Goal: Task Accomplishment & Management: Use online tool/utility

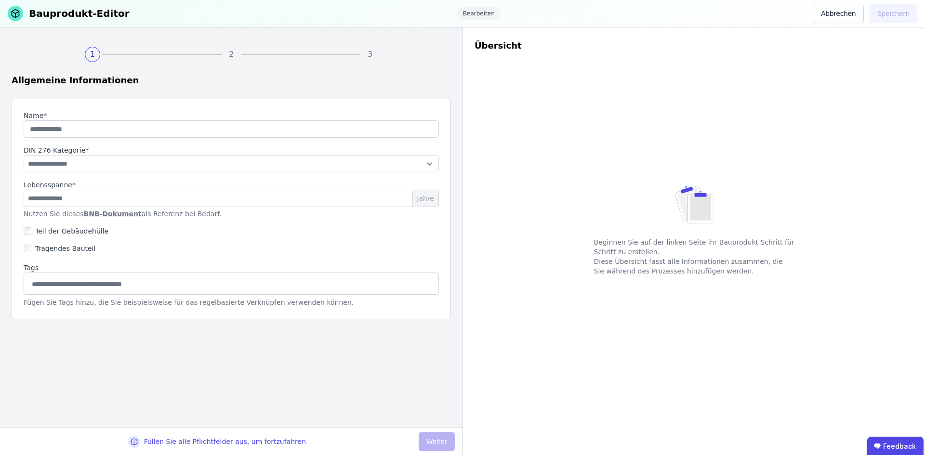
type input "**********"
select select "**********"
type input "**"
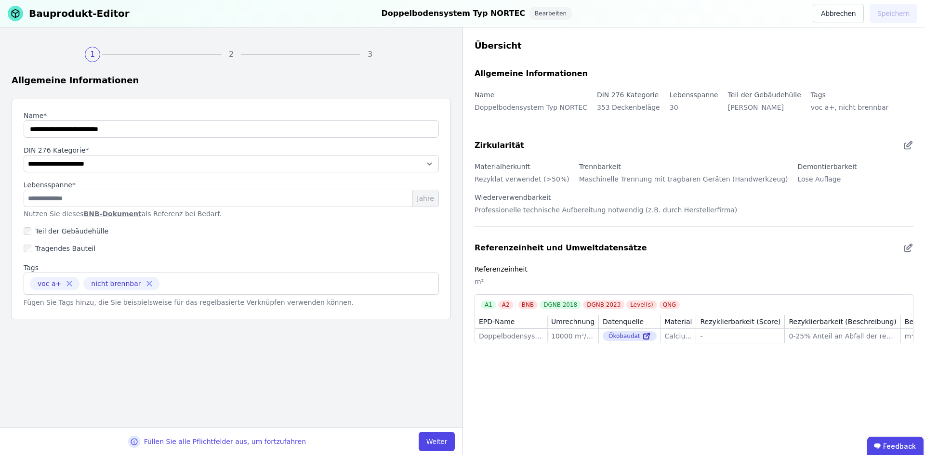
click at [370, 56] on div "3" at bounding box center [369, 54] width 15 height 15
click at [105, 215] on link "BNB-Dokument" at bounding box center [113, 214] width 58 height 8
click at [120, 202] on input "**" at bounding box center [231, 198] width 415 height 17
click at [97, 230] on label "Teil der Gebäudehülle" at bounding box center [69, 232] width 77 height 10
click at [437, 442] on button "Weiter" at bounding box center [437, 441] width 36 height 19
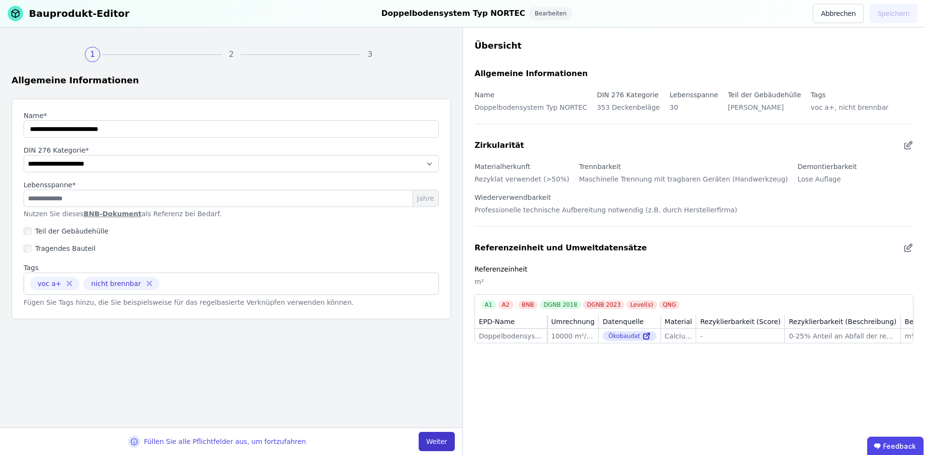
select select "**********"
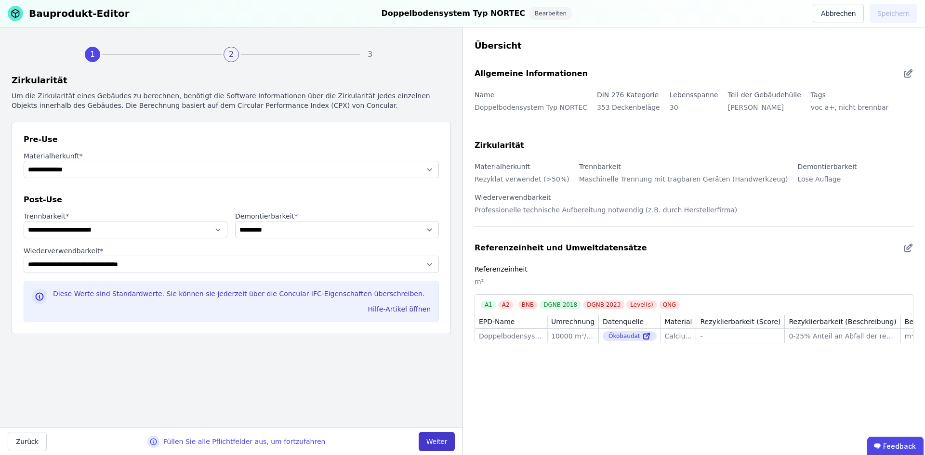
click at [437, 442] on button "Weiter" at bounding box center [437, 441] width 36 height 19
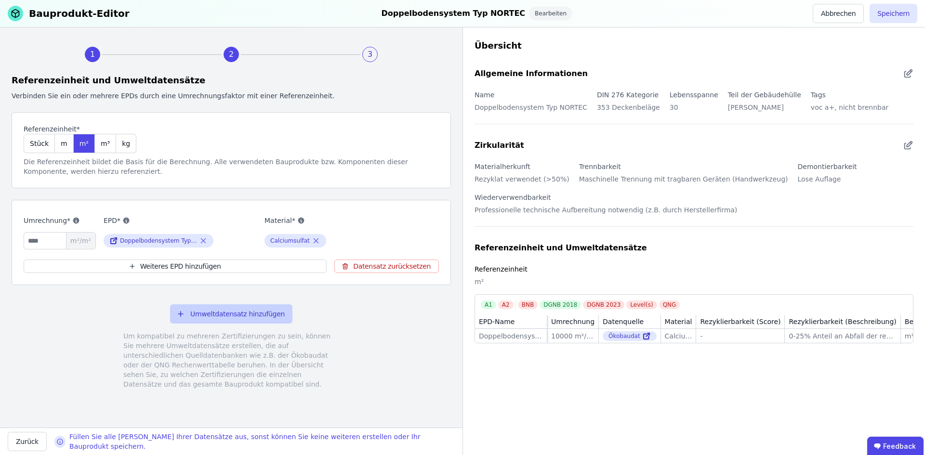
click at [235, 320] on button "Umweltdatensatz hinzufügen" at bounding box center [231, 314] width 122 height 19
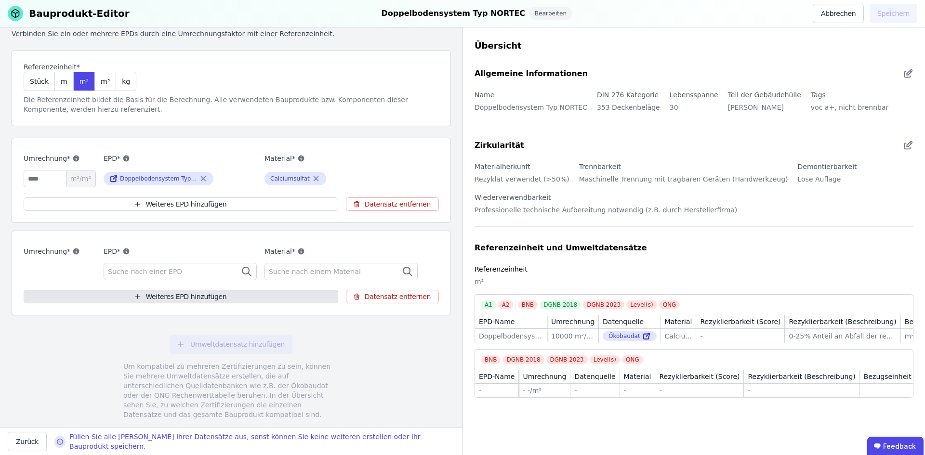
scroll to position [84, 0]
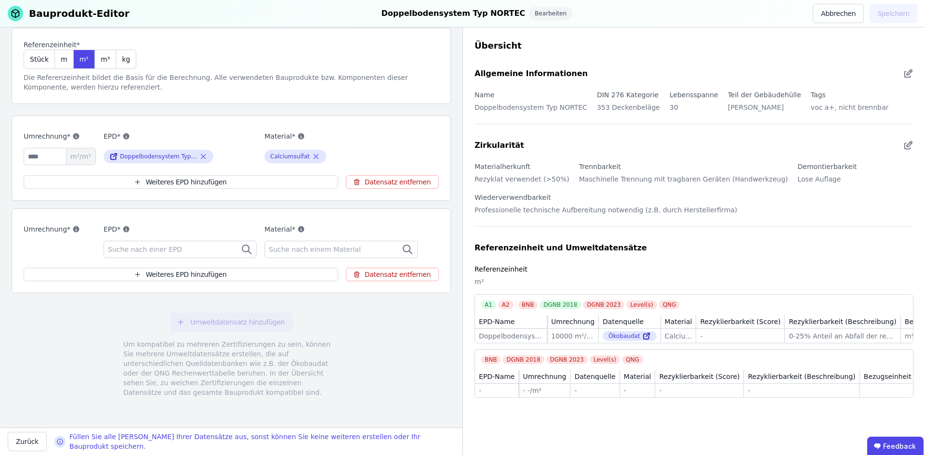
click at [274, 252] on span "Suche nach einem Material" at bounding box center [316, 250] width 94 height 10
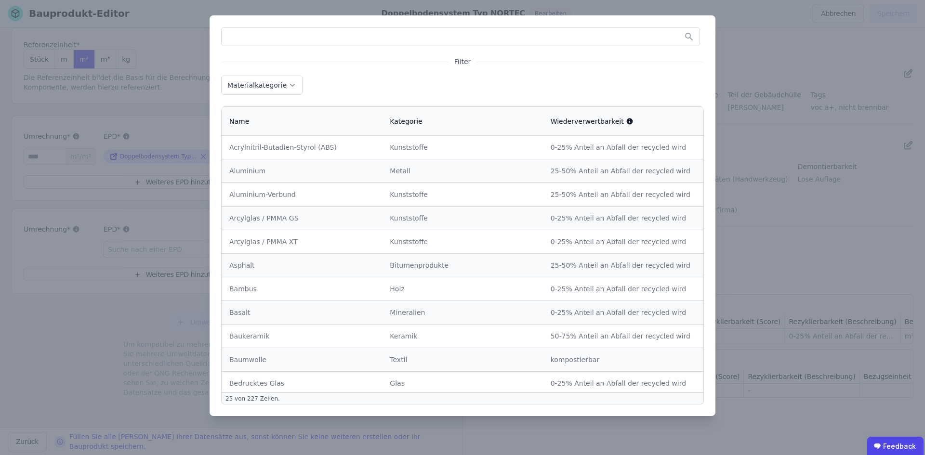
click at [764, 21] on div "Filter Materialkategorie Name Kategorie Wiederverwertbarkeit Acrylnitril-Butadi…" at bounding box center [462, 227] width 925 height 455
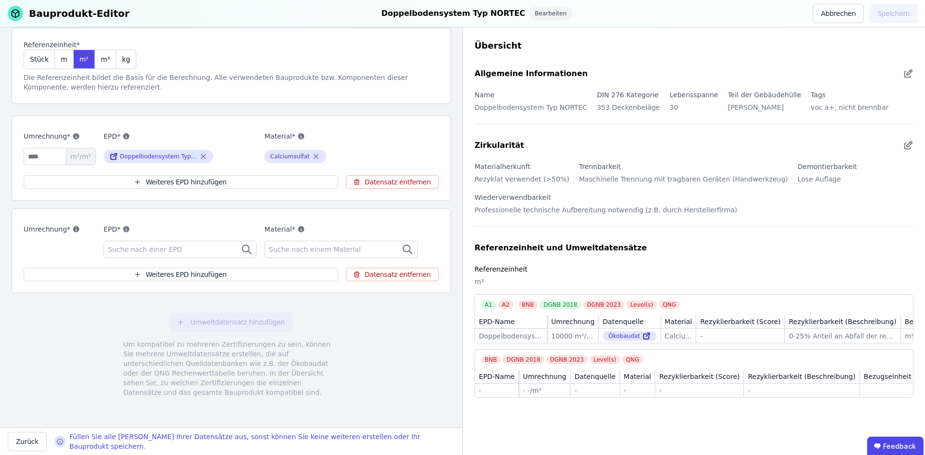
click at [159, 252] on span "Suche nach einer EPD" at bounding box center [146, 250] width 76 height 10
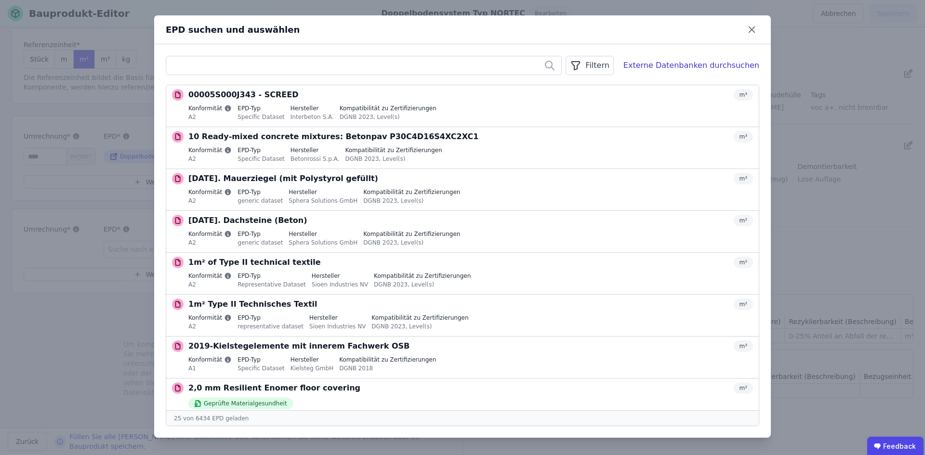
click at [256, 71] on input "text" at bounding box center [363, 65] width 395 height 17
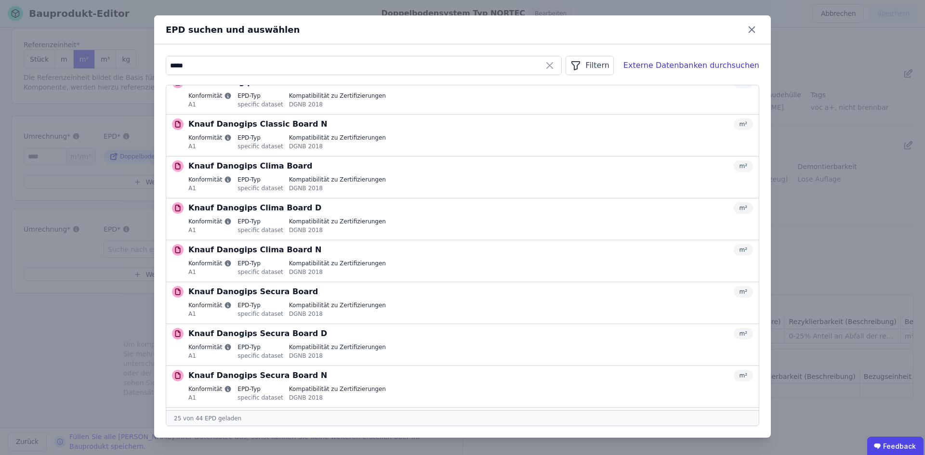
scroll to position [0, 0]
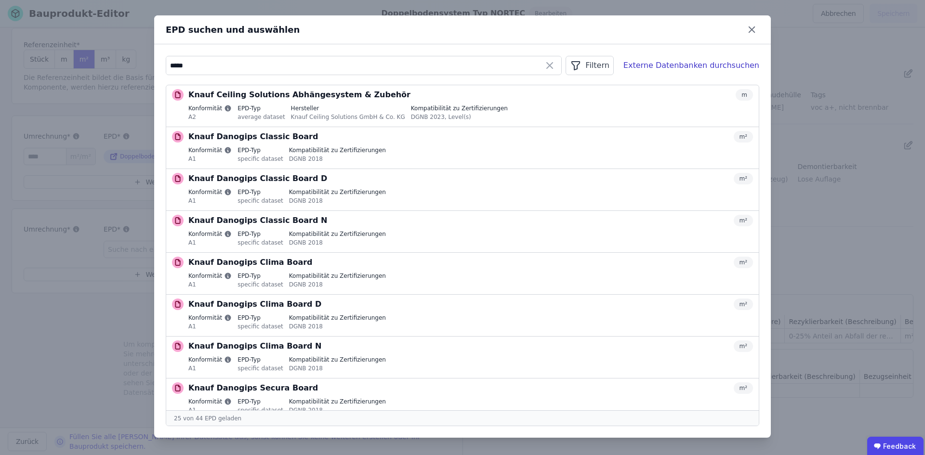
click at [214, 64] on input "*****" at bounding box center [363, 65] width 395 height 17
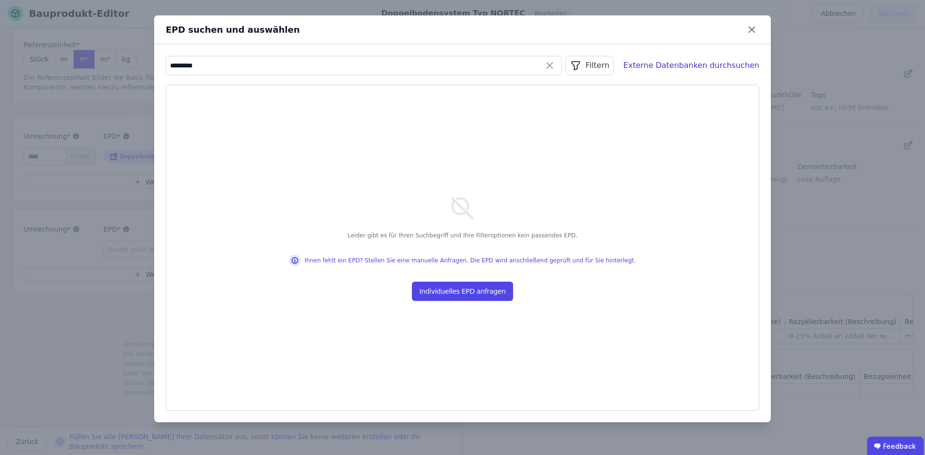
click at [214, 64] on input "*********" at bounding box center [363, 65] width 395 height 17
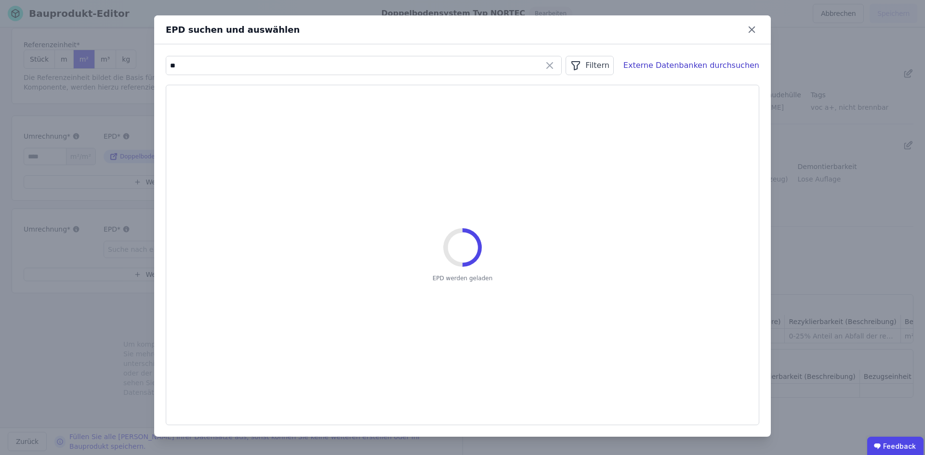
type input "*"
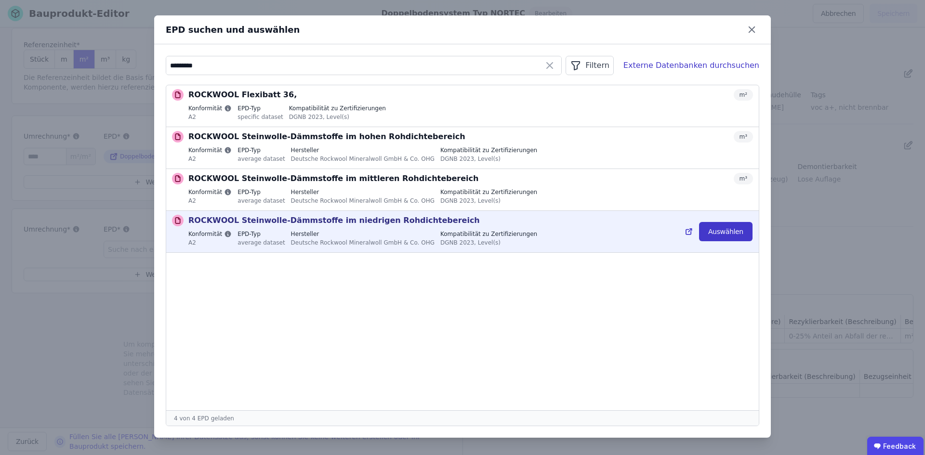
type input "********"
click at [730, 231] on button "Auswählen" at bounding box center [725, 231] width 53 height 19
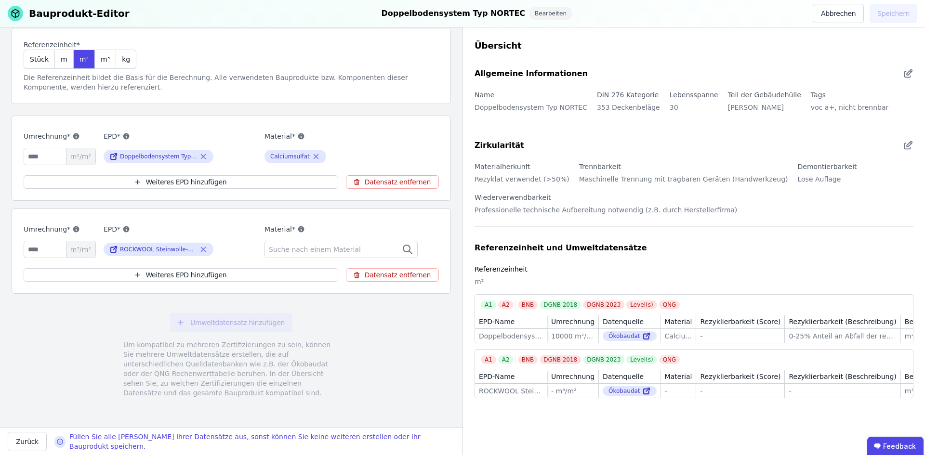
click at [627, 361] on div "Level(s)" at bounding box center [642, 360] width 30 height 9
drag, startPoint x: 630, startPoint y: 364, endPoint x: 623, endPoint y: 364, distance: 7.7
click at [627, 364] on div "Level(s)" at bounding box center [642, 360] width 30 height 9
click at [296, 246] on span "Suche nach einem Material" at bounding box center [316, 250] width 94 height 10
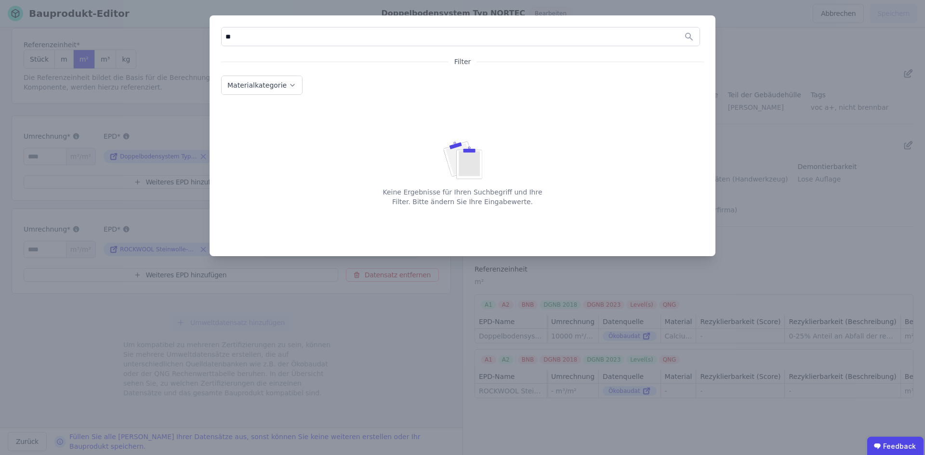
type input "*"
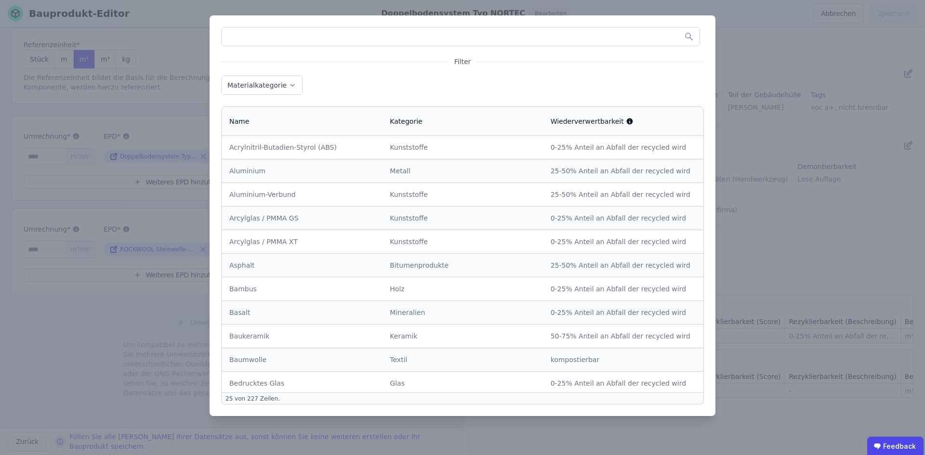
drag, startPoint x: 267, startPoint y: 83, endPoint x: 279, endPoint y: 69, distance: 18.1
click at [271, 77] on button "Materialkategorie" at bounding box center [262, 85] width 80 height 18
click at [269, 187] on div "Mineralien" at bounding box center [255, 190] width 39 height 10
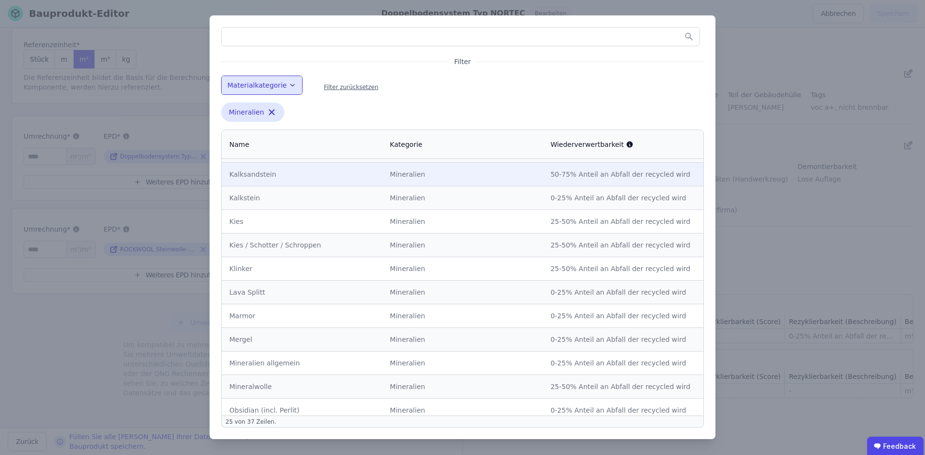
scroll to position [333, 0]
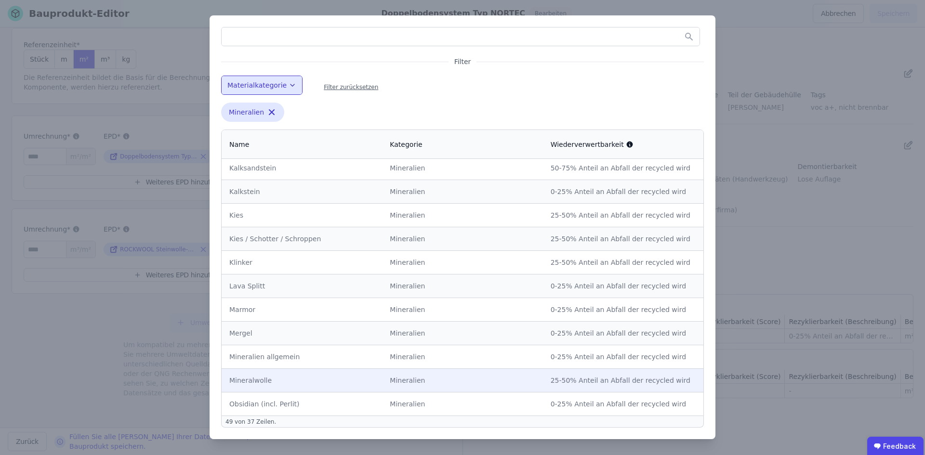
click at [459, 383] on div "Mineralien" at bounding box center [462, 381] width 145 height 10
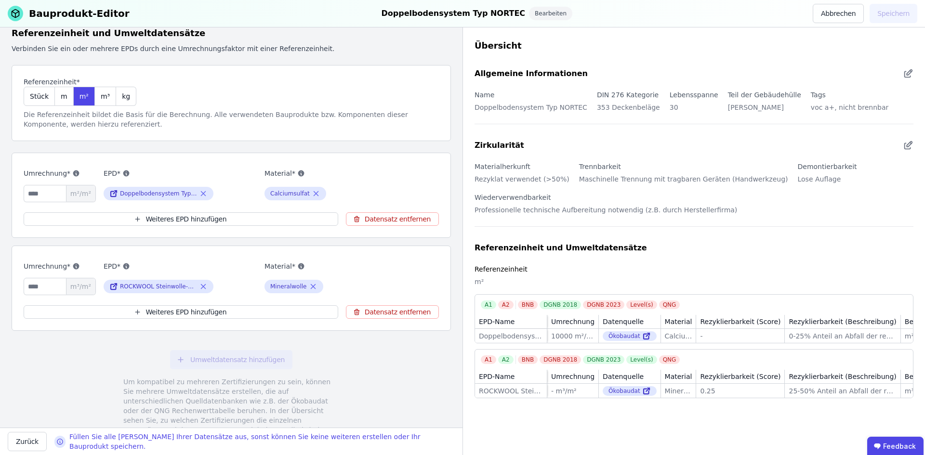
scroll to position [84, 0]
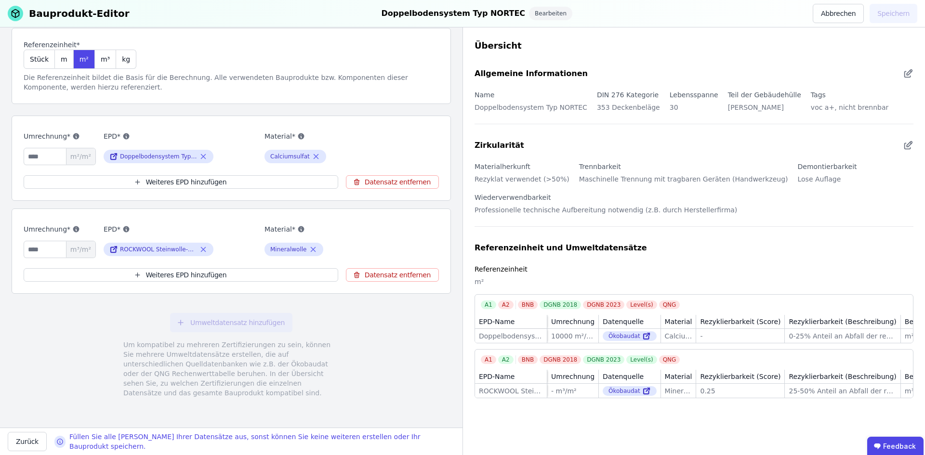
click at [774, 208] on div "Materialherkunft Rezyklat verwendet (>50%) Trennbarkeit Maschinelle Trennung mi…" at bounding box center [694, 192] width 439 height 62
click at [204, 247] on icon at bounding box center [203, 250] width 9 height 12
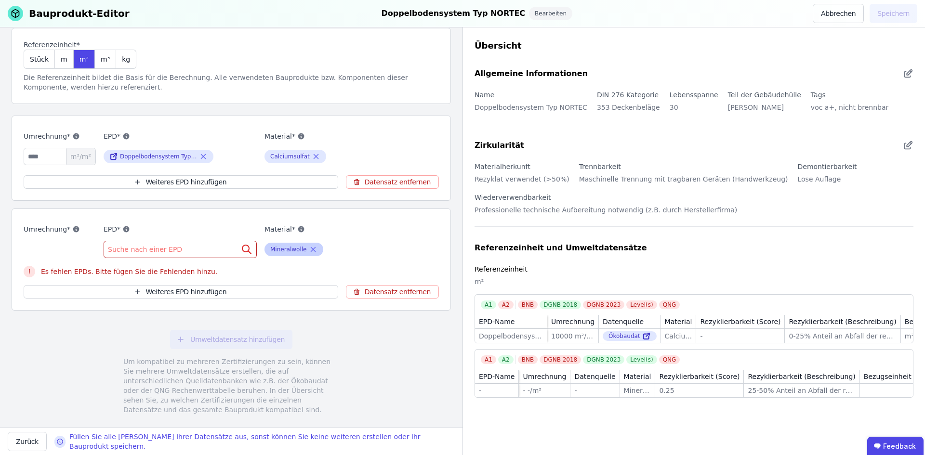
click at [310, 251] on icon at bounding box center [313, 250] width 9 height 12
click at [181, 248] on div "Suche nach einer EPD" at bounding box center [180, 249] width 153 height 17
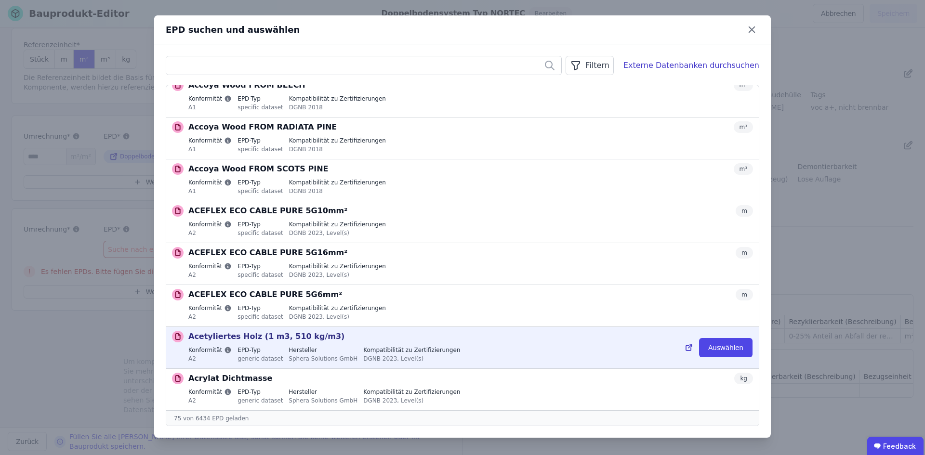
scroll to position [2799, 0]
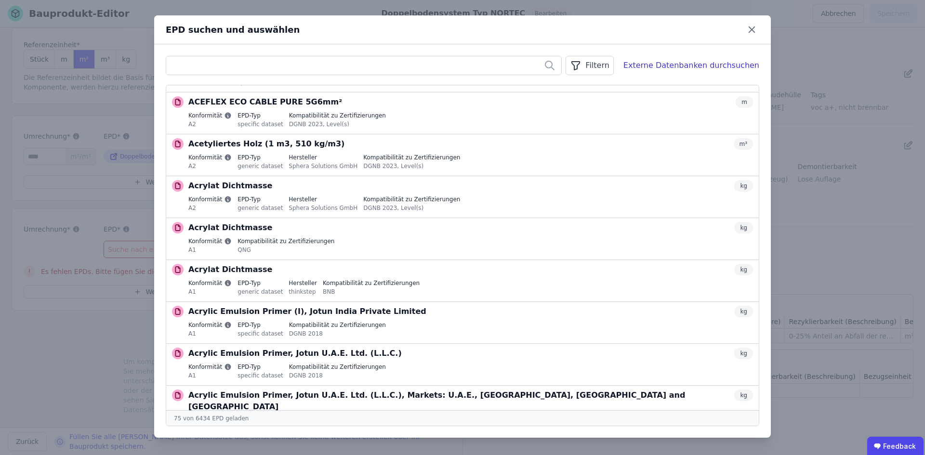
click at [208, 62] on input "text" at bounding box center [363, 65] width 395 height 17
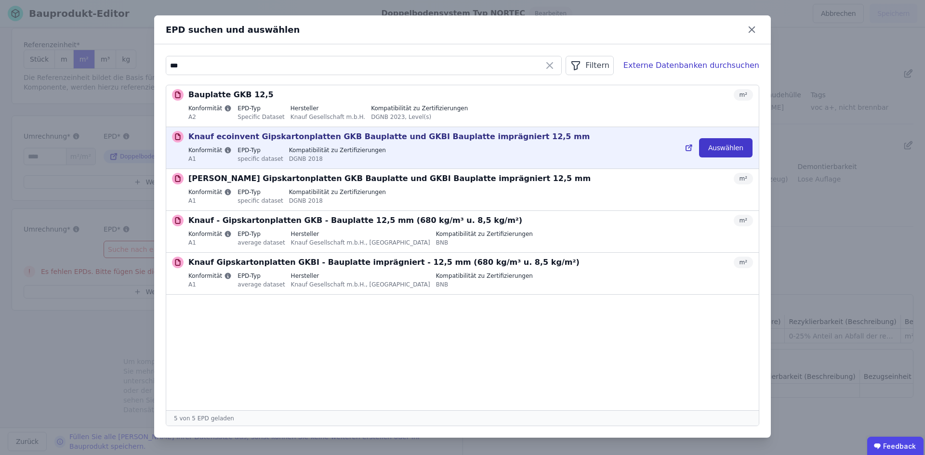
type input "***"
click at [742, 150] on button "Auswählen" at bounding box center [725, 147] width 53 height 19
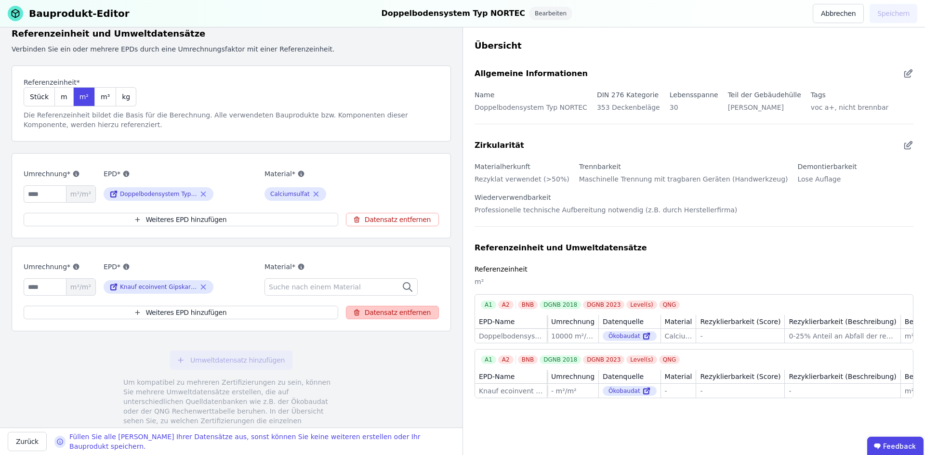
scroll to position [84, 0]
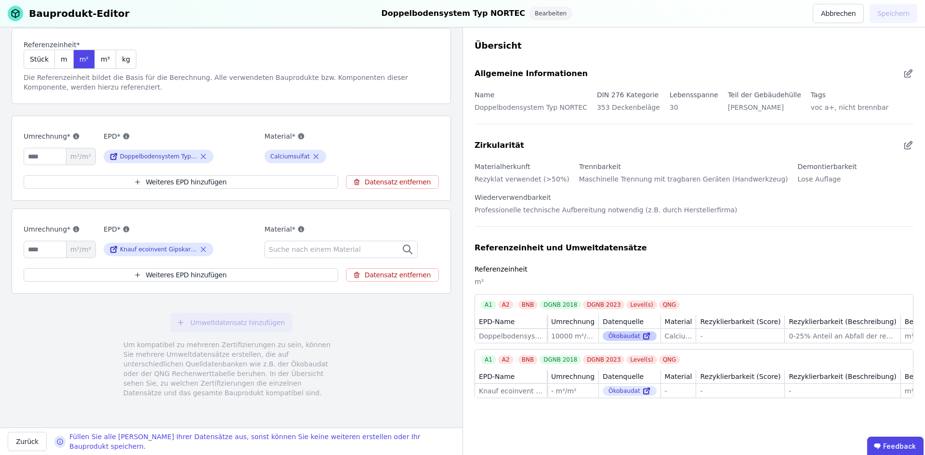
click at [622, 338] on div "Ökobaudat" at bounding box center [630, 337] width 54 height 10
click at [642, 335] on icon at bounding box center [646, 337] width 9 height 12
click at [483, 314] on div "A1 A2 BNB DGNB 2018 DGNB 2023 Level(s) QNG EPD-Name Umrechnung Datenquelle Mate…" at bounding box center [694, 318] width 439 height 49
click at [336, 250] on span "Suche nach einem Material" at bounding box center [316, 250] width 94 height 10
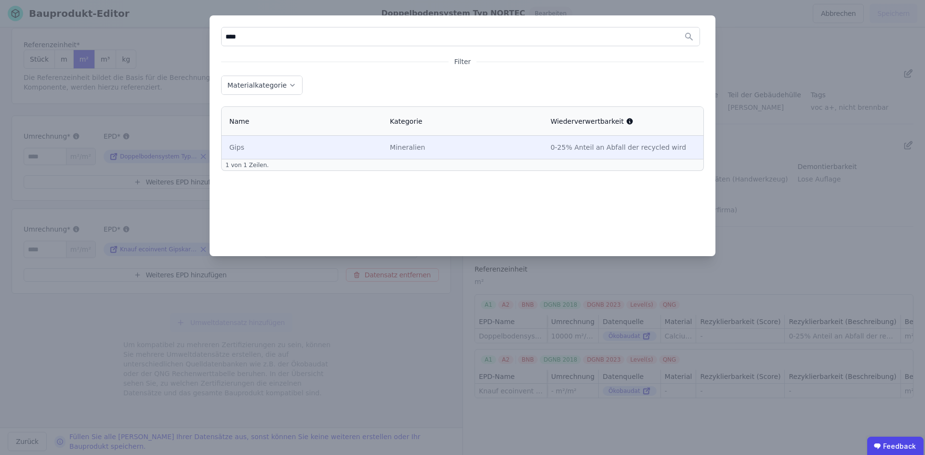
type input "****"
click at [430, 143] on div "Mineralien" at bounding box center [462, 148] width 145 height 10
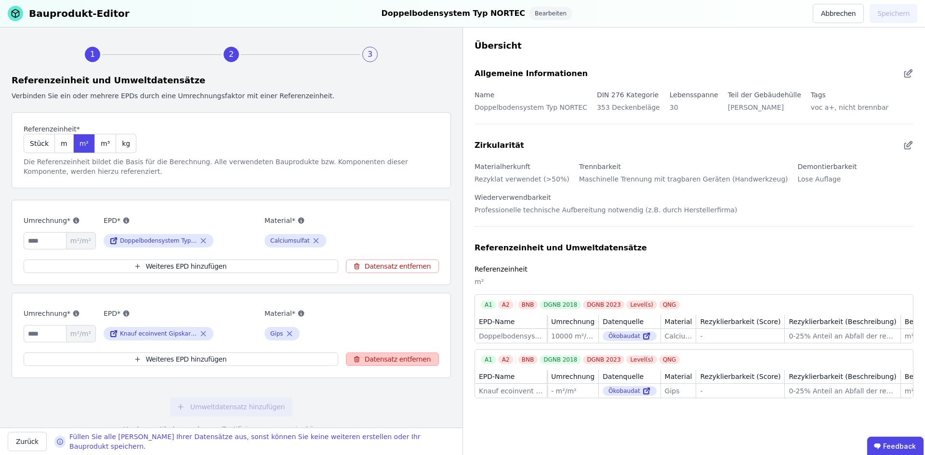
click at [372, 361] on button "Datensatz entfernen" at bounding box center [392, 359] width 93 height 13
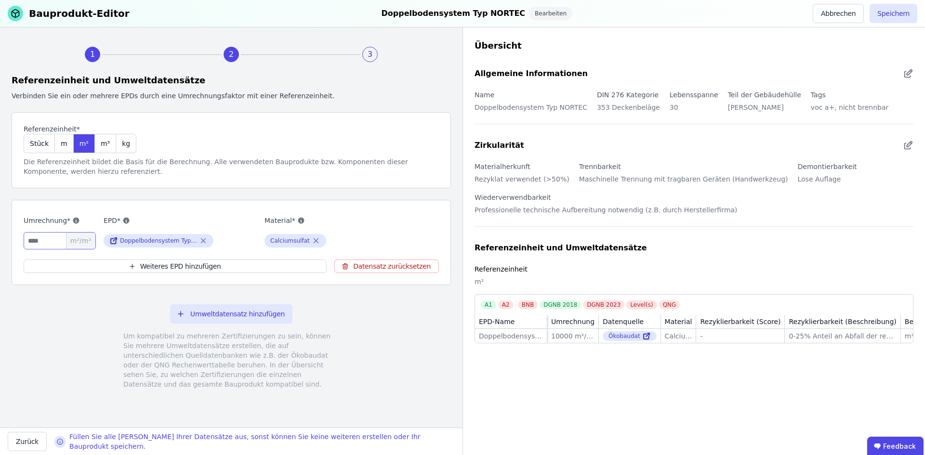
click at [62, 241] on input "*****" at bounding box center [60, 240] width 72 height 17
click at [84, 244] on span "m²/m²" at bounding box center [80, 241] width 29 height 16
click at [889, 10] on button "Speichern" at bounding box center [894, 13] width 48 height 19
click at [875, 21] on button "Speichern" at bounding box center [894, 13] width 48 height 19
click at [535, 15] on div "Bearbeiten" at bounding box center [550, 13] width 43 height 13
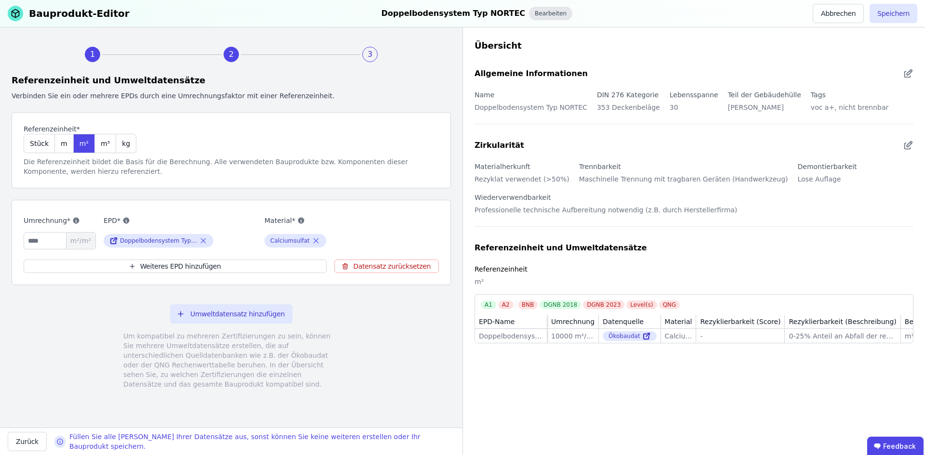
click at [529, 10] on div "Bearbeiten" at bounding box center [550, 13] width 43 height 13
click at [586, 6] on div "Bauprodukt-Editor Doppelbodensystem Typ NORTEC Bearbeiten Abbrechen Speichern" at bounding box center [462, 13] width 925 height 27
click at [25, 444] on button "Zurück" at bounding box center [27, 441] width 39 height 19
select select "**********"
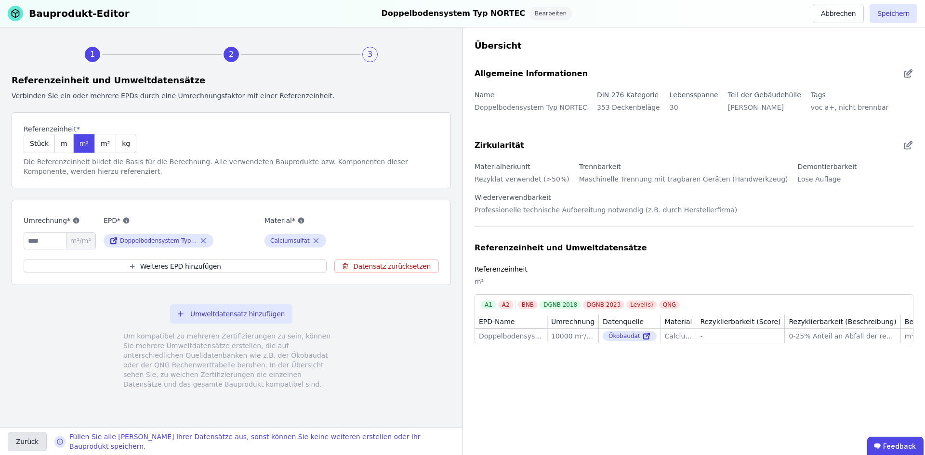
select select "**********"
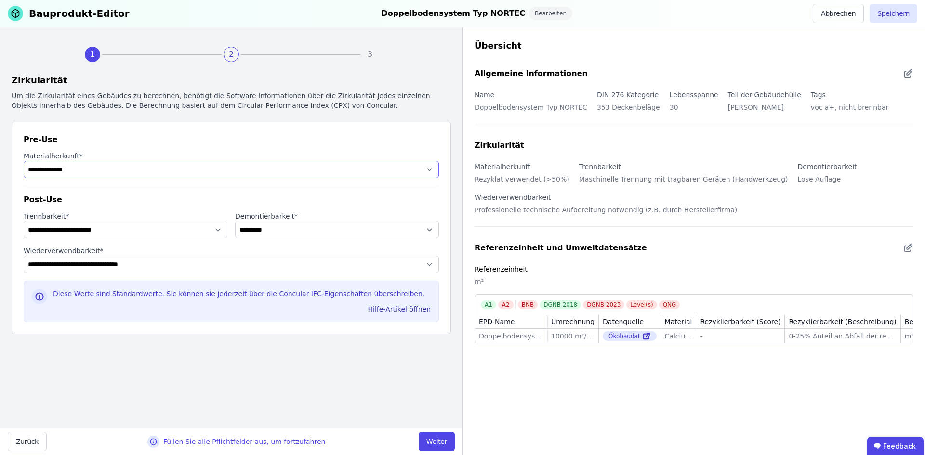
click at [73, 168] on select "**********" at bounding box center [231, 169] width 415 height 17
click at [98, 168] on select "**********" at bounding box center [231, 169] width 415 height 17
click at [21, 444] on button "Zurück" at bounding box center [27, 441] width 39 height 19
select select "**********"
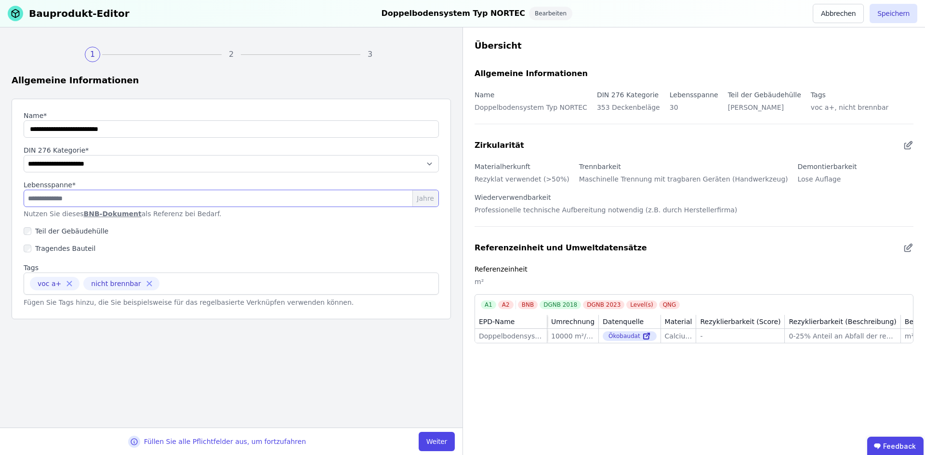
click at [41, 201] on input "**" at bounding box center [231, 198] width 415 height 17
click at [90, 212] on link "BNB-Dokument" at bounding box center [113, 214] width 58 height 8
click at [88, 201] on input "**" at bounding box center [231, 198] width 415 height 17
type input "*"
type input "**"
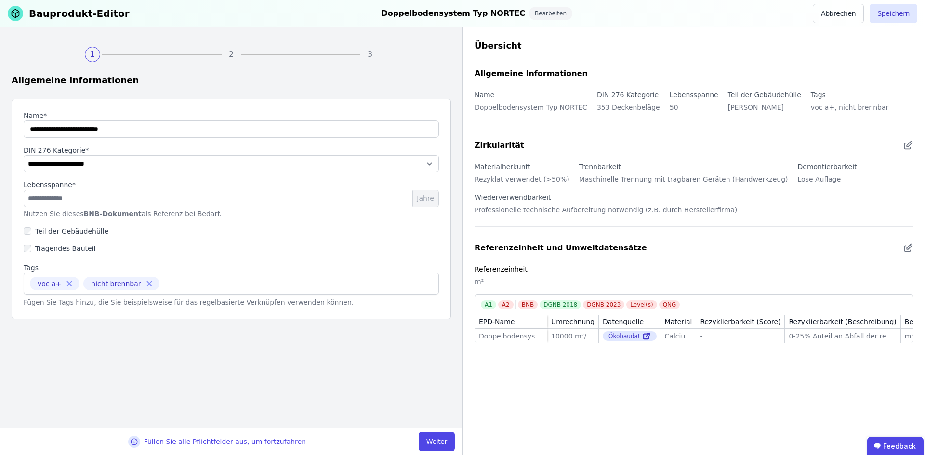
click at [318, 247] on div "Tragendes Bauteil" at bounding box center [231, 248] width 415 height 17
click at [892, 17] on button "Speichern" at bounding box center [894, 13] width 48 height 19
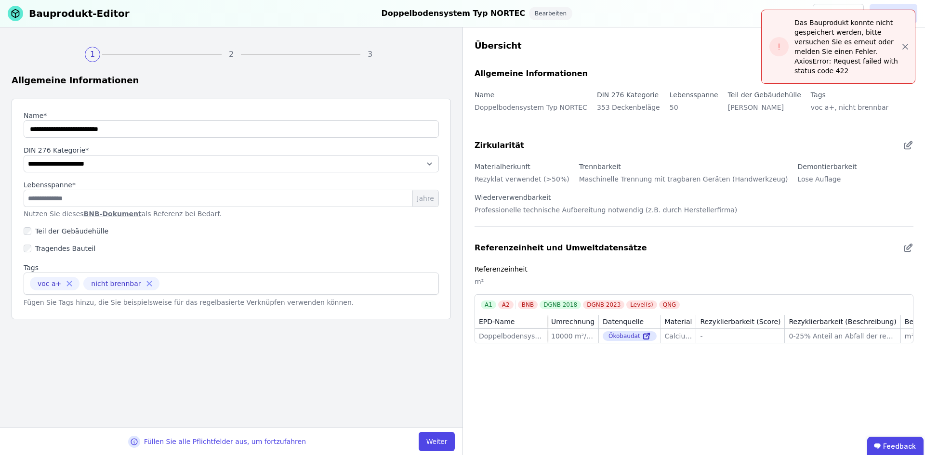
click at [915, 51] on div "Das Bauprodukt konnte nicht gespeichert werden, bitte versuchen Sie es erneut o…" at bounding box center [839, 47] width 154 height 74
click at [901, 46] on icon "button" at bounding box center [906, 47] width 10 height 10
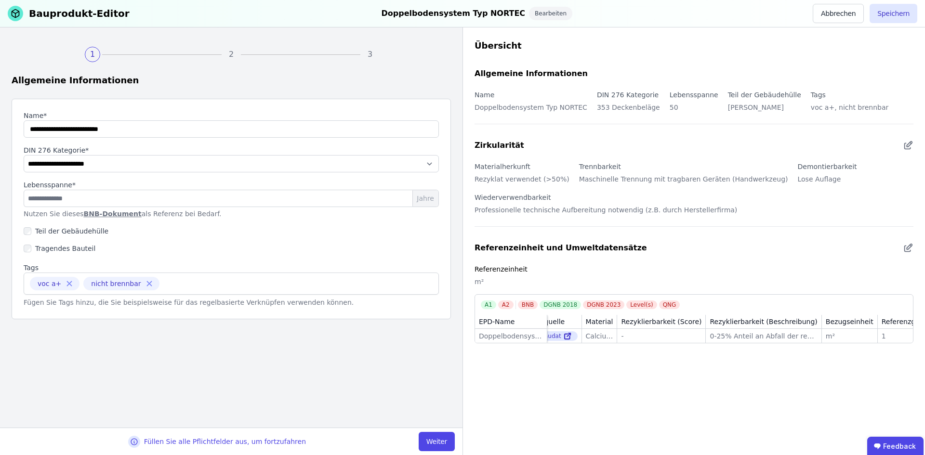
scroll to position [0, 78]
click at [431, 445] on button "Weiter" at bounding box center [437, 441] width 36 height 19
select select "**********"
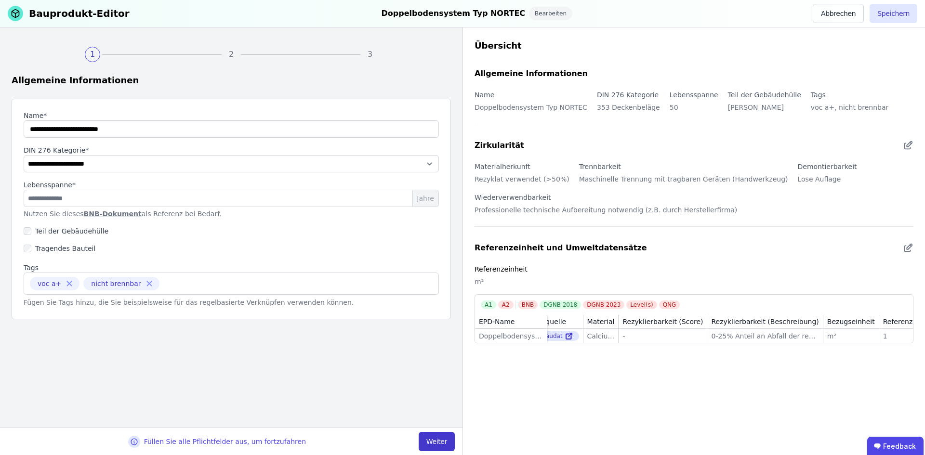
select select "**********"
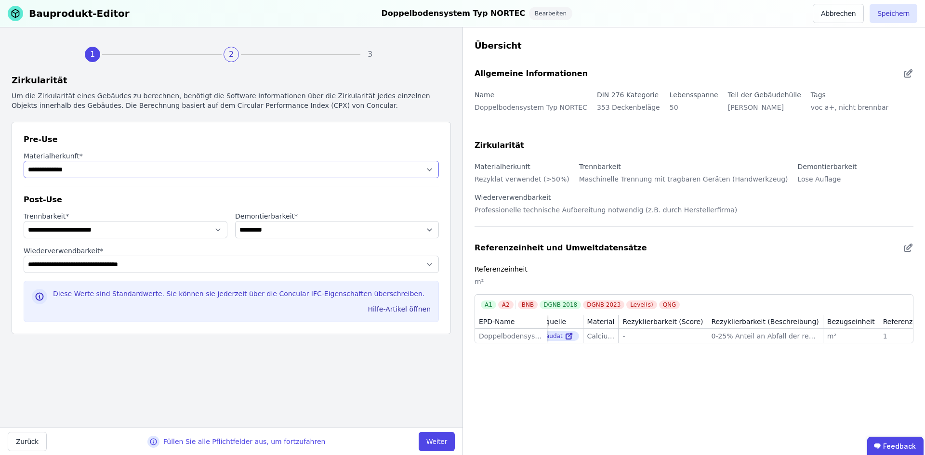
click at [389, 165] on select "**********" at bounding box center [231, 169] width 415 height 17
click at [438, 444] on button "Weiter" at bounding box center [437, 441] width 36 height 19
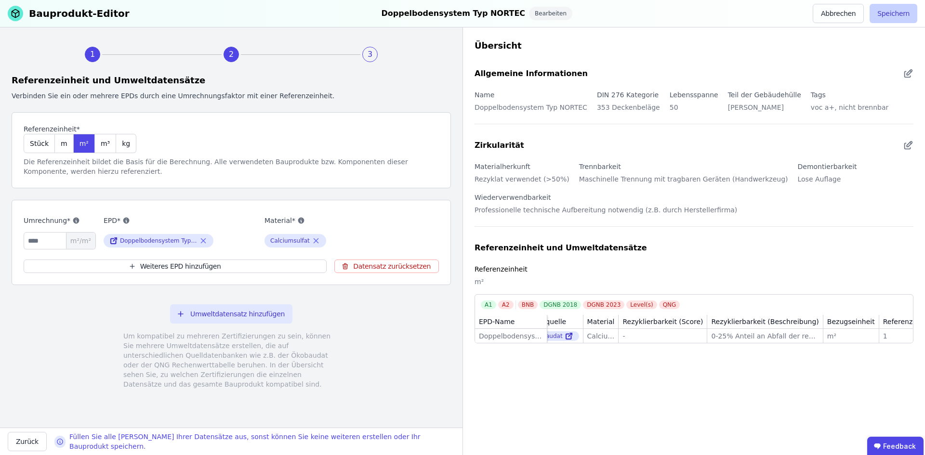
click at [906, 14] on button "Speichern" at bounding box center [894, 13] width 48 height 19
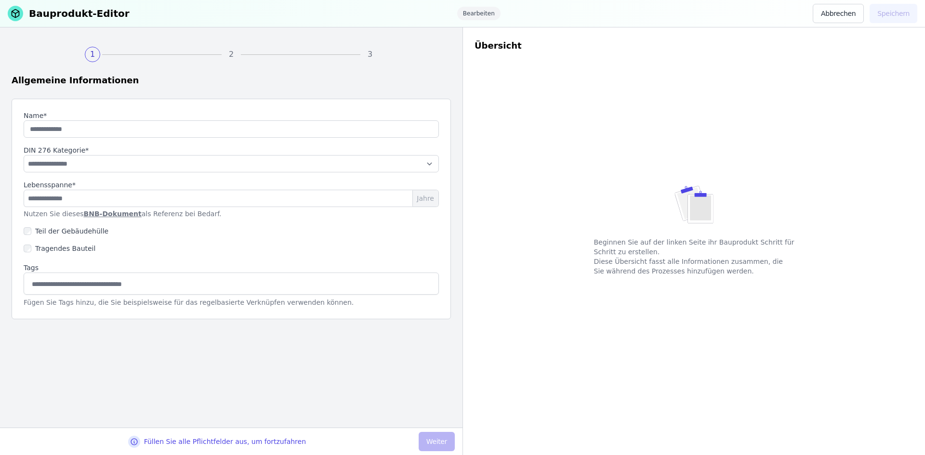
type input "**********"
type input "**"
select select "**********"
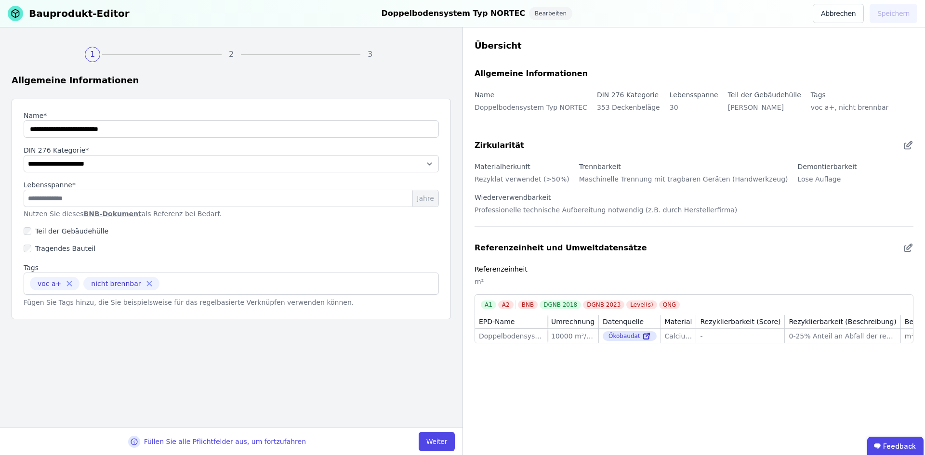
click at [917, 7] on div "Bauprodukt-Editor Doppelbodensystem Typ NORTEC Bearbeiten Abbrechen Speichern" at bounding box center [462, 13] width 925 height 27
click at [164, 201] on input "**" at bounding box center [231, 198] width 415 height 17
type input "*"
type input "**"
click at [250, 256] on div "Tragendes Bauteil" at bounding box center [231, 248] width 415 height 17
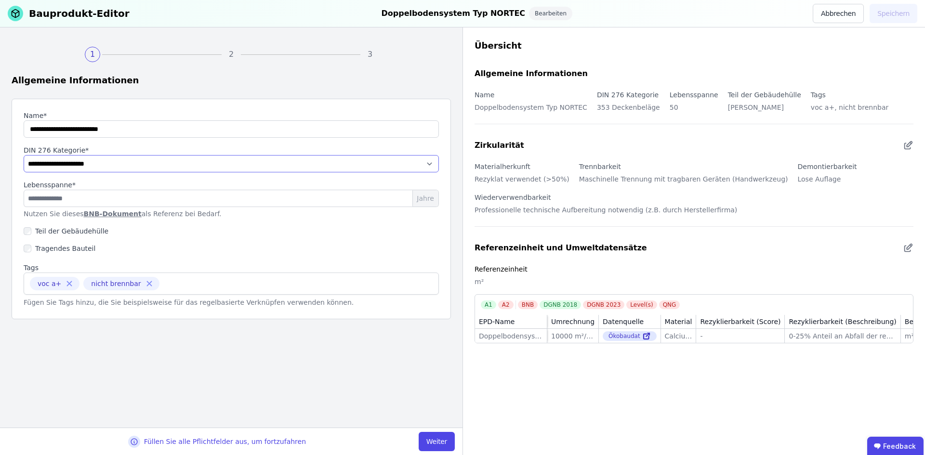
click at [127, 164] on select "**********" at bounding box center [231, 163] width 415 height 17
click at [24, 155] on select "**********" at bounding box center [231, 163] width 415 height 17
click at [118, 214] on link "BNB-Dokument" at bounding box center [113, 214] width 58 height 8
click at [85, 160] on select "**********" at bounding box center [231, 163] width 415 height 17
select select "**********"
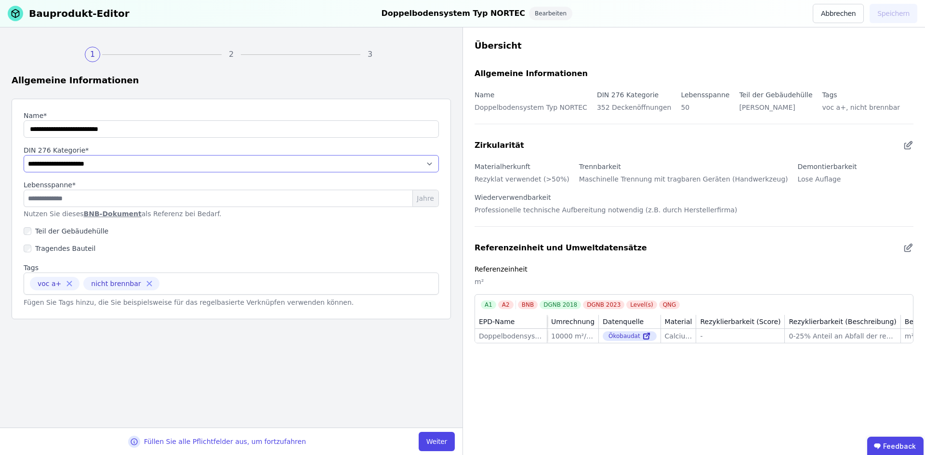
click at [24, 155] on select "**********" at bounding box center [231, 163] width 415 height 17
click at [243, 245] on div "Tragendes Bauteil" at bounding box center [231, 248] width 415 height 17
click at [437, 446] on button "Weiter" at bounding box center [437, 441] width 36 height 19
select select "**********"
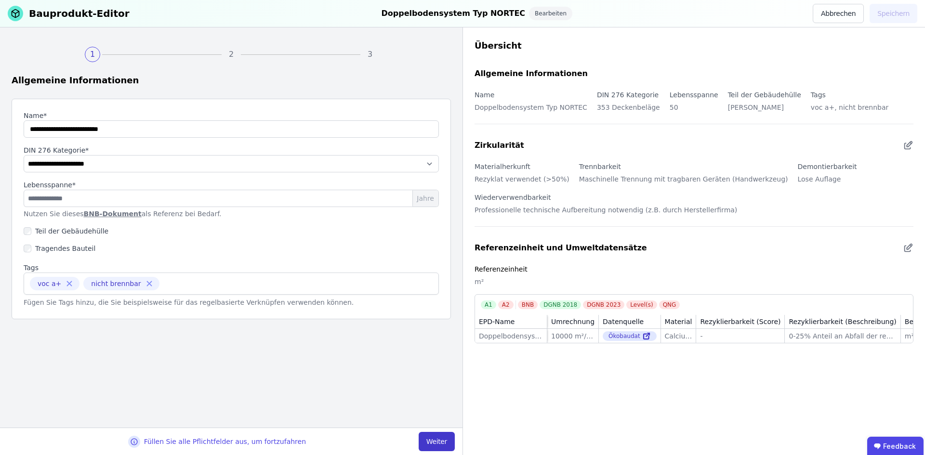
select select "**********"
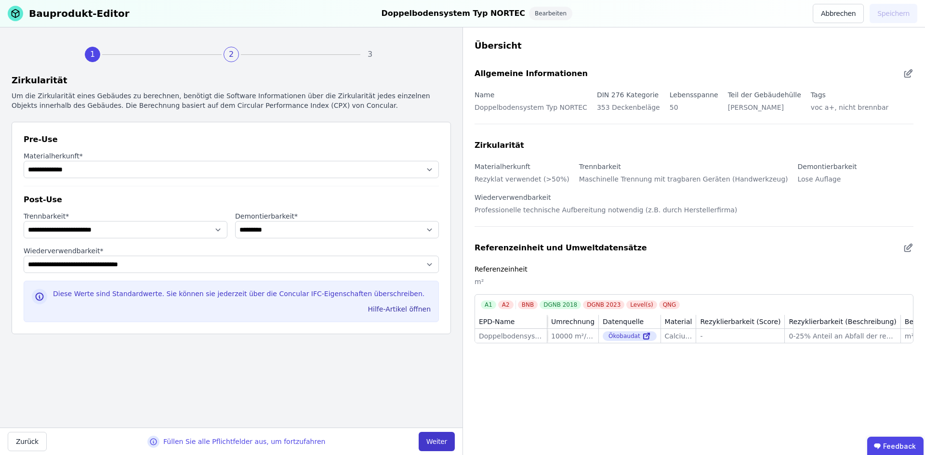
click at [437, 446] on button "Weiter" at bounding box center [437, 441] width 36 height 19
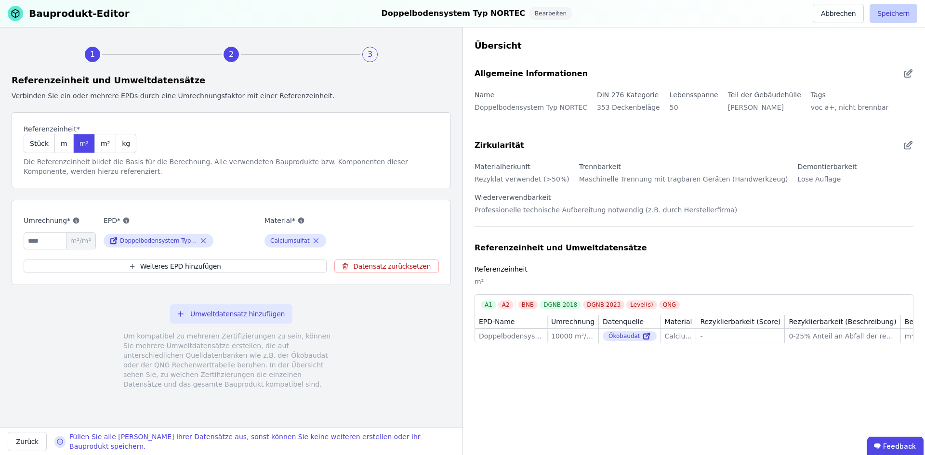
click at [896, 13] on button "Speichern" at bounding box center [894, 13] width 48 height 19
click at [909, 45] on div "Übersicht" at bounding box center [694, 45] width 439 height 13
click at [838, 15] on button "Abbrechen" at bounding box center [838, 13] width 51 height 19
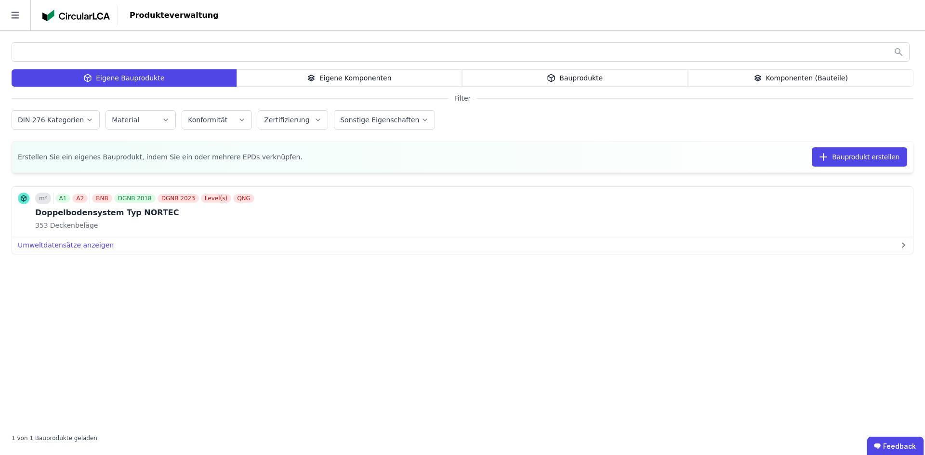
click at [294, 116] on label "Zertifizierung" at bounding box center [287, 120] width 47 height 8
click at [225, 119] on div "Konformität" at bounding box center [217, 120] width 58 height 10
click at [361, 120] on label "Sonstige Eigenschaften" at bounding box center [380, 120] width 81 height 8
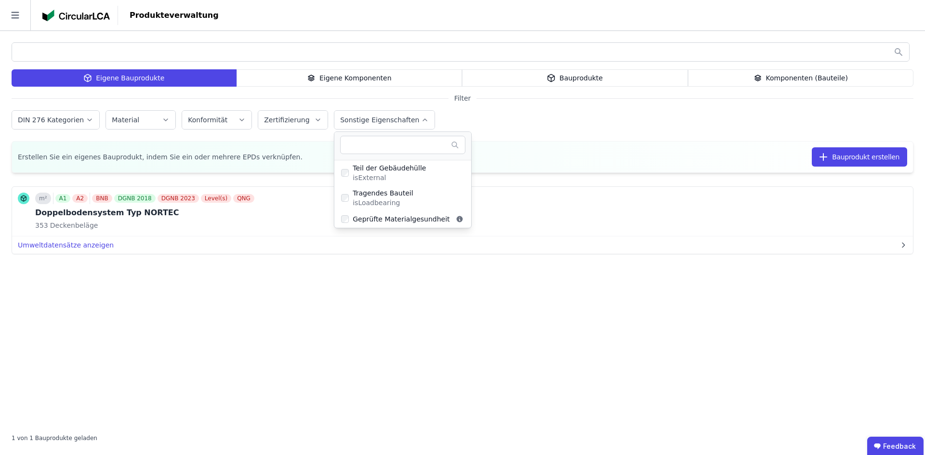
click at [357, 120] on label "Sonstige Eigenschaften" at bounding box center [380, 120] width 81 height 8
click at [68, 114] on button "DIN 276 Kategorien" at bounding box center [55, 120] width 87 height 18
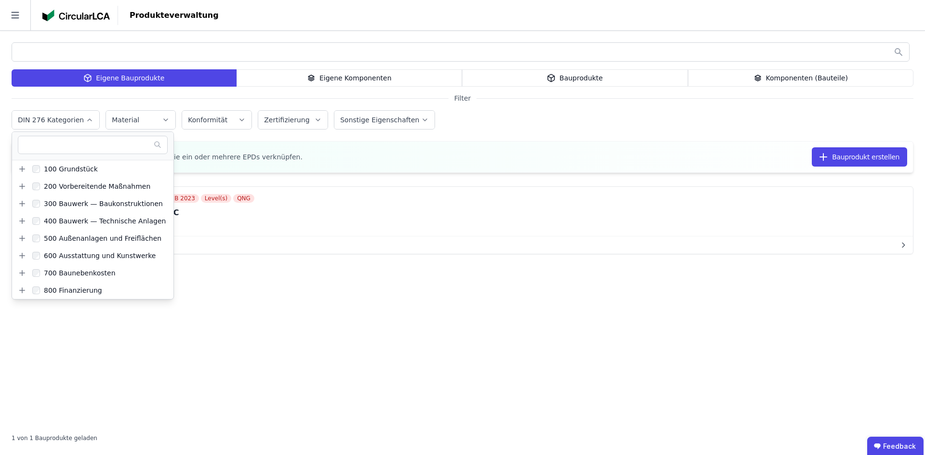
click at [68, 114] on button "DIN 276 Kategorien" at bounding box center [55, 120] width 87 height 18
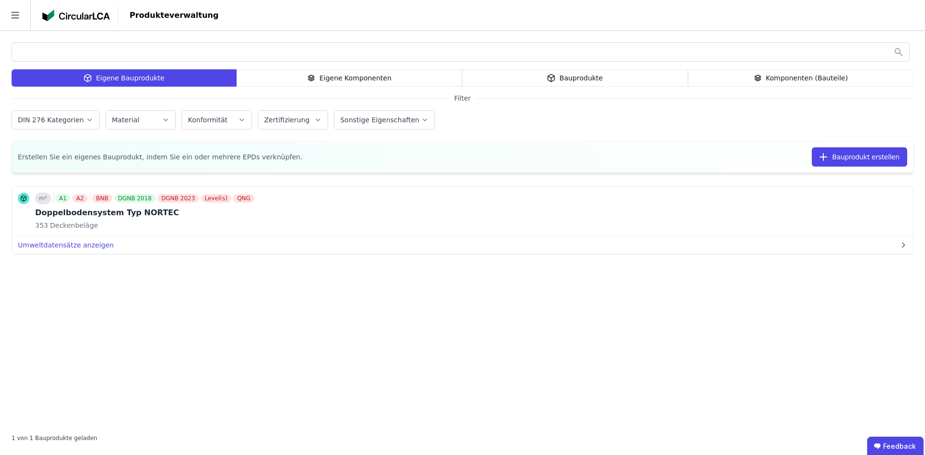
click at [374, 83] on div "Eigene Komponenten" at bounding box center [350, 77] width 226 height 17
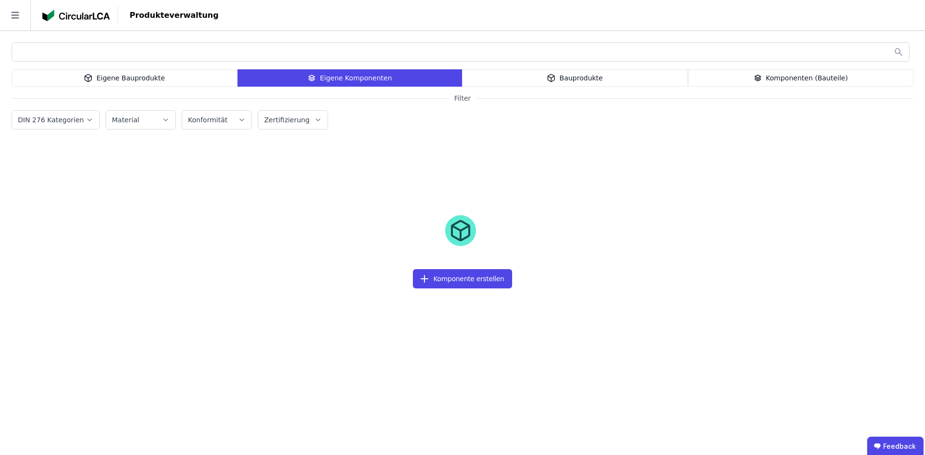
click at [197, 82] on div "Eigene Bauprodukte" at bounding box center [125, 77] width 226 height 17
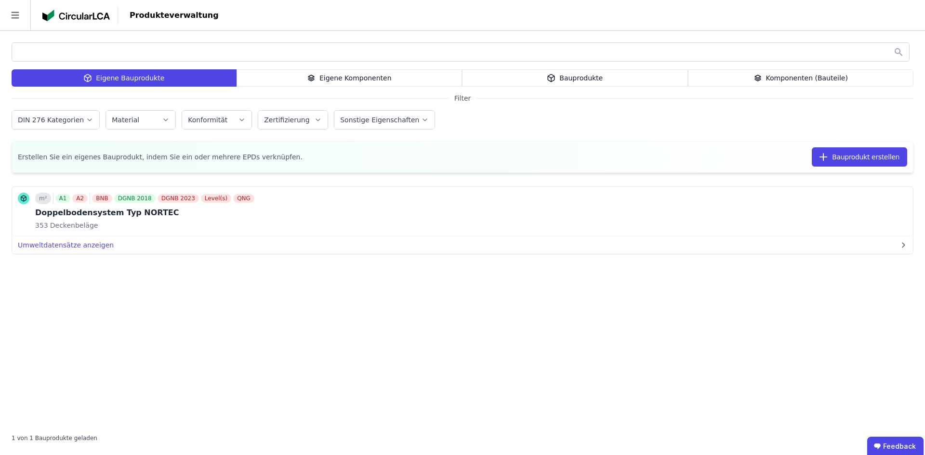
click at [391, 84] on div "Eigene Komponenten" at bounding box center [350, 77] width 226 height 17
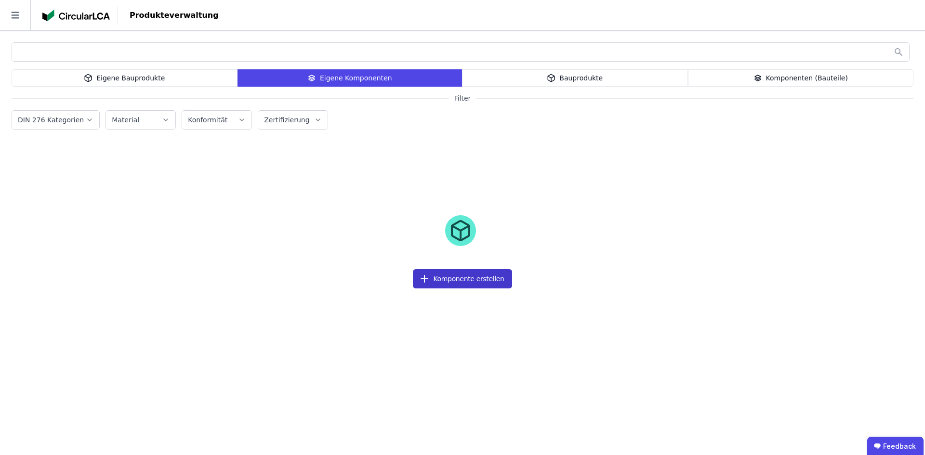
click at [468, 281] on button "Komponente erstellen" at bounding box center [462, 278] width 99 height 19
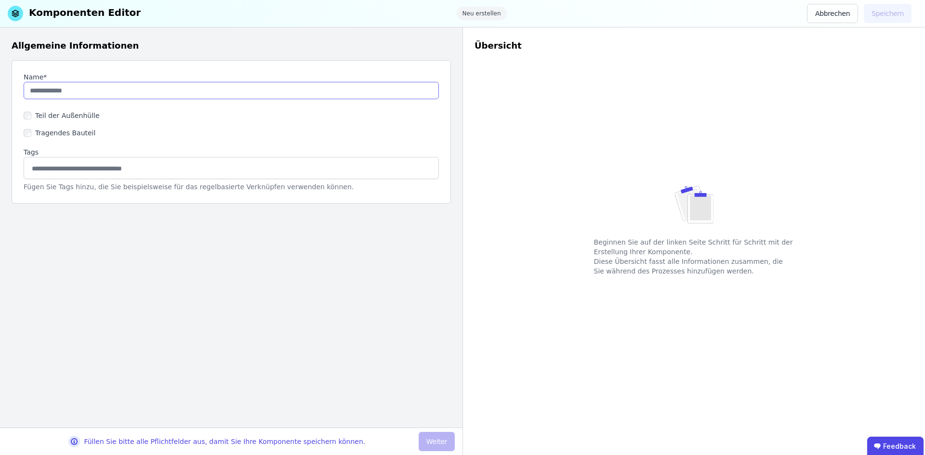
click at [93, 86] on input "string" at bounding box center [231, 90] width 415 height 17
click at [305, 134] on div "Tragendes Bauteil" at bounding box center [231, 132] width 415 height 17
click at [241, 94] on input "string" at bounding box center [231, 90] width 415 height 17
type input "**********"
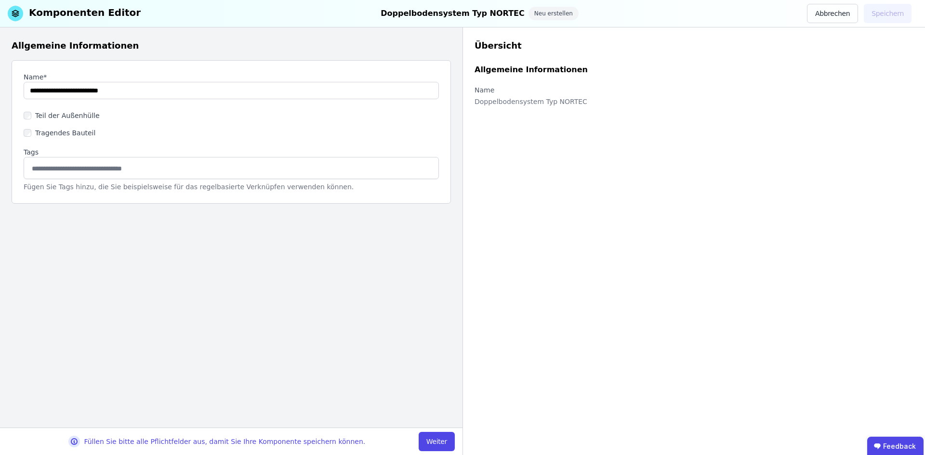
click at [63, 111] on label "Teil der Außenhülle" at bounding box center [65, 116] width 68 height 10
click at [60, 167] on input at bounding box center [231, 167] width 403 height 15
type input "******"
click at [437, 436] on button "Weiter" at bounding box center [437, 441] width 36 height 19
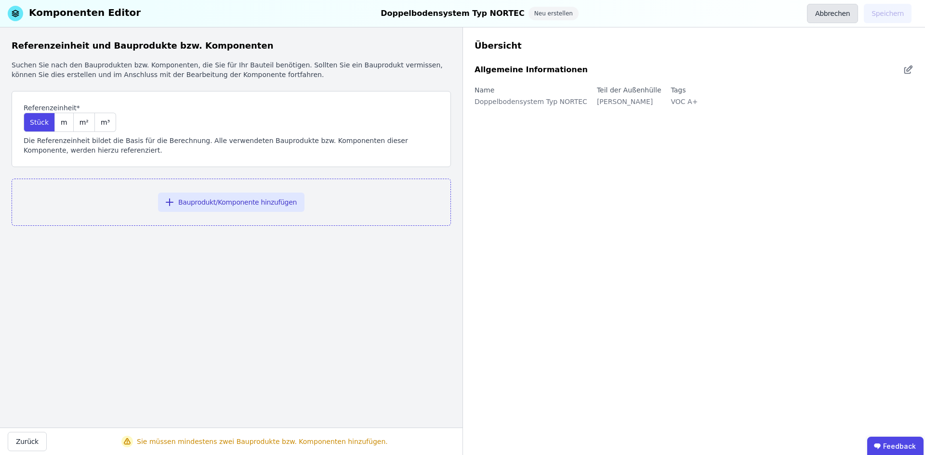
click at [825, 18] on button "Abbrechen" at bounding box center [832, 13] width 51 height 19
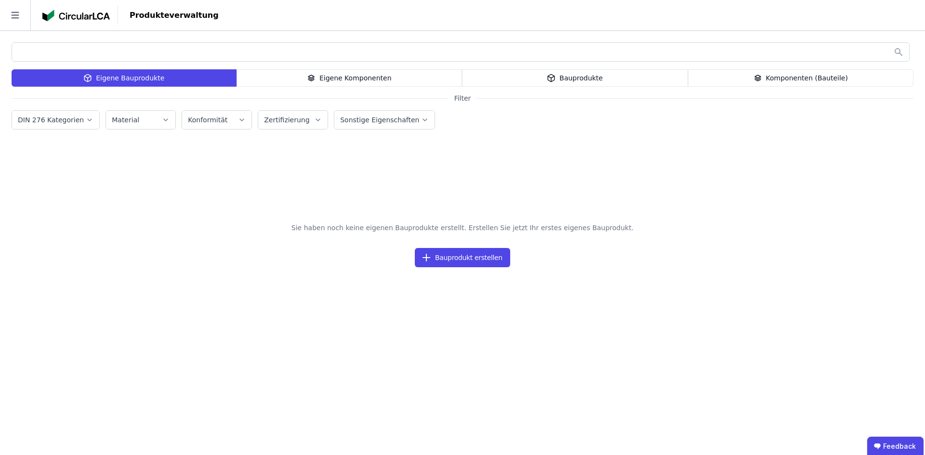
click at [597, 76] on div "Bauprodukte" at bounding box center [575, 77] width 226 height 17
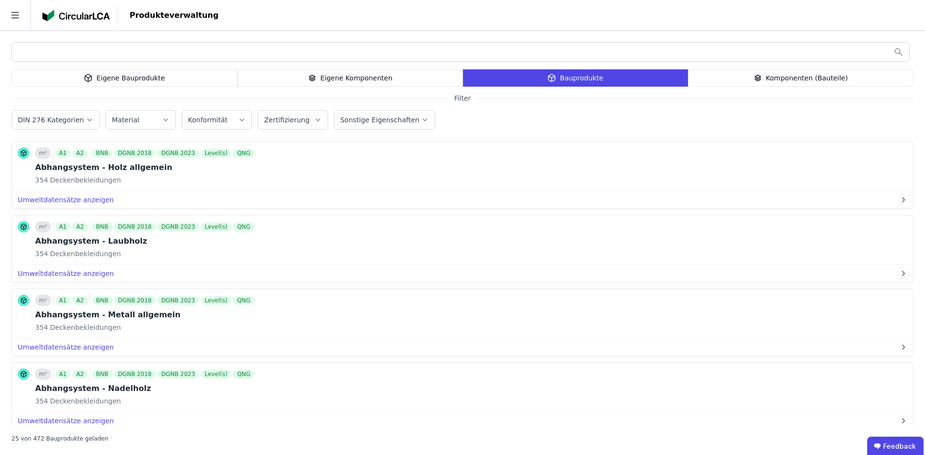
click at [761, 80] on icon at bounding box center [758, 78] width 6 height 1
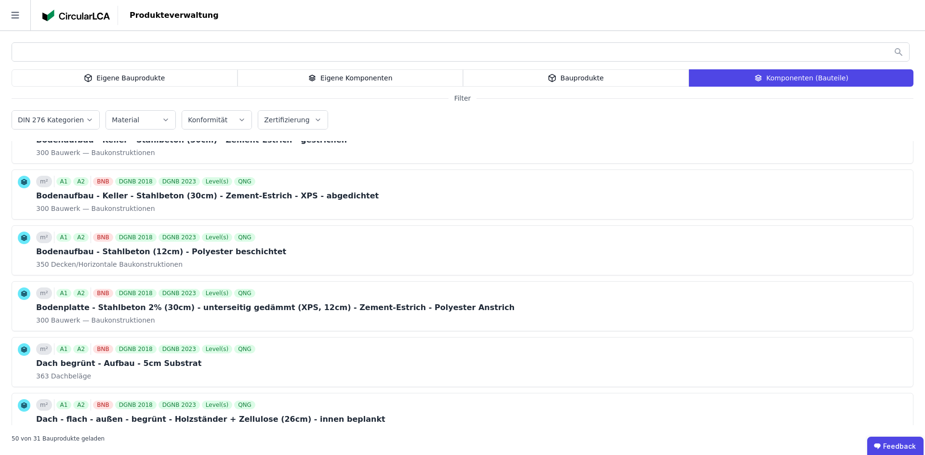
scroll to position [1416, 0]
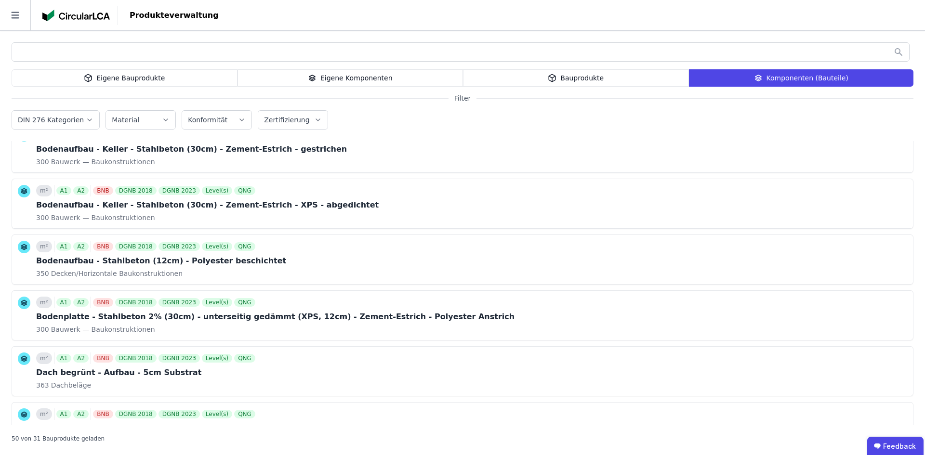
click at [512, 80] on div "Bauprodukte" at bounding box center [576, 77] width 226 height 17
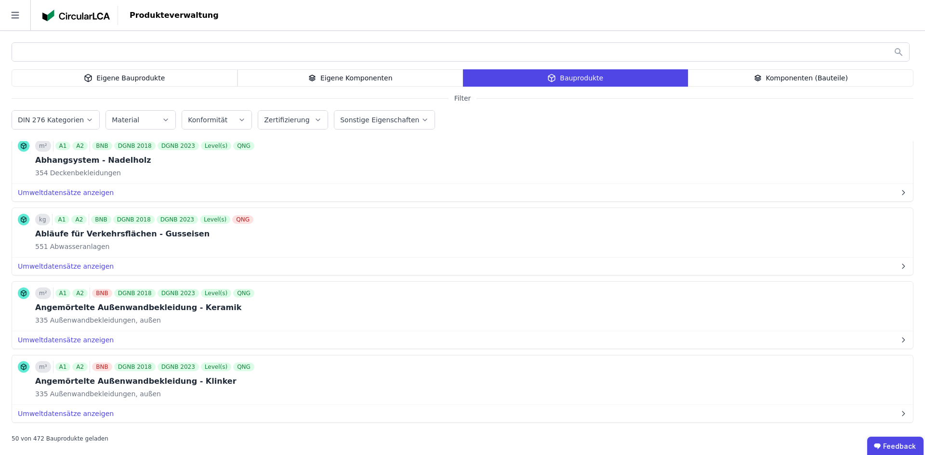
scroll to position [0, 0]
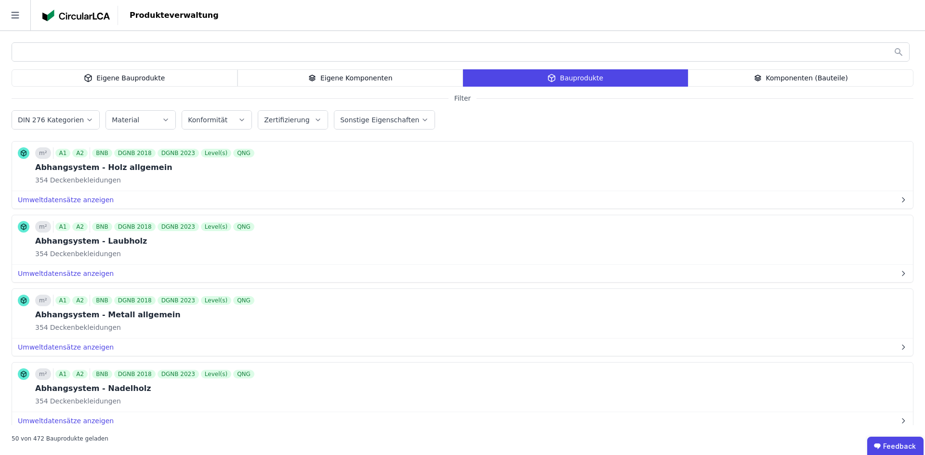
drag, startPoint x: 118, startPoint y: 313, endPoint x: 131, endPoint y: 227, distance: 86.8
click at [163, 121] on icon "button" at bounding box center [166, 120] width 8 height 10
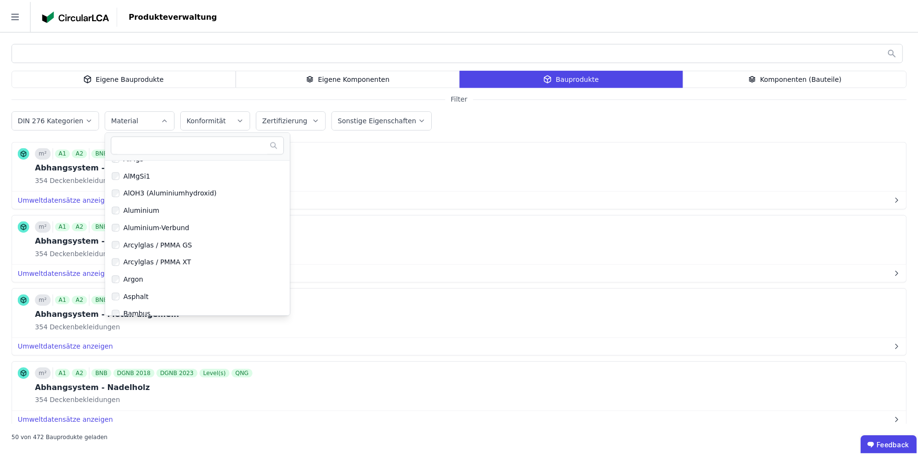
scroll to position [48, 0]
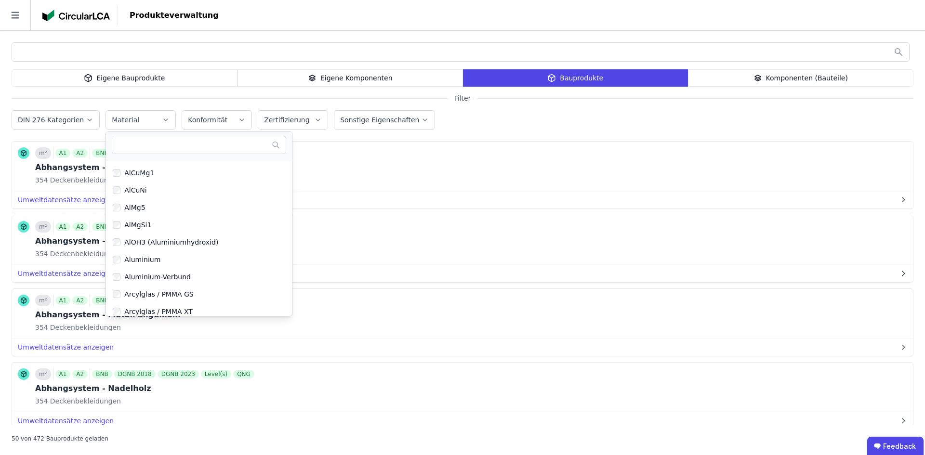
click at [200, 127] on button "Konformität" at bounding box center [216, 120] width 69 height 18
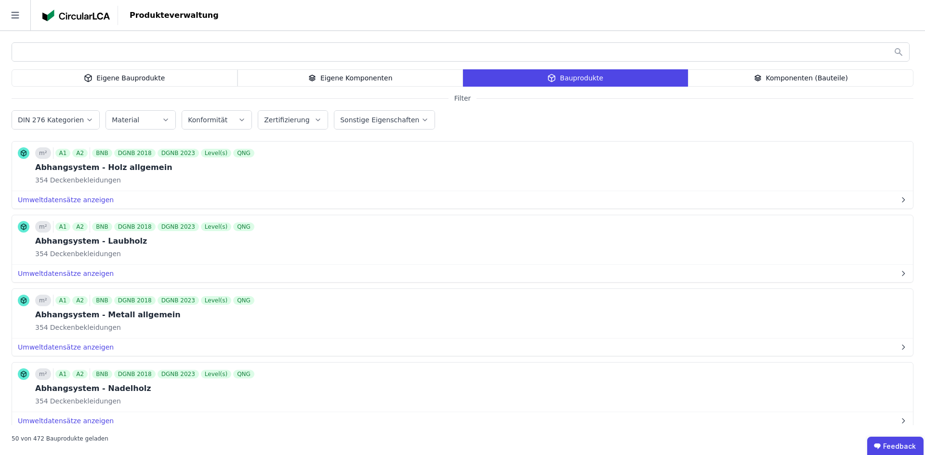
click at [264, 124] on div "Zertifizierung" at bounding box center [287, 120] width 47 height 10
click at [288, 204] on div "DGNB 2023" at bounding box center [294, 204] width 43 height 10
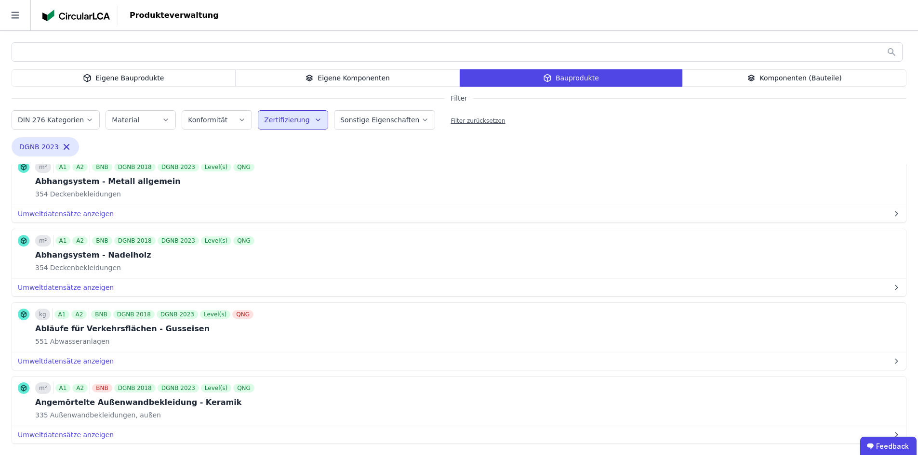
scroll to position [2055, 0]
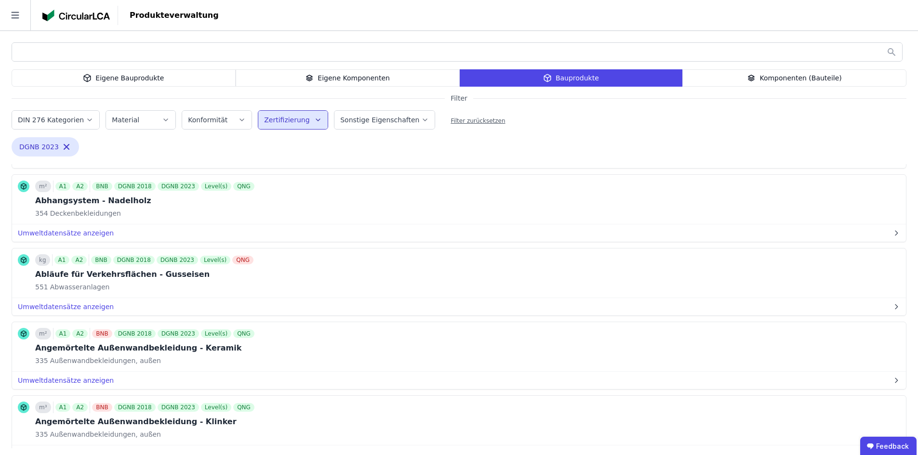
click at [314, 122] on icon "button" at bounding box center [318, 120] width 8 height 10
click at [314, 123] on icon "button" at bounding box center [318, 120] width 8 height 10
click at [372, 125] on button "Sonstige Eigenschaften" at bounding box center [384, 120] width 100 height 18
click at [367, 120] on label "Sonstige Eigenschaften" at bounding box center [380, 120] width 81 height 8
click at [147, 120] on div "Material" at bounding box center [141, 120] width 58 height 10
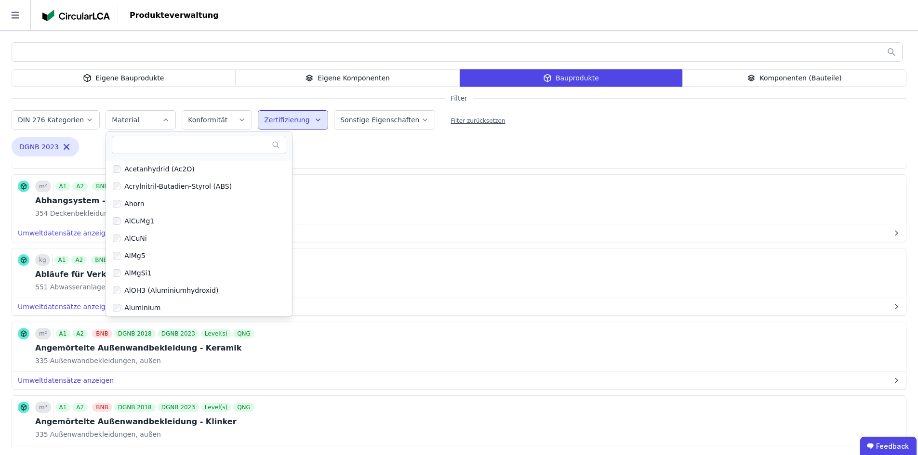
click at [86, 118] on icon "button" at bounding box center [90, 120] width 8 height 10
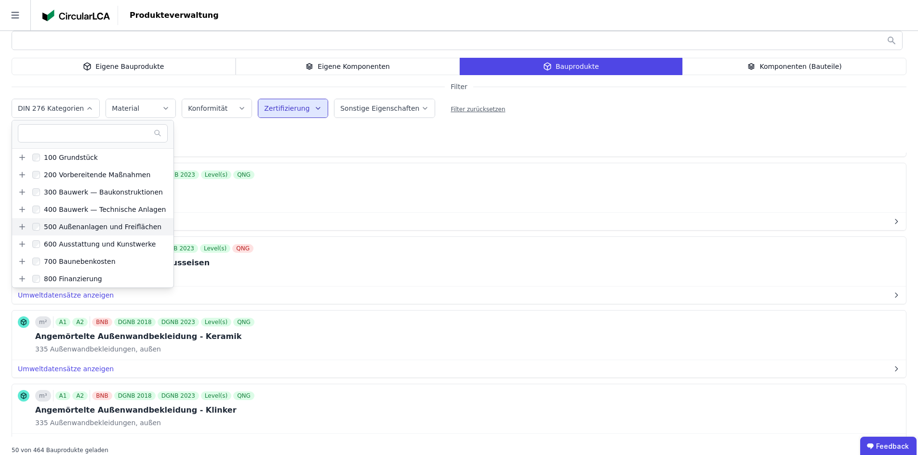
scroll to position [22, 0]
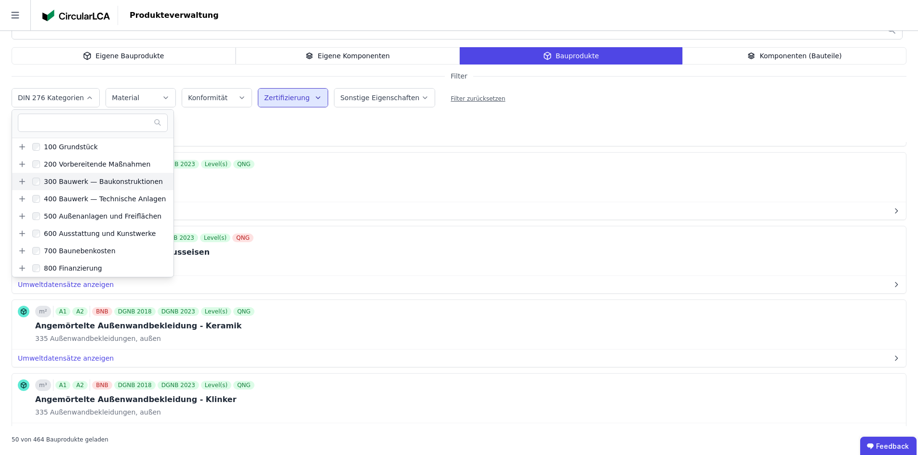
click at [23, 179] on icon at bounding box center [22, 181] width 9 height 9
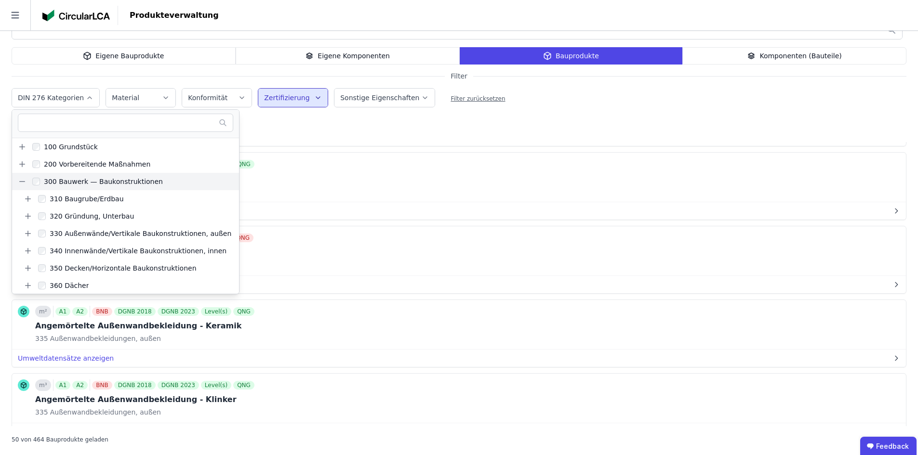
click at [23, 179] on icon at bounding box center [22, 181] width 9 height 9
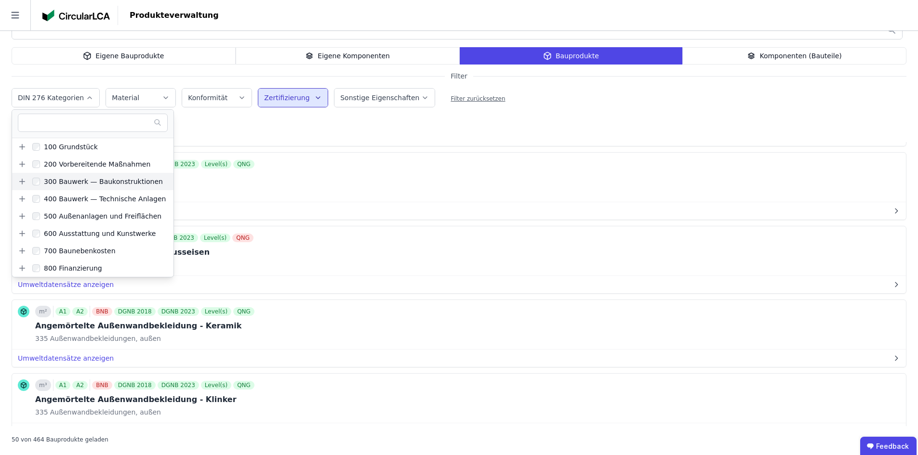
click at [23, 179] on icon at bounding box center [22, 181] width 9 height 9
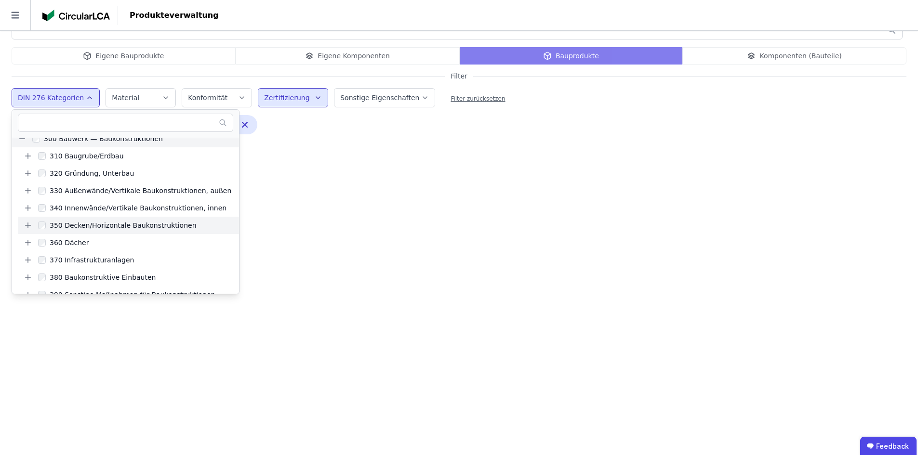
scroll to position [0, 0]
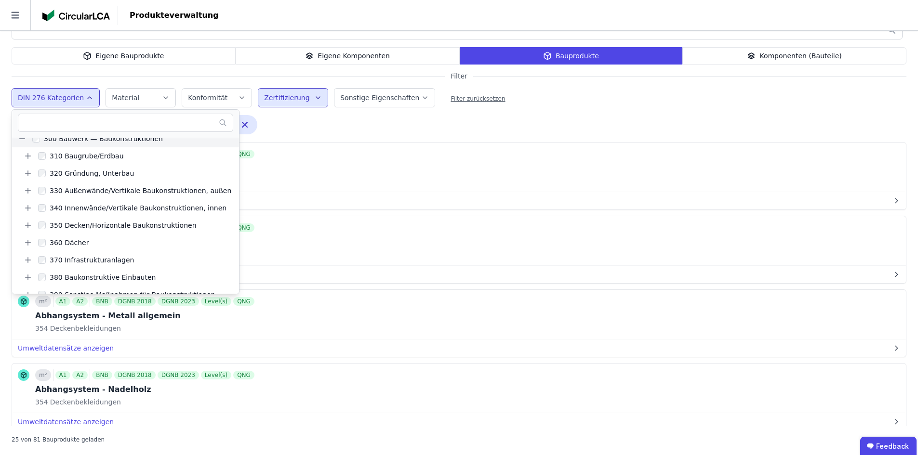
click at [315, 125] on div "350 Decken/Horizontale Baukonstruktionen Remove small option DGNB 2023 Remove s…" at bounding box center [168, 126] width 313 height 23
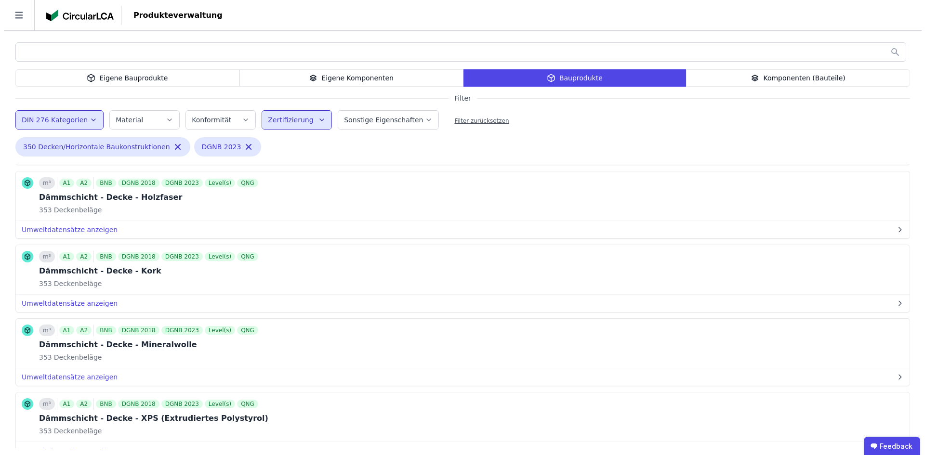
scroll to position [1494, 0]
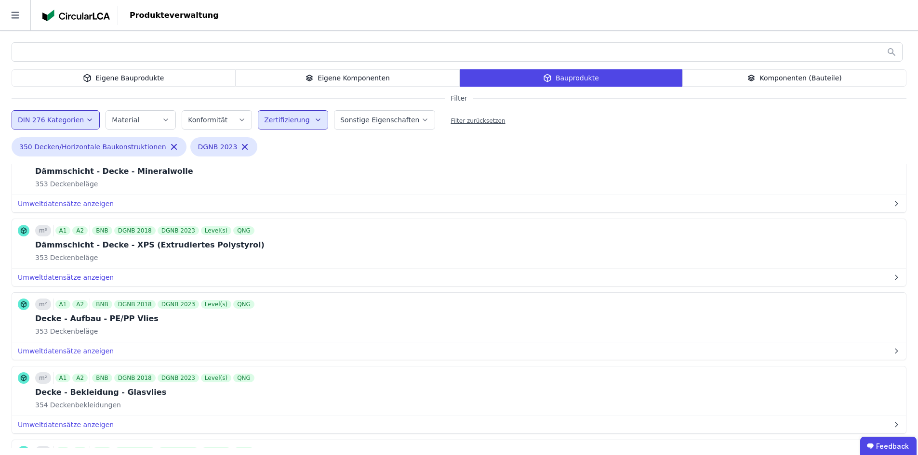
click at [180, 81] on div "Eigene Bauprodukte" at bounding box center [124, 77] width 224 height 17
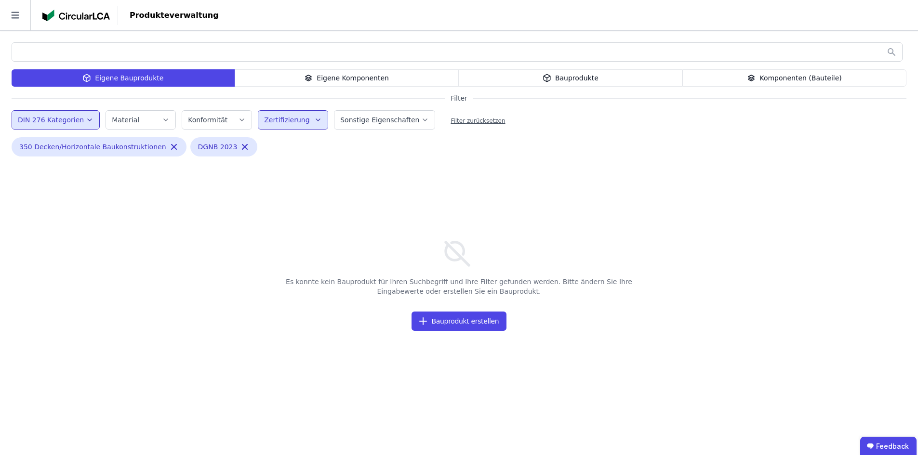
click at [544, 77] on div "Bauprodukte" at bounding box center [571, 77] width 224 height 17
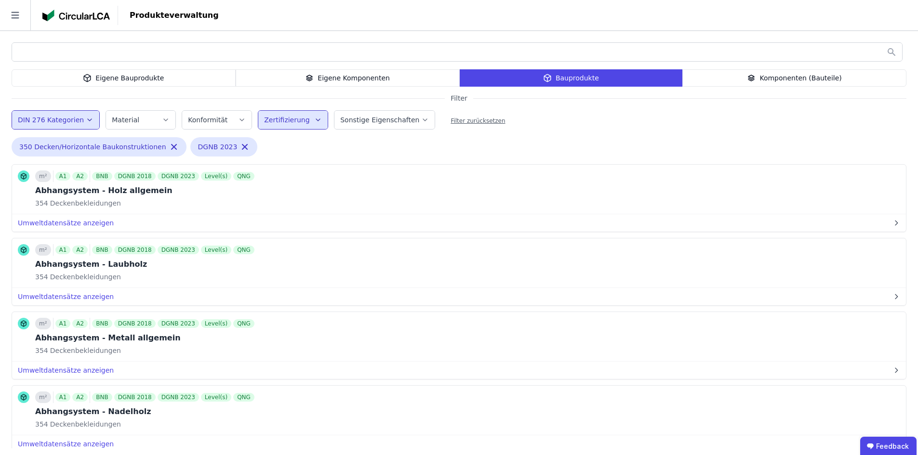
click at [354, 43] on div at bounding box center [457, 51] width 891 height 19
click at [357, 54] on input "text" at bounding box center [457, 51] width 890 height 17
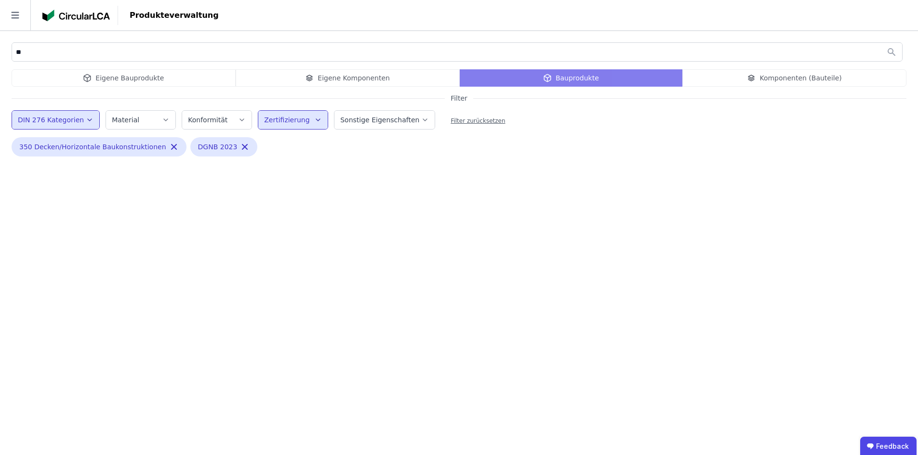
type input "*"
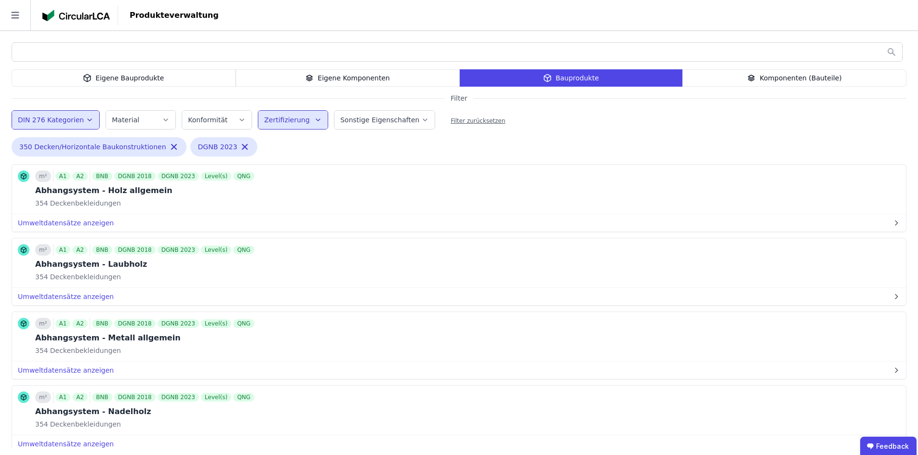
type input "*"
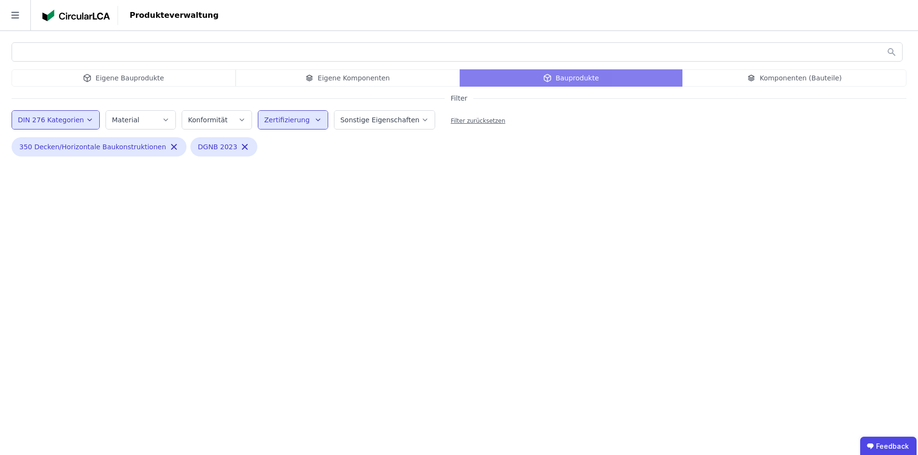
type input "*"
click at [240, 147] on icon "button" at bounding box center [245, 147] width 10 height 10
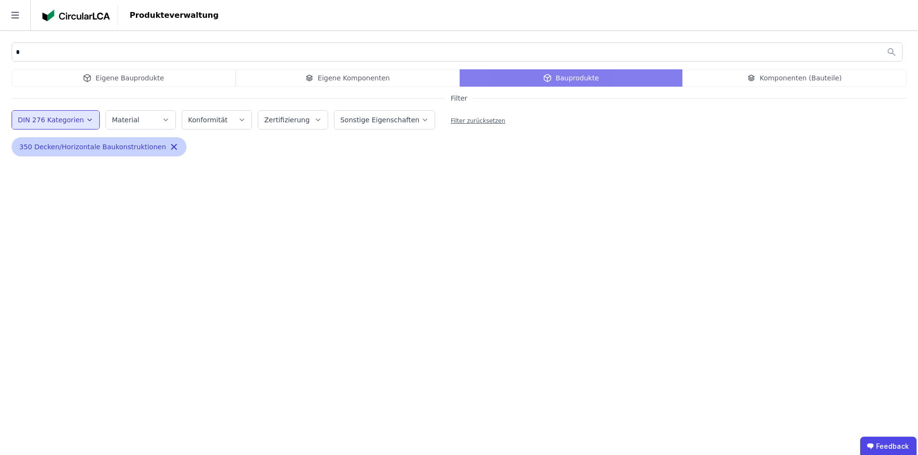
click at [172, 147] on icon "button" at bounding box center [174, 147] width 5 height 5
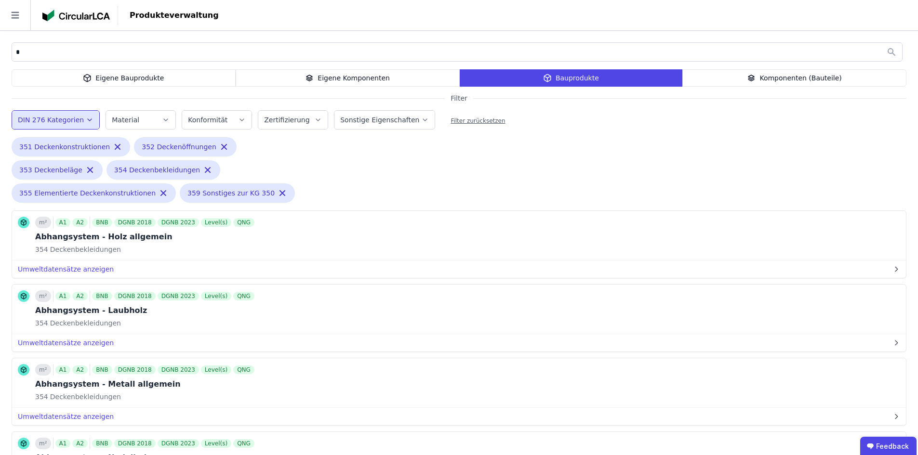
click at [46, 51] on input "*" at bounding box center [457, 51] width 890 height 17
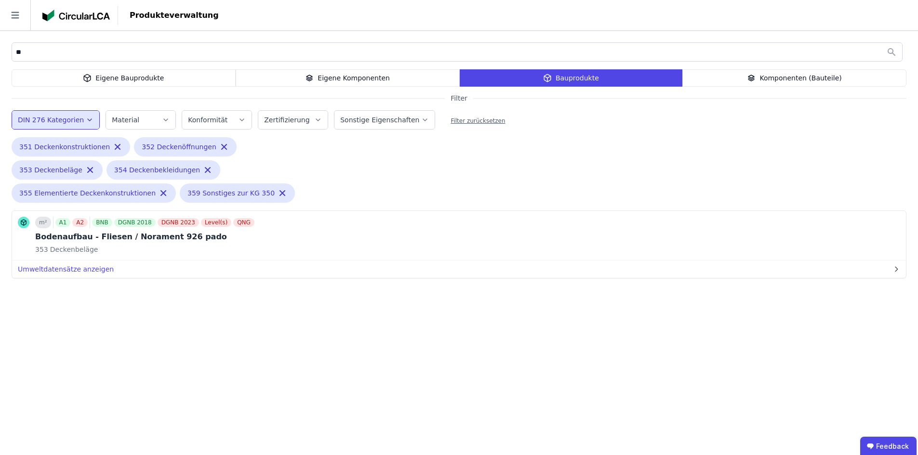
type input "*"
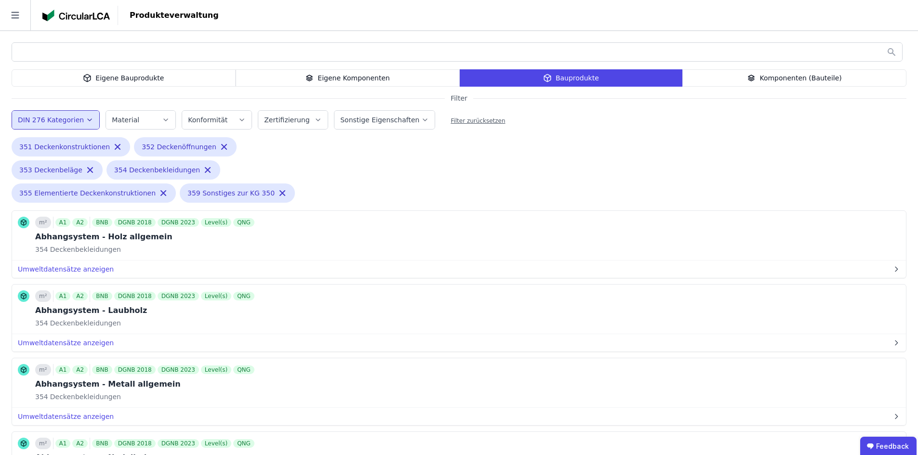
click at [126, 119] on label "Material" at bounding box center [126, 120] width 29 height 8
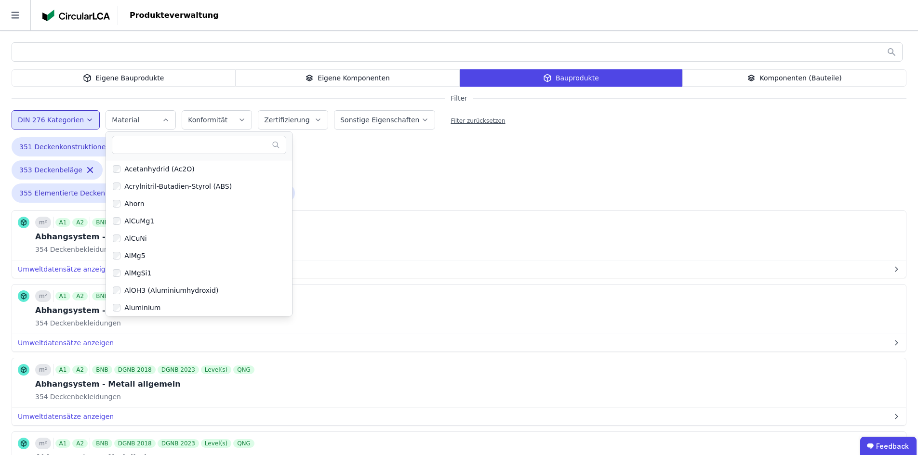
click at [126, 119] on label "Material" at bounding box center [126, 120] width 29 height 8
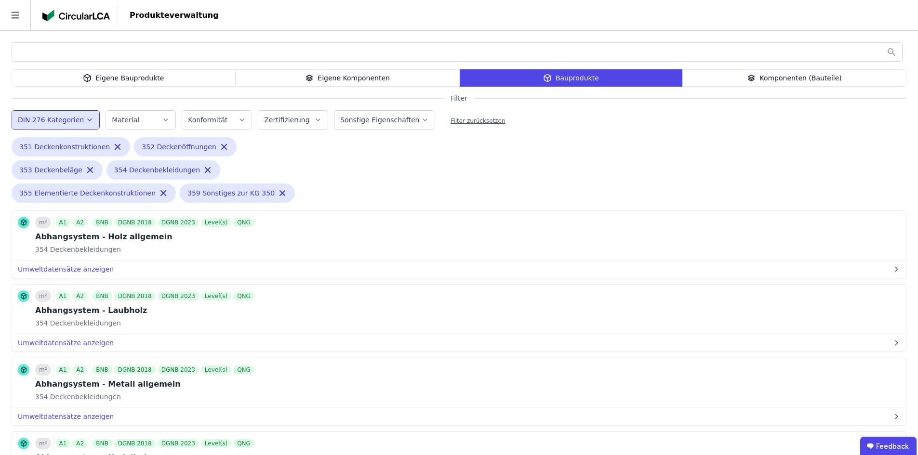
click at [77, 123] on label "DIN 276 Kategorien" at bounding box center [52, 120] width 68 height 8
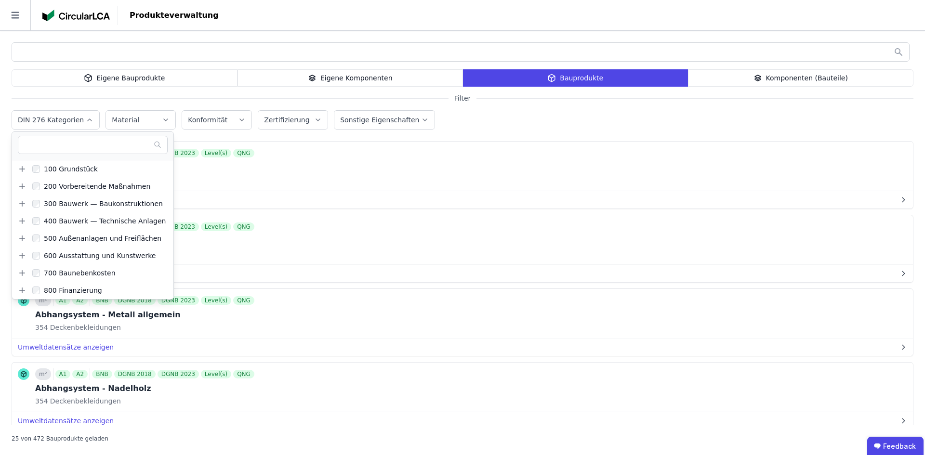
click at [57, 53] on input "text" at bounding box center [460, 51] width 897 height 17
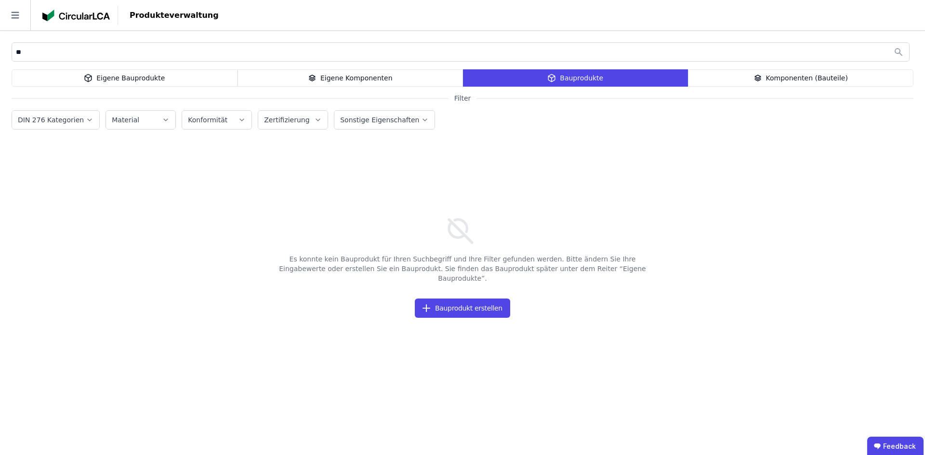
type input "*"
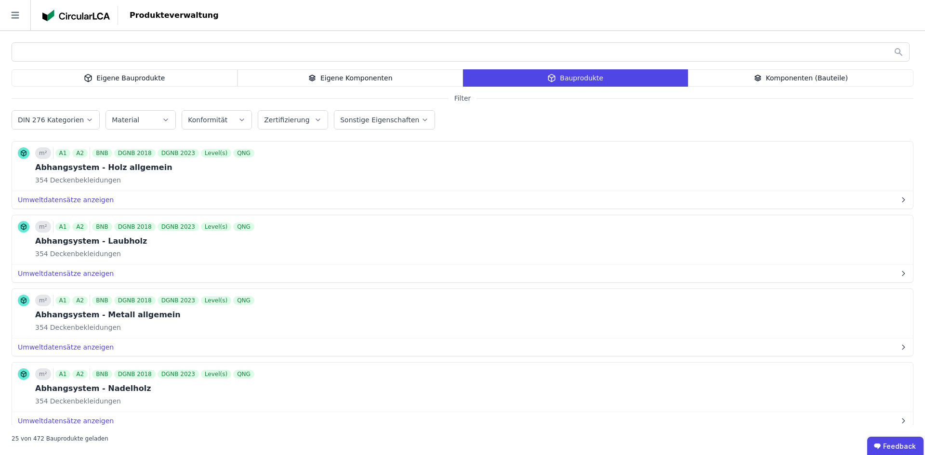
click at [385, 121] on label "Sonstige Eigenschaften" at bounding box center [380, 120] width 81 height 8
click at [279, 117] on label "Zertifizierung" at bounding box center [287, 120] width 47 height 8
click at [222, 119] on div "Konformität" at bounding box center [217, 120] width 58 height 10
click at [140, 121] on div "Material" at bounding box center [141, 120] width 58 height 10
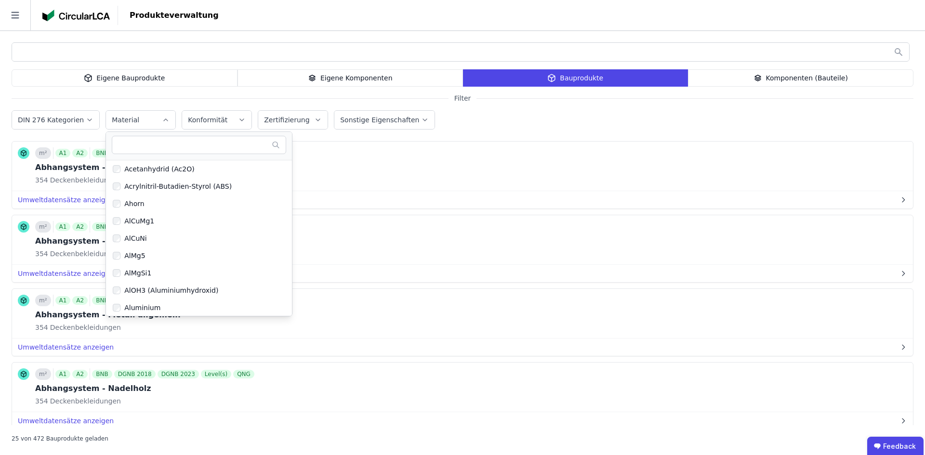
click at [140, 121] on div "Material" at bounding box center [141, 120] width 58 height 10
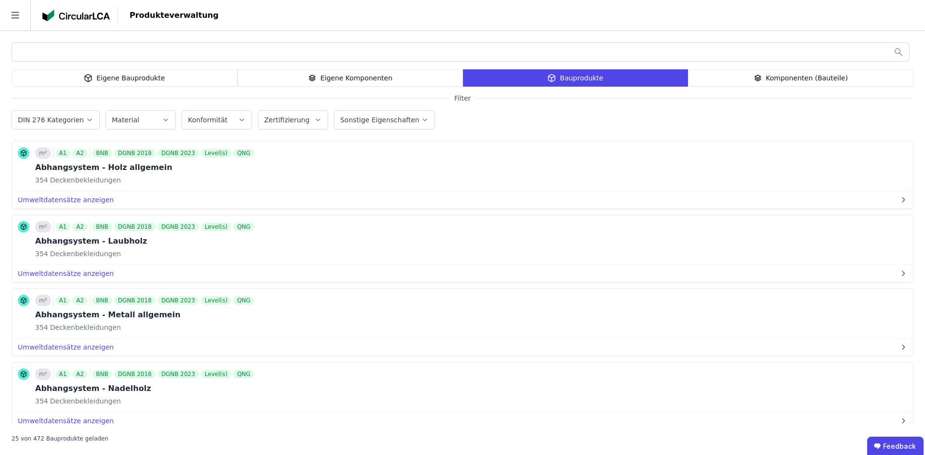
click at [71, 21] on img at bounding box center [75, 16] width 67 height 12
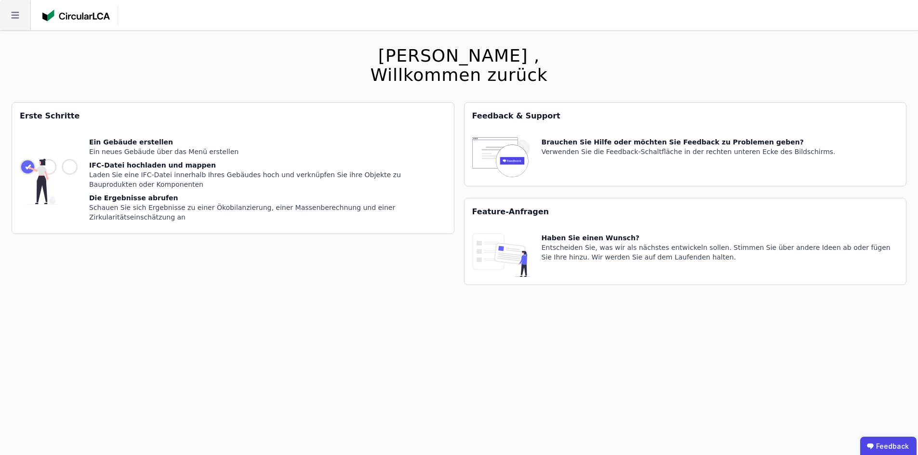
click at [27, 12] on icon at bounding box center [15, 15] width 30 height 30
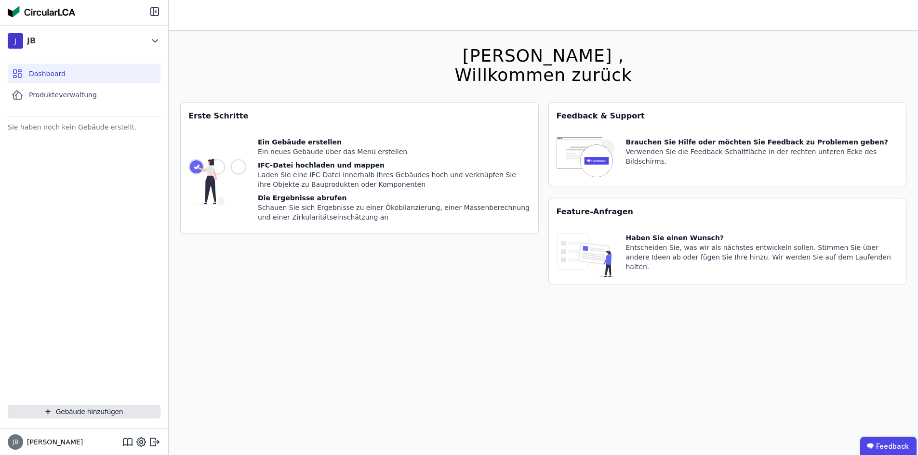
click at [88, 417] on button "Gebäude hinzufügen" at bounding box center [84, 411] width 153 height 13
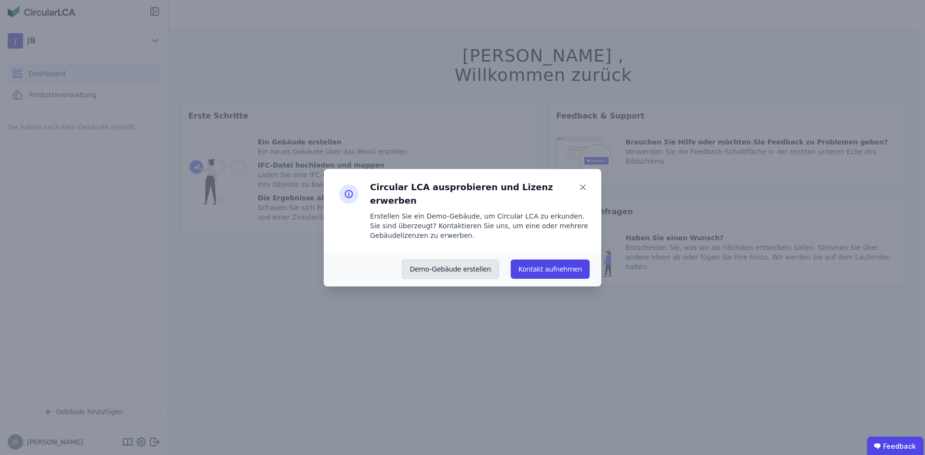
click at [460, 262] on button "Demo-Gebäude erstellen" at bounding box center [451, 269] width 98 height 19
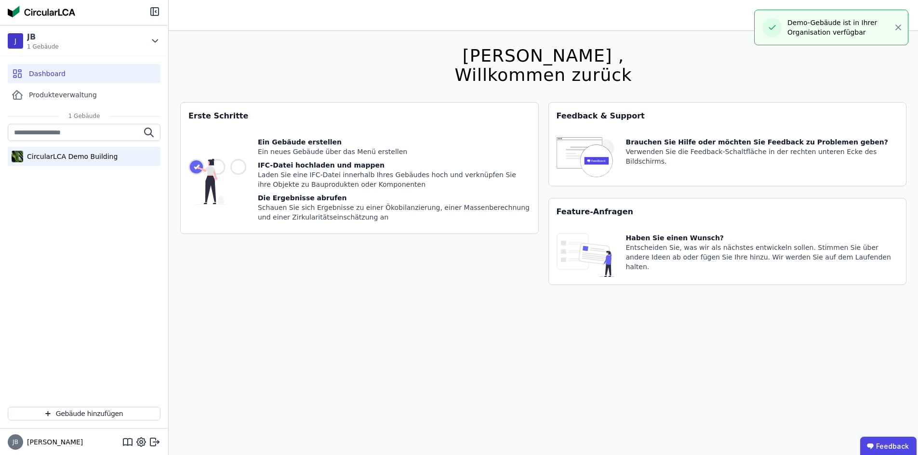
click at [76, 159] on div "CircularLCA Demo Building" at bounding box center [70, 157] width 94 height 10
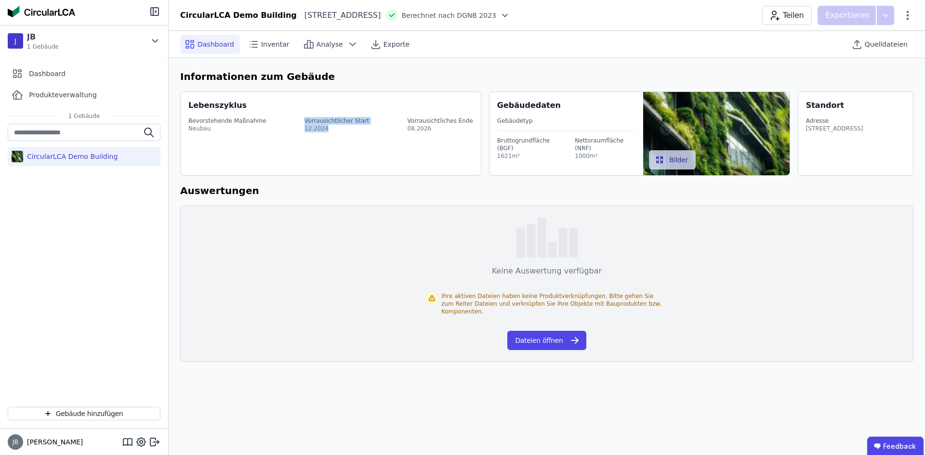
drag, startPoint x: 309, startPoint y: 119, endPoint x: 370, endPoint y: 134, distance: 62.5
click at [370, 134] on div "Bevorstehende Maßnahme Neubau Vorrausichtlicher Start 12.2024 Vorrausichtliches…" at bounding box center [331, 124] width 287 height 27
click at [267, 42] on span "Inventar" at bounding box center [275, 45] width 28 height 10
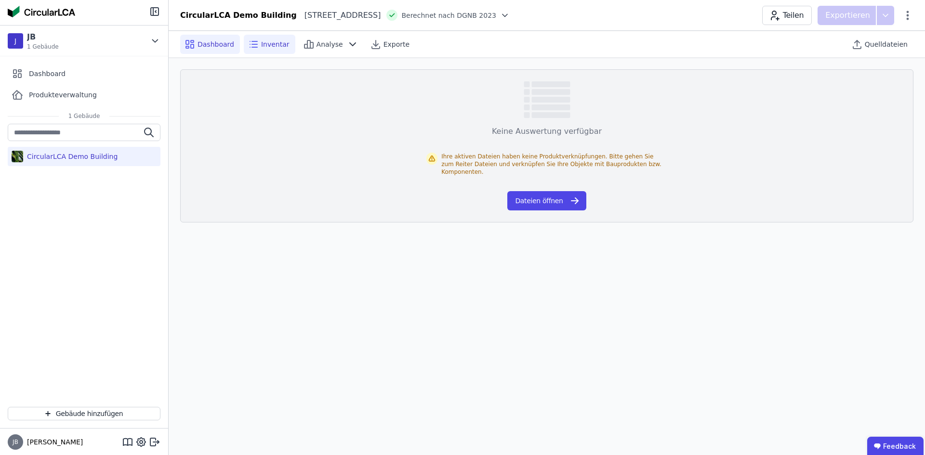
click at [203, 50] on div "Dashboard" at bounding box center [210, 44] width 60 height 19
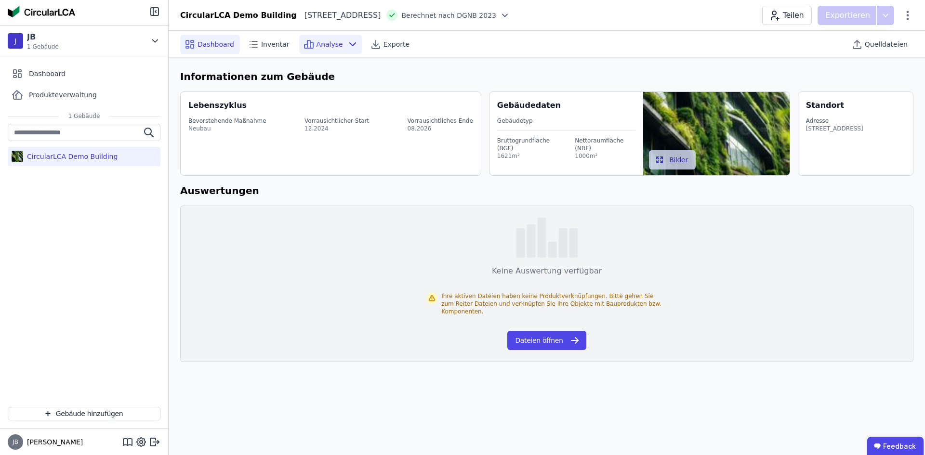
click at [328, 42] on span "Analyse" at bounding box center [330, 45] width 27 height 10
click at [248, 432] on div "Dashboard Inventar Analyse Exporte Quelldateien Informationen zum Gebäude Leben…" at bounding box center [547, 243] width 757 height 425
click at [347, 39] on icon at bounding box center [353, 45] width 12 height 12
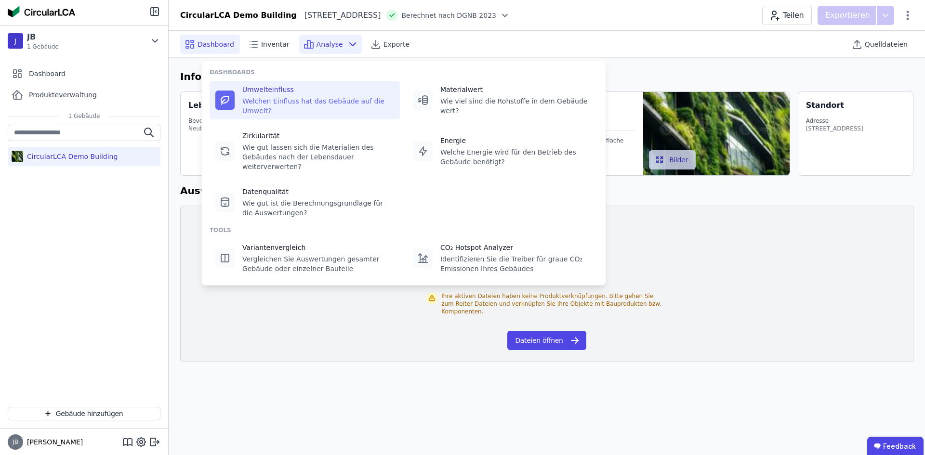
click at [272, 93] on div "Umwelteinfluss" at bounding box center [318, 90] width 152 height 10
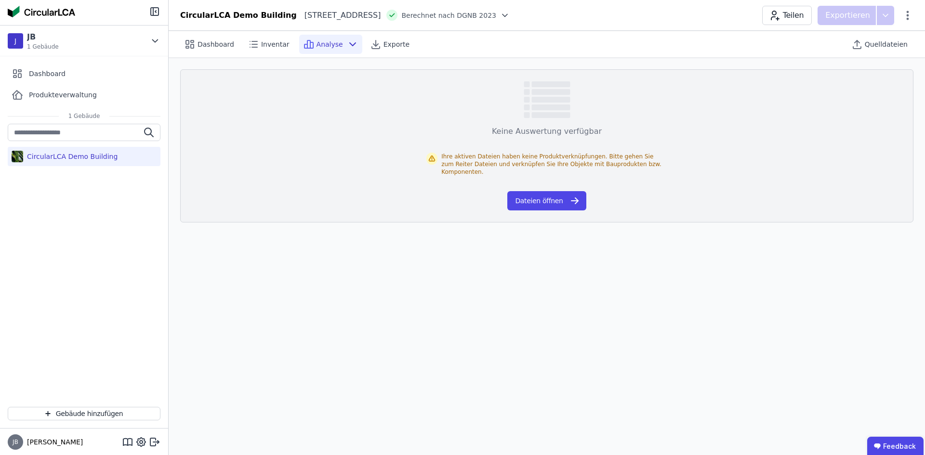
click at [325, 48] on span "Analyse" at bounding box center [330, 45] width 27 height 10
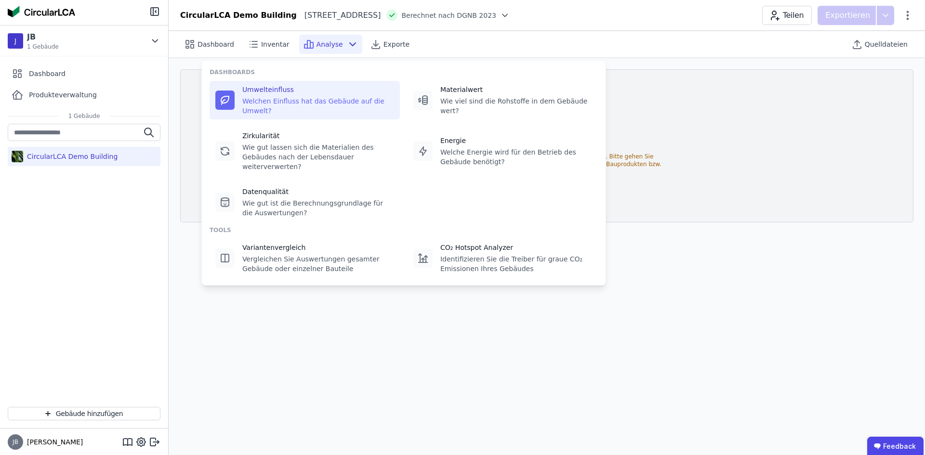
click at [346, 51] on div "Analyse" at bounding box center [330, 44] width 63 height 19
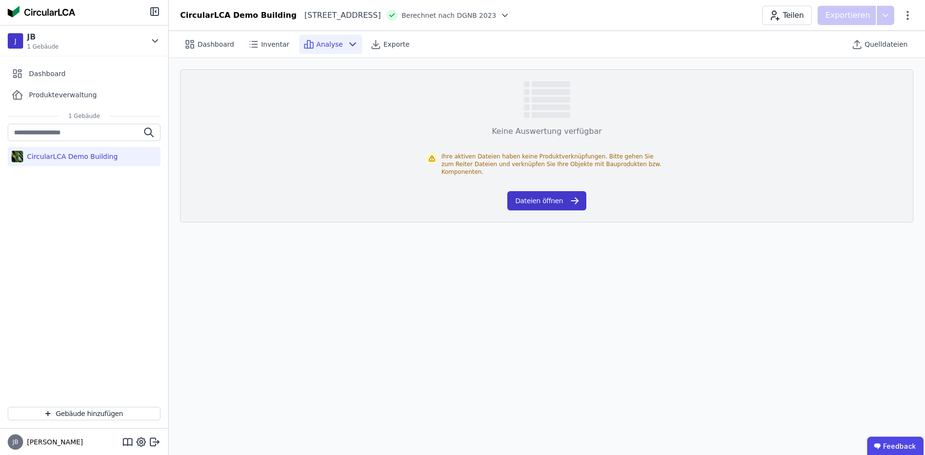
click at [540, 191] on button "Dateien öffnen" at bounding box center [547, 200] width 79 height 19
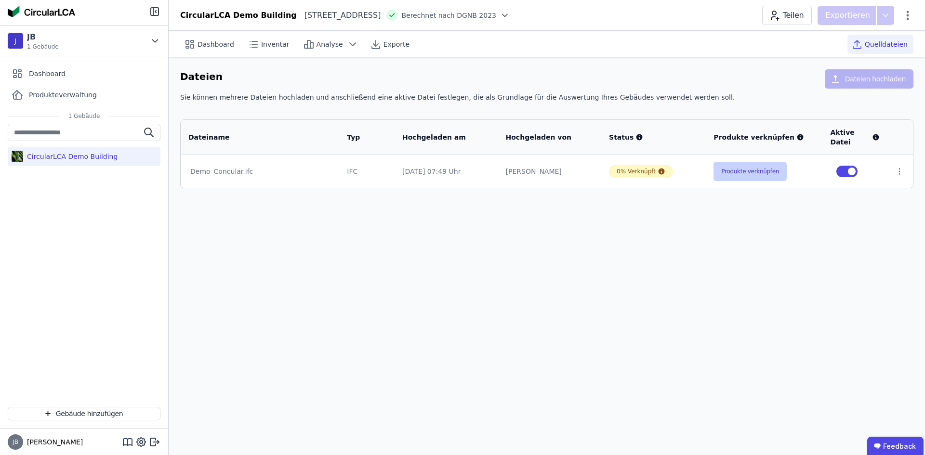
click at [738, 172] on button "Produkte verknüpfen" at bounding box center [750, 171] width 73 height 19
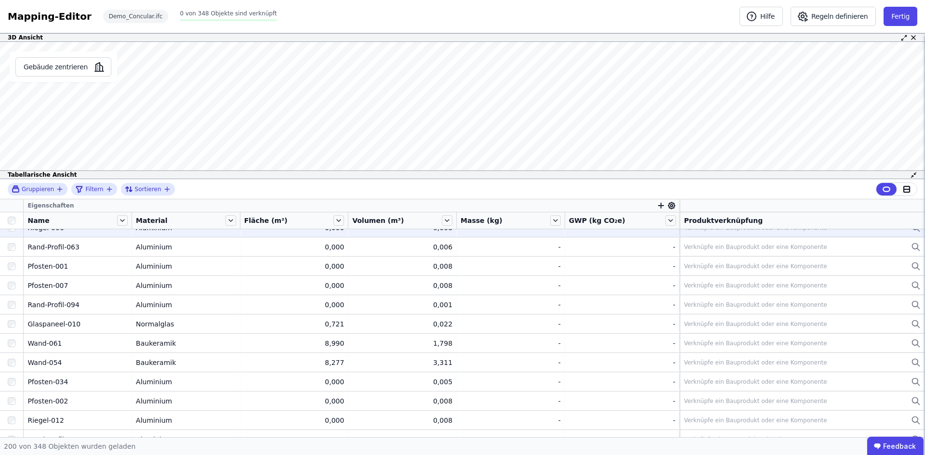
scroll to position [2540, 0]
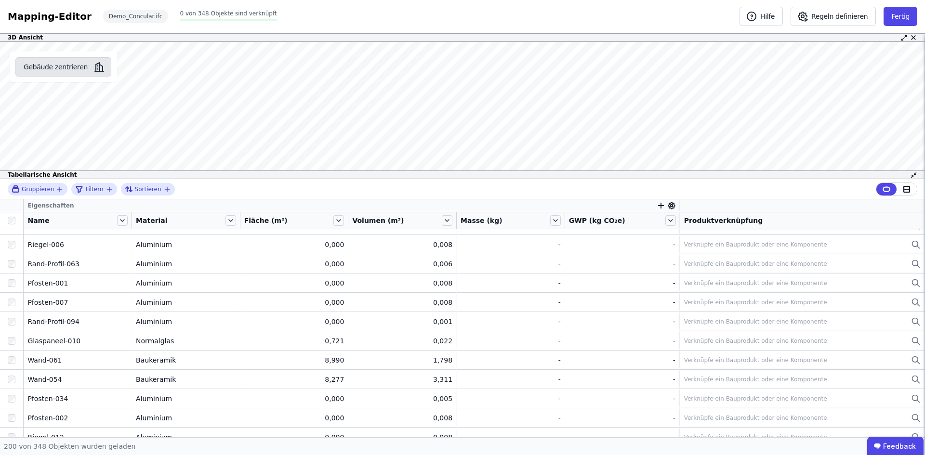
click at [61, 67] on button "Gebäude zentrieren" at bounding box center [63, 66] width 96 height 19
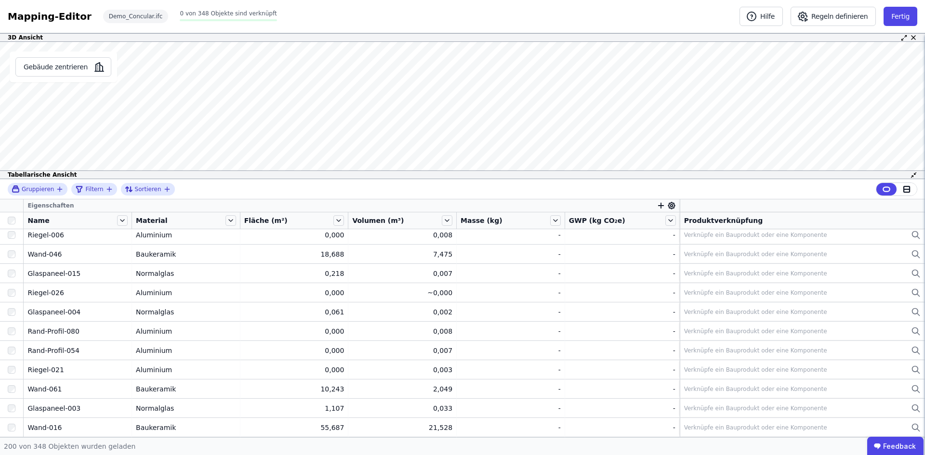
scroll to position [0, 0]
click at [123, 219] on icon at bounding box center [122, 220] width 11 height 11
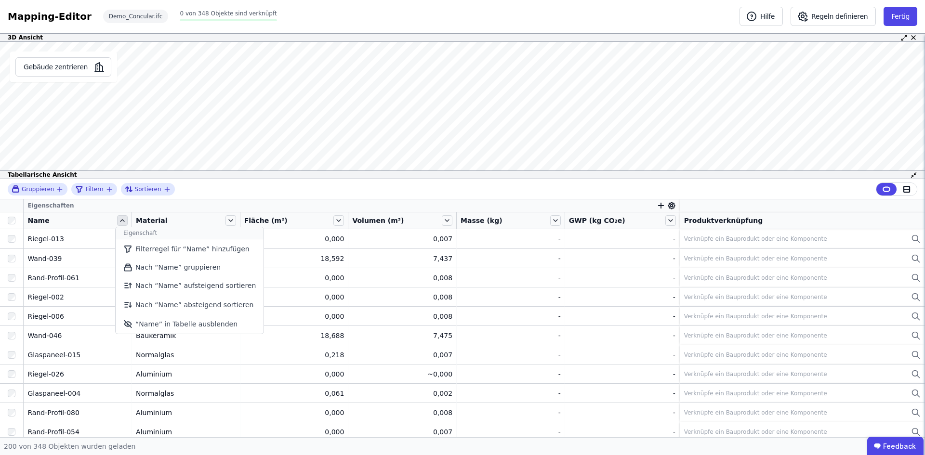
click at [123, 219] on icon at bounding box center [122, 220] width 11 height 11
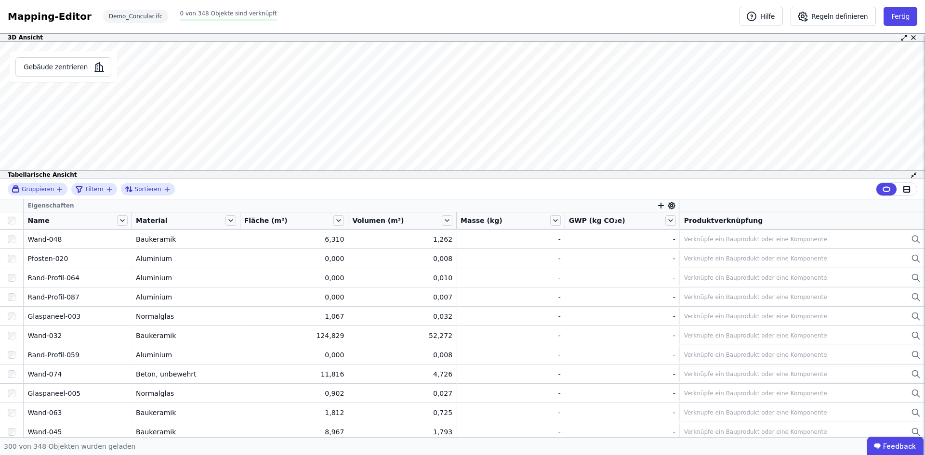
scroll to position [4708, 0]
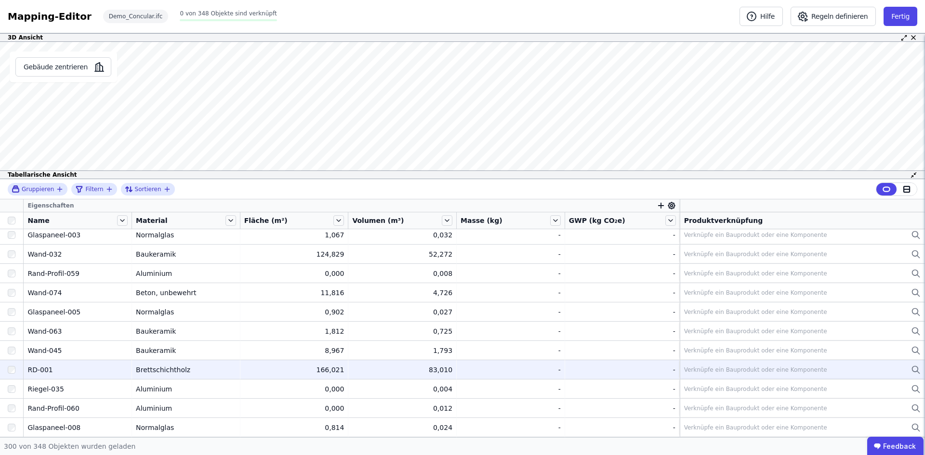
click at [215, 374] on div "Brettschichtholz" at bounding box center [186, 370] width 100 height 10
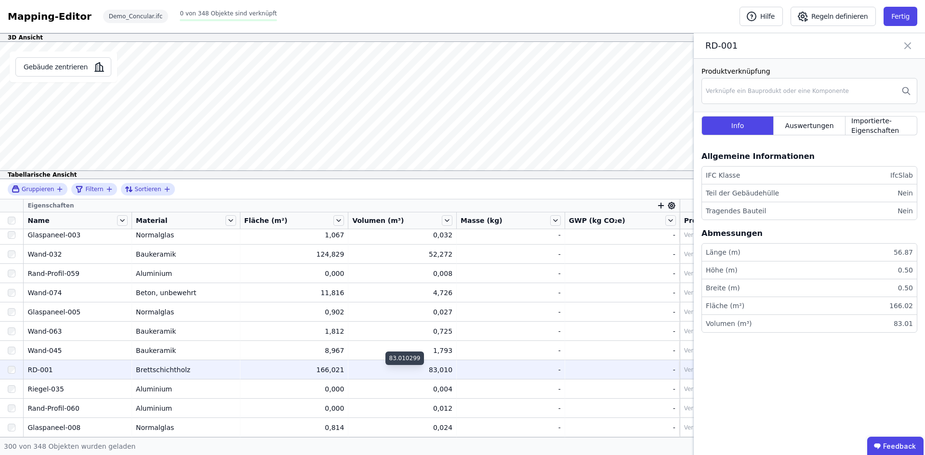
click at [444, 367] on div "83,010" at bounding box center [402, 370] width 100 height 10
click at [799, 119] on div "Auswertungen" at bounding box center [810, 125] width 72 height 19
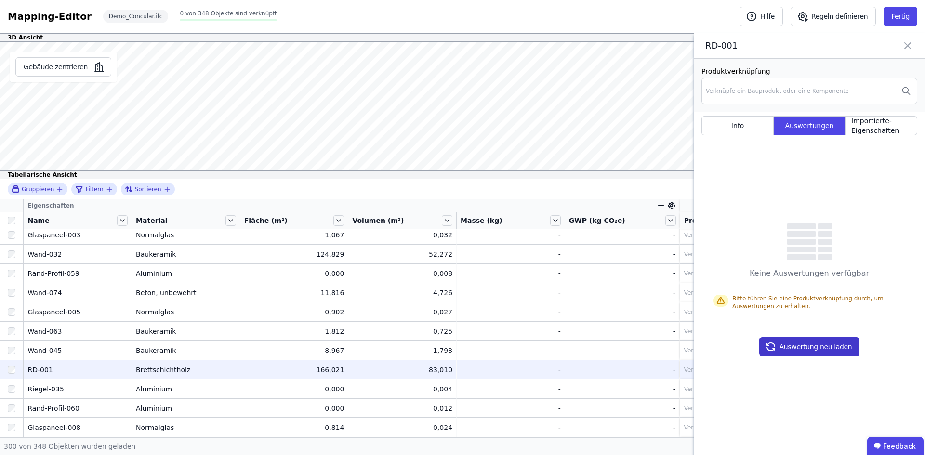
click at [830, 350] on button "Auswertung neu laden" at bounding box center [810, 346] width 101 height 19
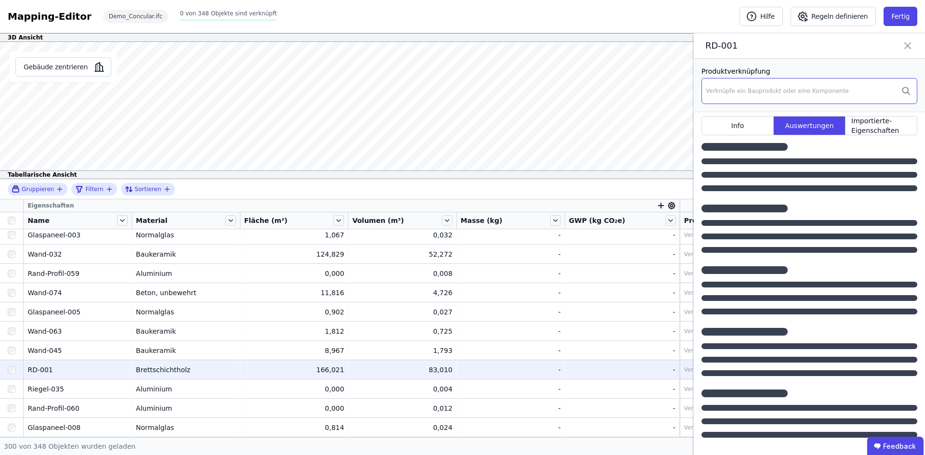
click at [751, 97] on div "Verknüpfe ein Bauprodukt oder eine Komponente" at bounding box center [810, 91] width 216 height 26
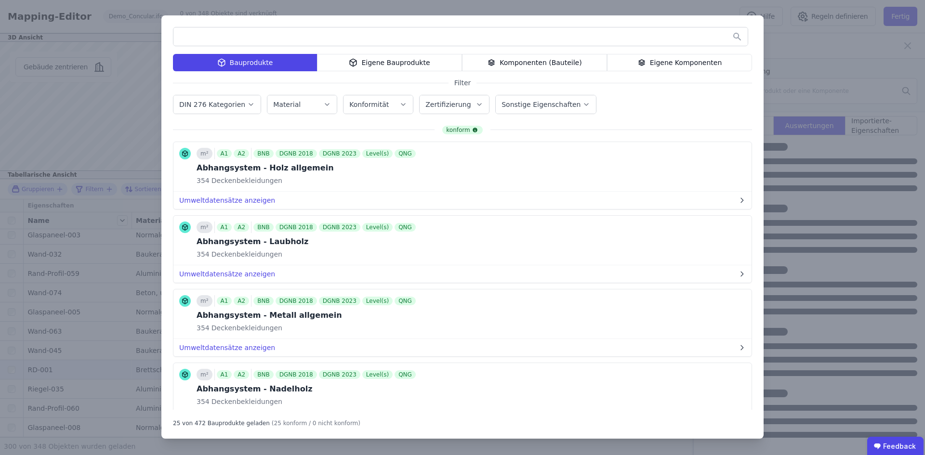
click at [388, 64] on div "Eigene Bauprodukte" at bounding box center [389, 62] width 145 height 17
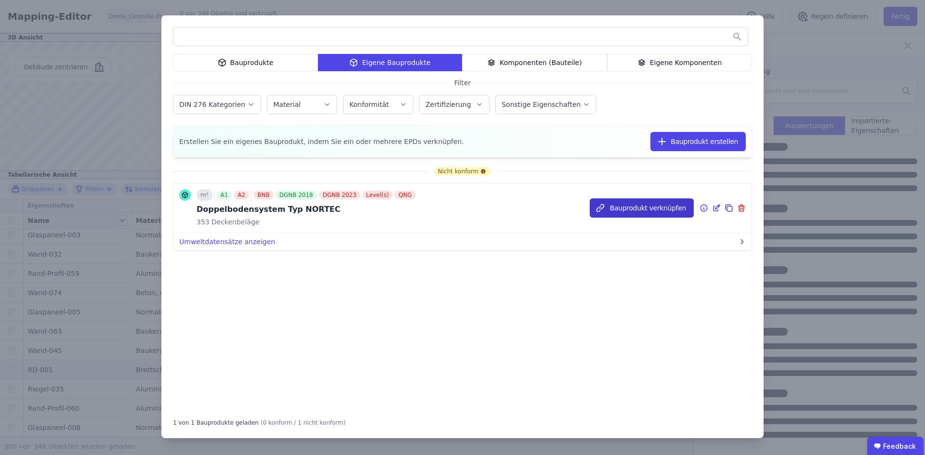
click at [638, 206] on button "Bauprodukt verknüpfen" at bounding box center [642, 208] width 104 height 19
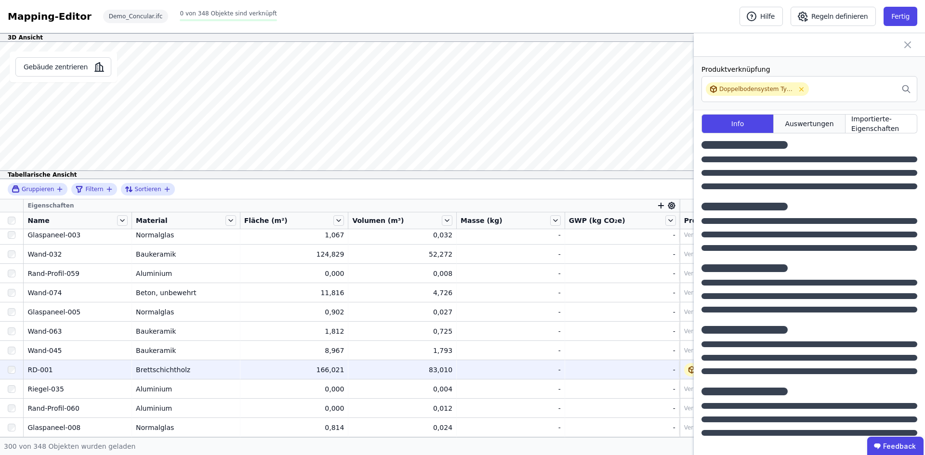
click at [829, 124] on span "Auswertungen" at bounding box center [809, 124] width 49 height 10
click at [67, 69] on button "Gebäude zentrieren" at bounding box center [63, 66] width 96 height 19
click at [66, 55] on div "Gebäude zentrieren" at bounding box center [63, 67] width 107 height 31
click at [68, 66] on button "Gebäude zentrieren" at bounding box center [63, 66] width 96 height 19
click at [816, 122] on span "Auswertungen" at bounding box center [809, 124] width 49 height 10
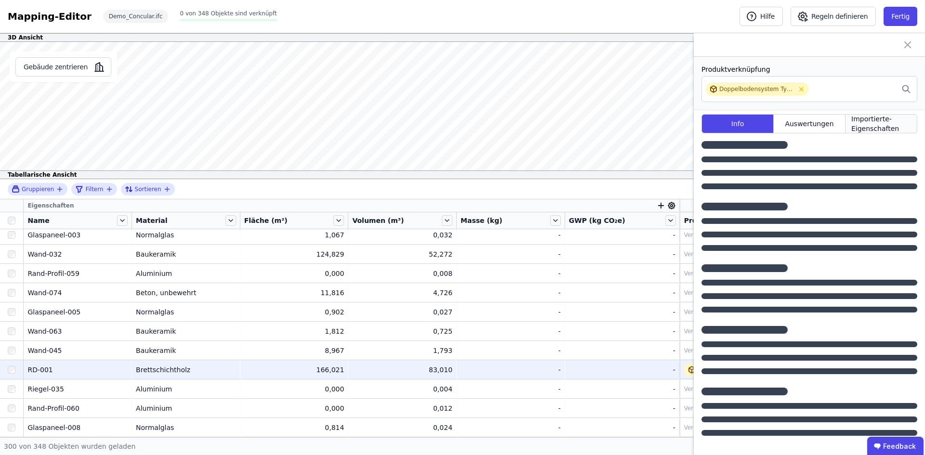
click at [877, 119] on span "Importierte-Eigenschaften" at bounding box center [882, 123] width 60 height 19
click at [826, 126] on span "Auswertungen" at bounding box center [809, 124] width 49 height 10
click at [739, 114] on div "Info Auswertungen Importierte-Eigenschaften" at bounding box center [810, 125] width 216 height 31
click at [745, 123] on div "Info" at bounding box center [738, 123] width 72 height 19
click at [334, 368] on div "166,021" at bounding box center [294, 370] width 100 height 10
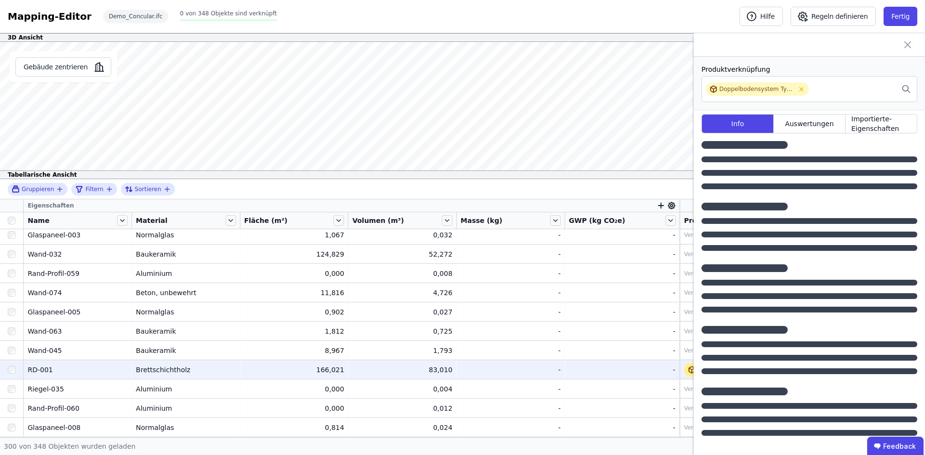
click at [688, 371] on icon at bounding box center [692, 370] width 8 height 8
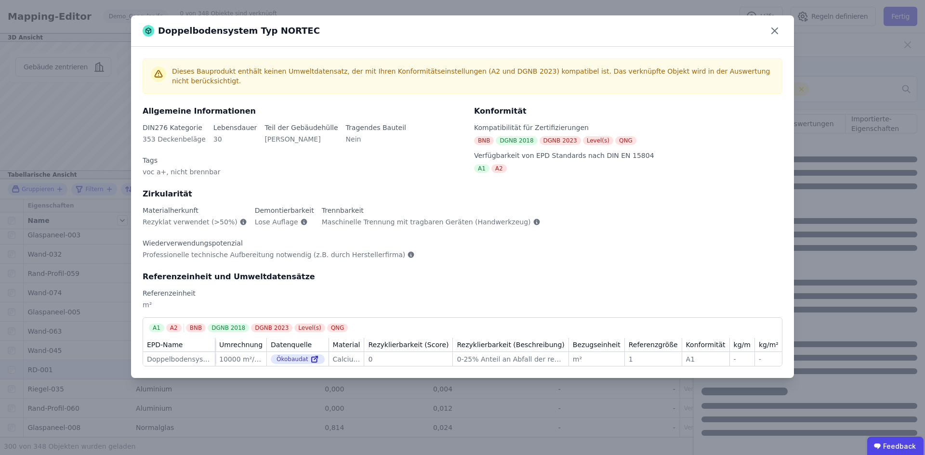
click at [784, 29] on div "Doppelbodensystem Typ NORTEC" at bounding box center [462, 30] width 663 height 31
click at [775, 25] on icon at bounding box center [774, 30] width 15 height 15
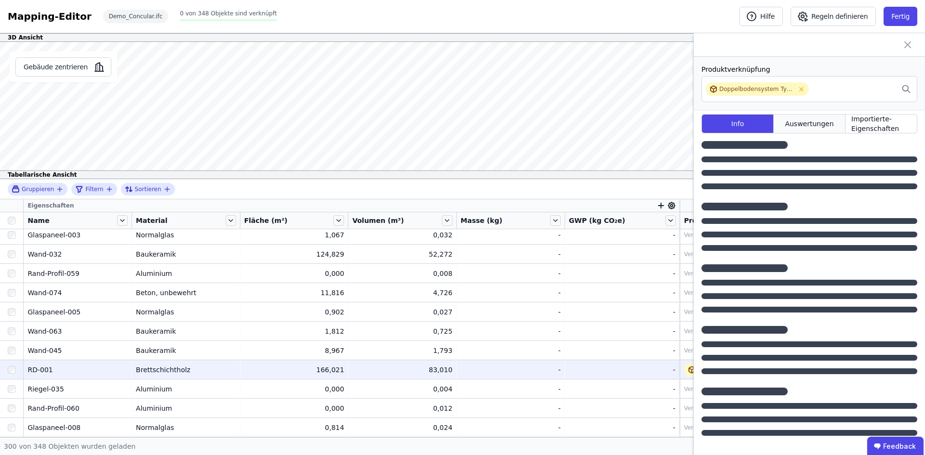
click at [829, 123] on span "Auswertungen" at bounding box center [809, 124] width 49 height 10
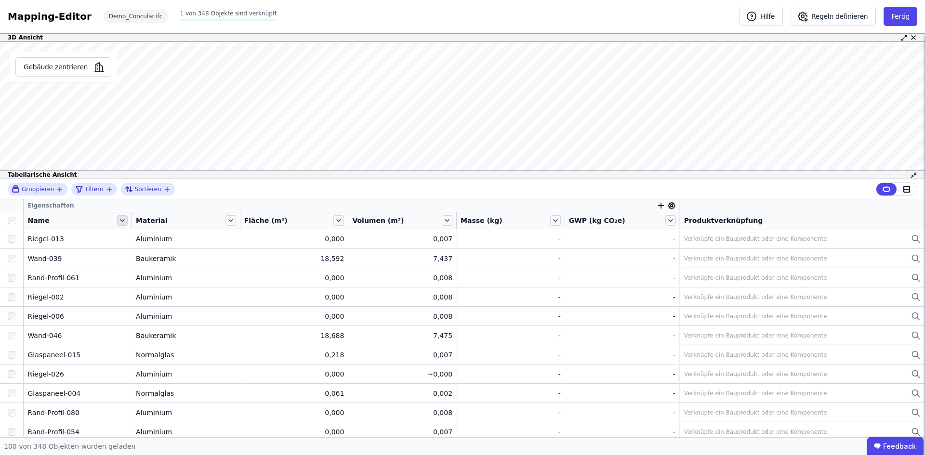
click at [126, 220] on icon at bounding box center [122, 220] width 11 height 11
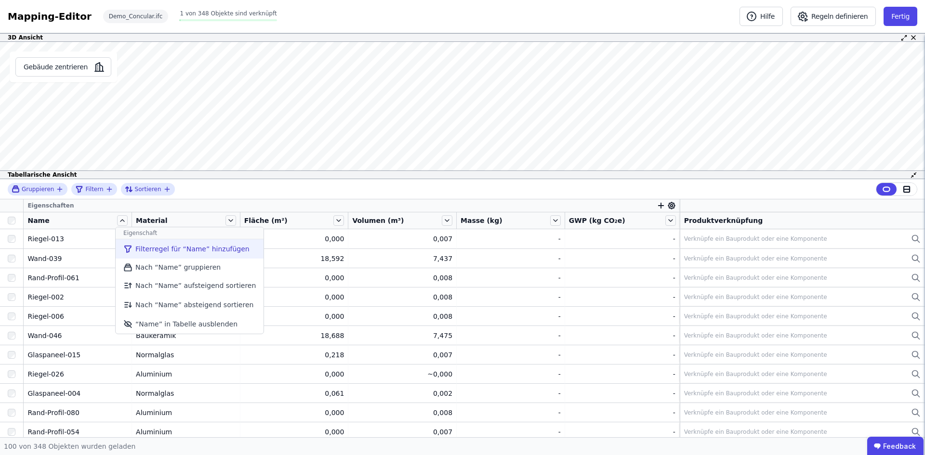
click at [147, 252] on li "Filterregel für “Name” hinzufügen" at bounding box center [190, 249] width 148 height 19
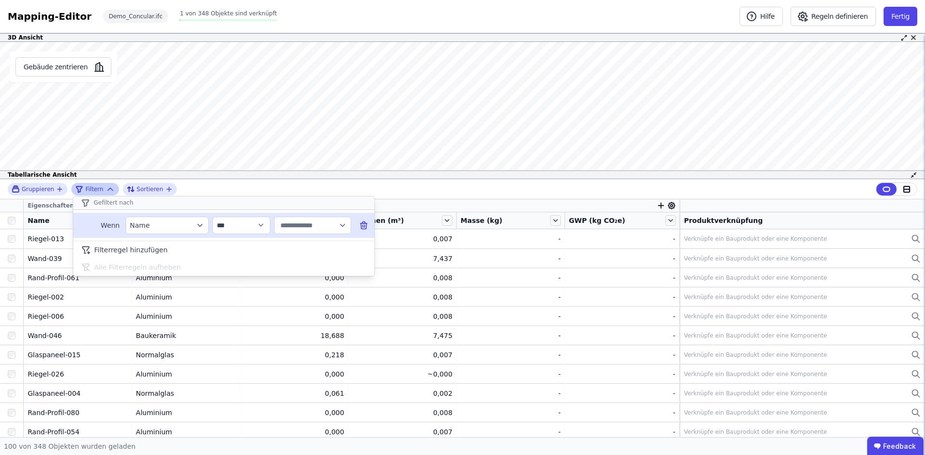
click at [180, 223] on div "Name" at bounding box center [162, 226] width 65 height 10
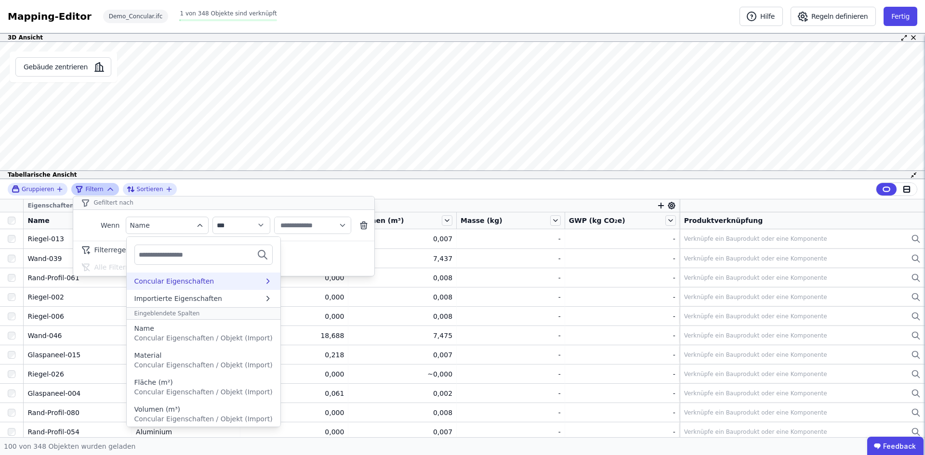
click at [166, 288] on div "Concular Eigenschaften" at bounding box center [204, 281] width 154 height 17
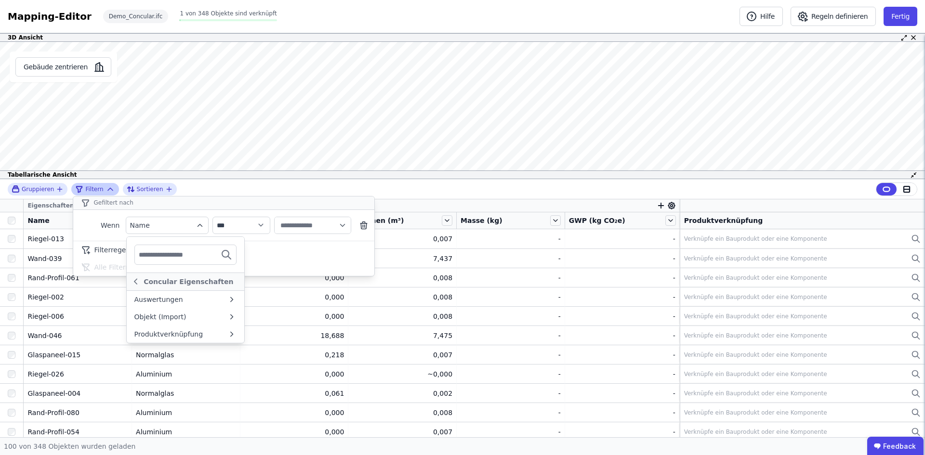
click at [162, 260] on input "text" at bounding box center [174, 254] width 71 height 17
click at [137, 279] on icon at bounding box center [136, 282] width 11 height 12
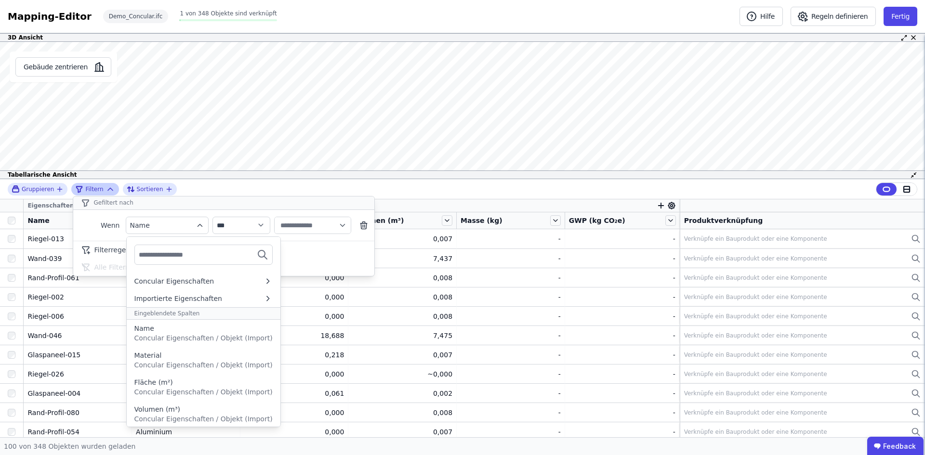
click at [178, 254] on input "text" at bounding box center [174, 254] width 71 height 17
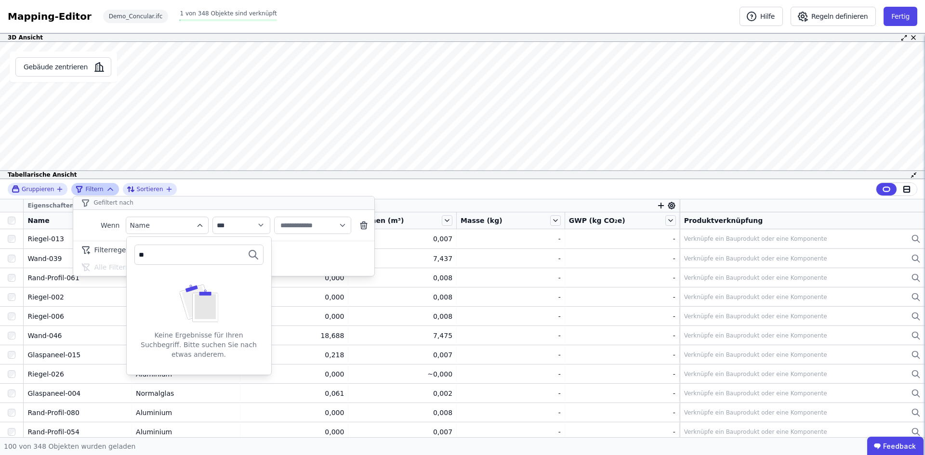
type input "*"
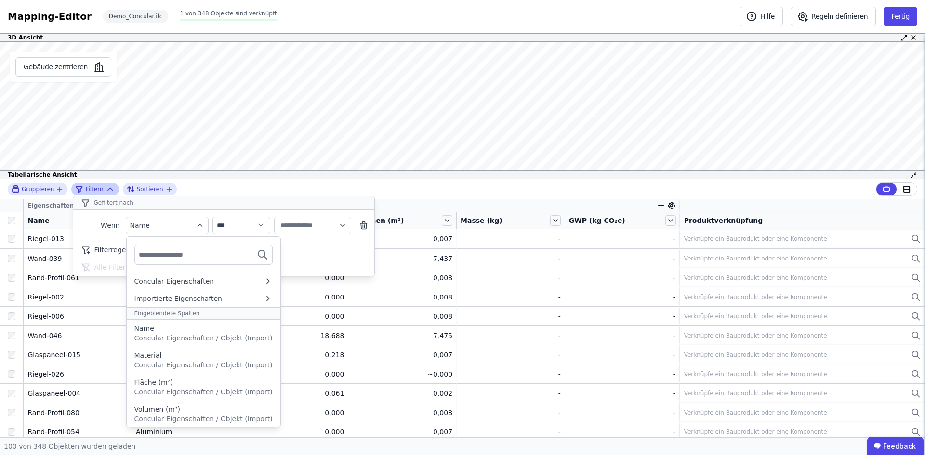
click at [294, 266] on div "Filterregel hinzufügen Alle Filterregeln aufheben" at bounding box center [223, 258] width 301 height 35
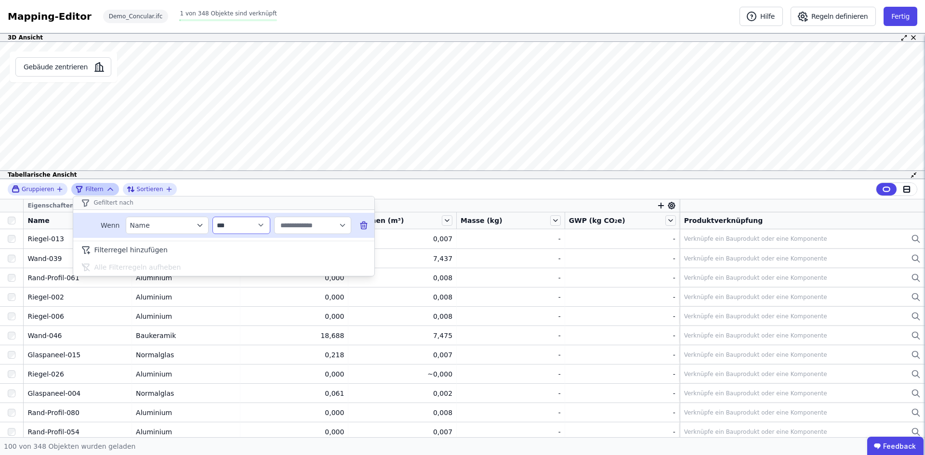
click at [234, 230] on select "**********" at bounding box center [242, 225] width 58 height 17
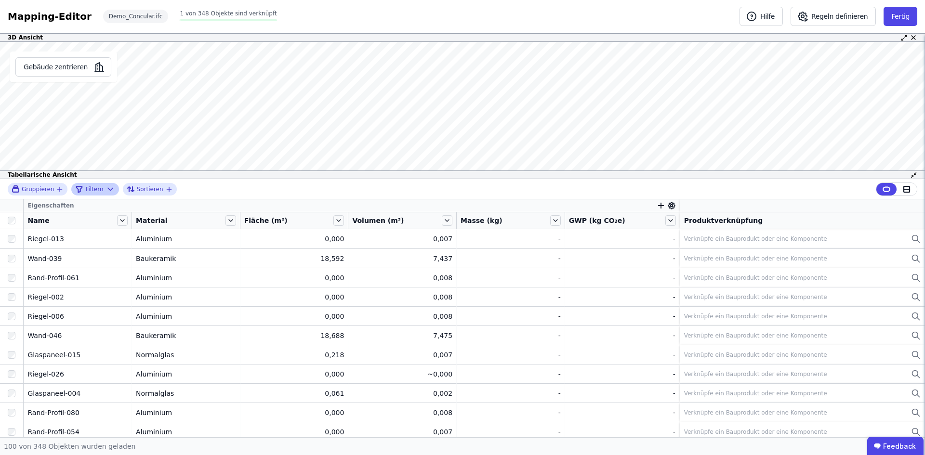
click at [93, 188] on span "Filtern" at bounding box center [94, 190] width 18 height 8
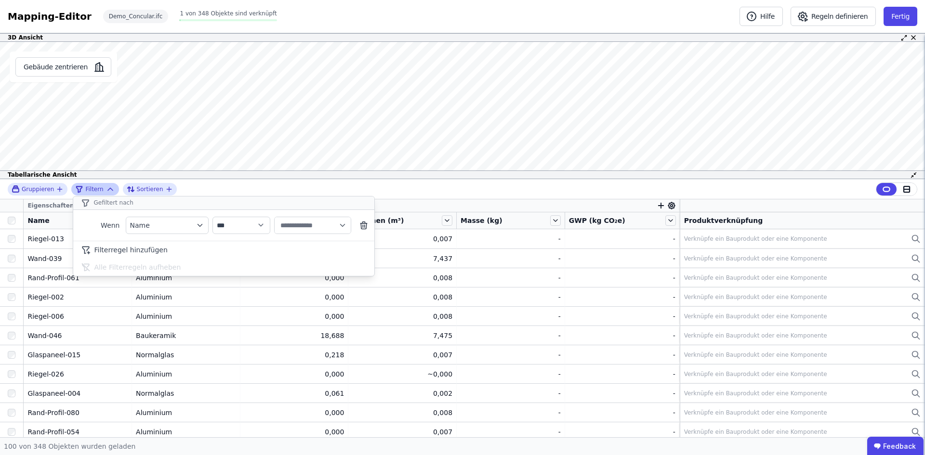
click at [92, 189] on span "Filtern" at bounding box center [94, 190] width 18 height 8
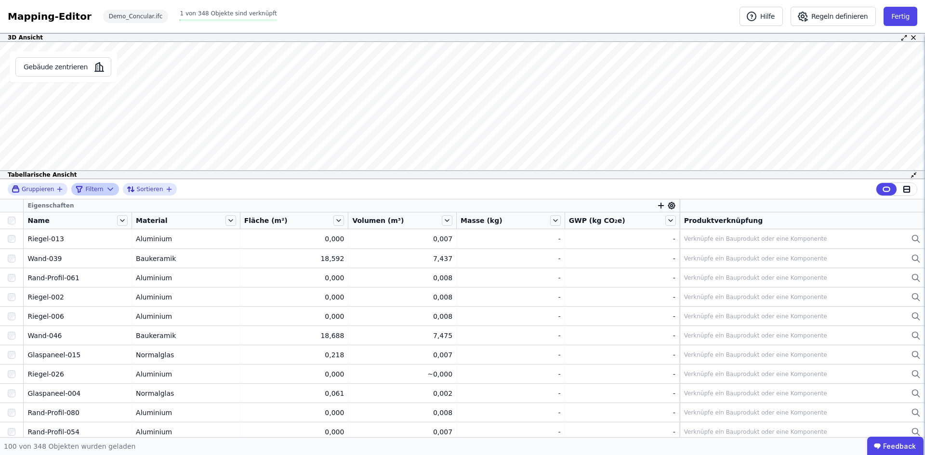
click at [92, 189] on span "Filtern" at bounding box center [94, 190] width 18 height 8
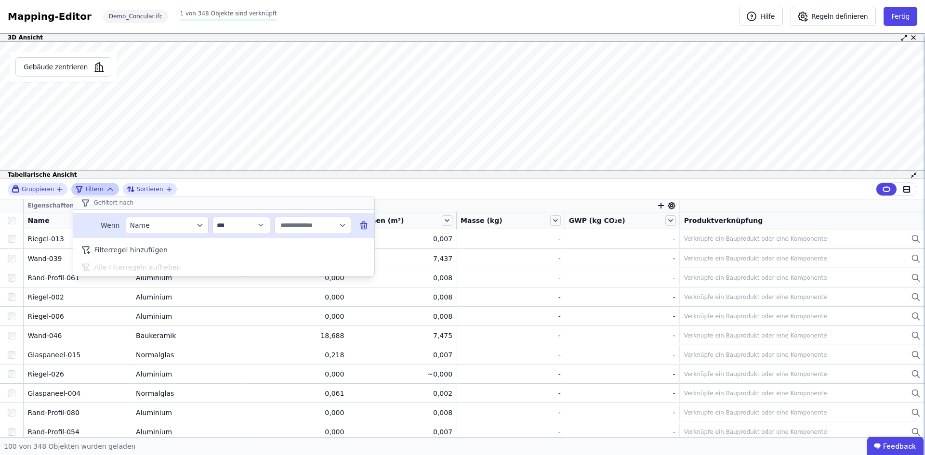
click at [361, 223] on icon at bounding box center [364, 226] width 10 height 10
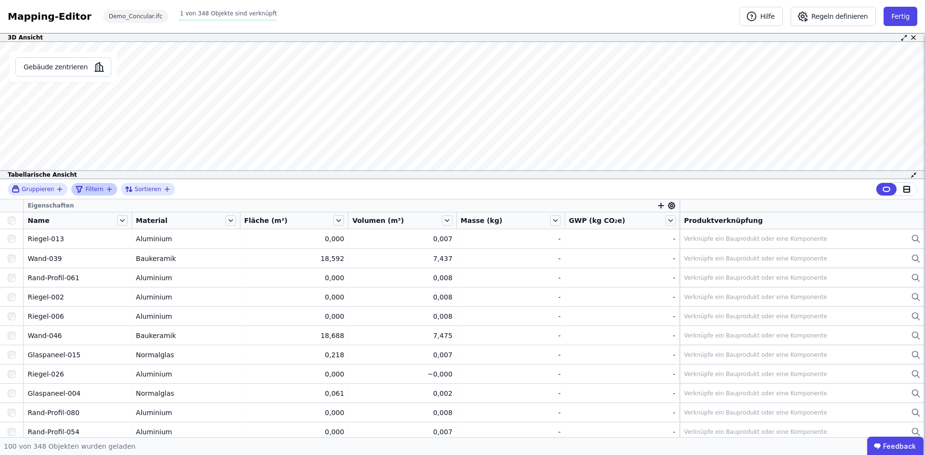
click at [91, 192] on span "Filtern" at bounding box center [94, 190] width 18 height 8
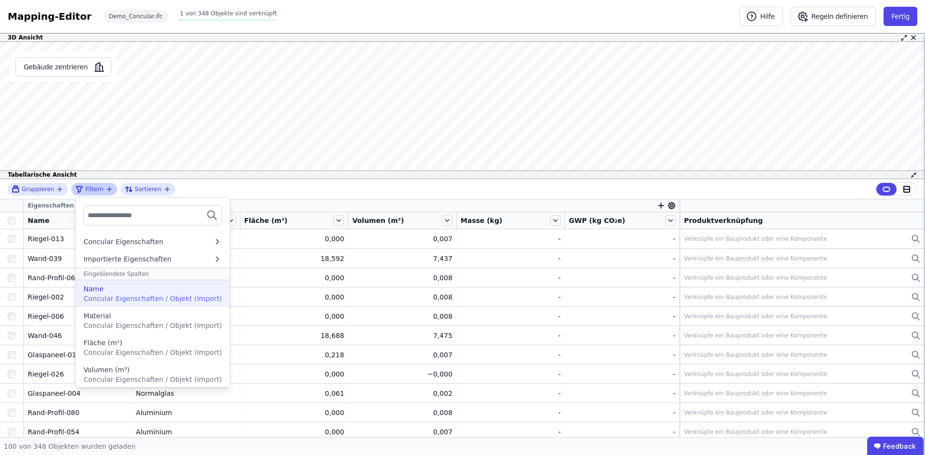
click at [101, 288] on div "Name" at bounding box center [152, 289] width 138 height 10
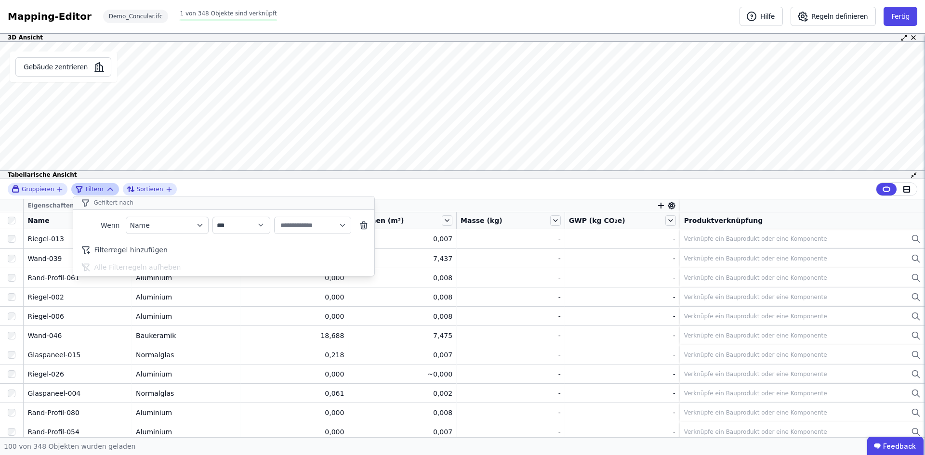
click at [94, 189] on span "Filtern" at bounding box center [94, 190] width 18 height 8
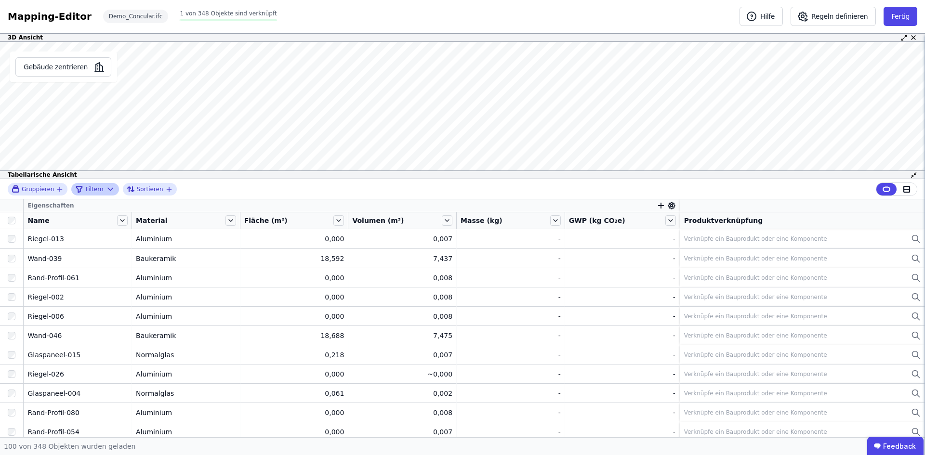
click at [94, 189] on span "Filtern" at bounding box center [94, 190] width 18 height 8
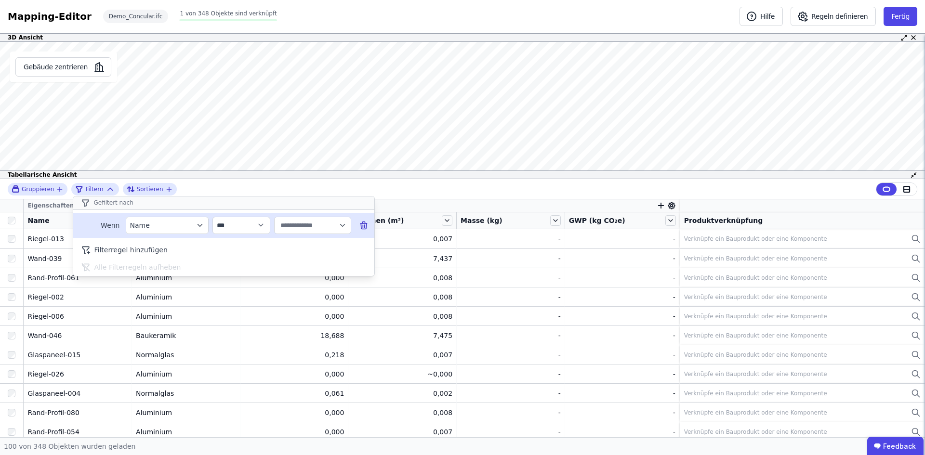
click at [367, 224] on icon at bounding box center [364, 227] width 6 height 6
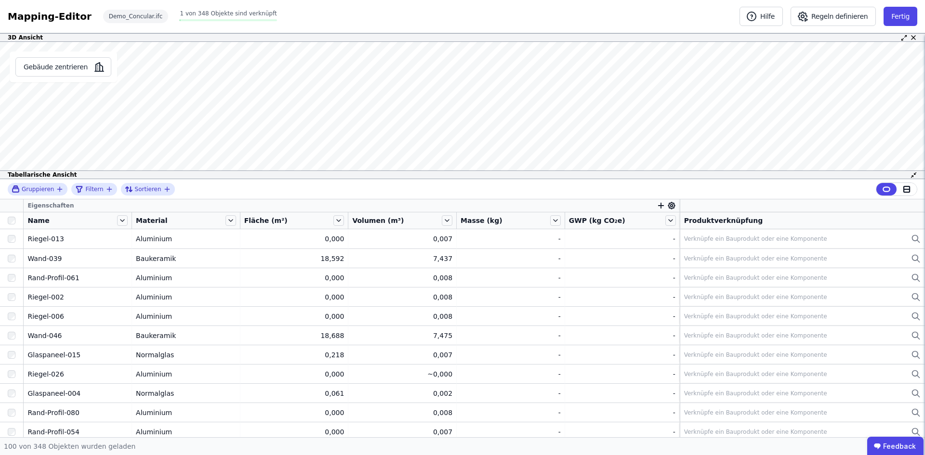
click at [106, 188] on icon "filter_by" at bounding box center [110, 190] width 8 height 8
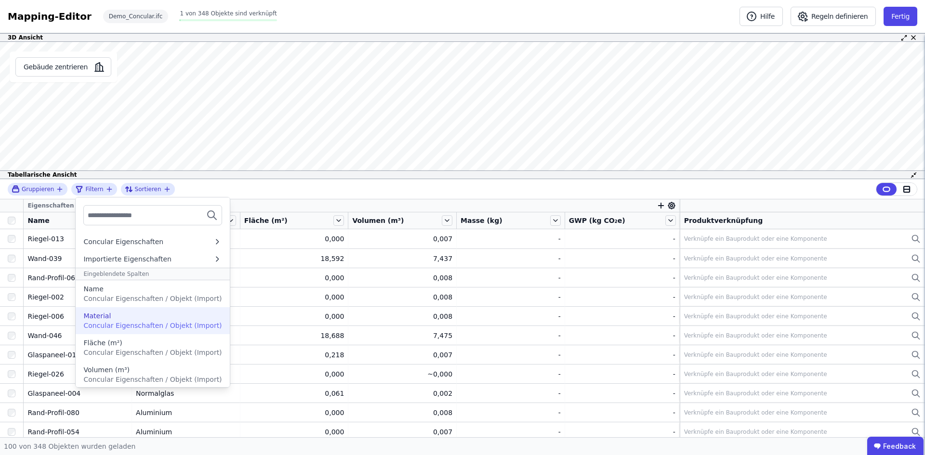
click at [115, 308] on div "Material Concular Eigenschaften / Objekt (Import)" at bounding box center [153, 321] width 154 height 27
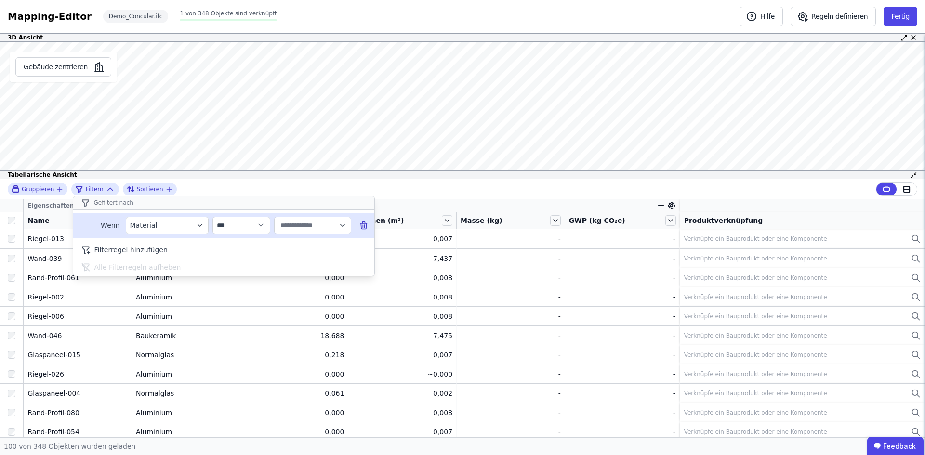
click at [165, 228] on div "Material" at bounding box center [162, 226] width 65 height 10
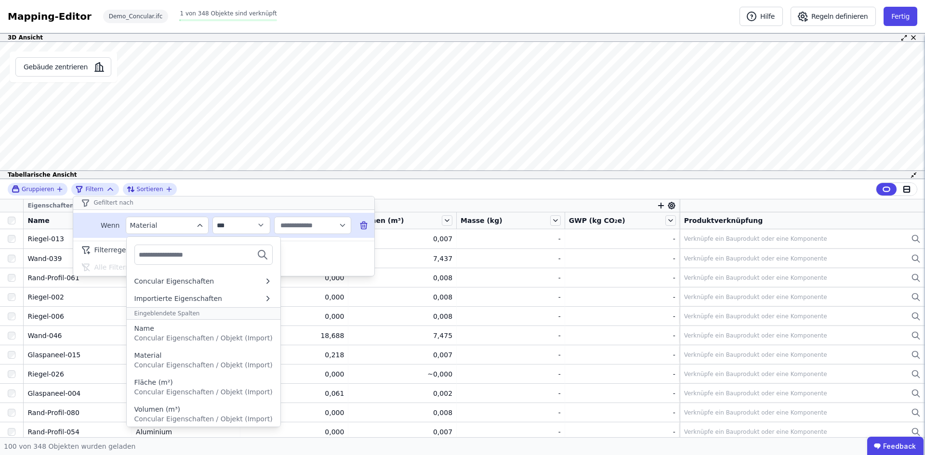
click at [206, 225] on button "Material" at bounding box center [167, 225] width 83 height 17
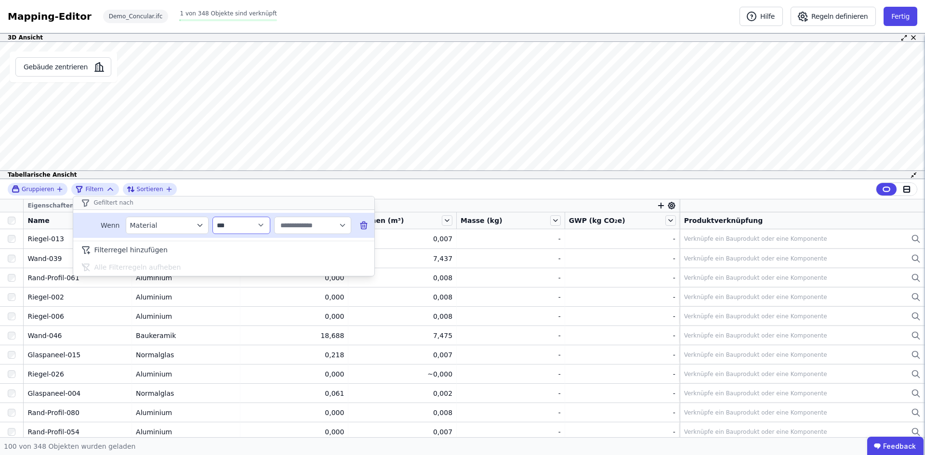
click at [245, 220] on select "**********" at bounding box center [242, 225] width 58 height 17
click at [322, 228] on input "text" at bounding box center [309, 225] width 60 height 17
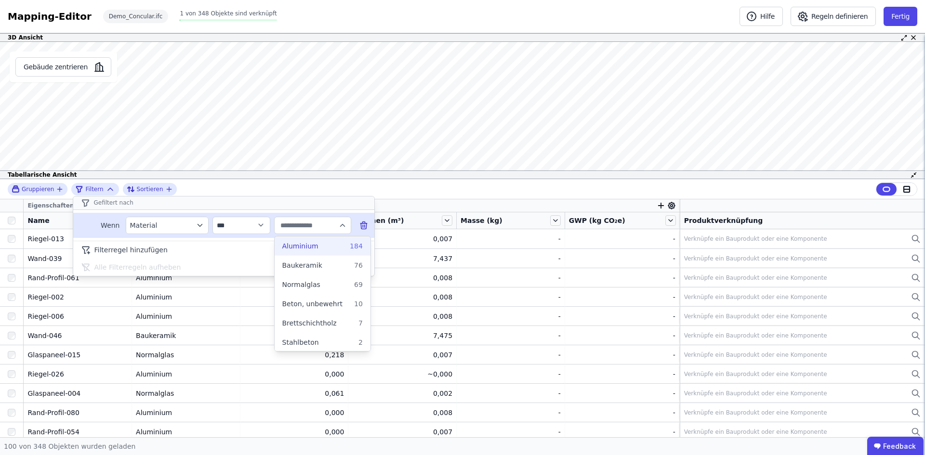
click at [302, 245] on span "Aluminium" at bounding box center [300, 246] width 36 height 10
type input "*********"
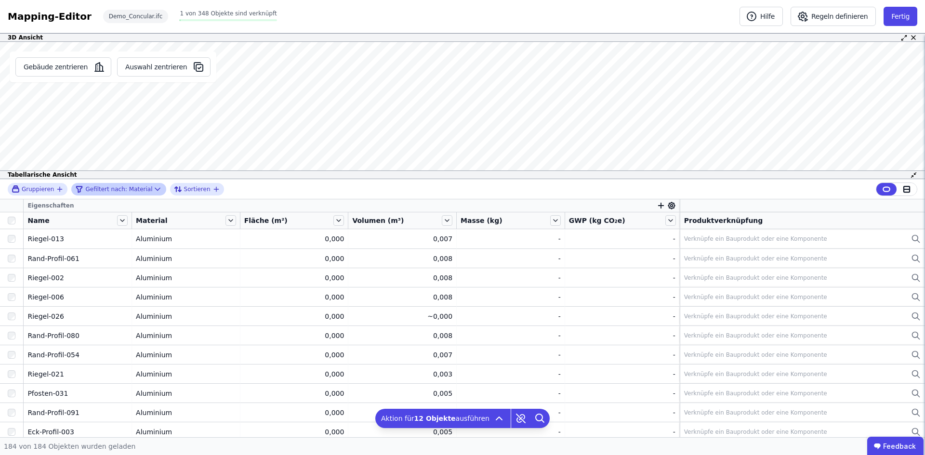
click at [137, 193] on div "Gefiltert nach: Material" at bounding box center [113, 190] width 77 height 12
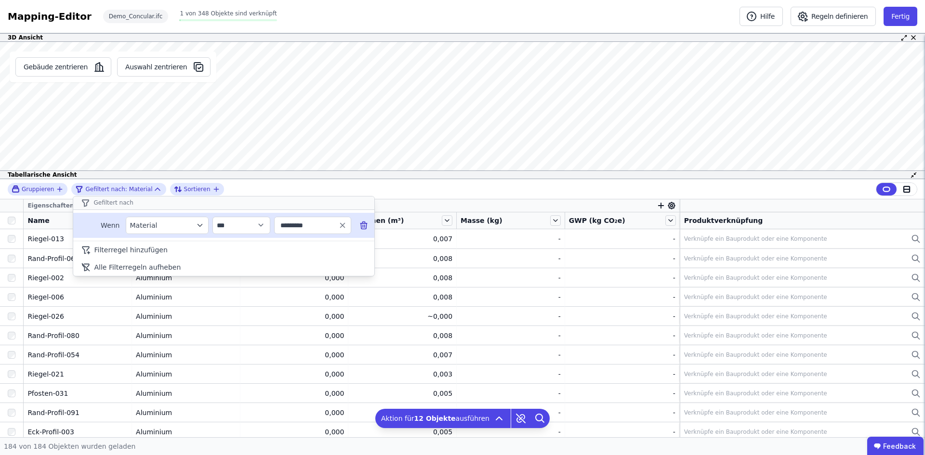
click at [320, 222] on input "*********" at bounding box center [309, 225] width 60 height 17
type input "*********"
click at [342, 223] on icon "button" at bounding box center [342, 225] width 9 height 9
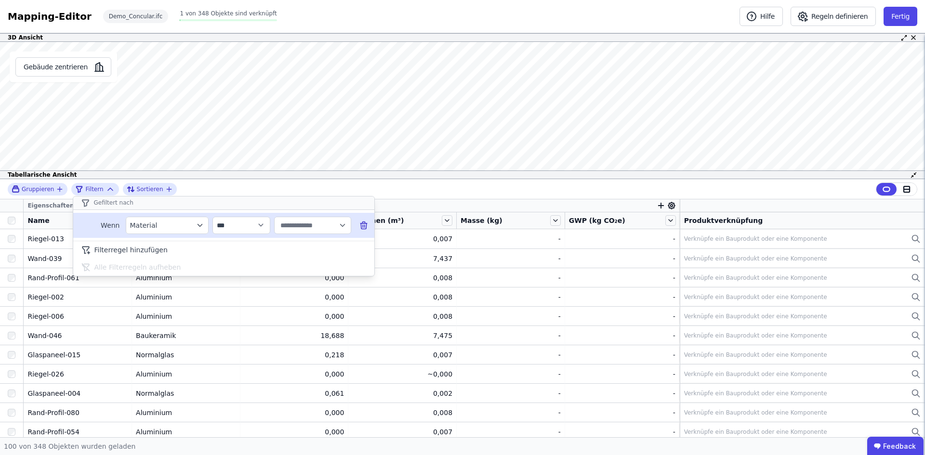
click at [344, 225] on icon "button" at bounding box center [342, 226] width 4 height 2
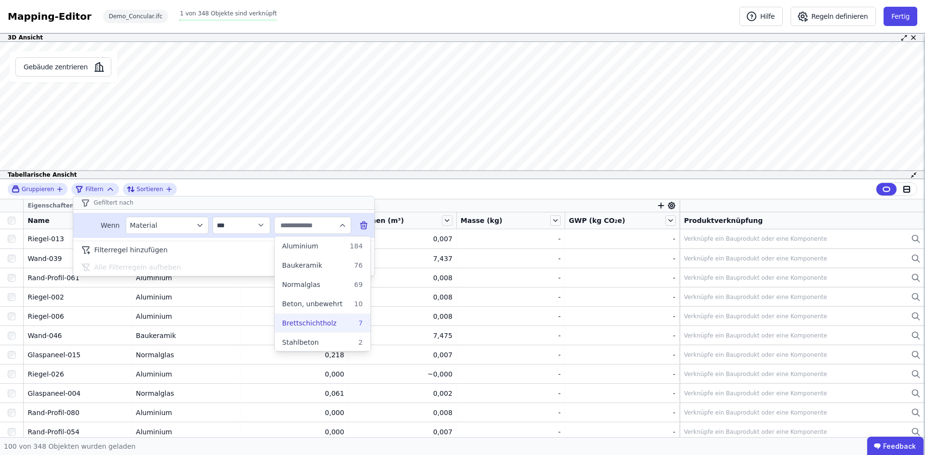
scroll to position [1, 0]
click at [305, 319] on span "Brettschichtholz" at bounding box center [309, 323] width 54 height 10
type input "**********"
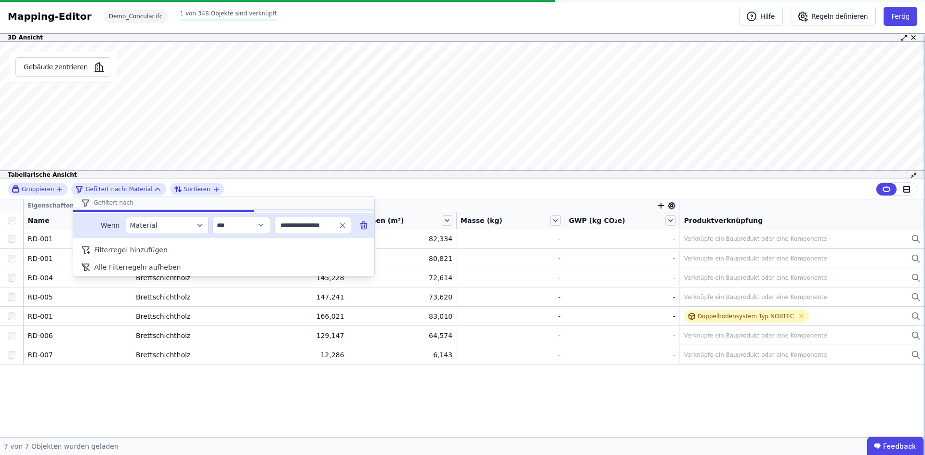
scroll to position [0, 0]
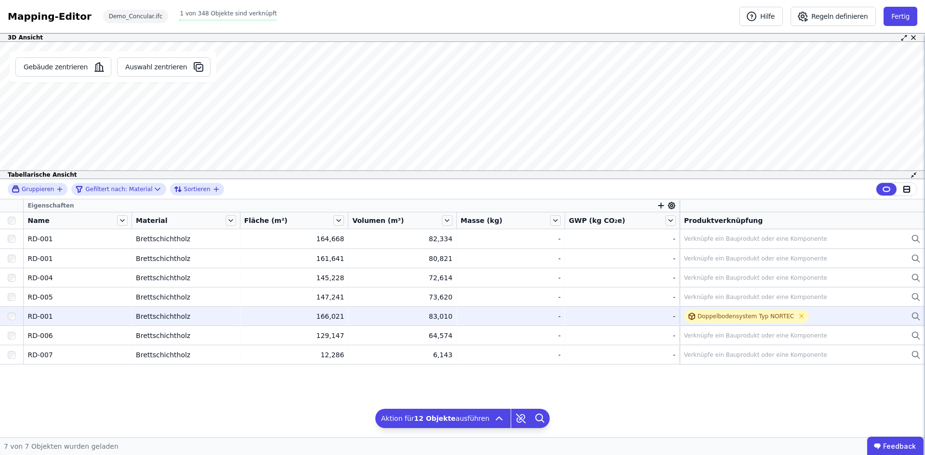
click at [419, 313] on div "83,010" at bounding box center [402, 317] width 100 height 10
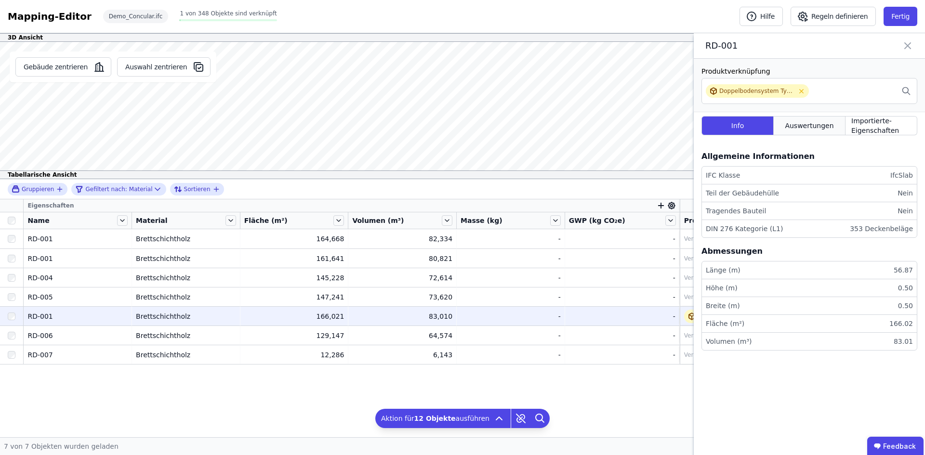
click at [802, 117] on div "Auswertungen" at bounding box center [810, 125] width 72 height 19
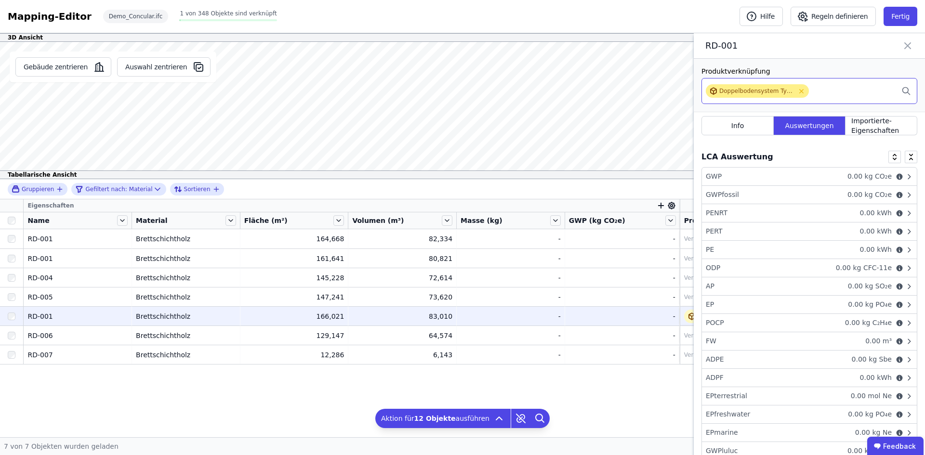
click at [730, 93] on div "Doppelbodensystem Typ NORTEC" at bounding box center [757, 91] width 75 height 8
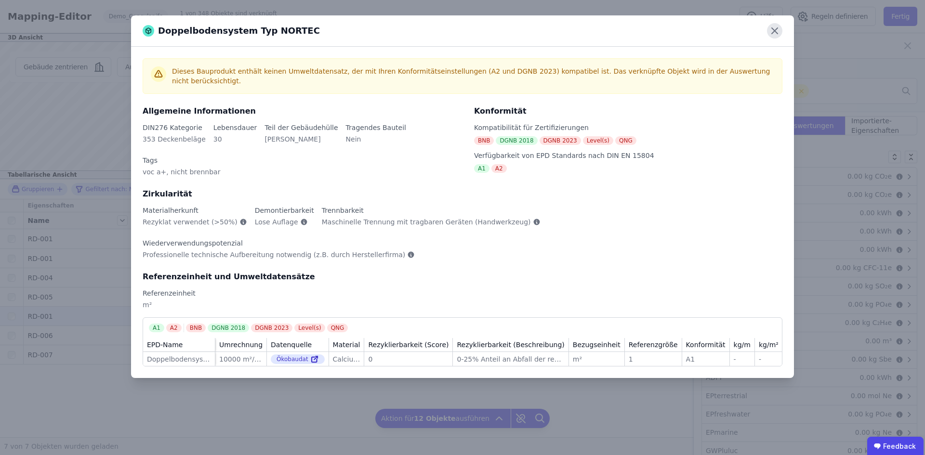
click at [775, 29] on icon at bounding box center [774, 30] width 15 height 15
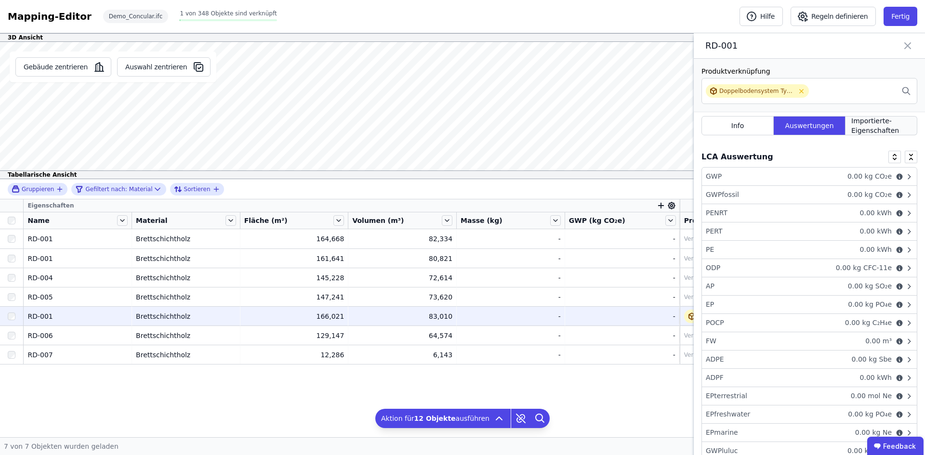
click at [852, 125] on span "Importierte-Eigenschaften" at bounding box center [882, 125] width 60 height 19
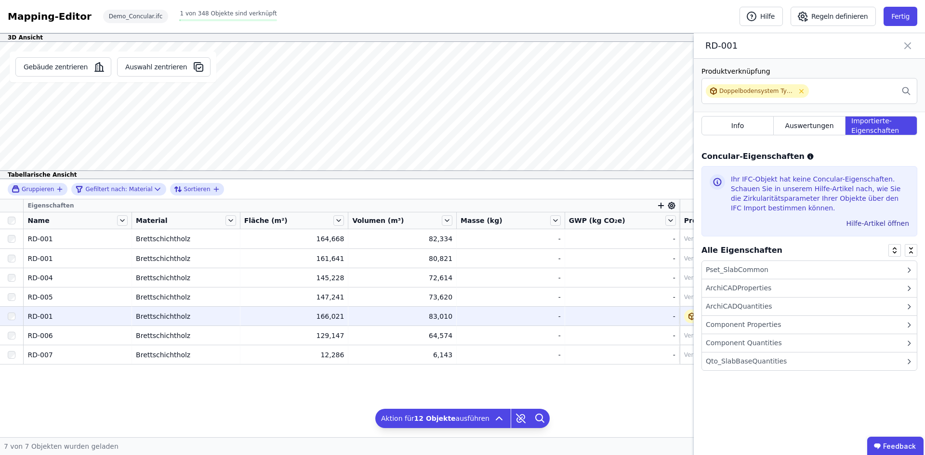
click at [821, 266] on div "Pset_SlabCommon" at bounding box center [809, 270] width 215 height 18
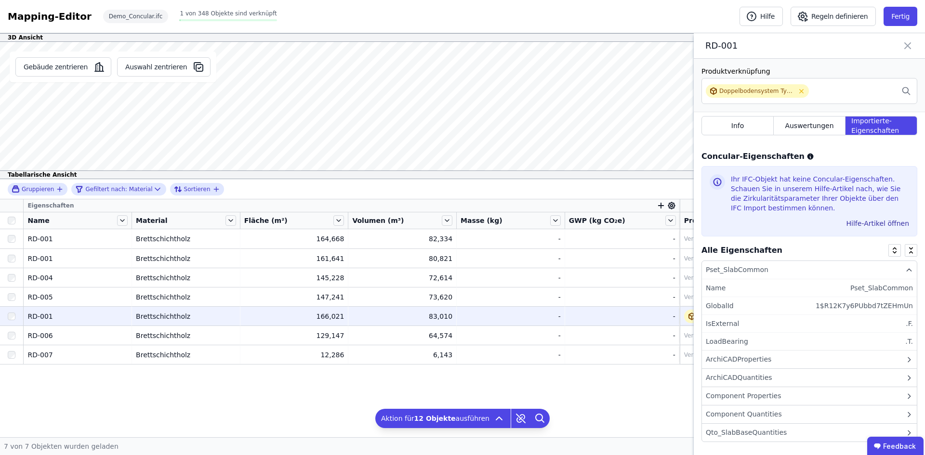
click at [821, 266] on div "Pset_SlabCommon" at bounding box center [809, 270] width 215 height 18
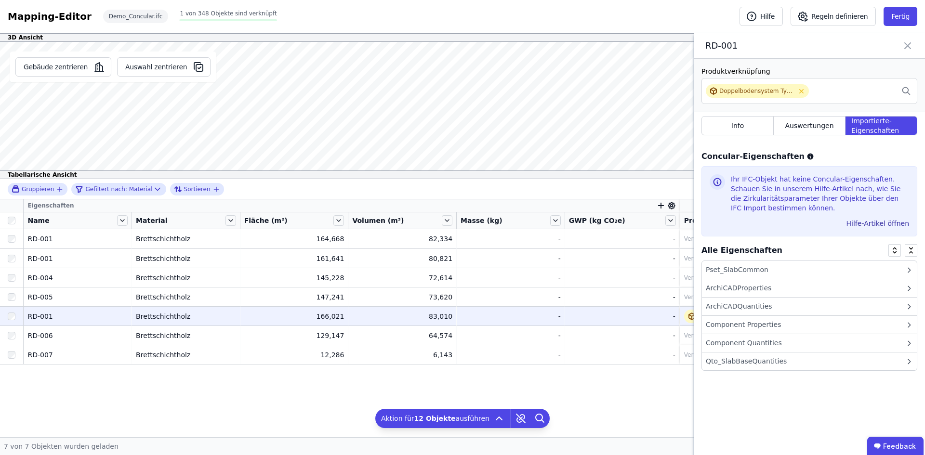
click at [803, 360] on div "Qto_SlabBaseQuantities" at bounding box center [809, 362] width 215 height 18
click at [153, 73] on button "Auswahl zentrieren" at bounding box center [164, 66] width 94 height 19
click at [801, 123] on span "Auswertungen" at bounding box center [809, 126] width 49 height 10
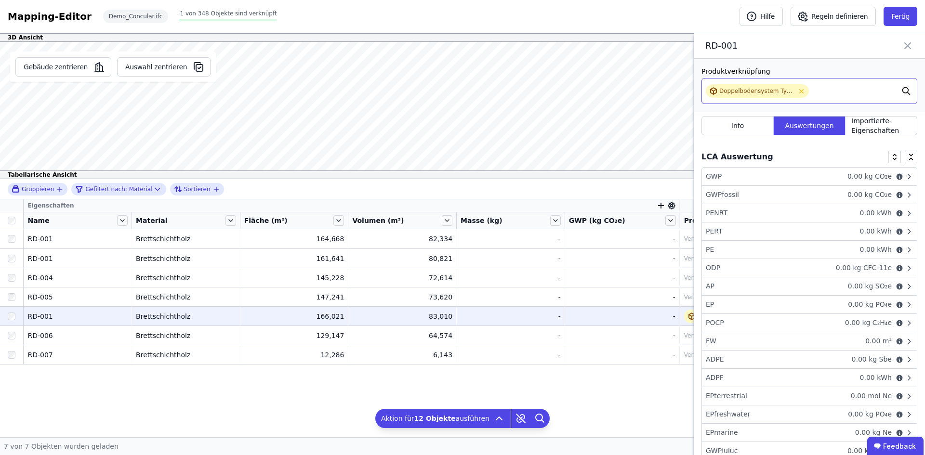
click at [902, 87] on icon at bounding box center [907, 90] width 10 height 21
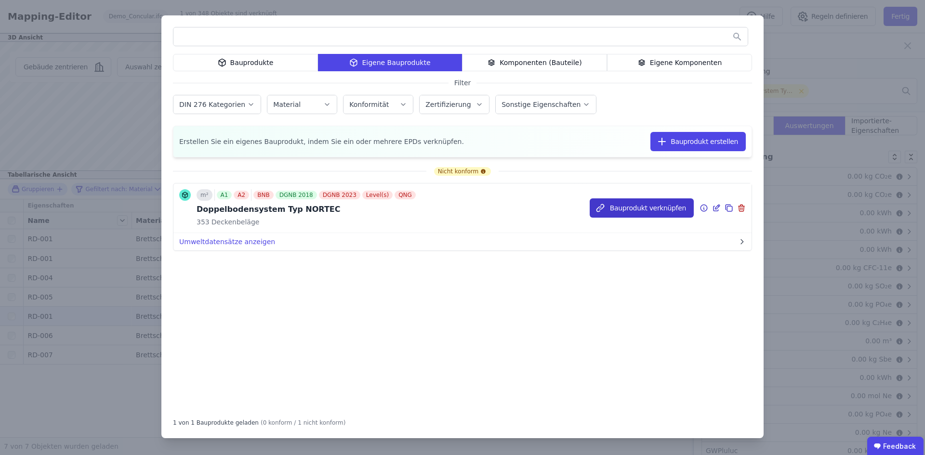
click at [642, 205] on button "Bauprodukt verknüpfen" at bounding box center [642, 208] width 104 height 19
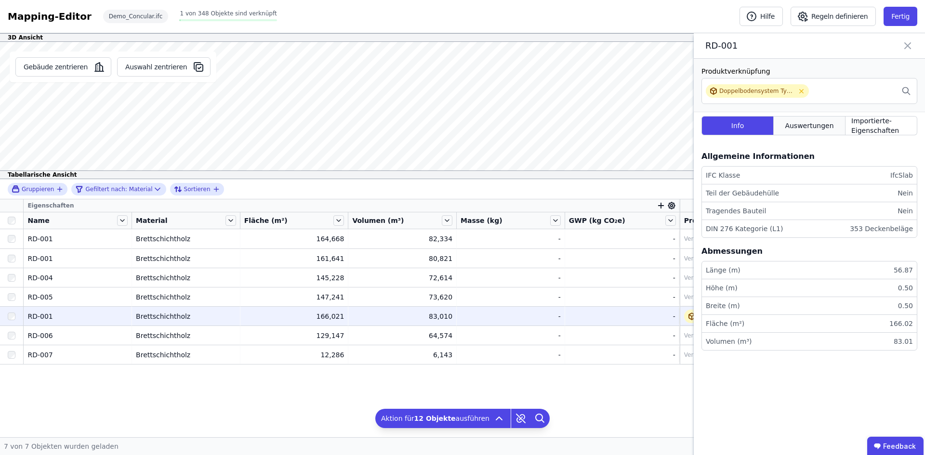
click at [804, 127] on span "Auswertungen" at bounding box center [809, 126] width 49 height 10
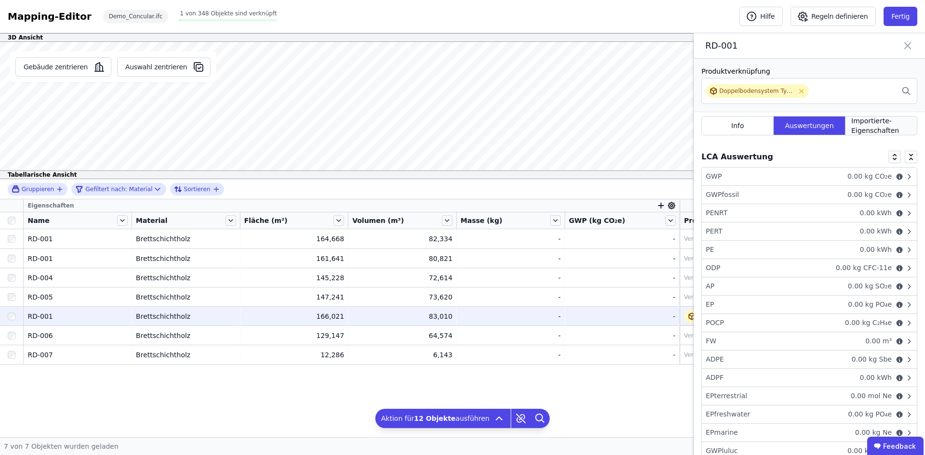
click at [864, 129] on span "Importierte-Eigenschaften" at bounding box center [882, 125] width 60 height 19
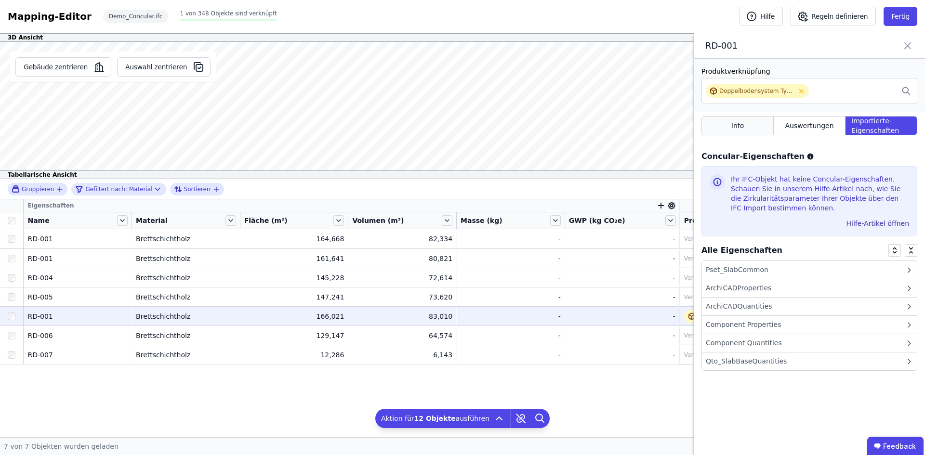
click at [717, 130] on div "Info" at bounding box center [738, 125] width 72 height 19
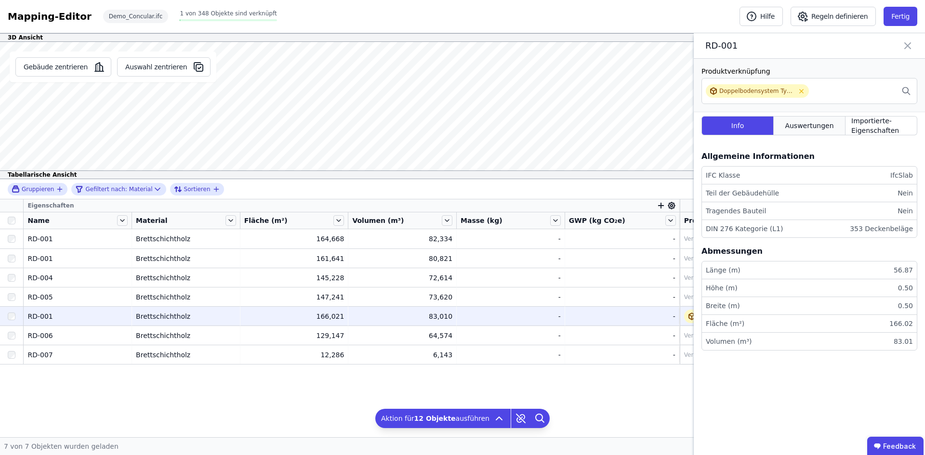
click at [827, 126] on span "Auswertungen" at bounding box center [809, 126] width 49 height 10
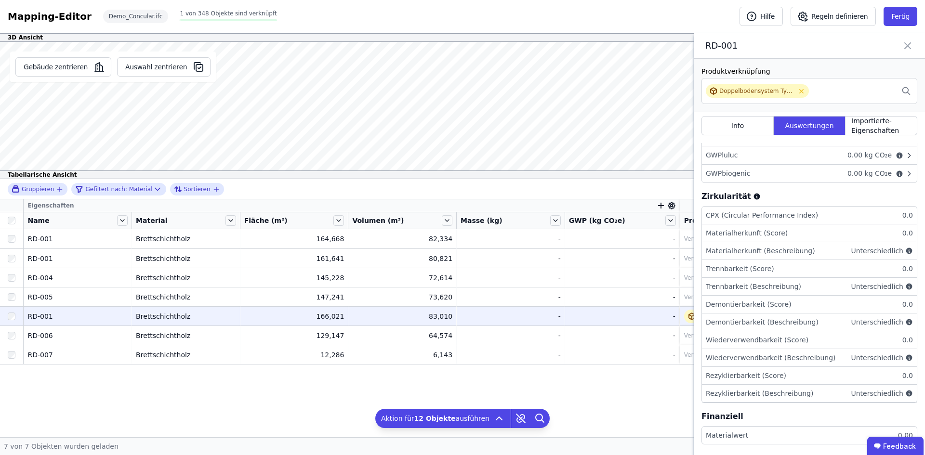
scroll to position [300, 0]
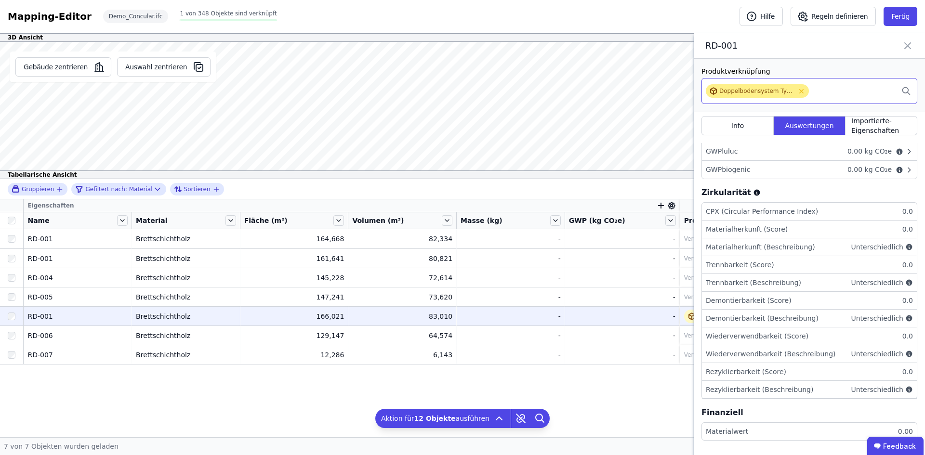
click at [750, 96] on div "Doppelbodensystem Typ NORTEC" at bounding box center [757, 90] width 103 height 13
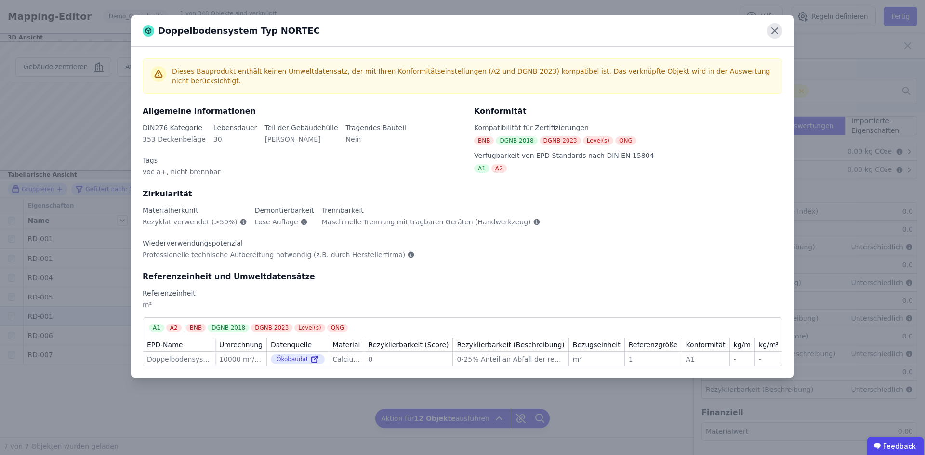
click at [776, 32] on icon at bounding box center [775, 31] width 6 height 6
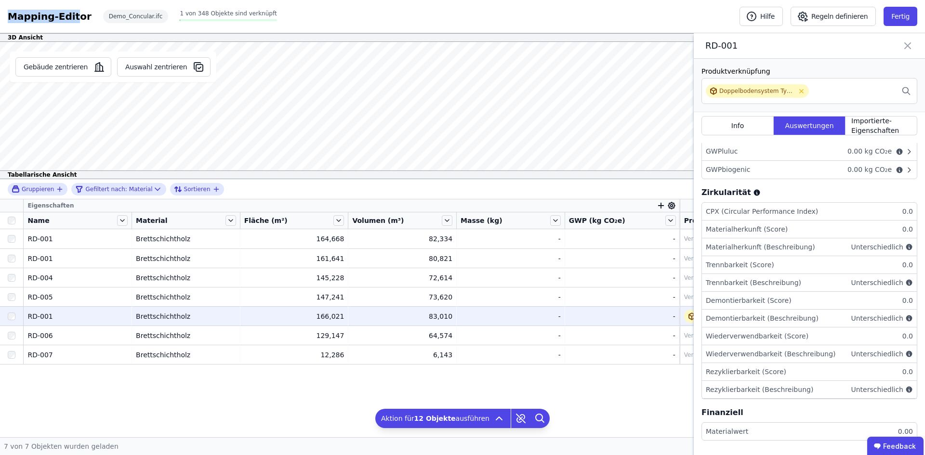
drag, startPoint x: 67, startPoint y: 15, endPoint x: 12, endPoint y: 21, distance: 55.7
click at [12, 21] on div "Mapping-Editor" at bounding box center [50, 16] width 84 height 13
click at [325, 26] on div "Mapping-Editor Hilfe Regeln definieren Fertig Demo_Concular.ifc 1 von 348 Objek…" at bounding box center [462, 16] width 925 height 33
click at [802, 89] on icon at bounding box center [801, 91] width 7 height 7
click at [829, 91] on div "Doppelbodensystem Typ NORTEC" at bounding box center [810, 91] width 216 height 26
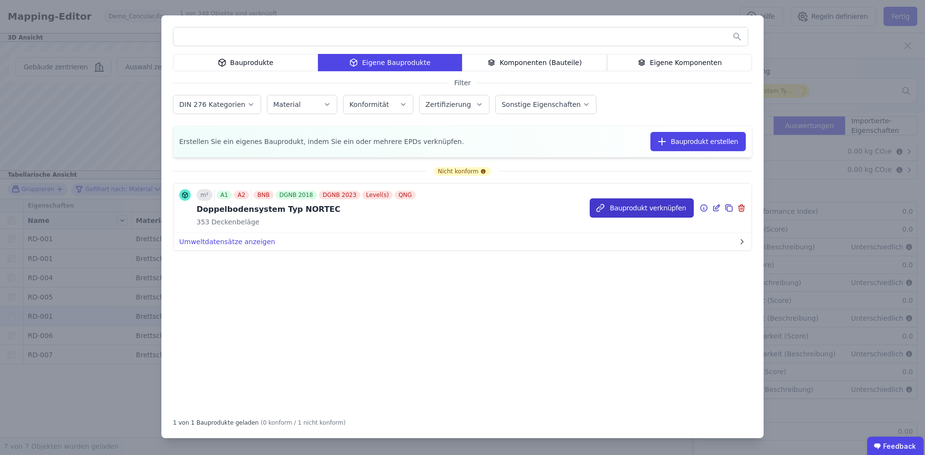
click at [640, 212] on button "Bauprodukt verknüpfen" at bounding box center [642, 208] width 104 height 19
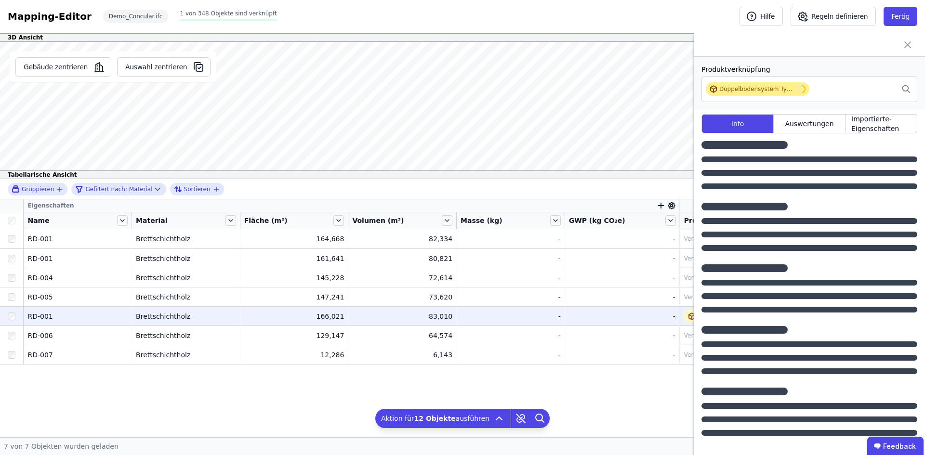
scroll to position [0, 0]
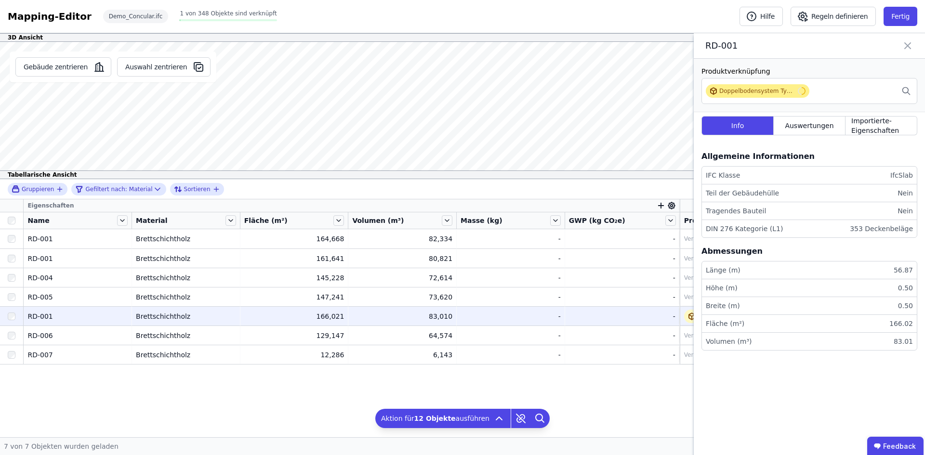
click at [910, 46] on icon at bounding box center [908, 45] width 12 height 13
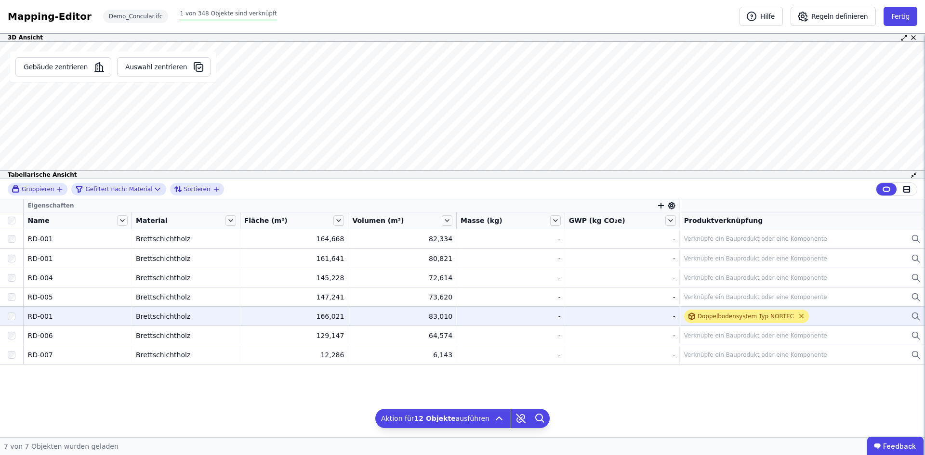
click at [798, 319] on icon at bounding box center [801, 316] width 7 height 7
click at [914, 190] on div at bounding box center [907, 189] width 20 height 13
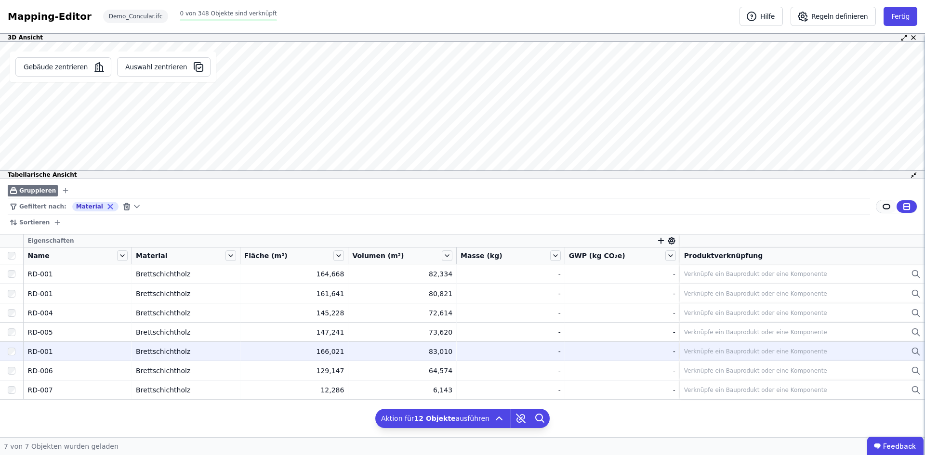
click at [886, 209] on icon at bounding box center [886, 207] width 7 height 4
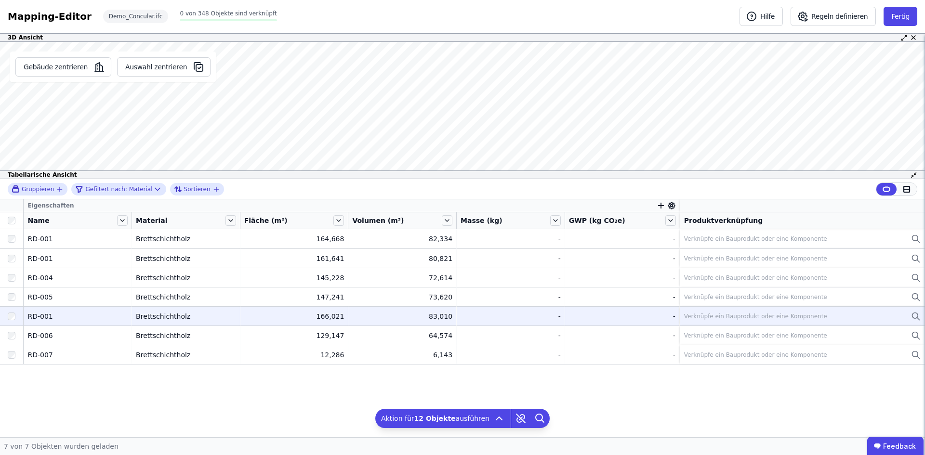
click at [904, 186] on icon at bounding box center [907, 189] width 9 height 9
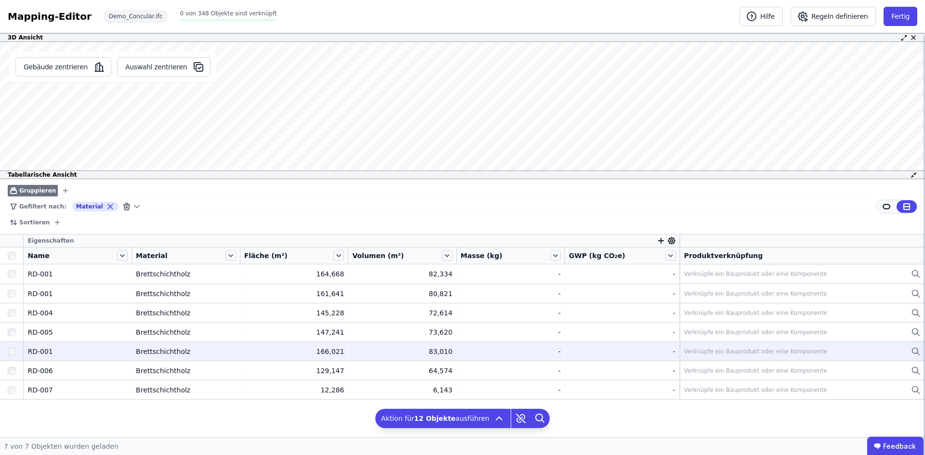
click at [883, 202] on div at bounding box center [887, 207] width 20 height 13
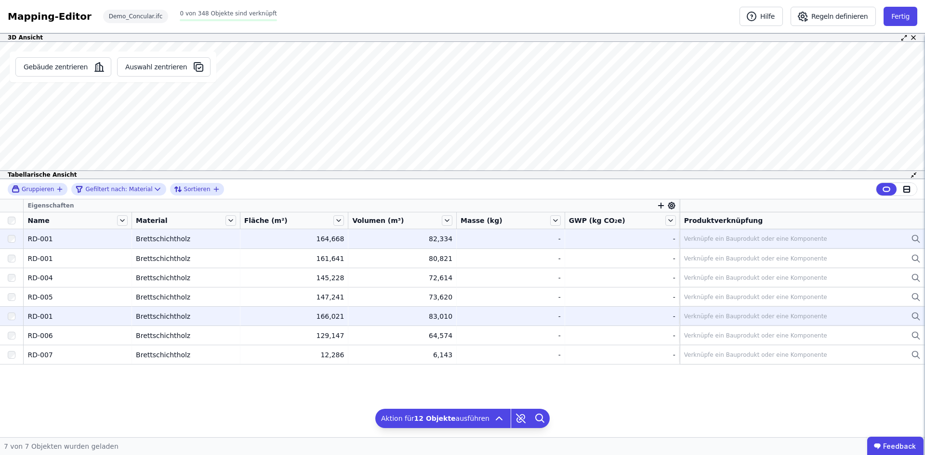
click at [771, 236] on div "Verknüpfe ein Bauprodukt oder eine Komponente" at bounding box center [755, 239] width 143 height 8
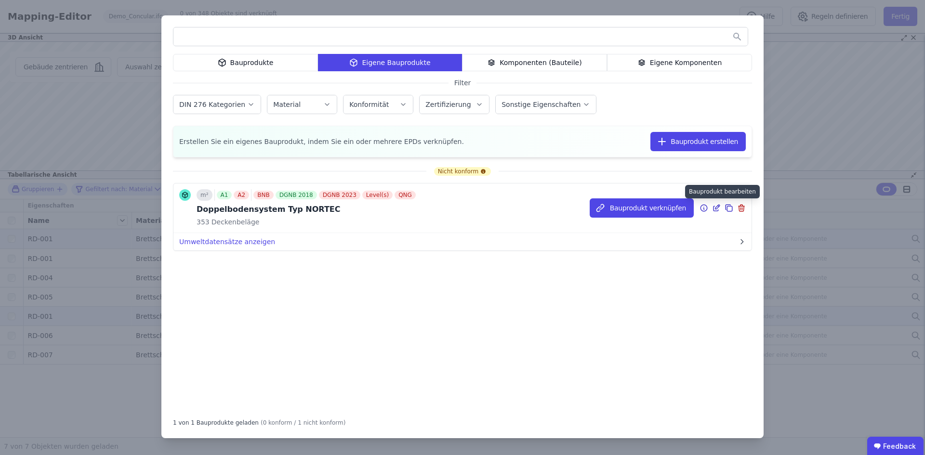
click at [717, 206] on icon at bounding box center [716, 208] width 9 height 12
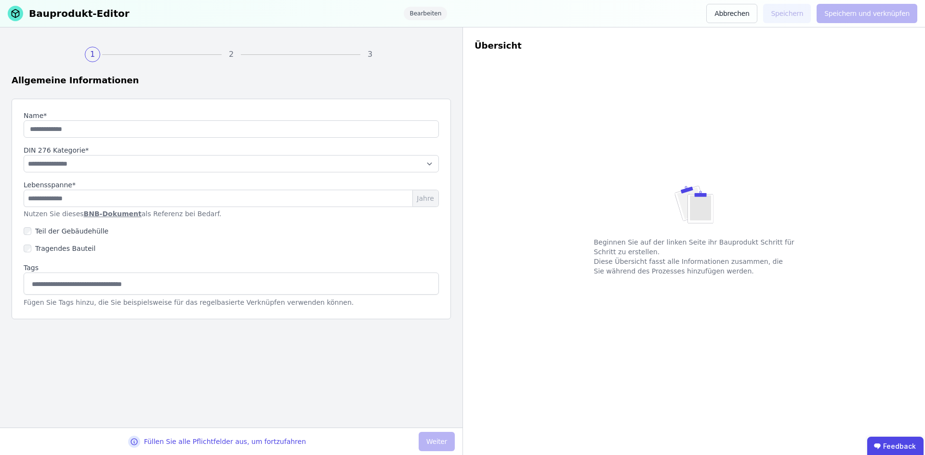
type input "**********"
select select "**********"
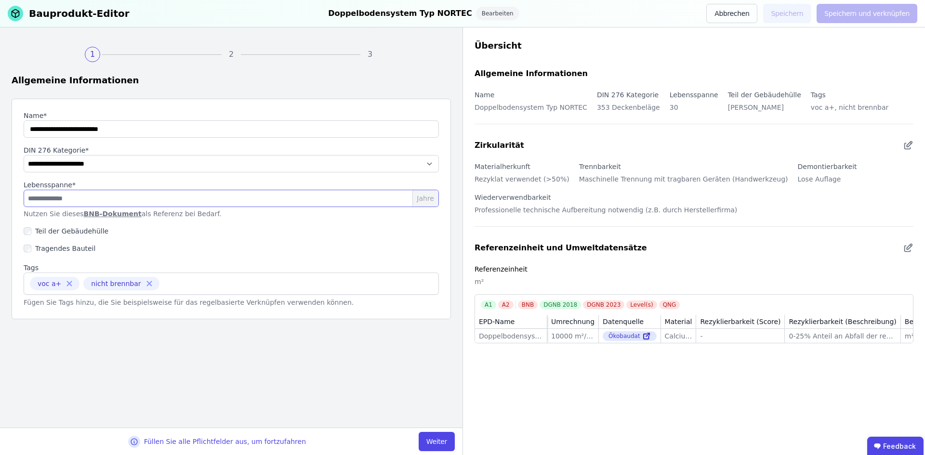
click at [108, 192] on input "**" at bounding box center [231, 198] width 415 height 17
type input "*"
type input "**"
click at [168, 237] on div "Teil der Gebäudehülle" at bounding box center [231, 231] width 415 height 17
click at [442, 436] on button "Weiter" at bounding box center [437, 441] width 36 height 19
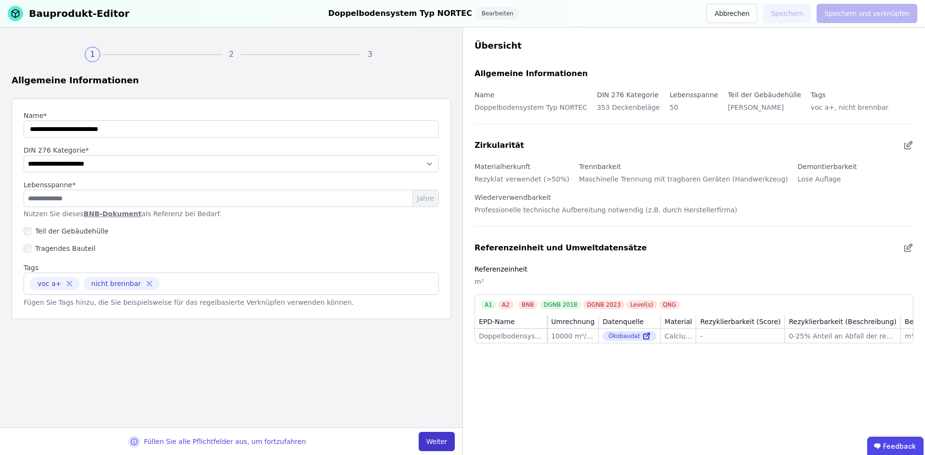
select select "**********"
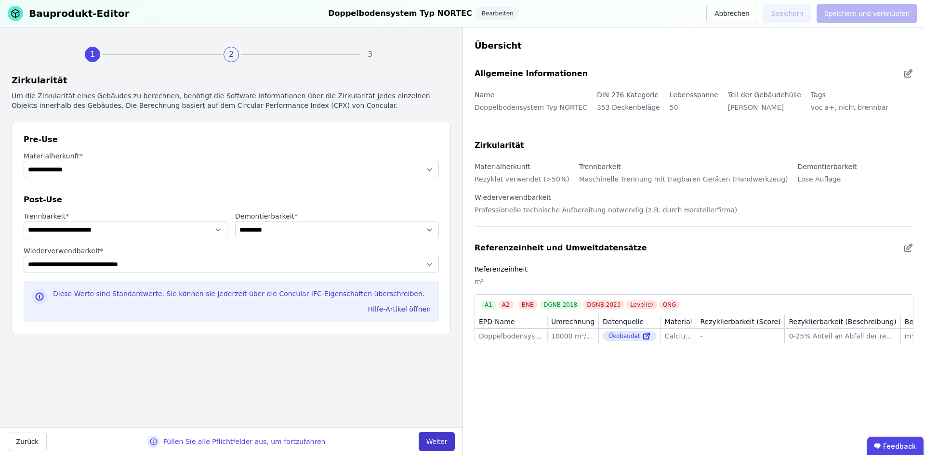
click at [442, 436] on button "Weiter" at bounding box center [437, 441] width 36 height 19
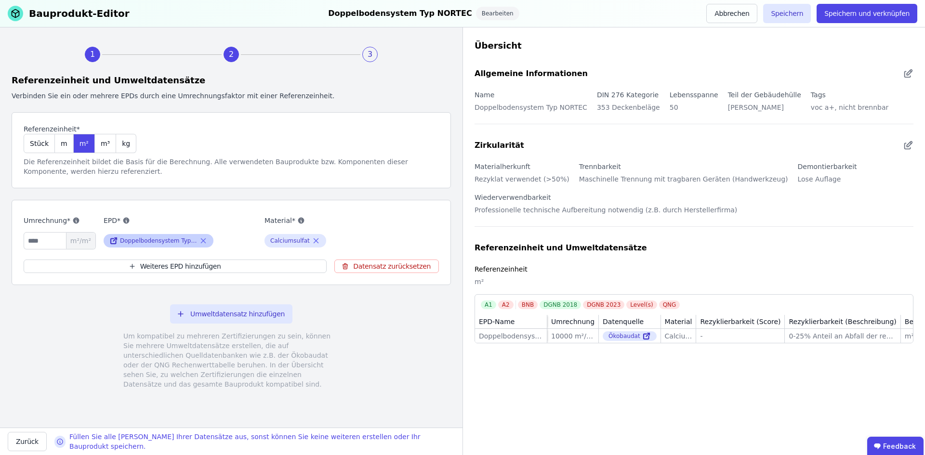
click at [155, 241] on div "Doppelbodensystem Typ NORTEC" at bounding box center [158, 241] width 77 height 8
click at [169, 264] on button "Weiteres EPD hinzufügen" at bounding box center [175, 266] width 303 height 13
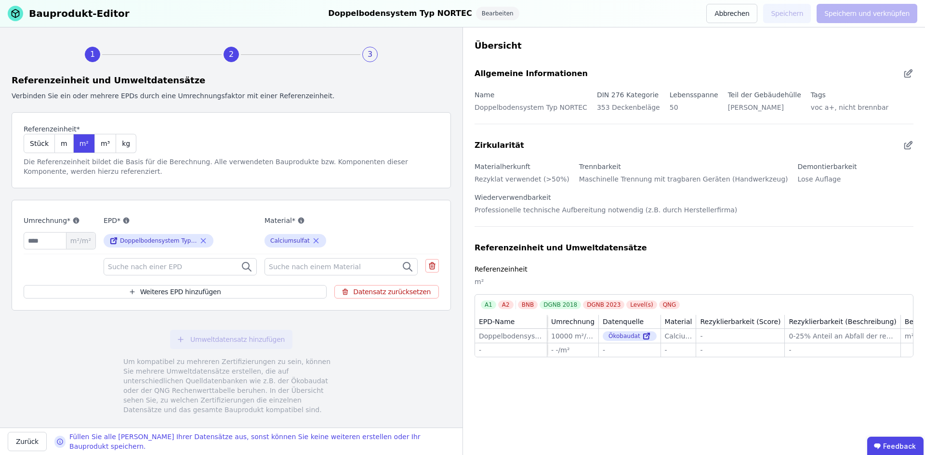
click at [137, 267] on span "Suche nach einer EPD" at bounding box center [146, 267] width 76 height 10
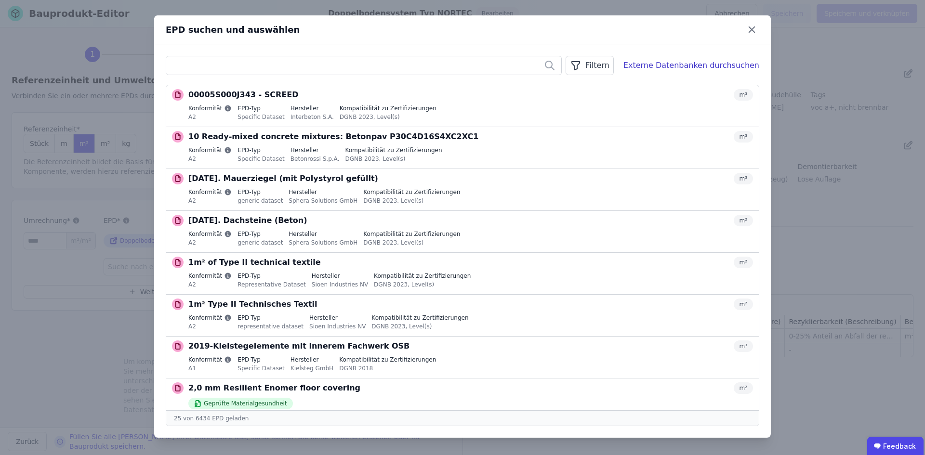
click at [239, 69] on input "text" at bounding box center [363, 65] width 395 height 17
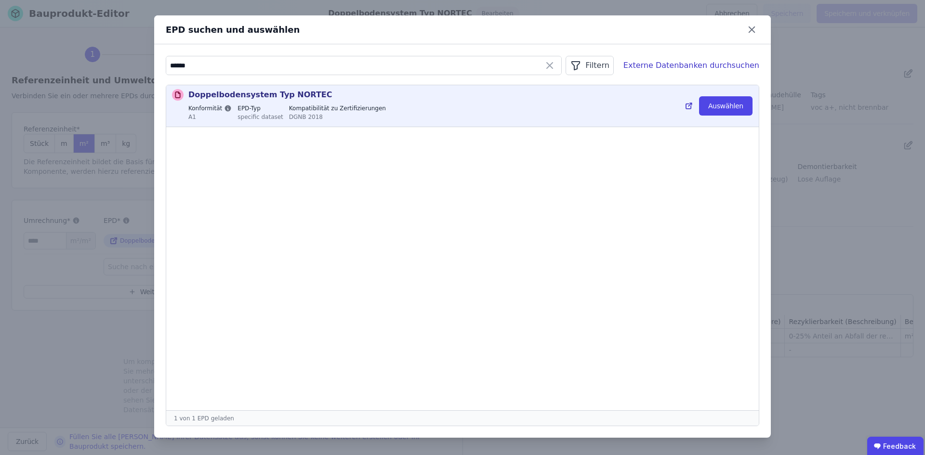
type input "******"
click at [229, 96] on p "Doppelbodensystem Typ NORTEC" at bounding box center [260, 95] width 144 height 12
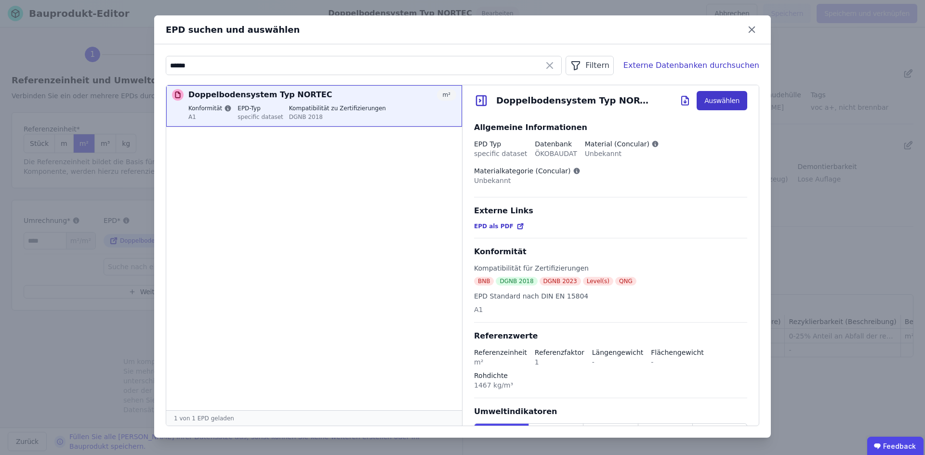
click at [710, 96] on button "Auswählen" at bounding box center [722, 100] width 51 height 19
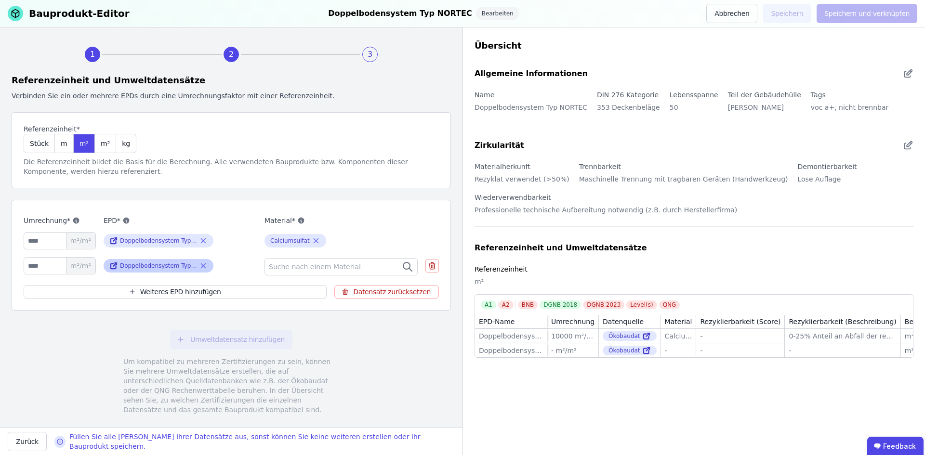
click at [204, 266] on icon at bounding box center [203, 266] width 4 height 4
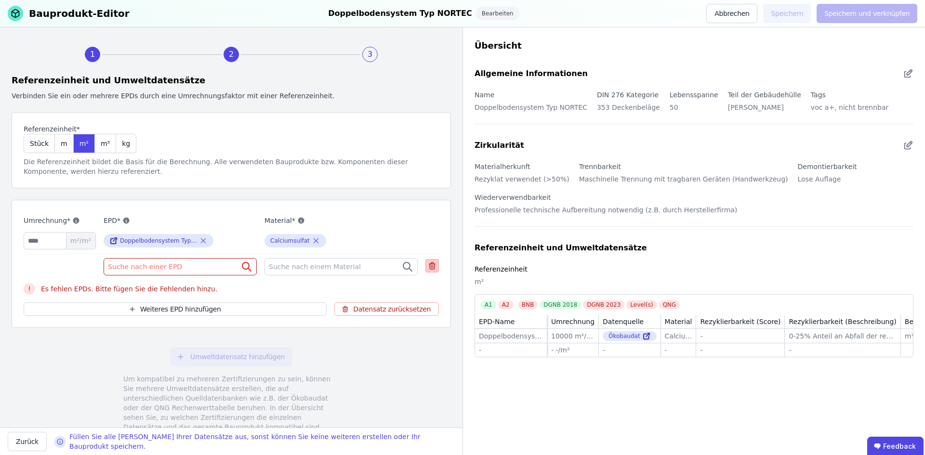
click at [428, 265] on icon at bounding box center [432, 266] width 9 height 12
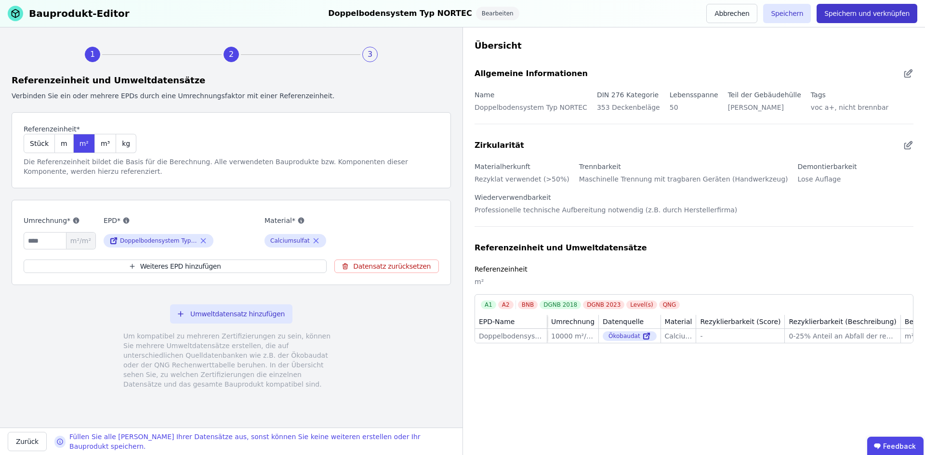
click at [840, 13] on button "Speichern und verknüpfen" at bounding box center [867, 13] width 101 height 19
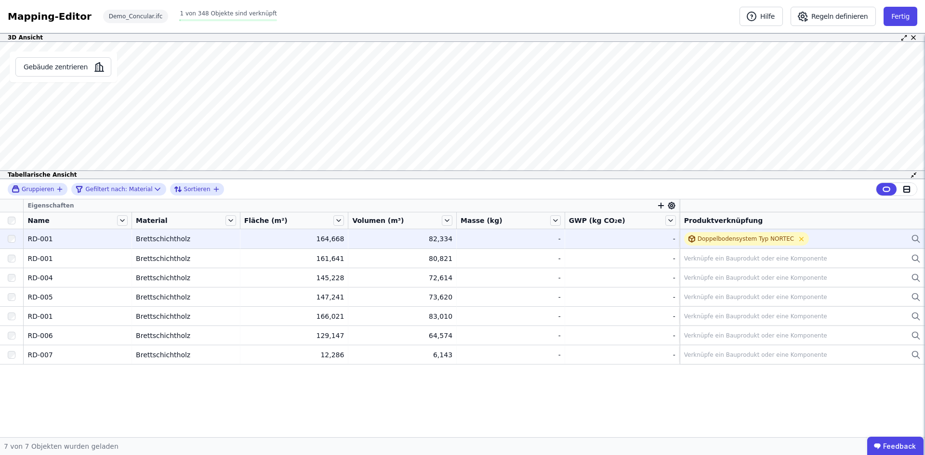
click at [885, 231] on td "Doppelbodensystem Typ NORTEC Doppelbodensystem Typ NORTEC" at bounding box center [802, 238] width 245 height 19
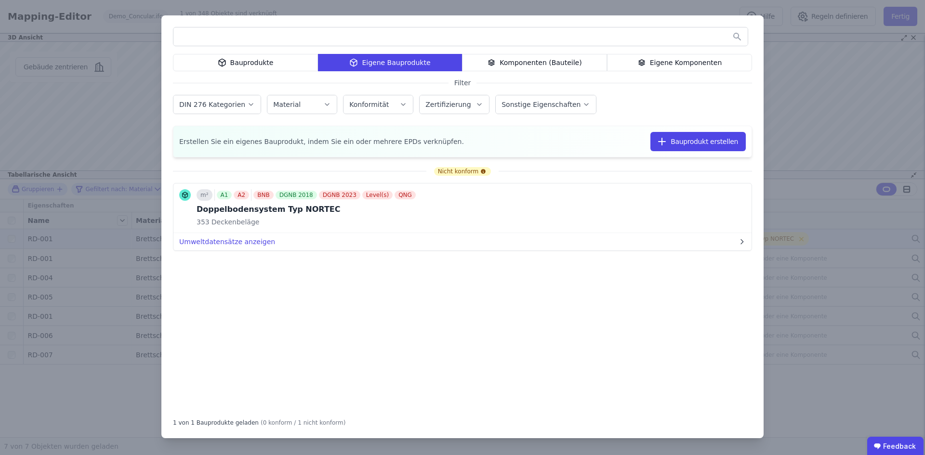
click at [880, 79] on div "Bauprodukte Eigene Bauprodukte Komponenten (Bauteile) Eigene Komponenten Filter…" at bounding box center [462, 227] width 925 height 455
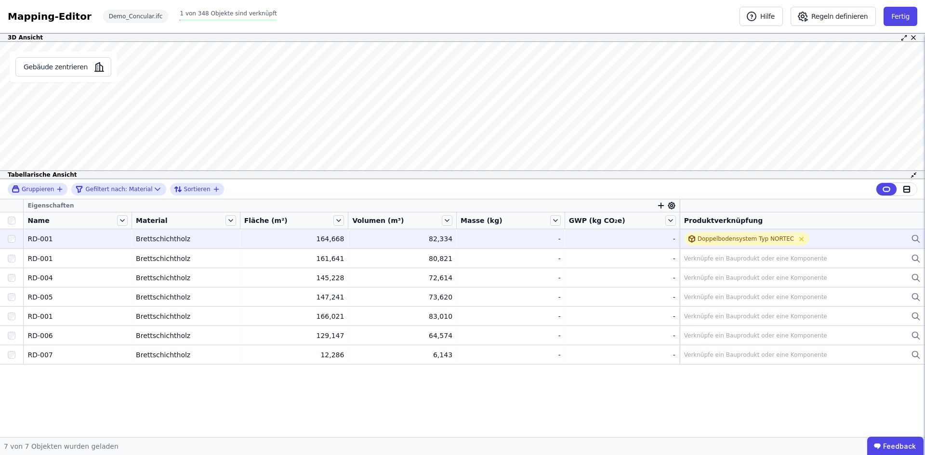
click at [380, 235] on div "82,334" at bounding box center [402, 239] width 100 height 10
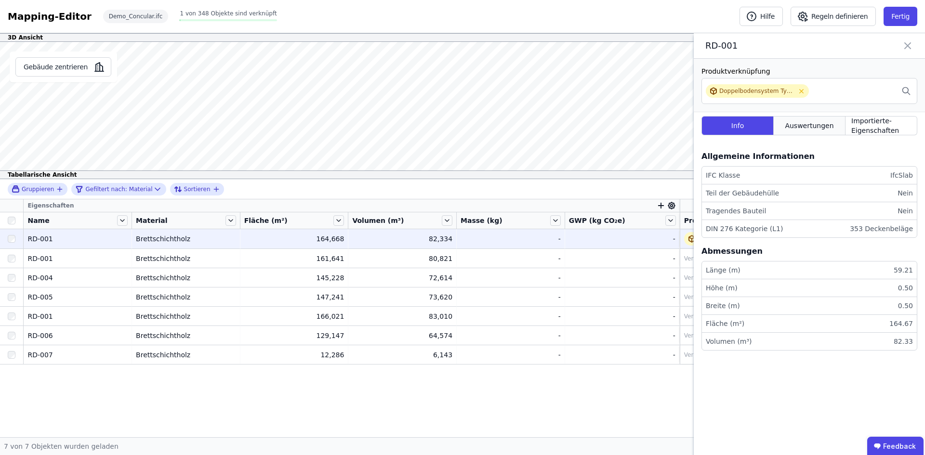
click at [803, 132] on div "Auswertungen" at bounding box center [810, 125] width 72 height 19
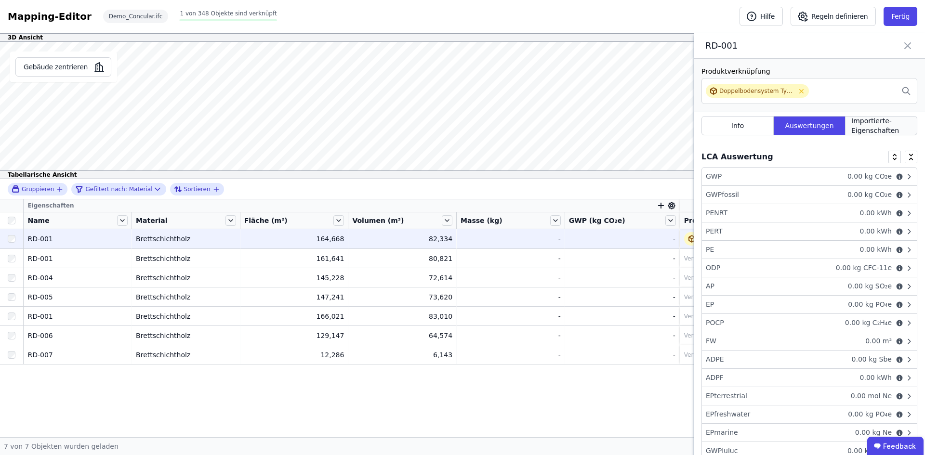
click at [865, 128] on span "Importierte-Eigenschaften" at bounding box center [882, 125] width 60 height 19
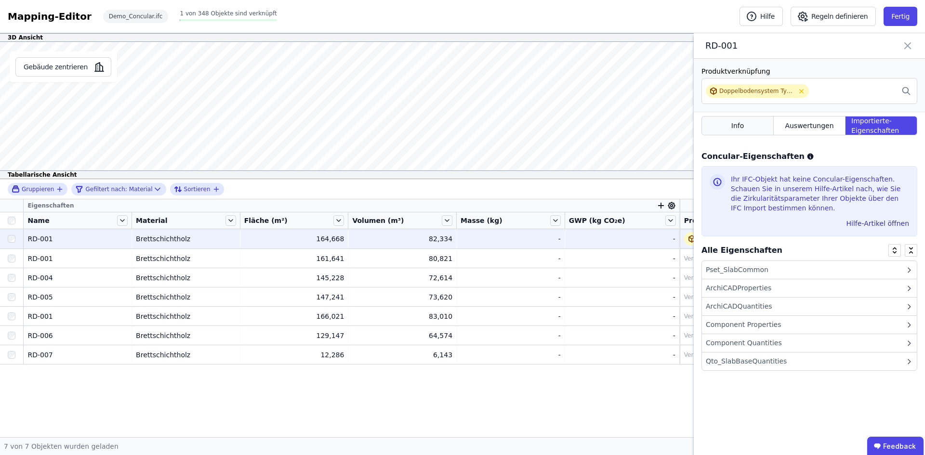
click at [740, 126] on span "Info" at bounding box center [738, 126] width 13 height 10
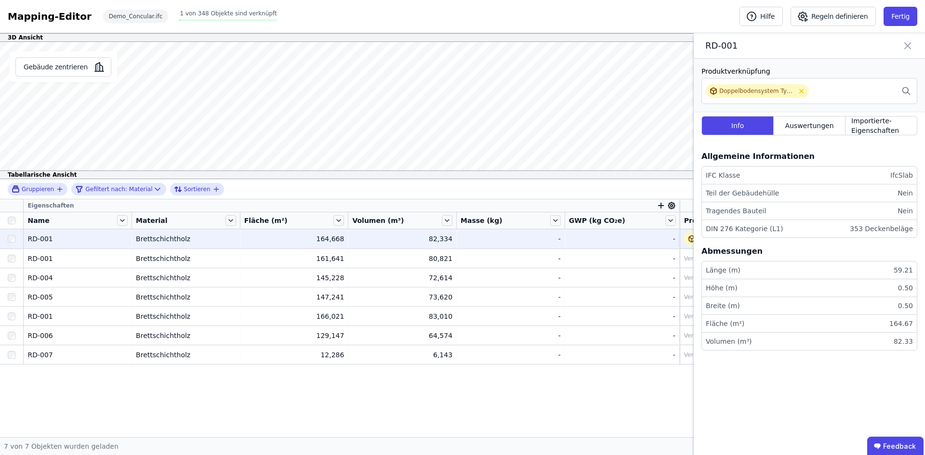
click at [240, 216] on div "Material" at bounding box center [186, 221] width 108 height 16
click at [233, 219] on icon at bounding box center [231, 220] width 11 height 11
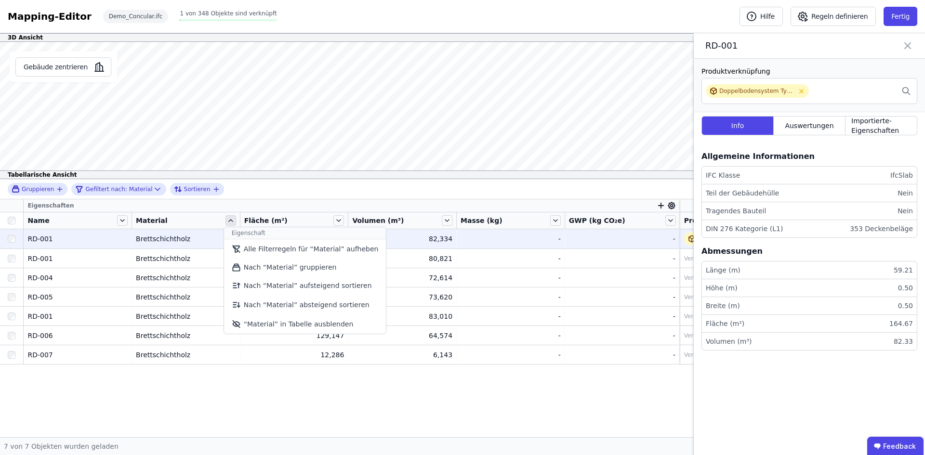
click at [233, 219] on icon at bounding box center [231, 220] width 11 height 11
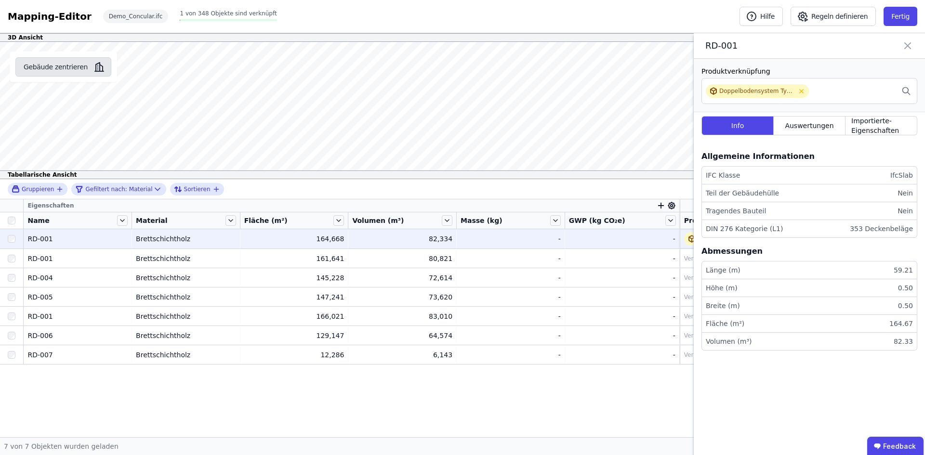
click at [59, 67] on button "Gebäude zentrieren" at bounding box center [63, 66] width 96 height 19
click at [326, 132] on div "Gebäude zentrieren RD-001 Es sind keine Objektdaten verfügbar Dieses Objekt wur…" at bounding box center [462, 110] width 925 height 137
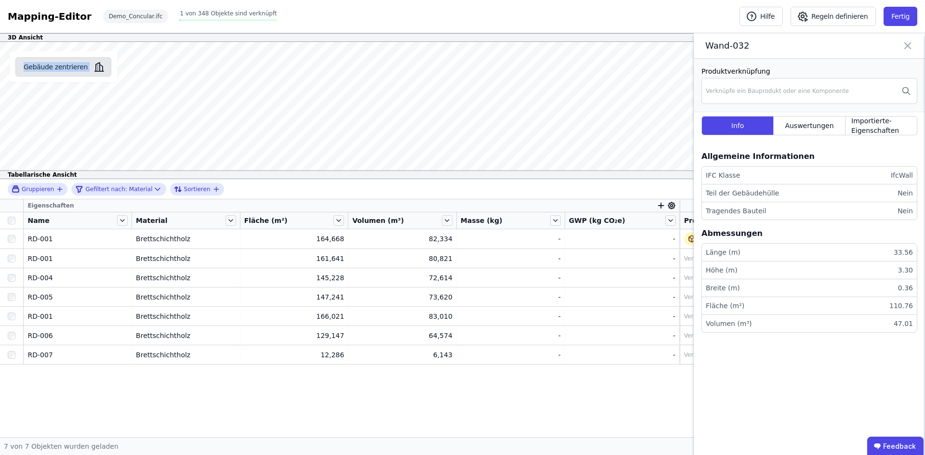
click at [69, 69] on button "Gebäude zentrieren" at bounding box center [63, 66] width 96 height 19
click at [58, 75] on button "Gebäude zentrieren" at bounding box center [63, 66] width 96 height 19
click at [59, 78] on div "Gebäude zentrieren" at bounding box center [63, 67] width 107 height 31
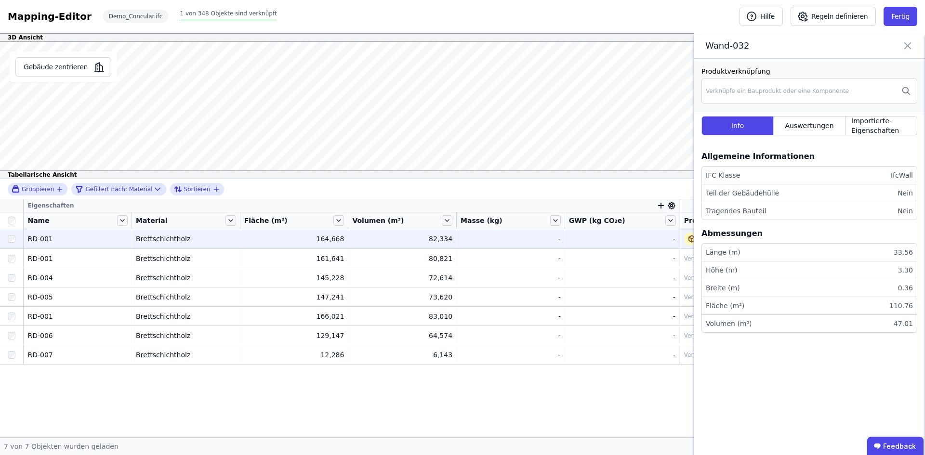
click at [254, 244] on td "164,668 164,668" at bounding box center [295, 238] width 108 height 19
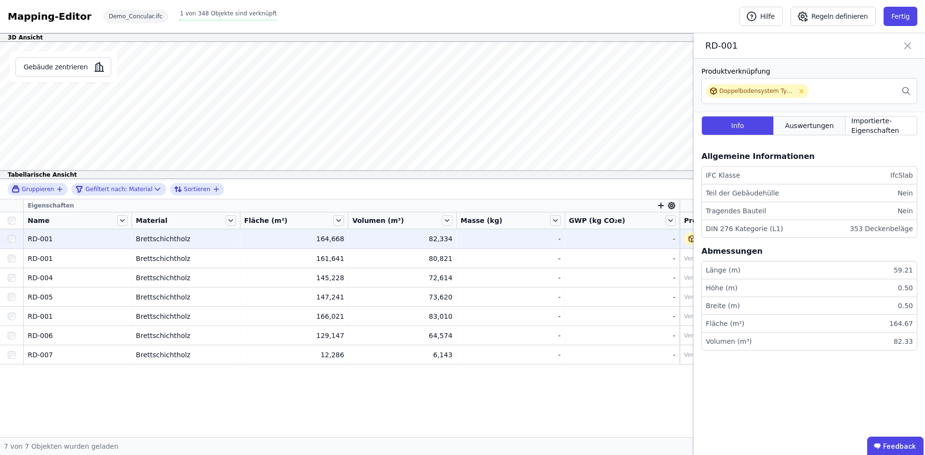
click at [786, 133] on div "Auswertungen" at bounding box center [810, 125] width 72 height 19
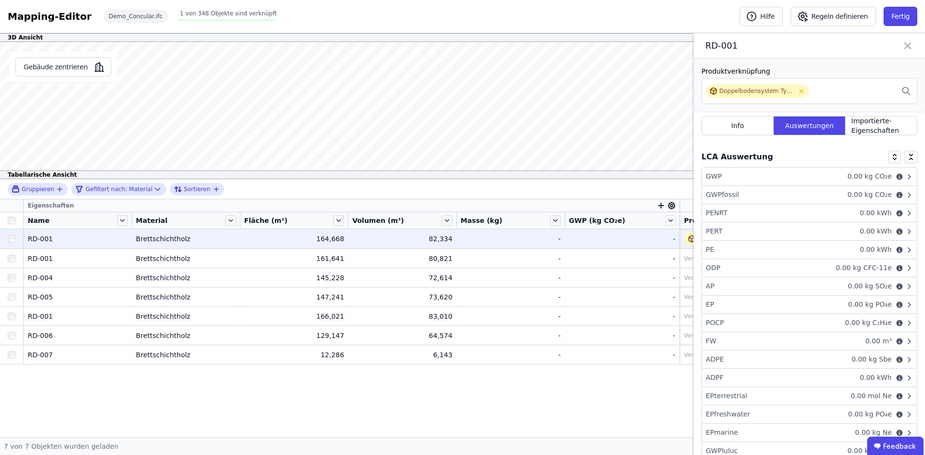
click at [906, 267] on icon at bounding box center [910, 269] width 8 height 8
click at [907, 267] on icon at bounding box center [909, 268] width 4 height 2
click at [906, 267] on icon at bounding box center [910, 269] width 8 height 8
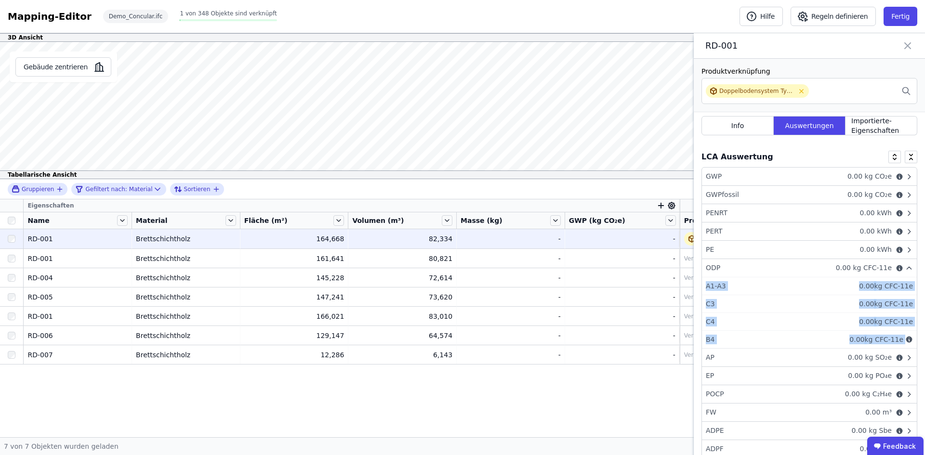
click at [878, 288] on span "kg CFC-11e" at bounding box center [893, 286] width 39 height 10
click at [852, 287] on li "A1-A3 0.00 kg CFC-11e" at bounding box center [809, 287] width 215 height 18
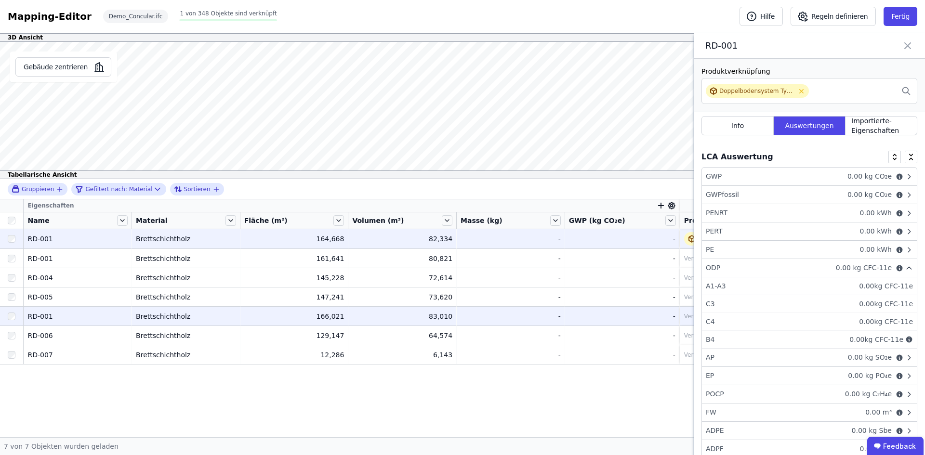
click at [345, 309] on td "166,021 166,021" at bounding box center [295, 316] width 108 height 19
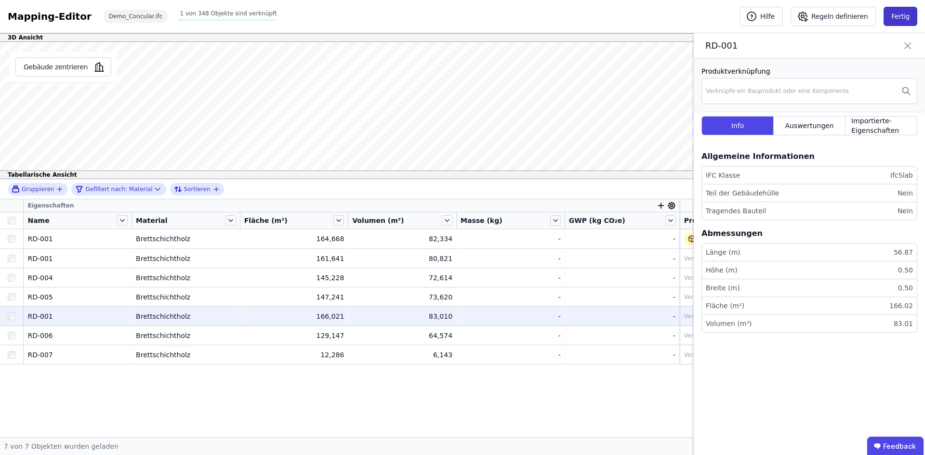
click at [899, 21] on button "Fertig" at bounding box center [901, 16] width 34 height 19
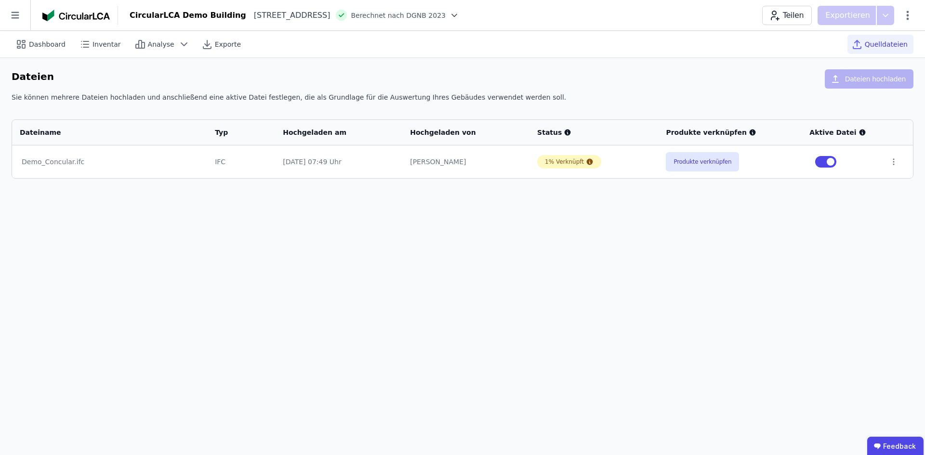
click at [892, 157] on td at bounding box center [897, 162] width 31 height 33
click at [894, 165] on icon at bounding box center [894, 162] width 1 height 6
click at [716, 169] on button "Produkte verknüpfen" at bounding box center [702, 161] width 73 height 19
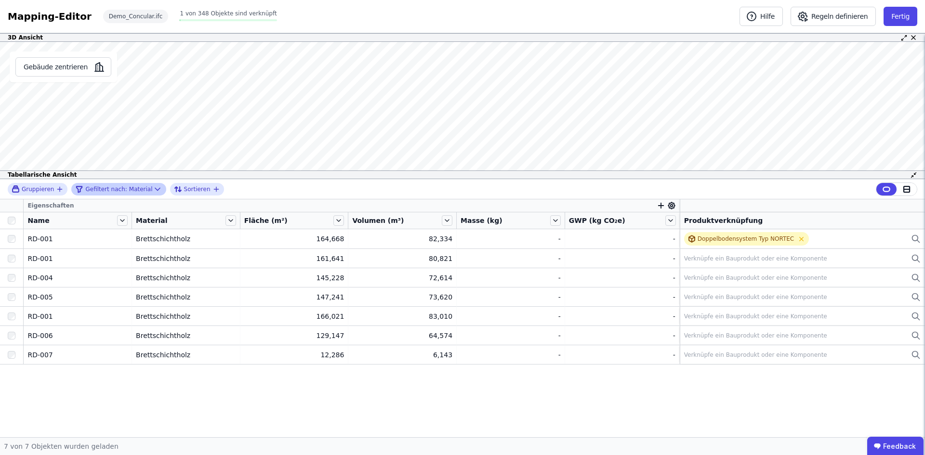
click at [153, 194] on icon at bounding box center [158, 190] width 10 height 10
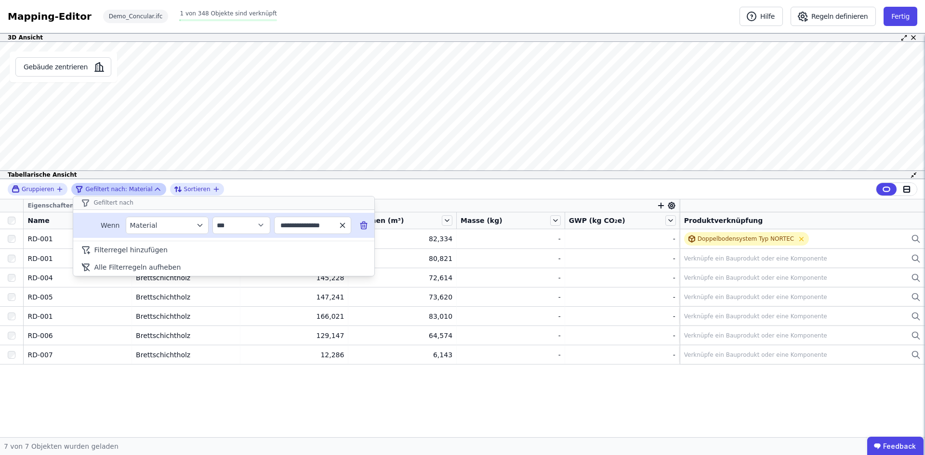
click at [342, 225] on icon "button" at bounding box center [342, 225] width 4 height 4
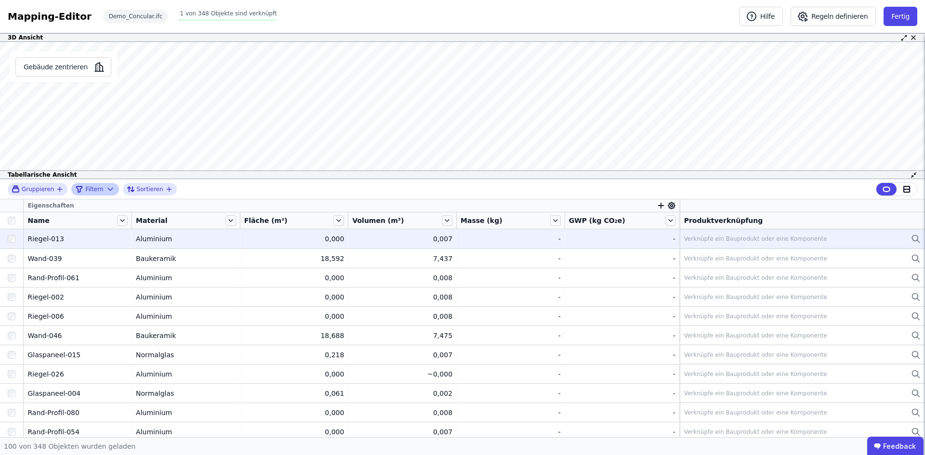
click at [850, 234] on div "Verknüpfe ein Bauprodukt oder eine Komponente" at bounding box center [802, 239] width 237 height 12
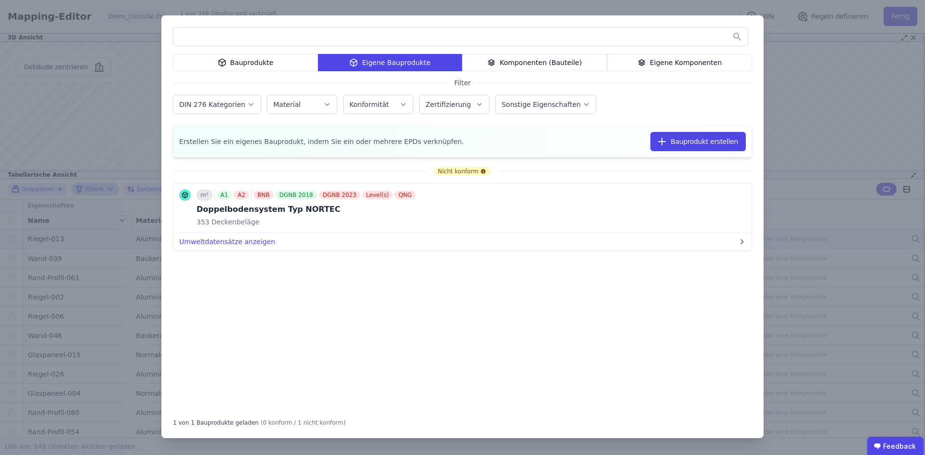
click at [561, 62] on div "Komponenten (Bauteile)" at bounding box center [534, 62] width 145 height 17
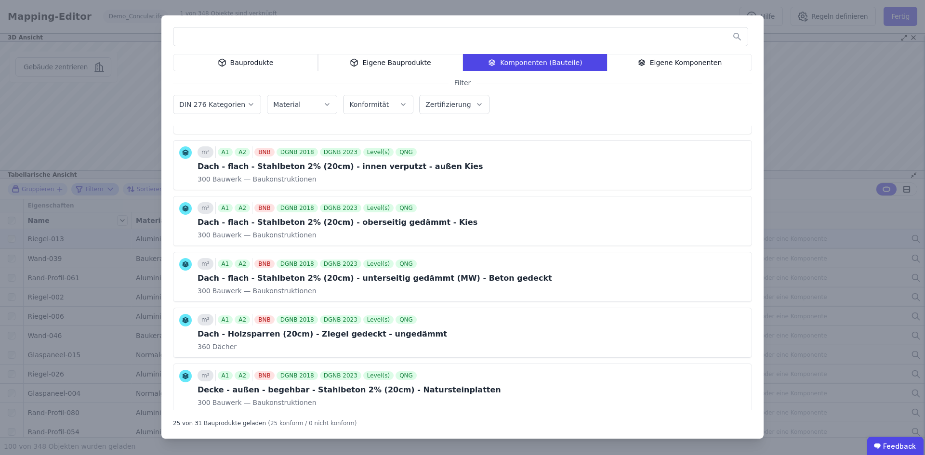
scroll to position [337, 0]
click at [383, 43] on input "text" at bounding box center [461, 36] width 575 height 17
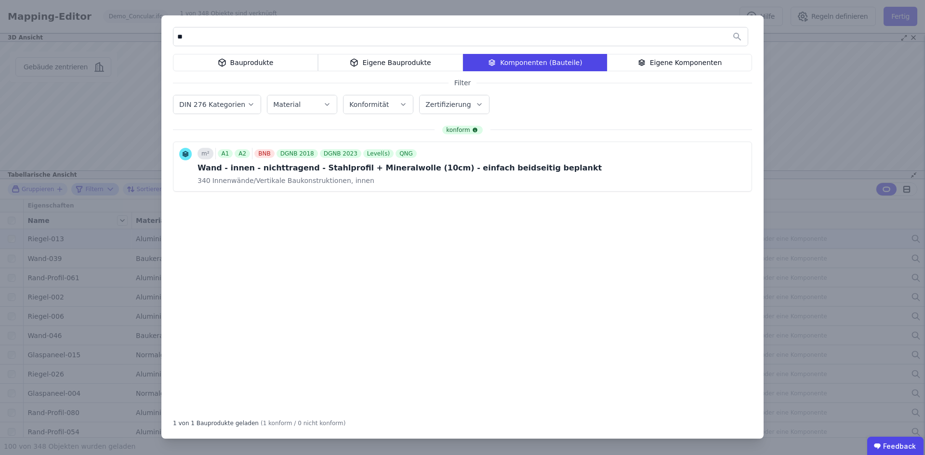
type input "*"
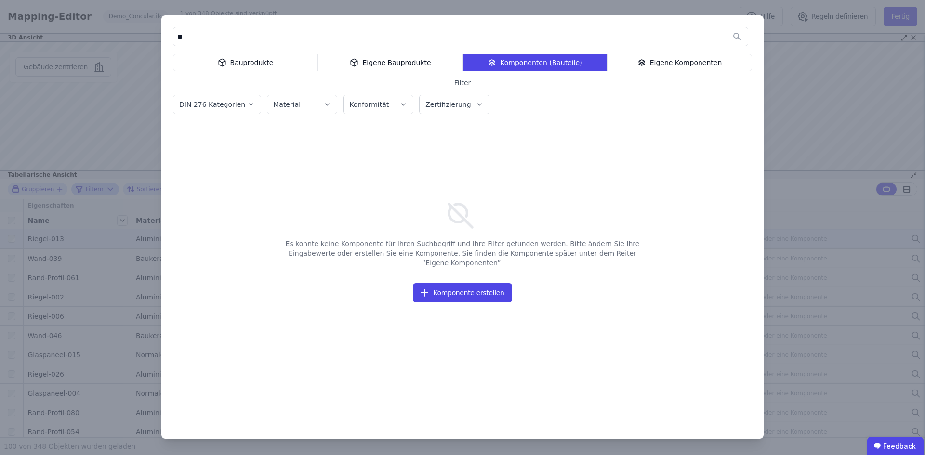
type input "*"
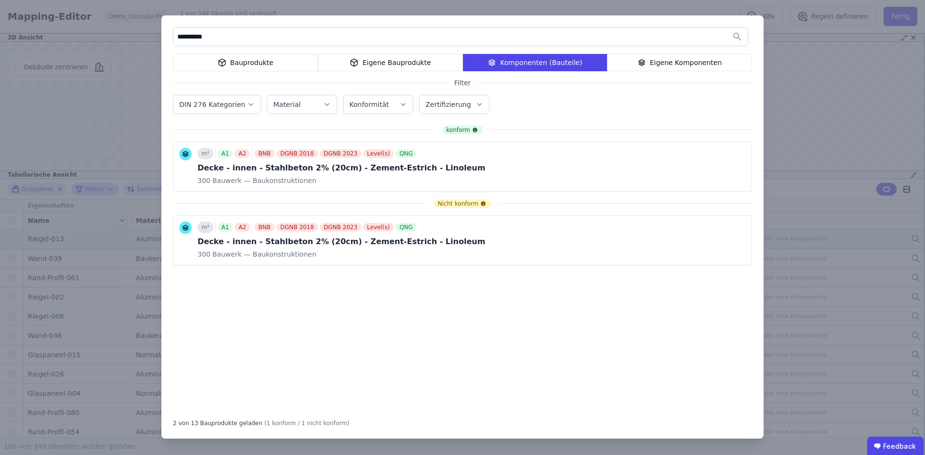
type input "**********"
click at [813, 142] on div "**********" at bounding box center [462, 227] width 925 height 455
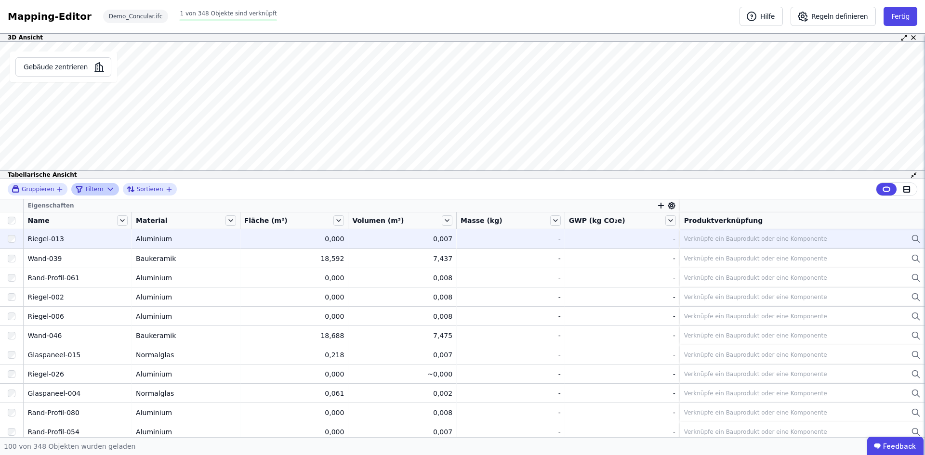
click at [107, 191] on icon at bounding box center [111, 190] width 10 height 10
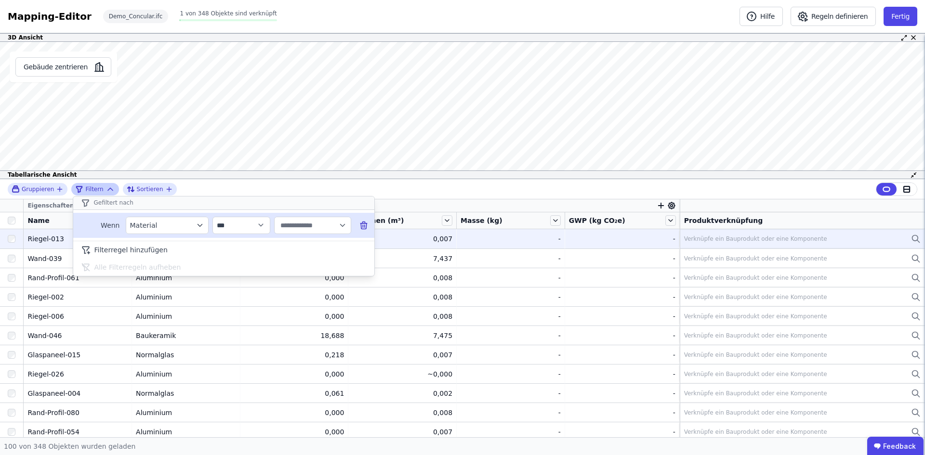
click at [346, 224] on icon "button" at bounding box center [342, 225] width 9 height 9
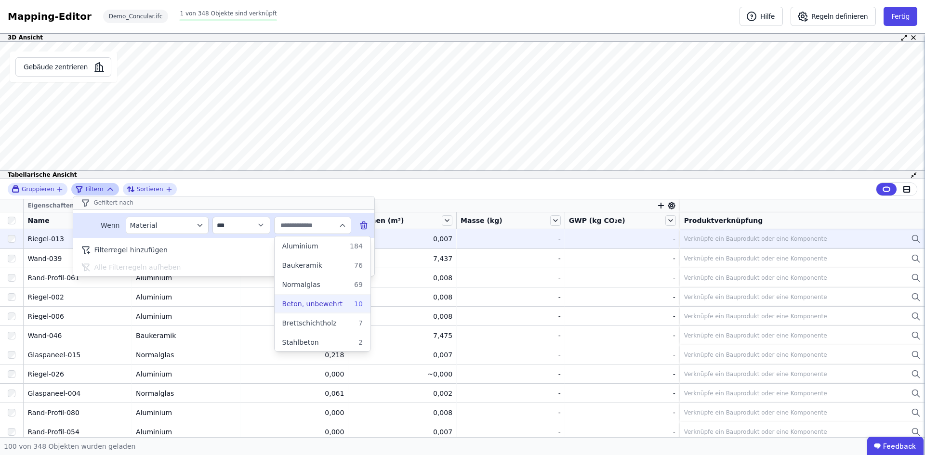
click at [311, 299] on span "Beton, unbewehrt" at bounding box center [312, 304] width 60 height 10
type input "**********"
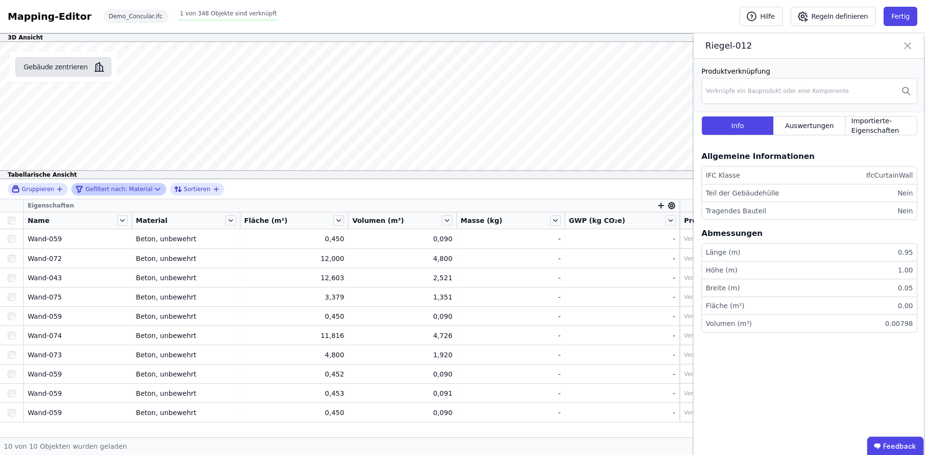
click at [37, 73] on button "Gebäude zentrieren" at bounding box center [63, 66] width 96 height 19
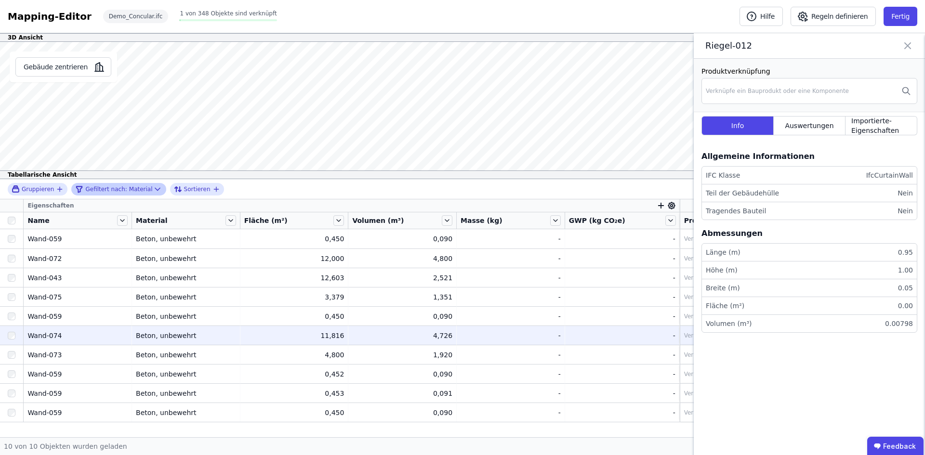
click at [242, 335] on td "11,816 11,816" at bounding box center [295, 335] width 108 height 19
click at [314, 341] on td "11,816 11,816" at bounding box center [295, 335] width 108 height 19
click at [686, 330] on div "Verknüpfe ein Bauprodukt oder eine Komponente" at bounding box center [802, 336] width 237 height 12
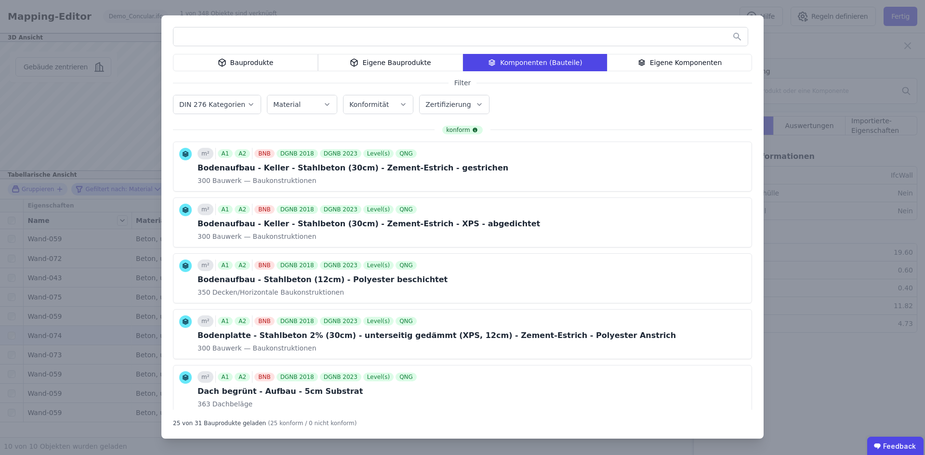
click at [802, 69] on div "Bauprodukte Eigene Bauprodukte Komponenten (Bauteile) Eigene Komponenten Filter…" at bounding box center [462, 227] width 925 height 455
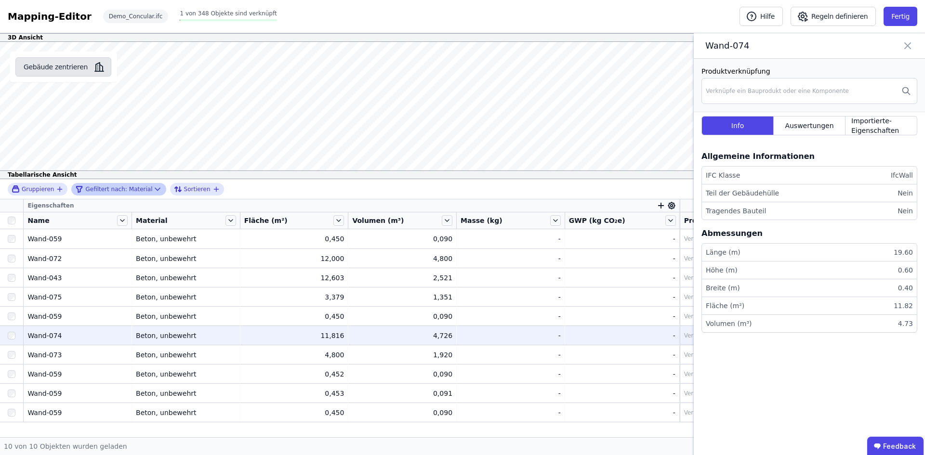
click at [49, 62] on button "Gebäude zentrieren" at bounding box center [63, 66] width 96 height 19
click at [184, 186] on span "Sortieren" at bounding box center [197, 190] width 27 height 8
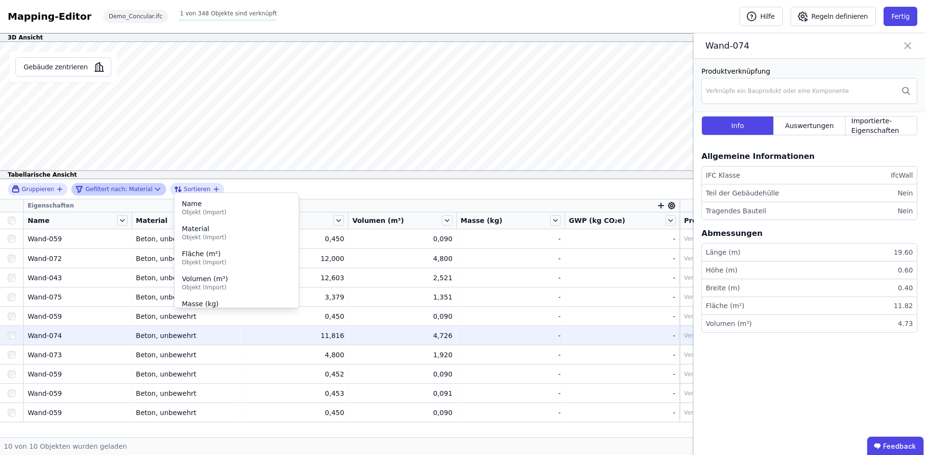
click at [133, 188] on div "Gefiltert nach: Material" at bounding box center [113, 190] width 77 height 12
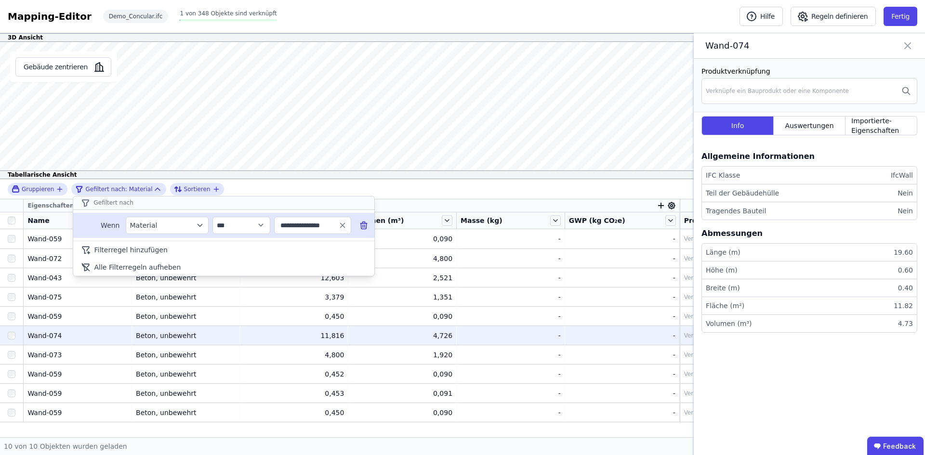
click at [293, 224] on input "**********" at bounding box center [309, 225] width 60 height 17
type input "**********"
click at [342, 226] on icon "button" at bounding box center [342, 225] width 4 height 4
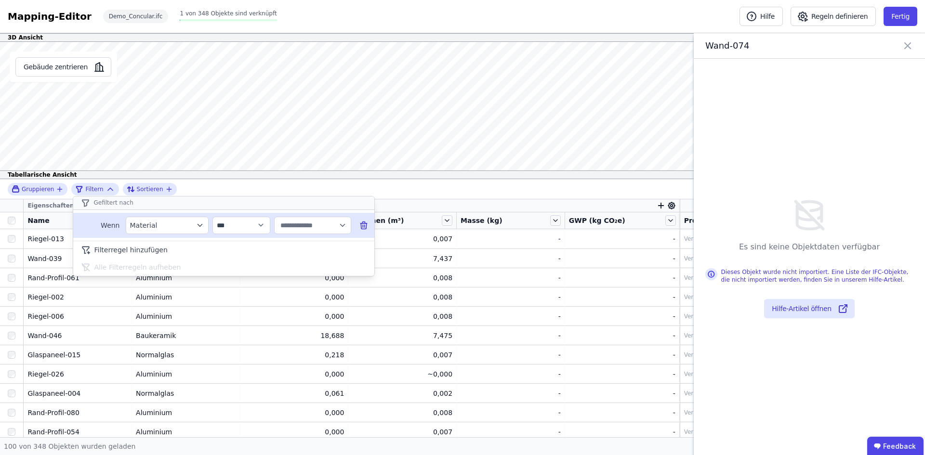
click at [343, 226] on icon "button" at bounding box center [342, 226] width 4 height 2
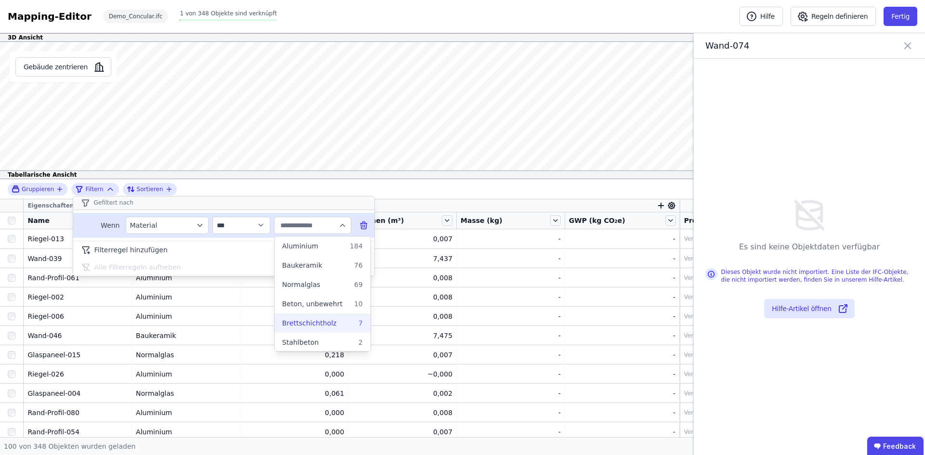
click at [304, 324] on span "Brettschichtholz" at bounding box center [309, 324] width 54 height 10
type input "**********"
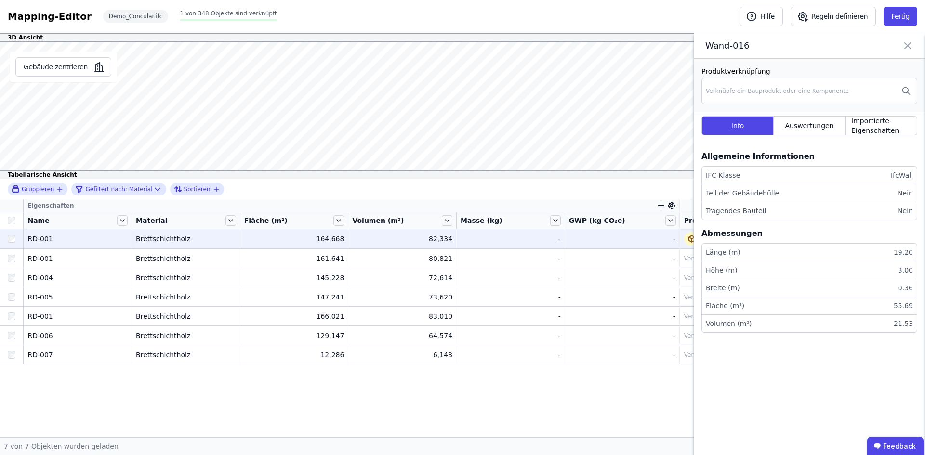
click at [7, 238] on div at bounding box center [11, 238] width 23 height 17
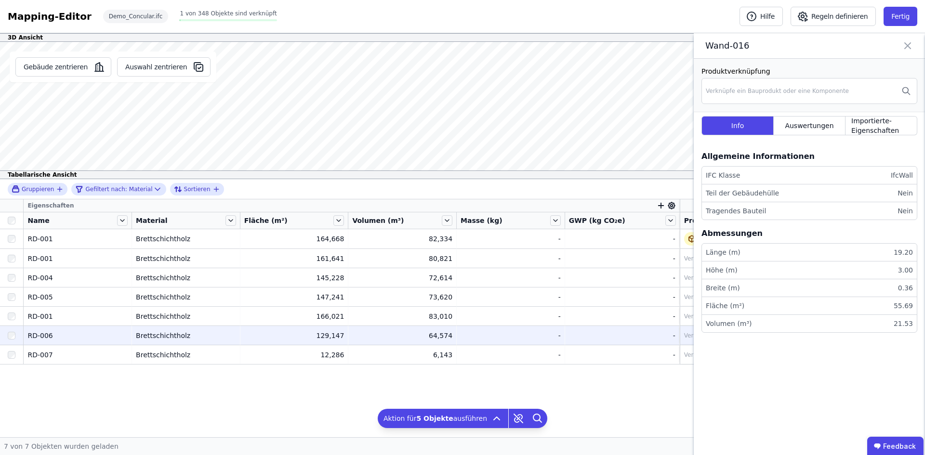
click at [13, 341] on div at bounding box center [11, 335] width 23 height 17
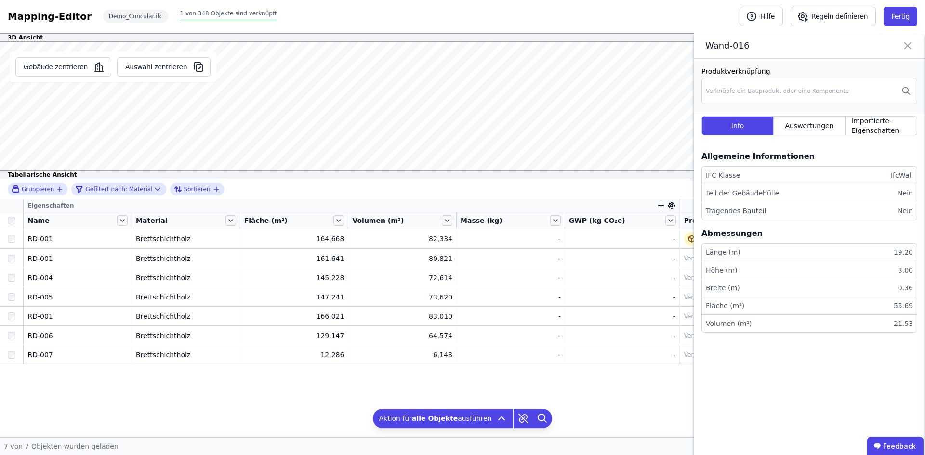
click at [546, 182] on div "3D Ansicht Gebäude zentrieren Auswahl zentrieren Wand-016 Produktverknüpfung Ve…" at bounding box center [462, 235] width 925 height 404
click at [719, 107] on div "Gebäude zentrieren Auswahl zentrieren Wand-016 Produktverknüpfung Verknüpfe ein…" at bounding box center [462, 110] width 925 height 137
click at [122, 111] on div "Gebäude zentrieren Auswahl zentrieren Wand-016 Produktverknüpfung Verknüpfe ein…" at bounding box center [462, 110] width 925 height 137
click at [74, 72] on button "Gebäude zentrieren" at bounding box center [63, 66] width 96 height 19
click at [115, 15] on div "Demo_Concular.ifc" at bounding box center [136, 16] width 66 height 13
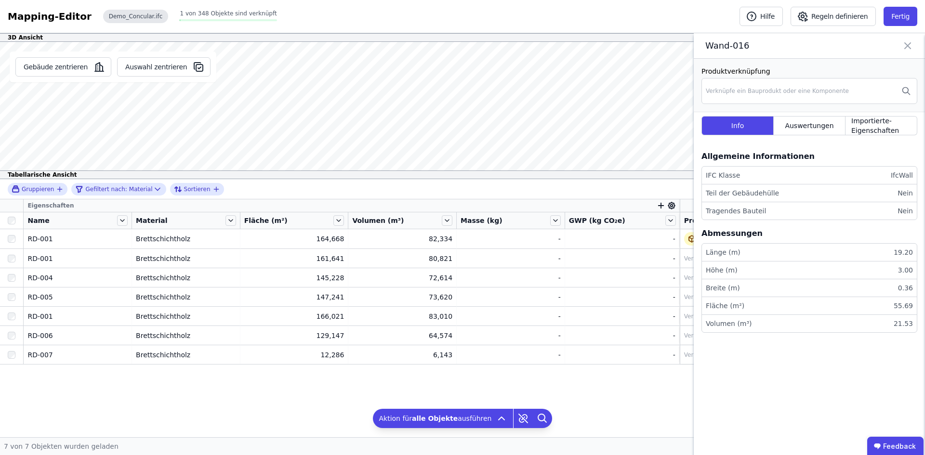
click at [105, 16] on div "Demo_Concular.ifc" at bounding box center [136, 16] width 66 height 13
click at [783, 130] on div "Auswertungen" at bounding box center [810, 125] width 72 height 19
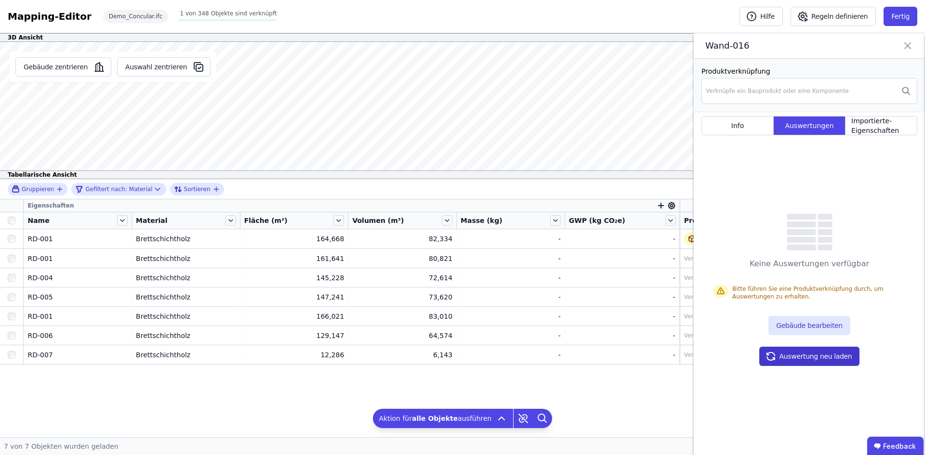
click at [783, 352] on button "Auswertung neu laden" at bounding box center [810, 356] width 101 height 19
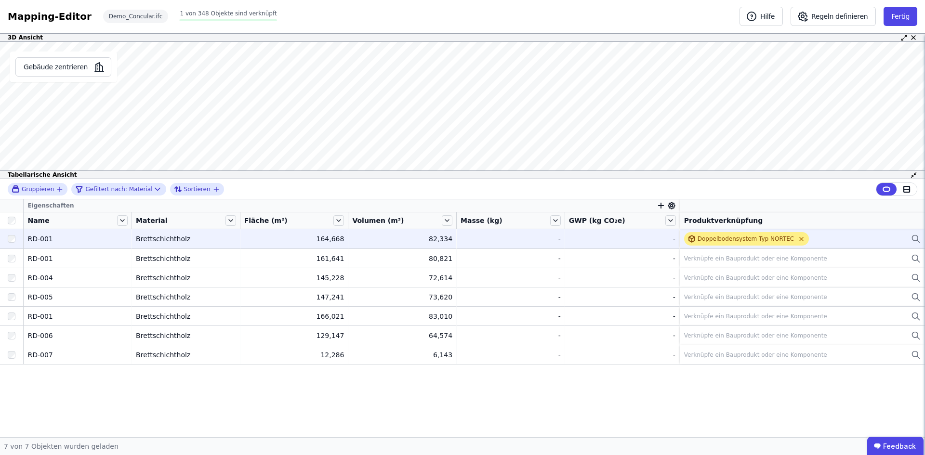
click at [798, 240] on icon at bounding box center [801, 239] width 7 height 7
click at [756, 241] on div "Verknüpfe ein Bauprodukt oder eine Komponente" at bounding box center [755, 239] width 143 height 8
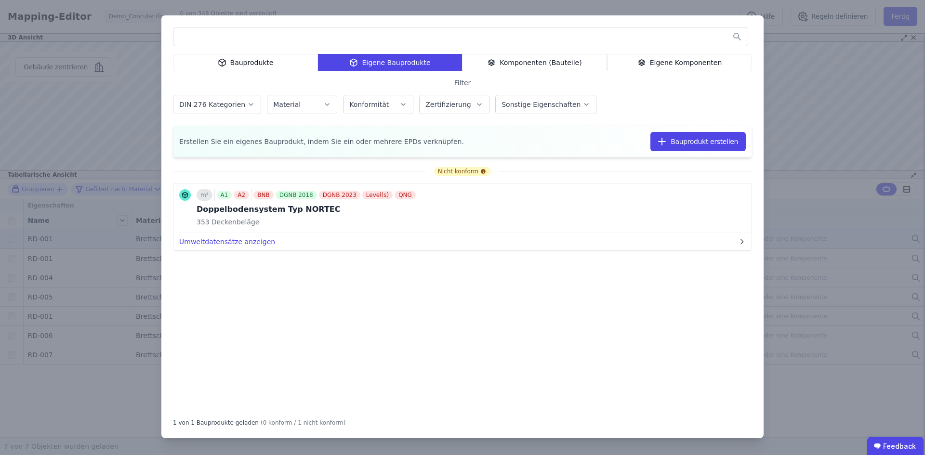
click at [518, 67] on div "Komponenten (Bauteile)" at bounding box center [534, 62] width 145 height 17
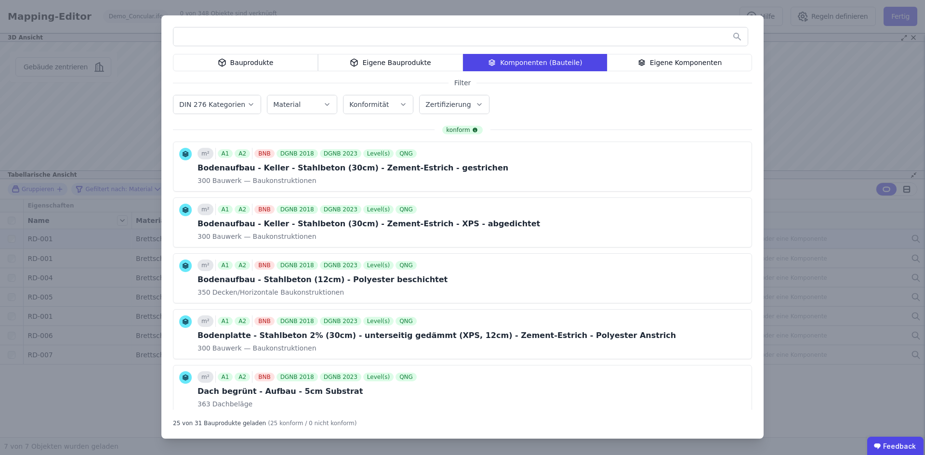
click at [362, 34] on input "text" at bounding box center [461, 36] width 575 height 17
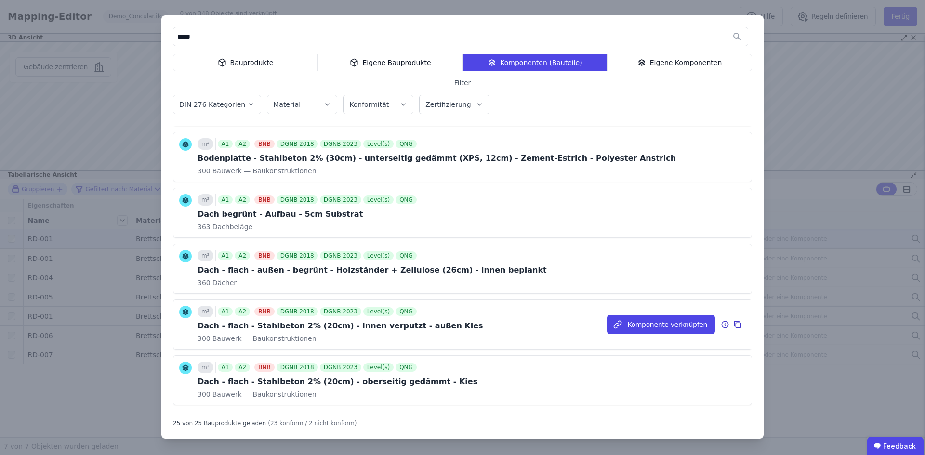
scroll to position [193, 0]
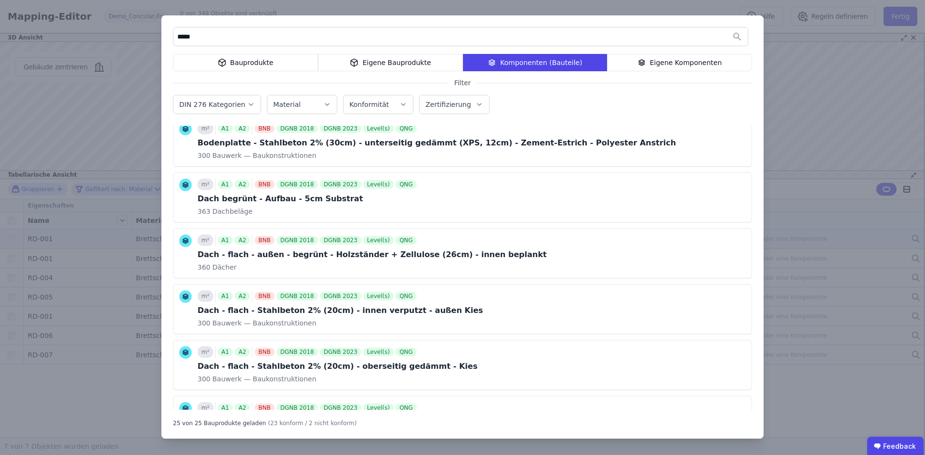
type input "*****"
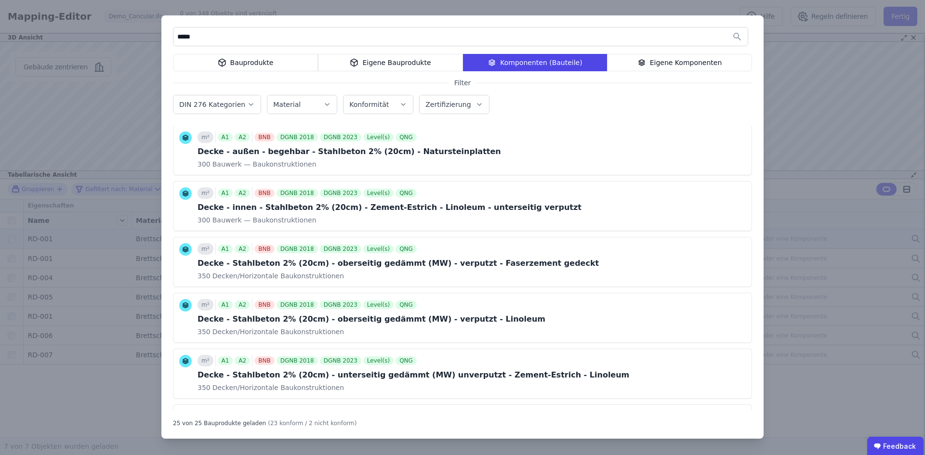
scroll to position [530, 0]
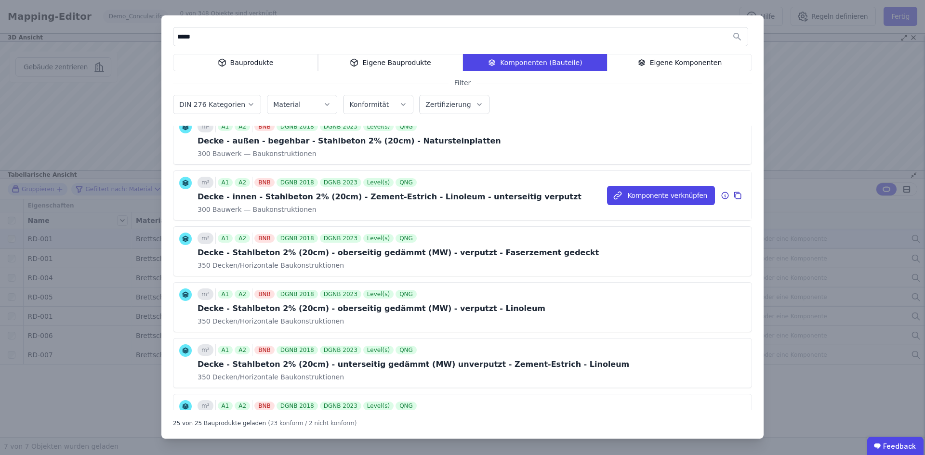
click at [298, 211] on span "Bauwerk — Baukonstruktionen" at bounding box center [264, 210] width 106 height 10
click at [668, 202] on button "Komponente verknüpfen" at bounding box center [661, 195] width 108 height 19
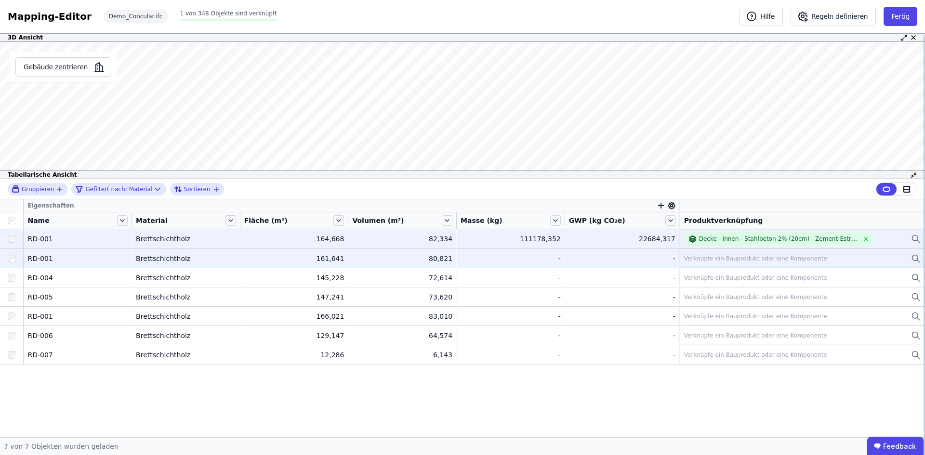
click at [705, 252] on td "Verknüpfe ein Bauprodukt oder eine Komponente Verknüpfe ein Bauprodukt oder ein…" at bounding box center [802, 258] width 245 height 19
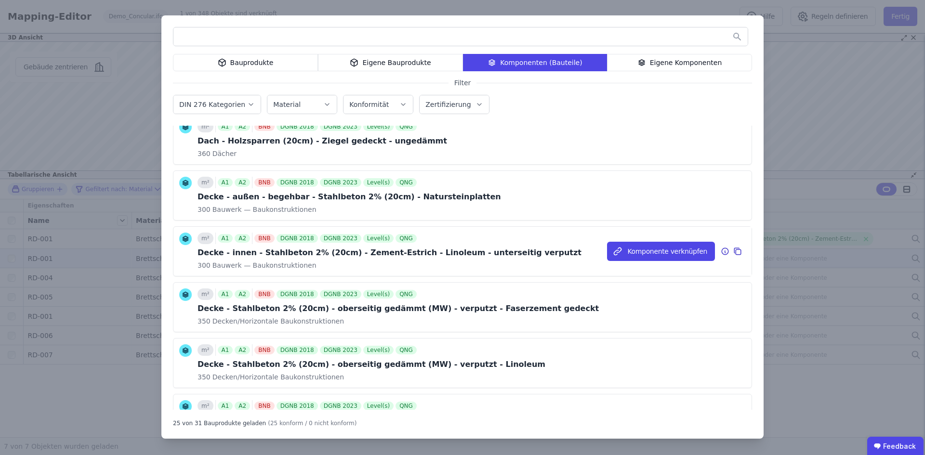
click at [301, 258] on div "Decke - innen - Stahlbeton 2% (20cm) - Zement-Estrich - Linoleum - unterseitig …" at bounding box center [390, 253] width 384 height 12
click at [623, 252] on button "Komponente verknüpfen" at bounding box center [661, 251] width 108 height 19
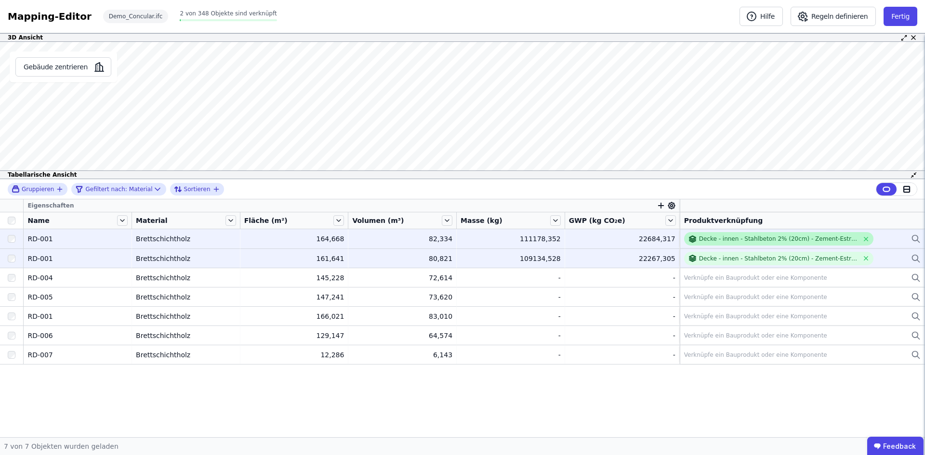
click at [724, 243] on div "Decke - innen - Stahlbeton 2% (20cm) - Zement-Estrich - Linoleum - unterseitig …" at bounding box center [773, 239] width 171 height 9
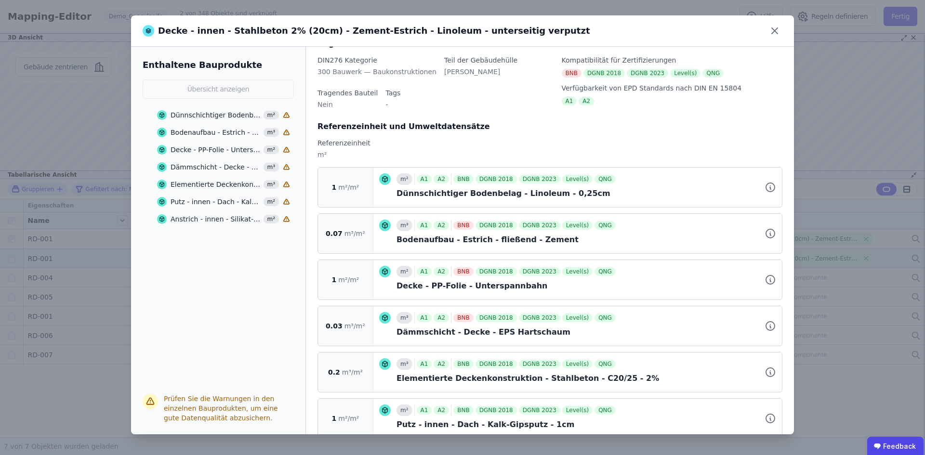
scroll to position [157, 0]
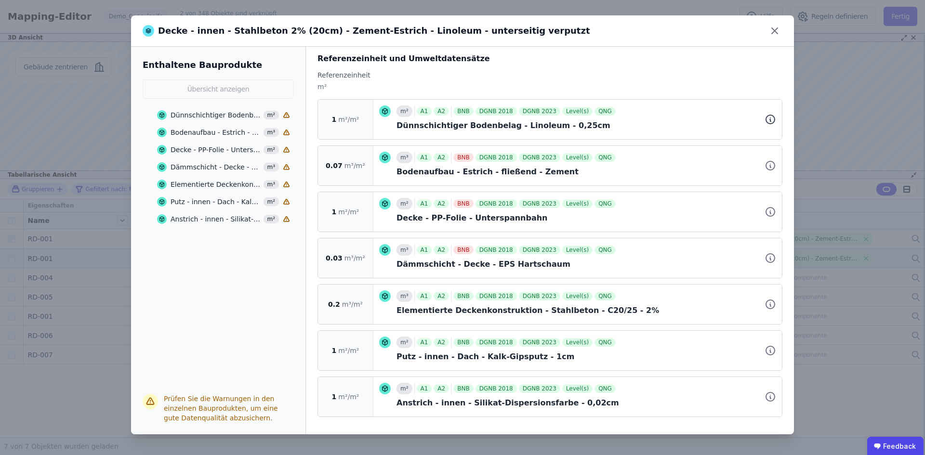
click at [765, 119] on icon at bounding box center [771, 120] width 12 height 12
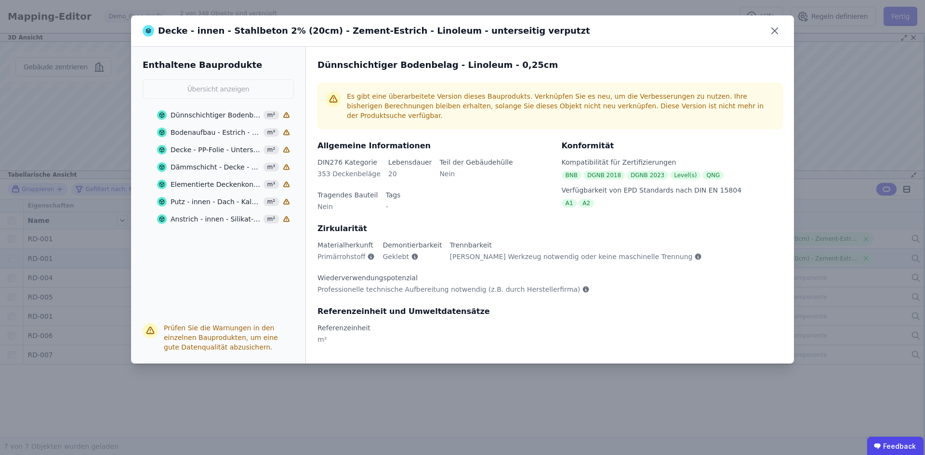
scroll to position [0, 0]
click at [773, 38] on icon at bounding box center [774, 30] width 15 height 15
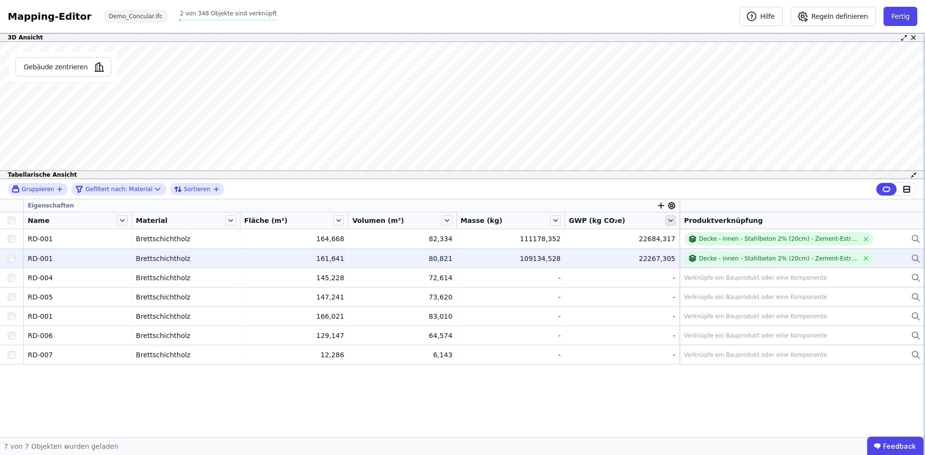
click at [668, 224] on icon at bounding box center [671, 220] width 11 height 11
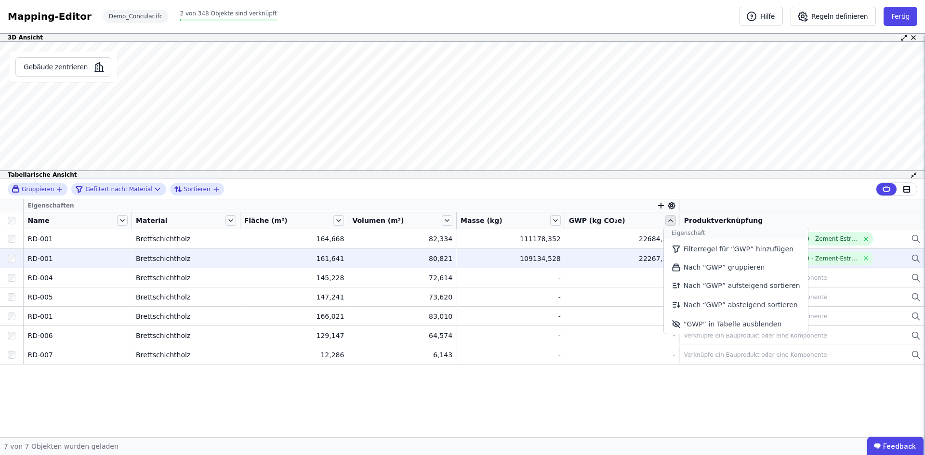
click at [668, 224] on icon at bounding box center [671, 220] width 11 height 11
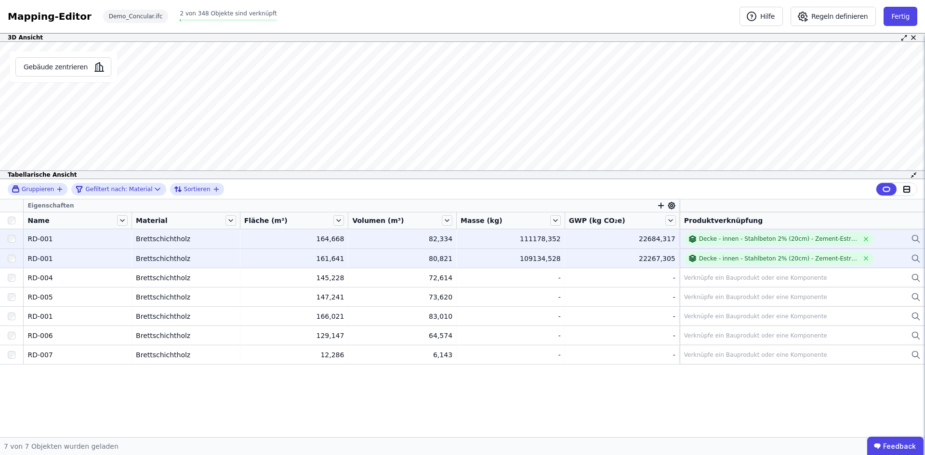
click at [181, 233] on td "Brettschichtholz Brettschichtholz" at bounding box center [186, 238] width 108 height 19
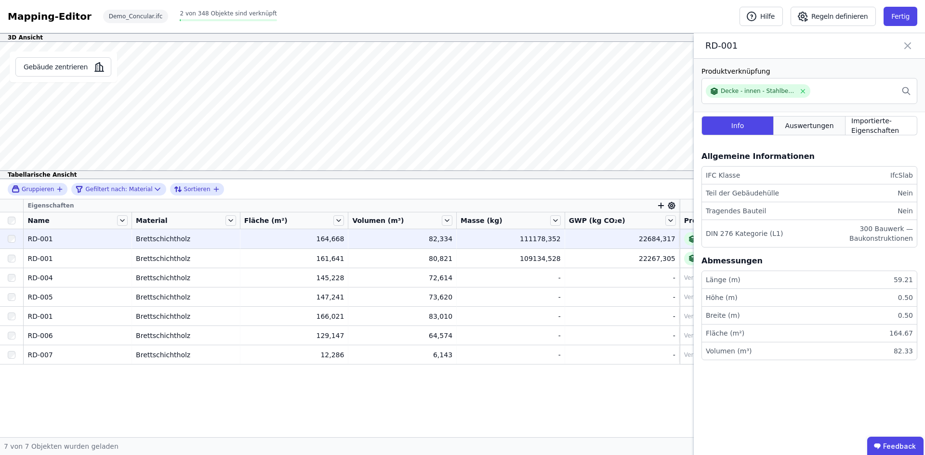
click at [812, 124] on span "Auswertungen" at bounding box center [809, 126] width 49 height 10
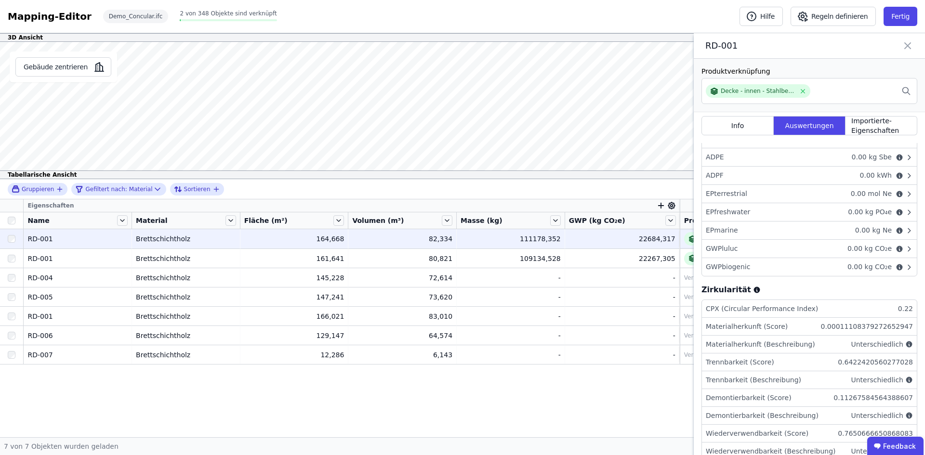
scroll to position [318, 0]
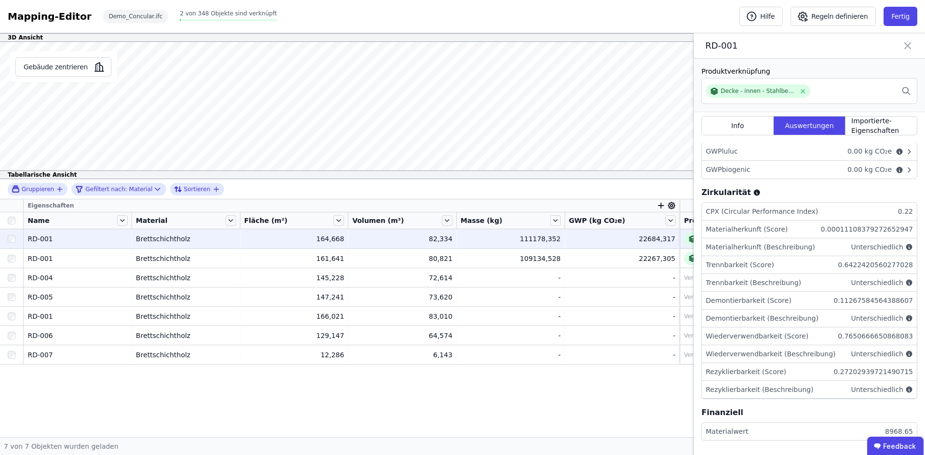
click at [907, 42] on icon at bounding box center [908, 45] width 12 height 13
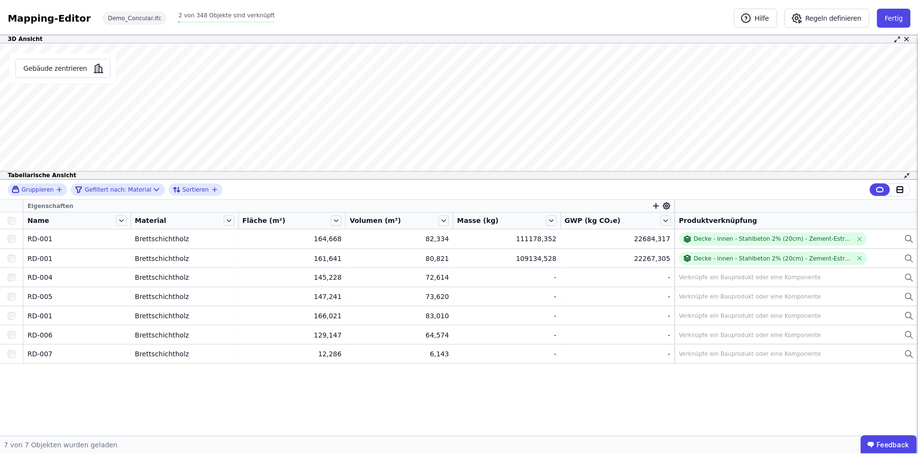
scroll to position [0, 0]
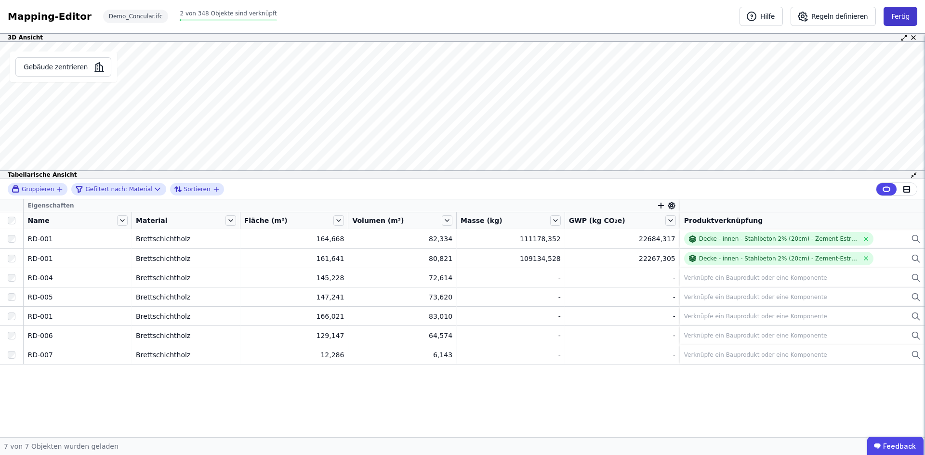
click at [908, 15] on button "Fertig" at bounding box center [901, 16] width 34 height 19
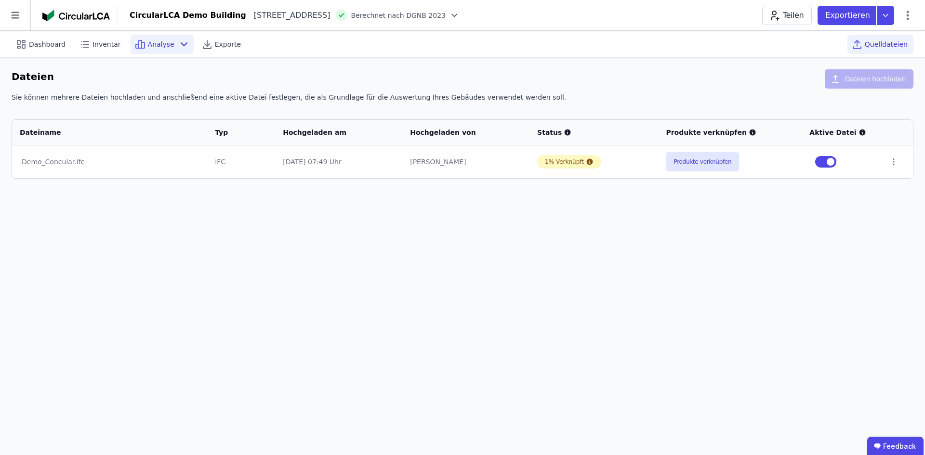
click at [165, 48] on div "Analyse" at bounding box center [162, 44] width 63 height 19
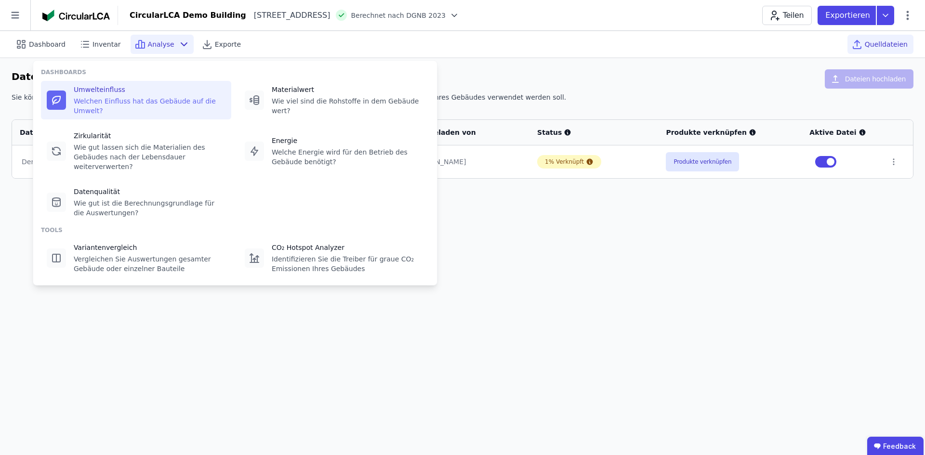
click at [138, 94] on div "Umwelteinfluss" at bounding box center [150, 90] width 152 height 10
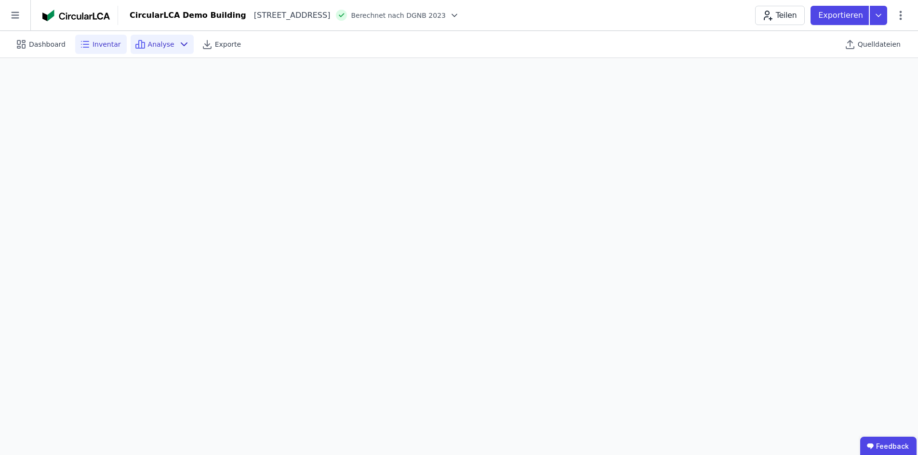
click at [101, 50] on div "Inventar" at bounding box center [101, 44] width 52 height 19
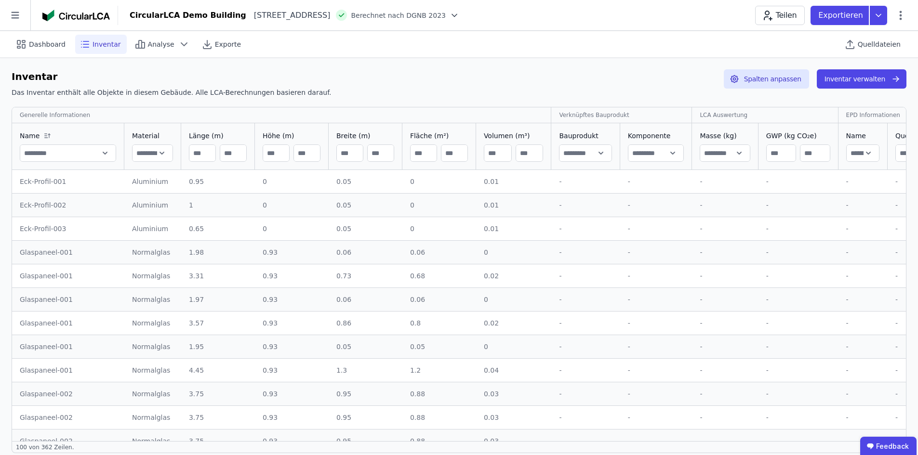
drag, startPoint x: 245, startPoint y: 357, endPoint x: 249, endPoint y: 236, distance: 121.5
click at [307, 66] on div "Inventar Das Inventar enthält alle Objekte in diesem Gebäude. Alle LCA-Berechnu…" at bounding box center [459, 261] width 918 height 407
click at [27, 44] on icon at bounding box center [21, 45] width 12 height 12
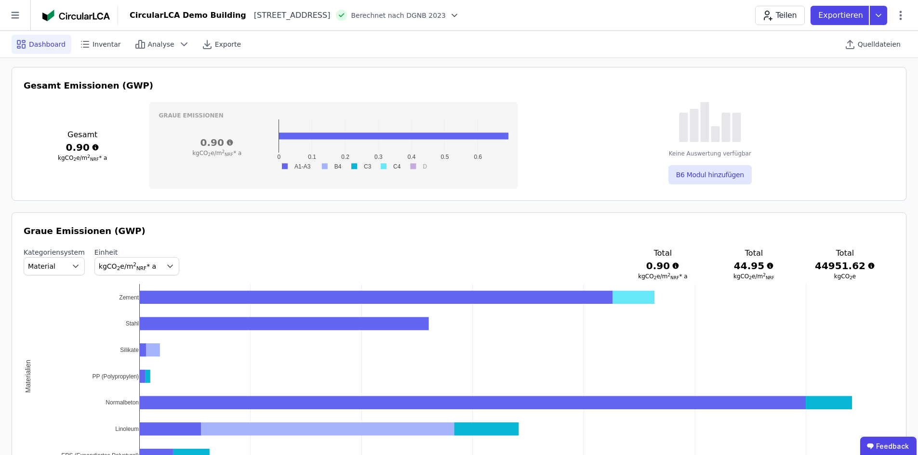
scroll to position [482, 0]
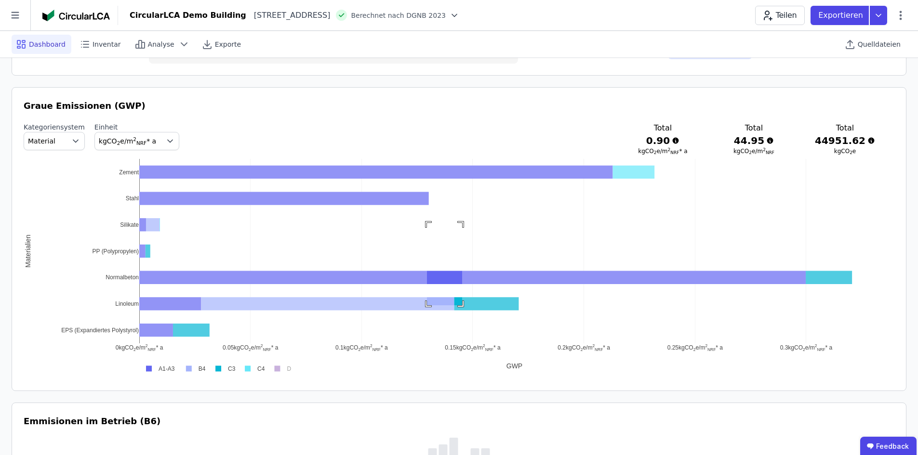
drag, startPoint x: 462, startPoint y: 306, endPoint x: 427, endPoint y: 223, distance: 89.6
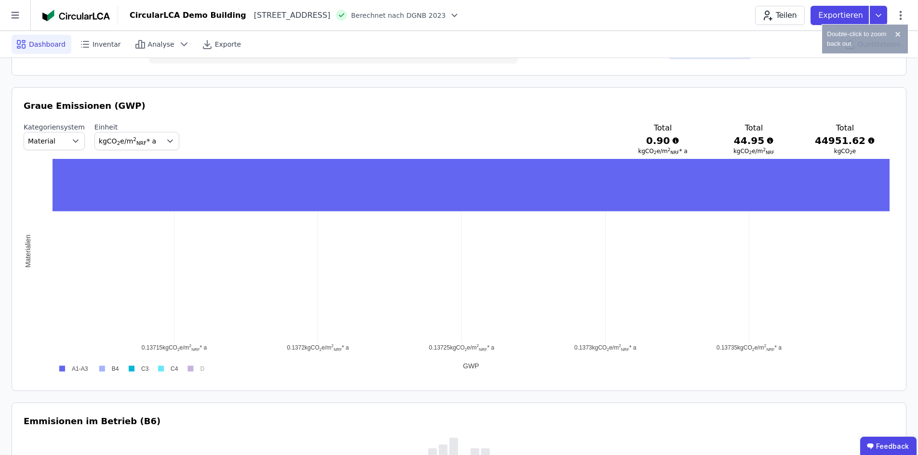
drag, startPoint x: 438, startPoint y: 370, endPoint x: 428, endPoint y: 345, distance: 27.3
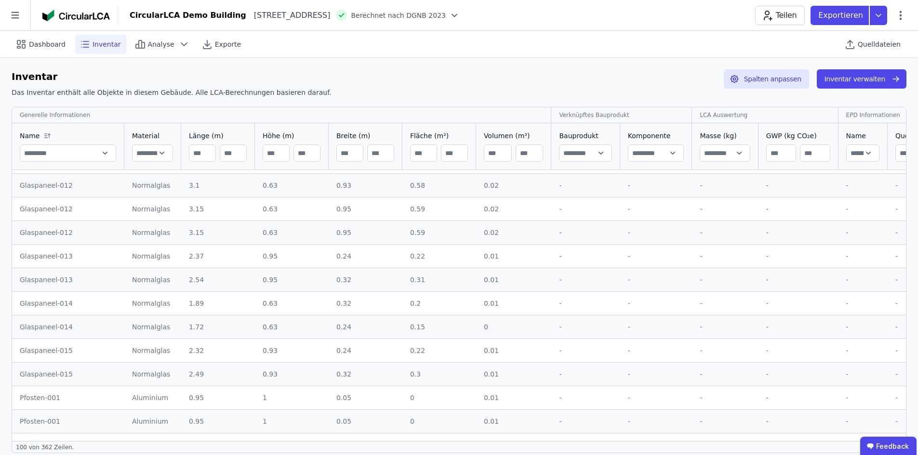
scroll to position [1398, 0]
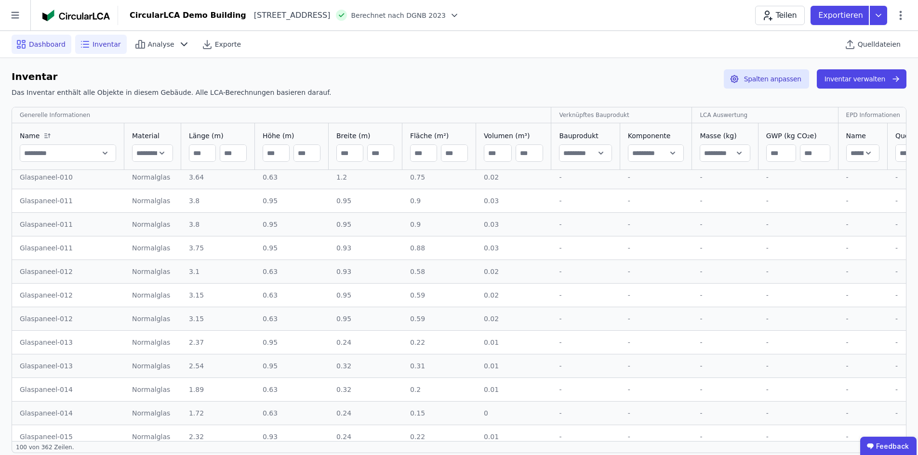
click at [56, 49] on div "Dashboard" at bounding box center [42, 44] width 60 height 19
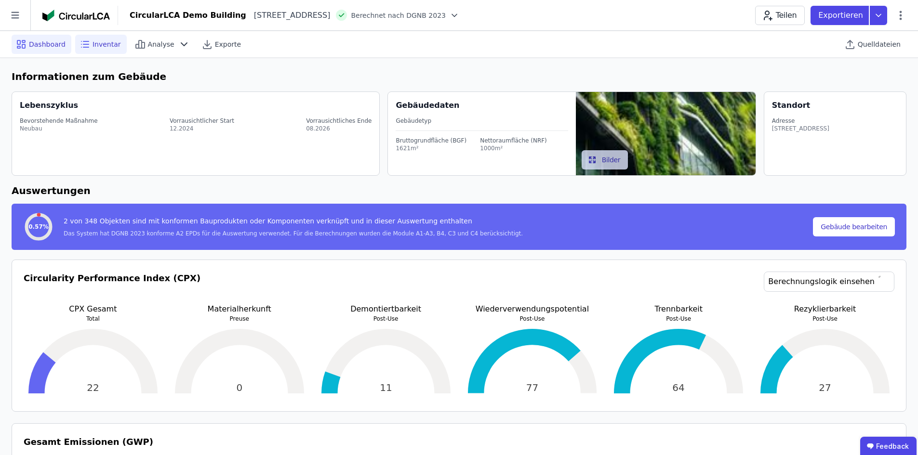
click at [114, 49] on div "Inventar" at bounding box center [101, 44] width 52 height 19
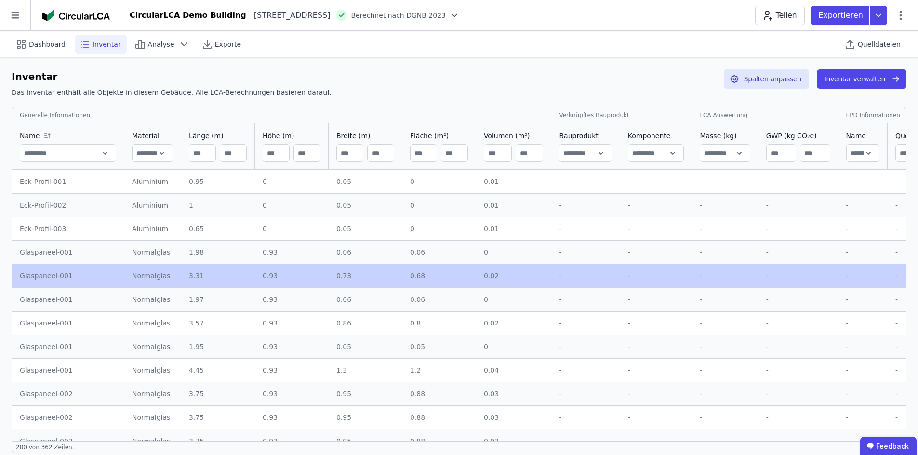
drag, startPoint x: 211, startPoint y: 303, endPoint x: 210, endPoint y: 295, distance: 7.7
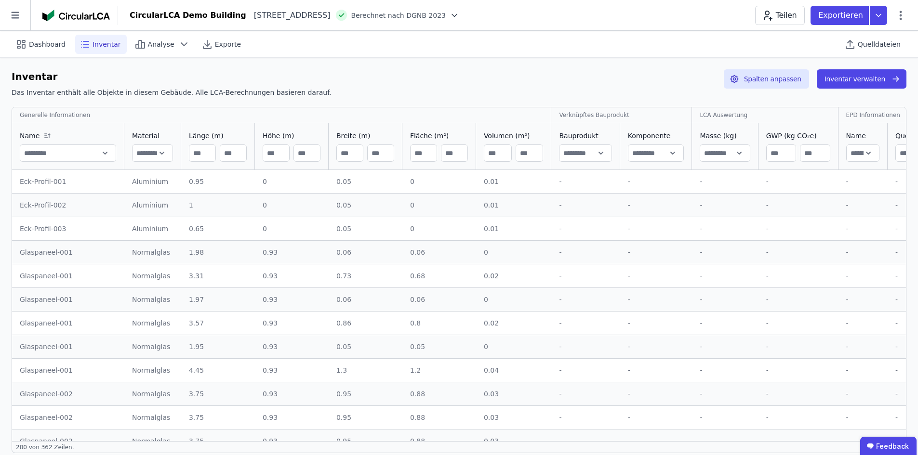
click at [213, 343] on div "1.95" at bounding box center [218, 347] width 58 height 10
drag, startPoint x: 87, startPoint y: 211, endPoint x: 81, endPoint y: 216, distance: 7.8
click at [81, 216] on td "Eck-Profil-002 Eck-Profil-002" at bounding box center [68, 205] width 112 height 24
click at [130, 213] on td "Aluminium Aluminium" at bounding box center [152, 205] width 57 height 24
drag, startPoint x: 147, startPoint y: 204, endPoint x: 143, endPoint y: 210, distance: 7.2
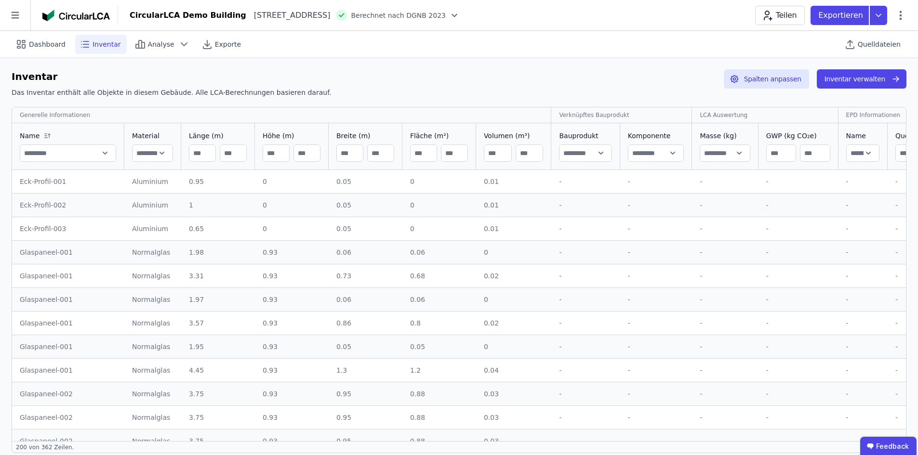
click at [143, 210] on div "Aluminium" at bounding box center [152, 206] width 41 height 10
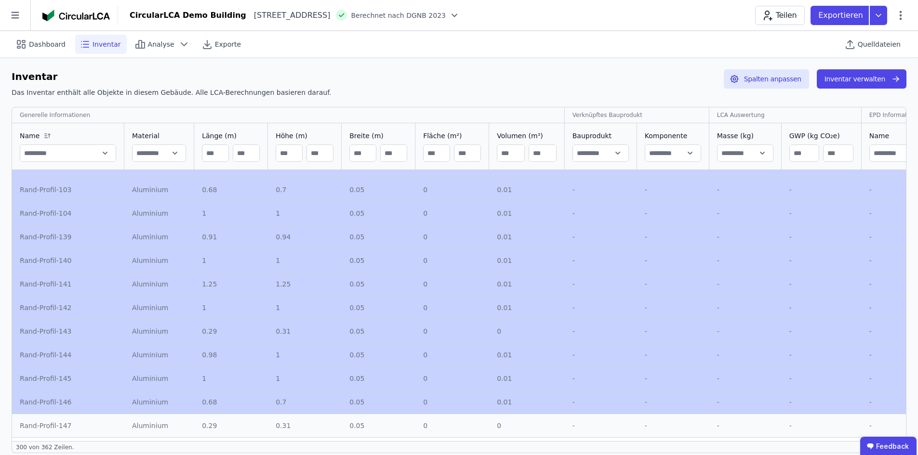
drag, startPoint x: 143, startPoint y: 210, endPoint x: 139, endPoint y: 413, distance: 203.4
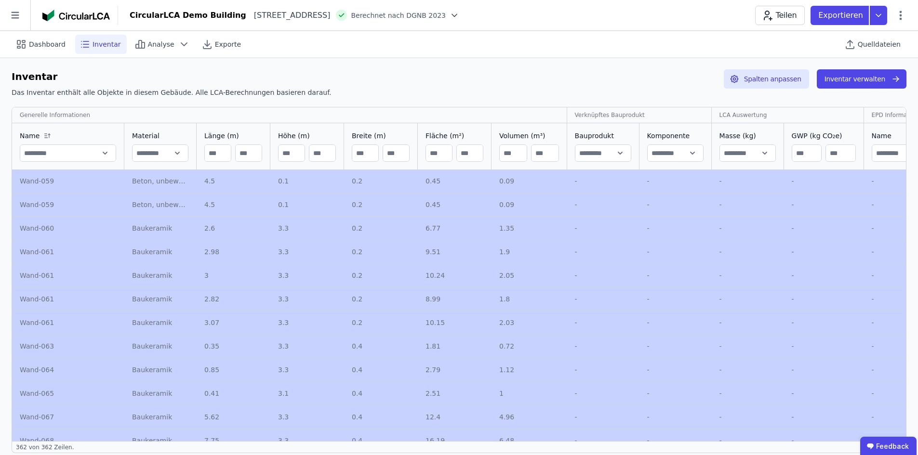
scroll to position [8281, 0]
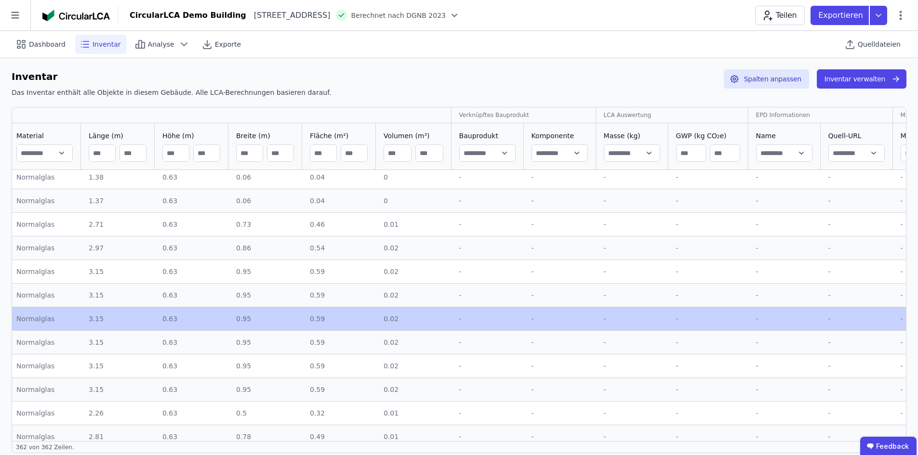
drag, startPoint x: 127, startPoint y: 344, endPoint x: 139, endPoint y: 386, distance: 43.8
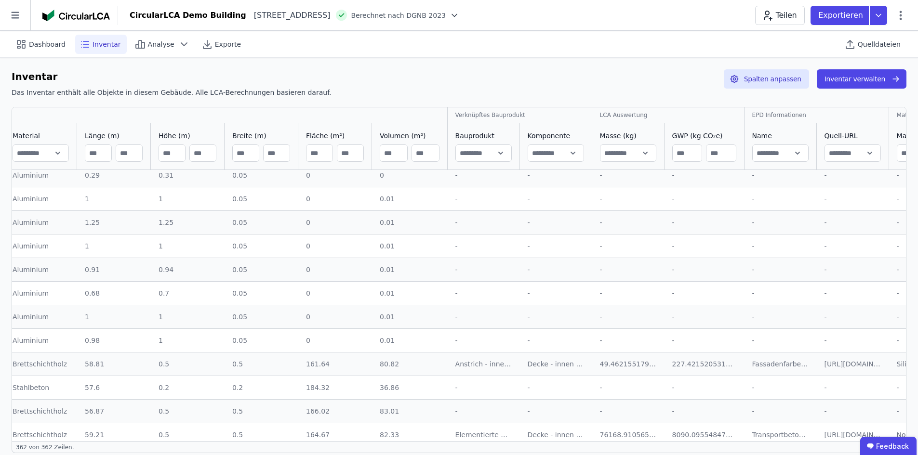
drag, startPoint x: 138, startPoint y: 403, endPoint x: 139, endPoint y: 456, distance: 53.5
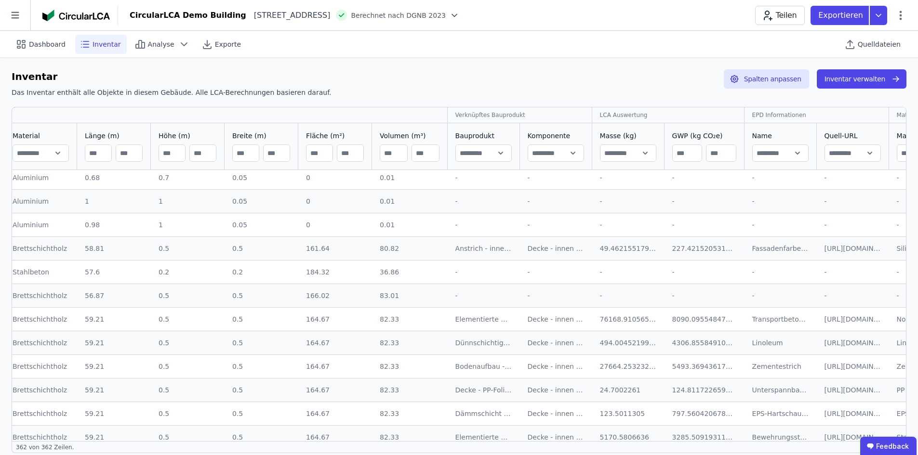
scroll to position [4966, 120]
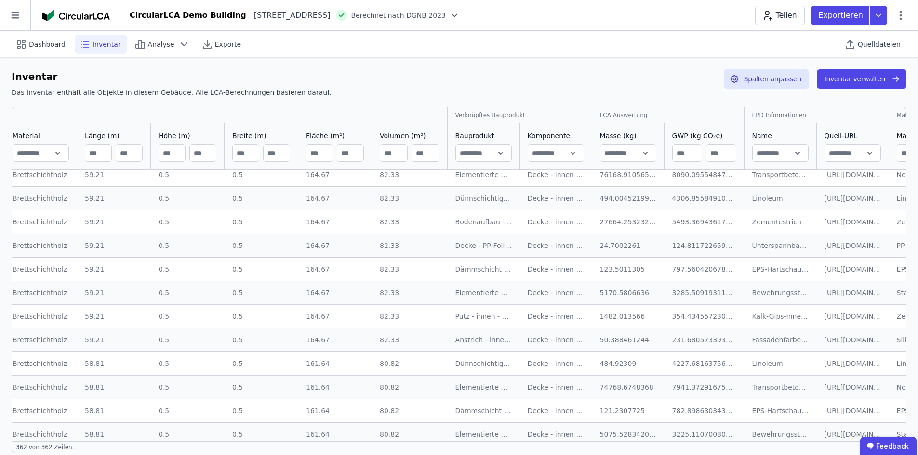
drag, startPoint x: 669, startPoint y: 303, endPoint x: 631, endPoint y: 305, distance: 37.2
click at [149, 58] on div "Dashboard Inventar Analyse Exporte Quelldateien Inventar Das Inventar enthält a…" at bounding box center [459, 248] width 918 height 434
click at [178, 42] on icon at bounding box center [184, 45] width 12 height 12
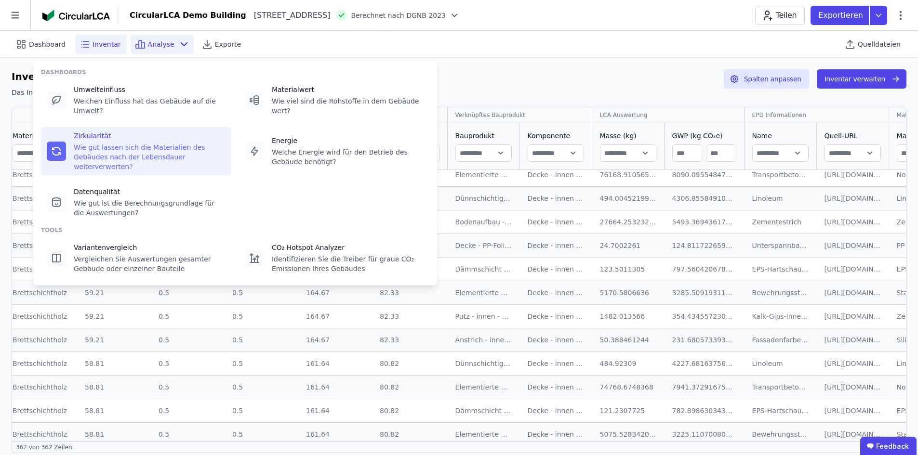
click at [106, 144] on div "Wie gut lassen sich die Materialien des Gebäudes nach der Lebensdauer weiterver…" at bounding box center [150, 157] width 152 height 29
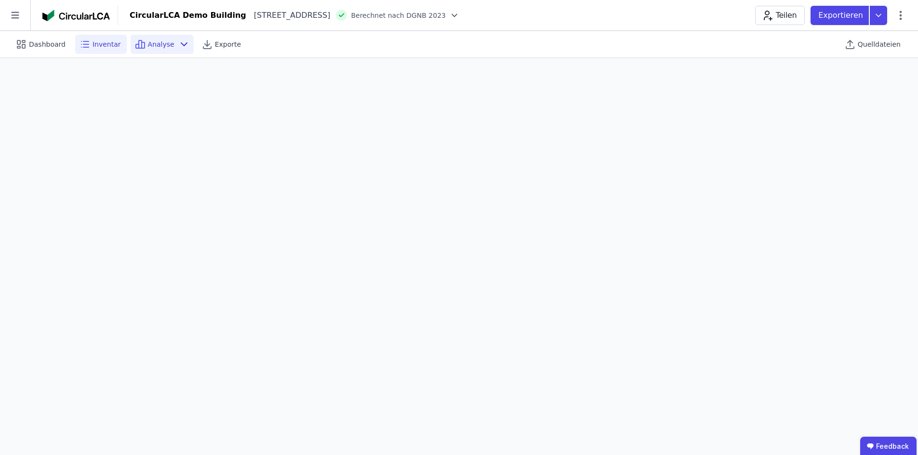
click at [105, 47] on span "Inventar" at bounding box center [107, 45] width 28 height 10
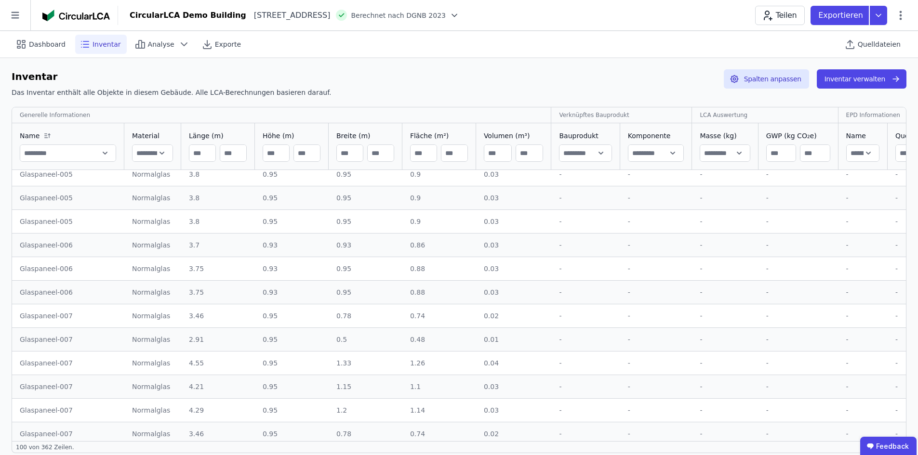
scroll to position [723, 0]
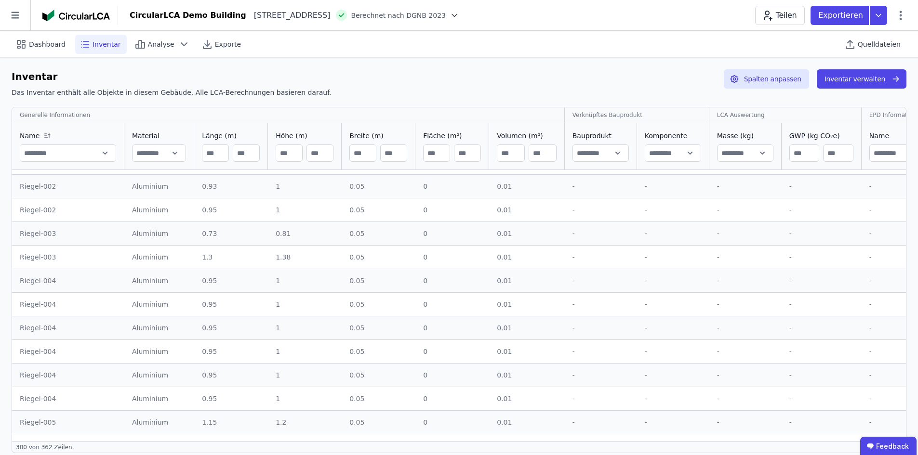
drag, startPoint x: 511, startPoint y: 353, endPoint x: 492, endPoint y: 438, distance: 86.5
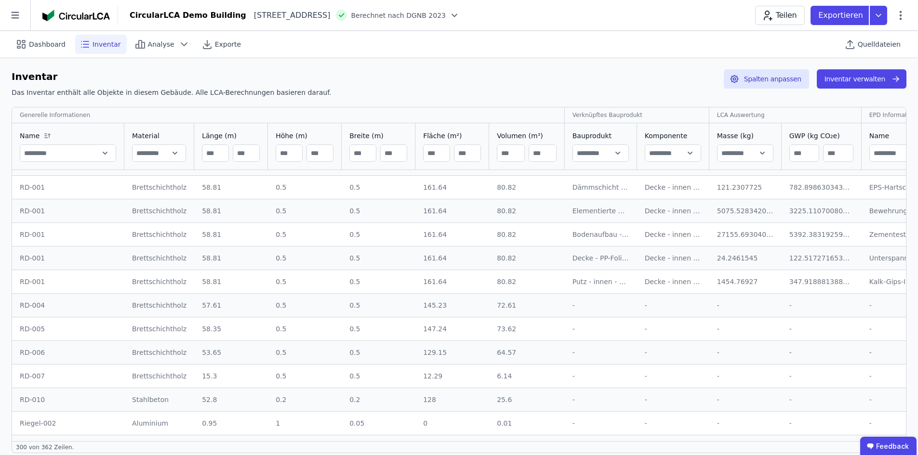
scroll to position [4949, 0]
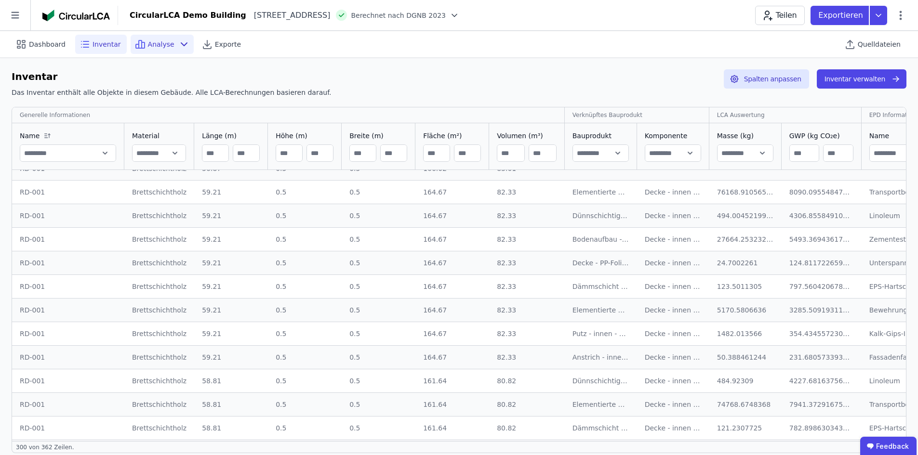
click at [163, 45] on span "Analyse" at bounding box center [161, 45] width 27 height 10
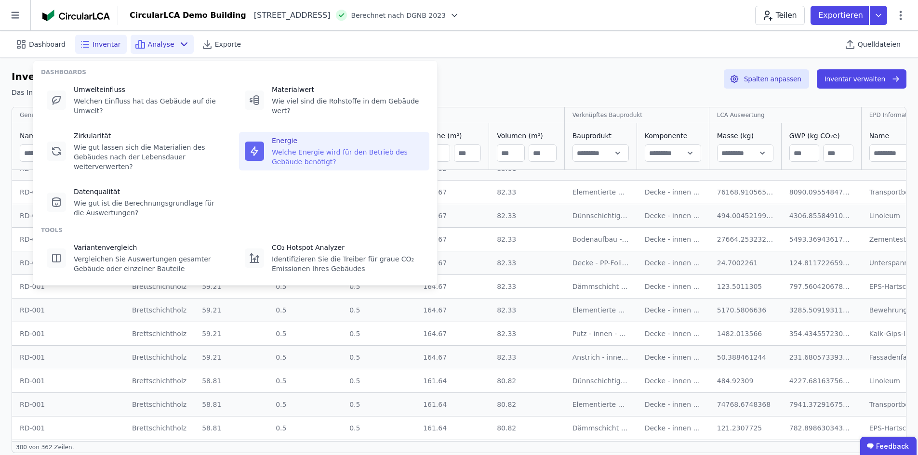
click at [313, 147] on div "Welche Energie wird für den Betrieb des Gebäude benötigt?" at bounding box center [348, 156] width 152 height 19
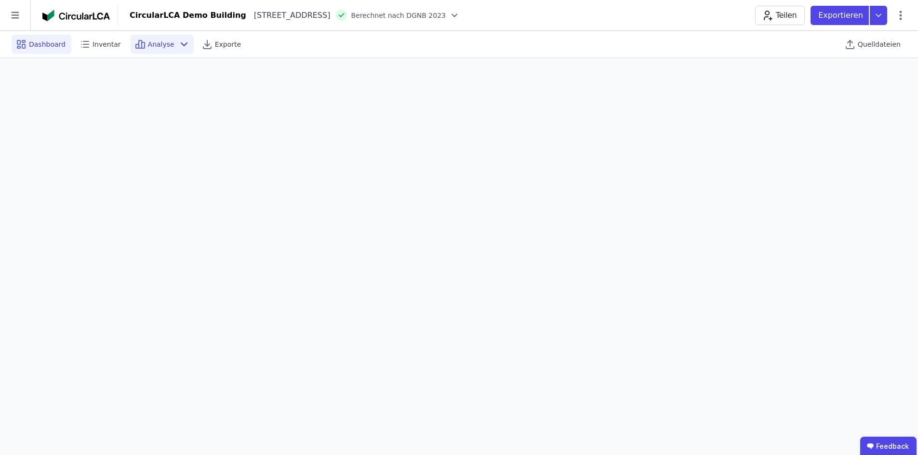
click at [65, 46] on div "Dashboard" at bounding box center [42, 44] width 60 height 19
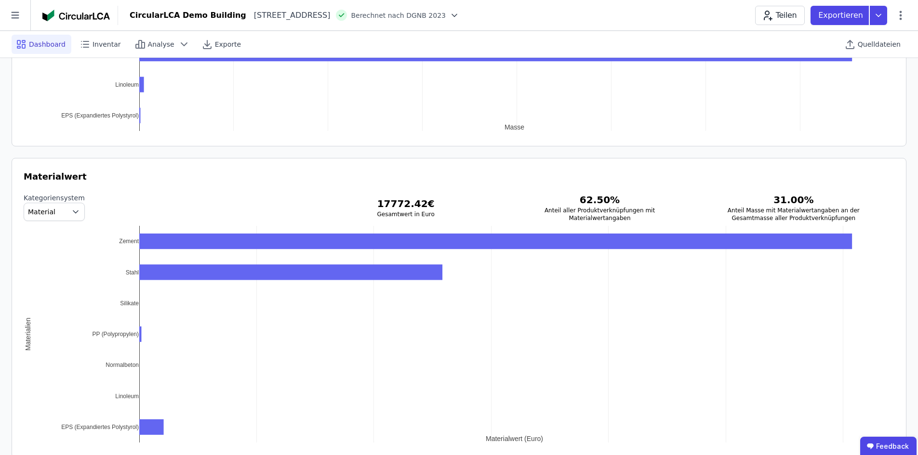
scroll to position [1208, 0]
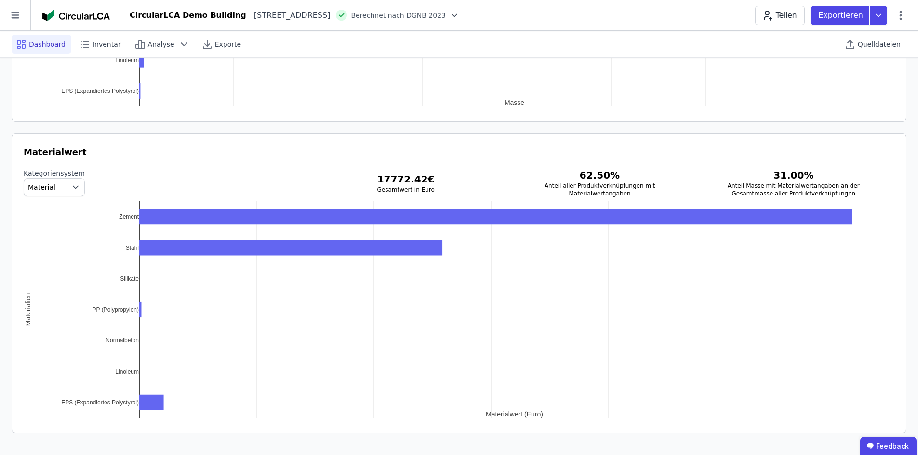
click at [73, 187] on icon "button" at bounding box center [75, 188] width 5 height 2
click at [71, 187] on icon "button" at bounding box center [76, 188] width 10 height 10
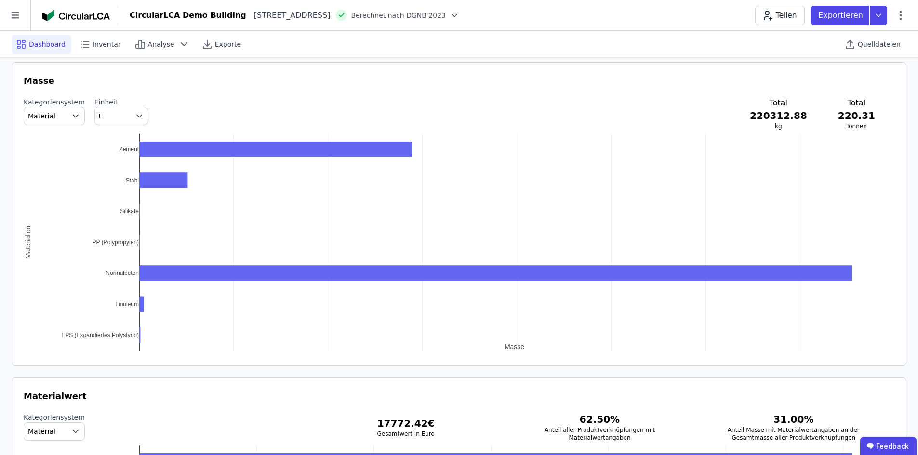
scroll to position [726, 0]
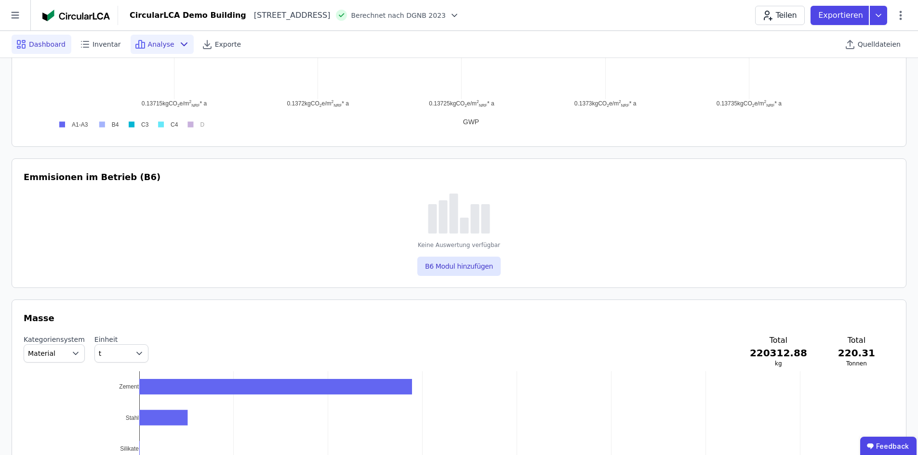
click at [160, 40] on span "Analyse" at bounding box center [161, 45] width 27 height 10
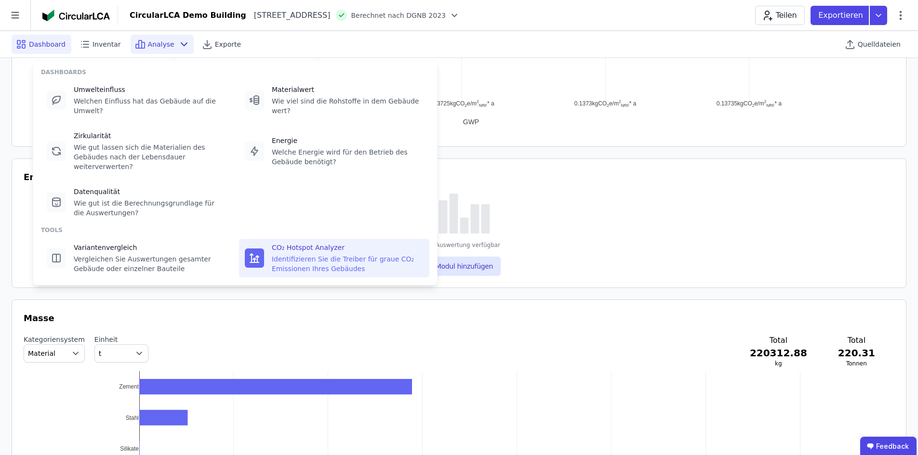
click at [272, 243] on div "CO₂ Hotspot Analyzer" at bounding box center [348, 248] width 152 height 10
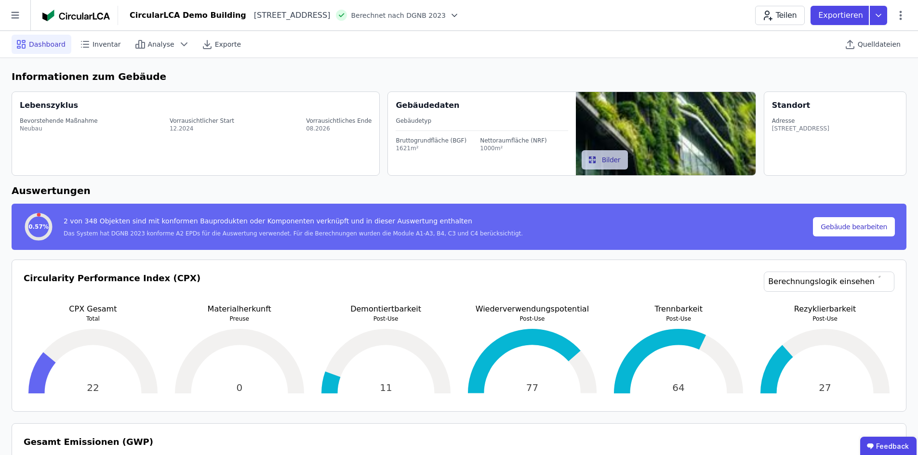
click at [459, 13] on div at bounding box center [452, 16] width 13 height 10
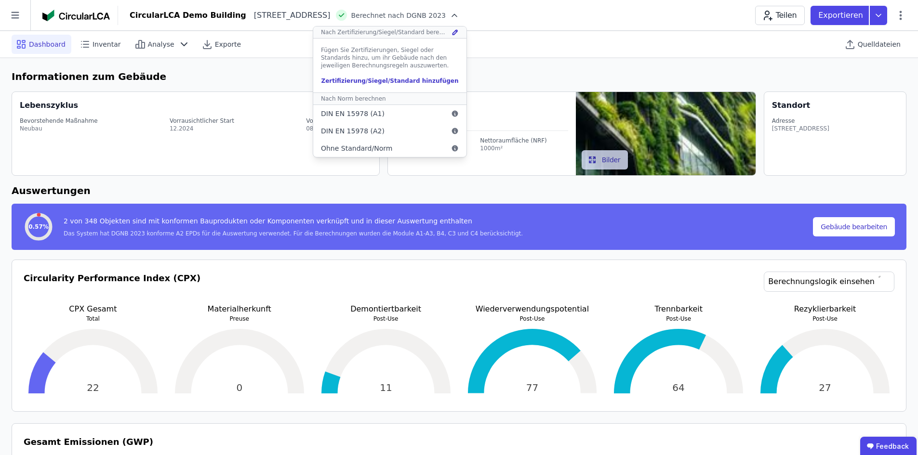
click at [245, 48] on div "Dashboard Inventar Analyse Exporte" at bounding box center [168, 44] width 312 height 19
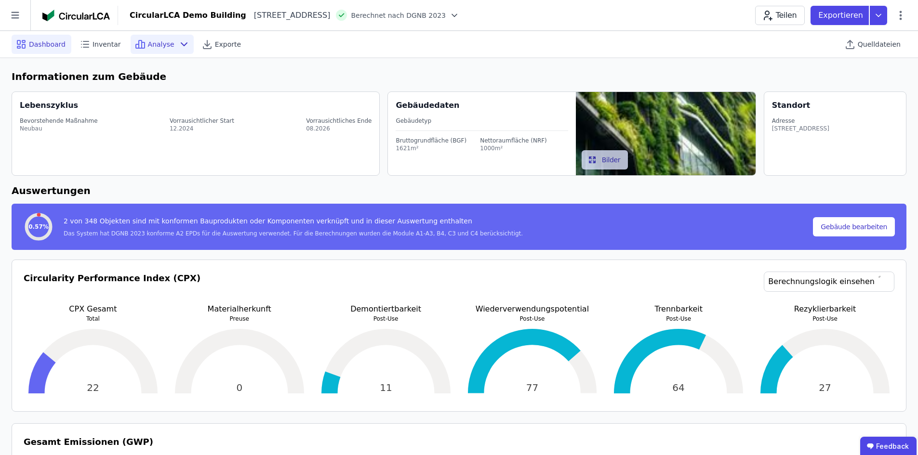
click at [149, 44] on span "Analyse" at bounding box center [161, 45] width 27 height 10
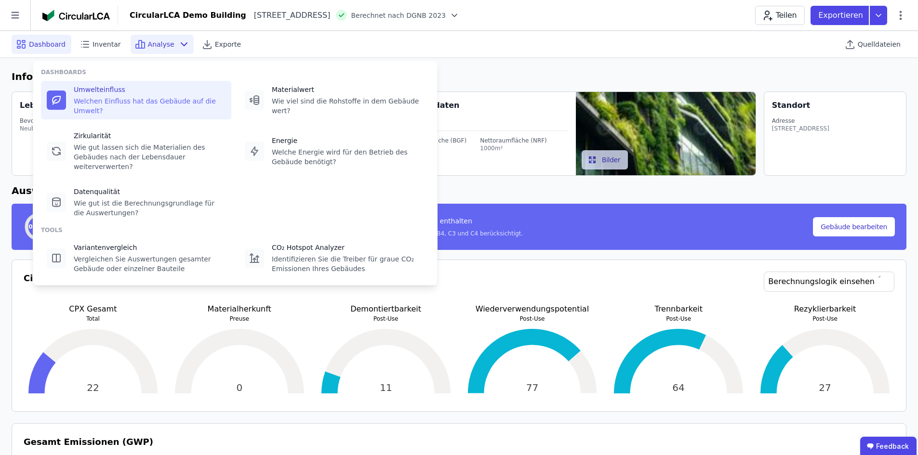
click at [80, 99] on div "Welchen Einfluss hat das Gebäude auf die Umwelt?" at bounding box center [150, 105] width 152 height 19
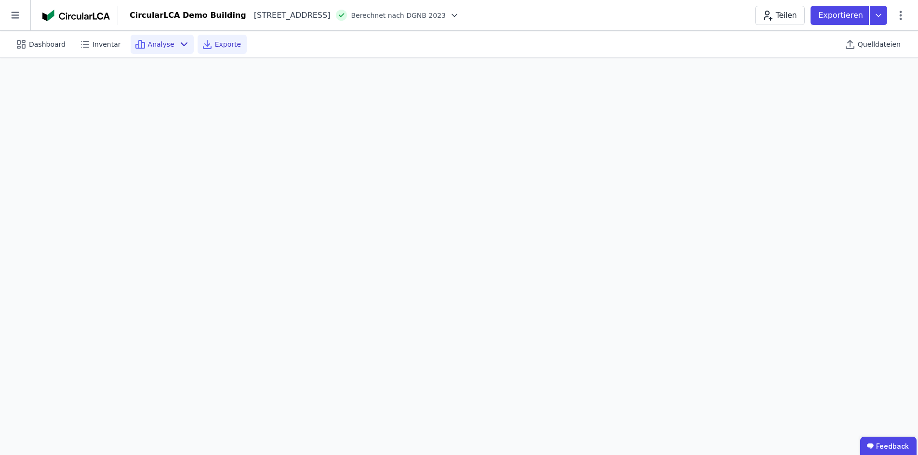
click at [214, 53] on div "Exporte" at bounding box center [222, 44] width 49 height 19
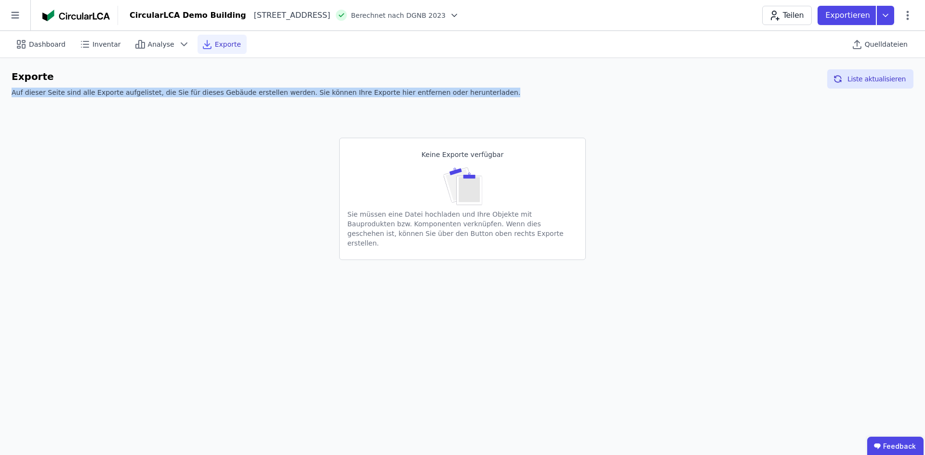
drag, startPoint x: 8, startPoint y: 97, endPoint x: 467, endPoint y: 89, distance: 459.4
click at [467, 89] on div "Exporte Auf dieser Seite sind alle Exporte aufgelistet, die Sie für dieses Gebä…" at bounding box center [462, 165] width 925 height 214
click at [467, 89] on div "Exporte Auf dieser Seite sind alle Exporte aufgelistet, die Sie für dieses Gebä…" at bounding box center [463, 85] width 902 height 32
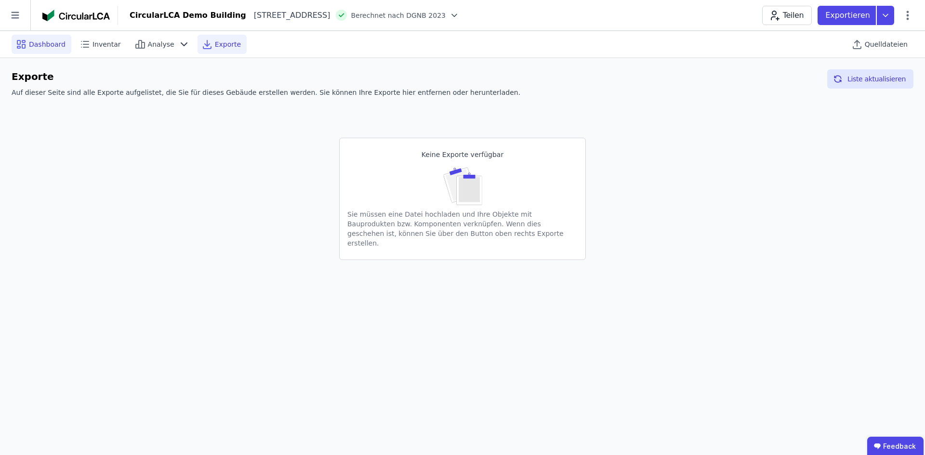
click at [27, 48] on div "Dashboard" at bounding box center [42, 44] width 60 height 19
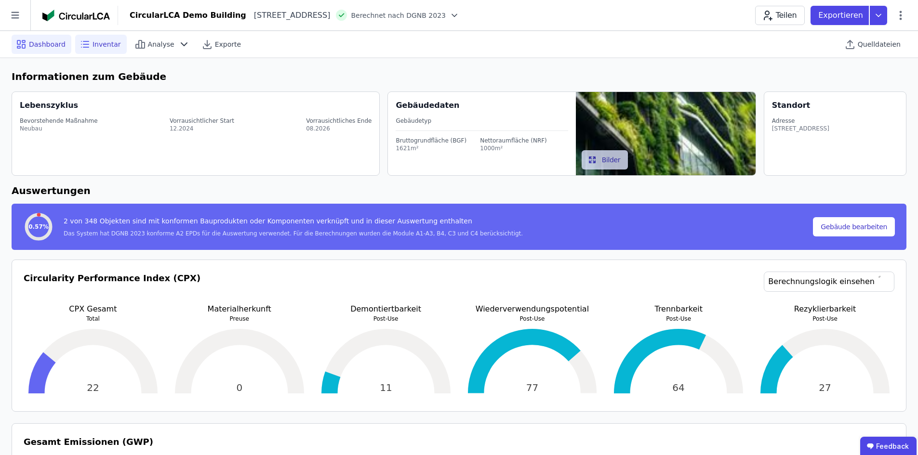
click at [106, 51] on div "Inventar" at bounding box center [101, 44] width 52 height 19
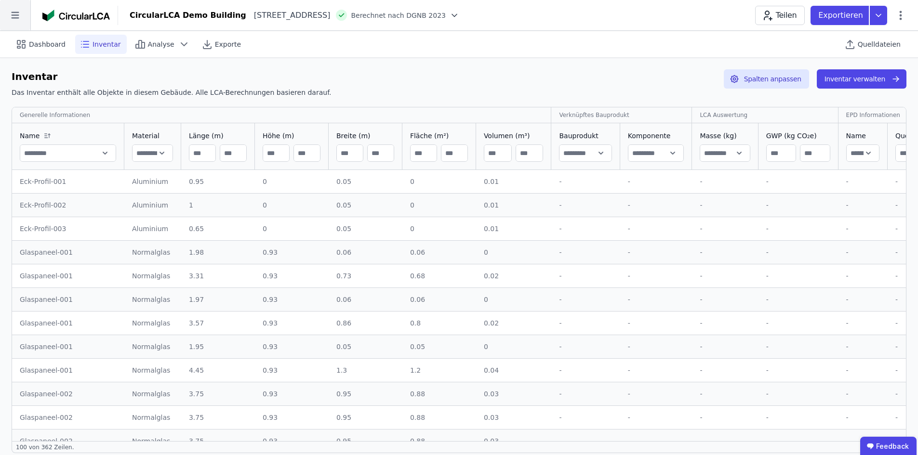
click at [14, 25] on icon at bounding box center [15, 15] width 30 height 30
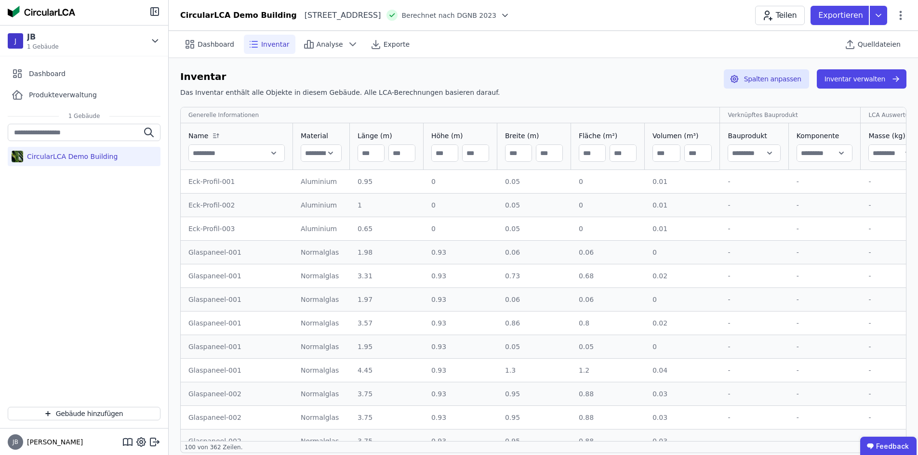
click at [63, 161] on div "CircularLCA Demo Building" at bounding box center [70, 157] width 94 height 10
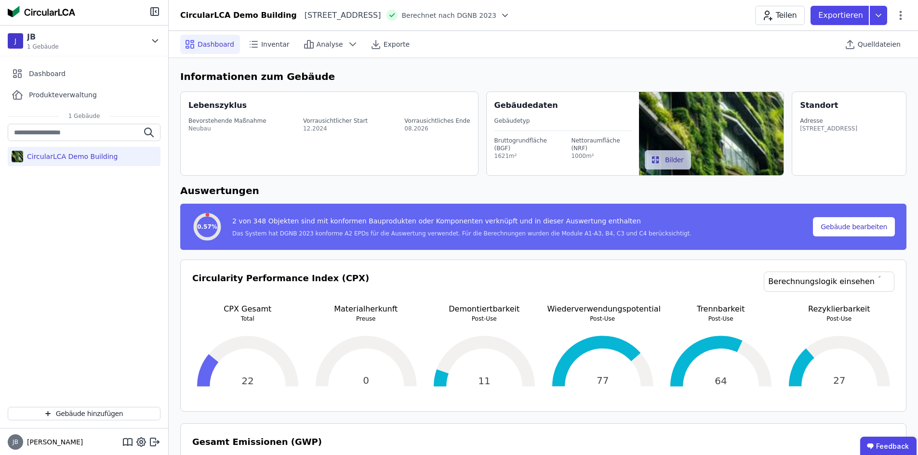
click at [337, 174] on div "Lebenszyklus Bevorstehende Maßnahme Neubau Vorrausichtlicher Start 12.2024 Vorr…" at bounding box center [329, 134] width 298 height 84
click at [508, 16] on icon at bounding box center [505, 15] width 5 height 2
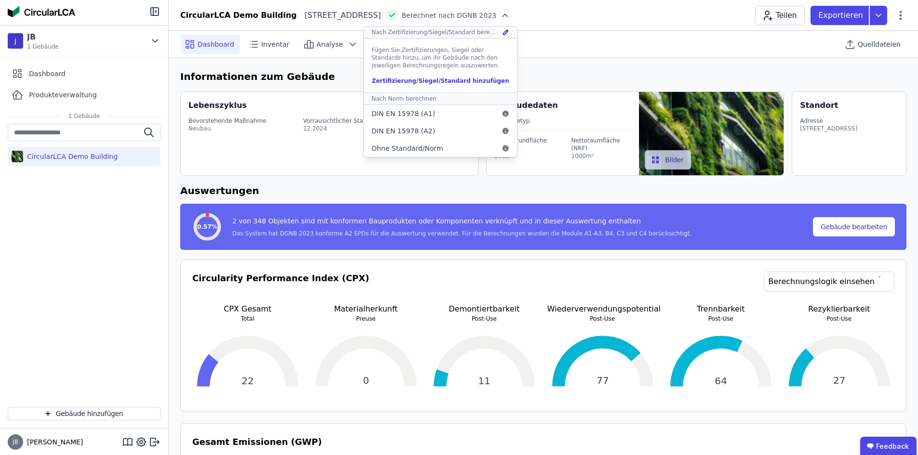
click at [510, 16] on icon at bounding box center [505, 16] width 10 height 10
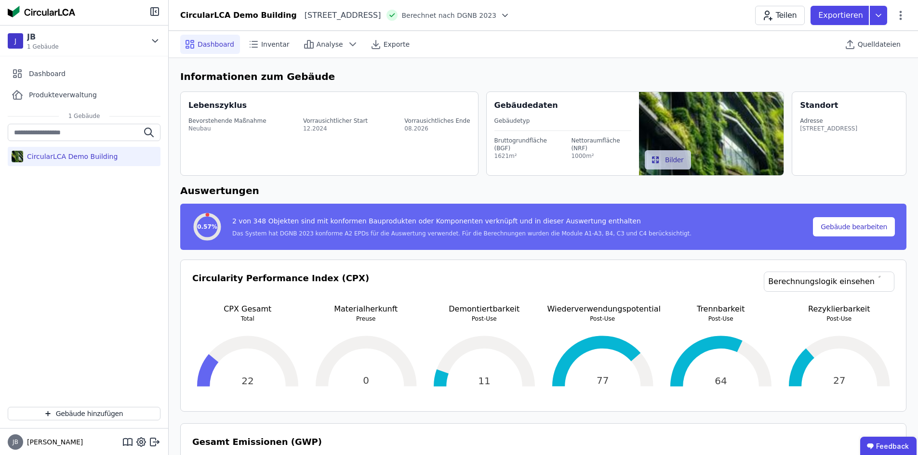
click at [223, 17] on div "CircularLCA Demo Building" at bounding box center [238, 16] width 117 height 12
drag, startPoint x: 551, startPoint y: 117, endPoint x: 459, endPoint y: 126, distance: 92.5
click at [451, 125] on div "Lebenszyklus Bevorstehende Maßnahme Neubau Vorrausichtlicher Start 12.2024 Vorr…" at bounding box center [543, 136] width 726 height 96
click at [670, 150] on img at bounding box center [711, 133] width 145 height 83
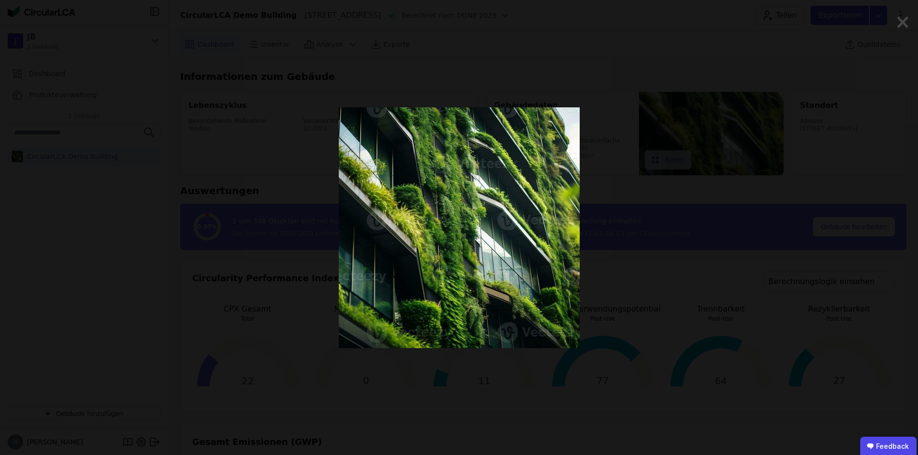
click at [654, 291] on div at bounding box center [459, 227] width 775 height 455
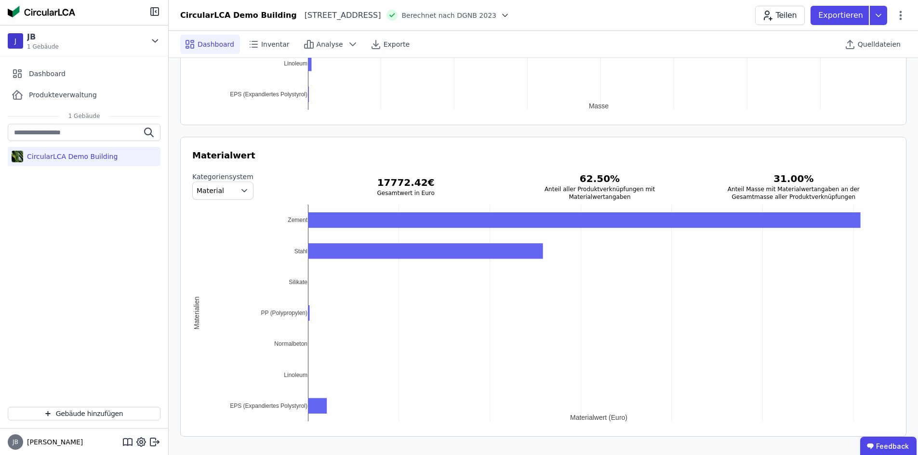
scroll to position [1208, 0]
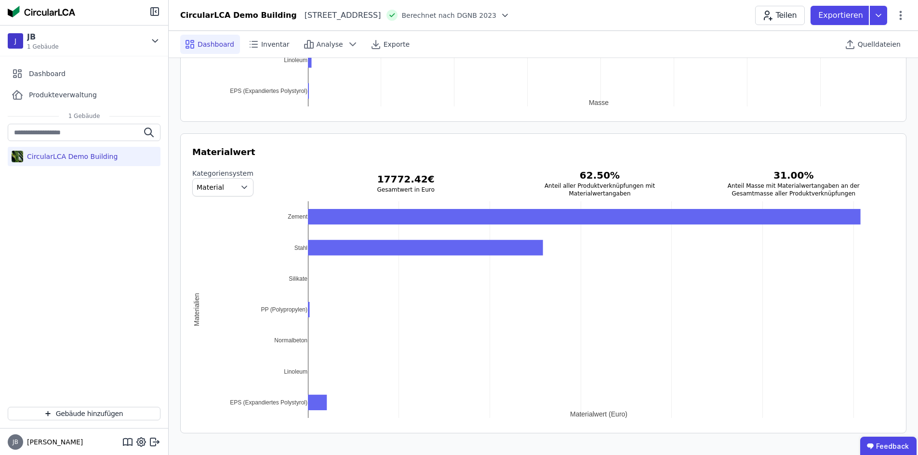
click at [55, 156] on div "CircularLCA Demo Building" at bounding box center [70, 157] width 94 height 10
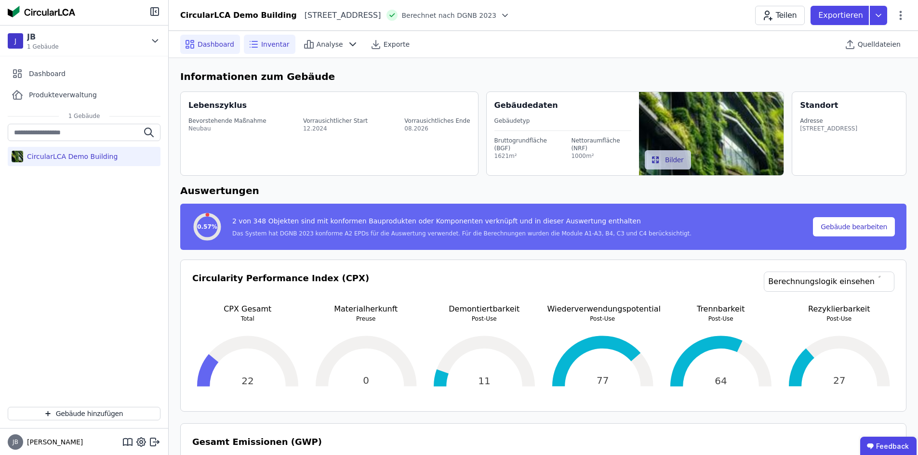
click at [265, 40] on span "Inventar" at bounding box center [275, 45] width 28 height 10
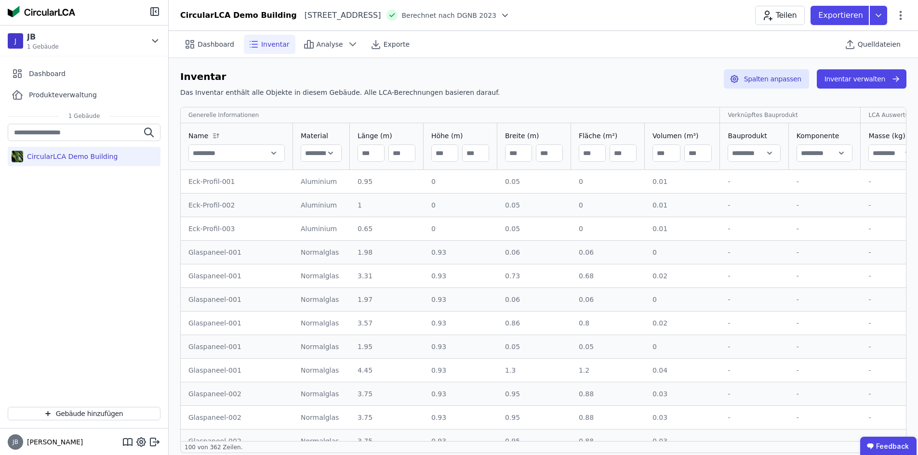
click at [406, 219] on td "0.65 0.65" at bounding box center [387, 229] width 74 height 24
click at [320, 226] on div "Aluminium" at bounding box center [321, 229] width 41 height 10
click at [222, 234] on td "Eck-Profil-003 Eck-Profil-003" at bounding box center [237, 229] width 112 height 24
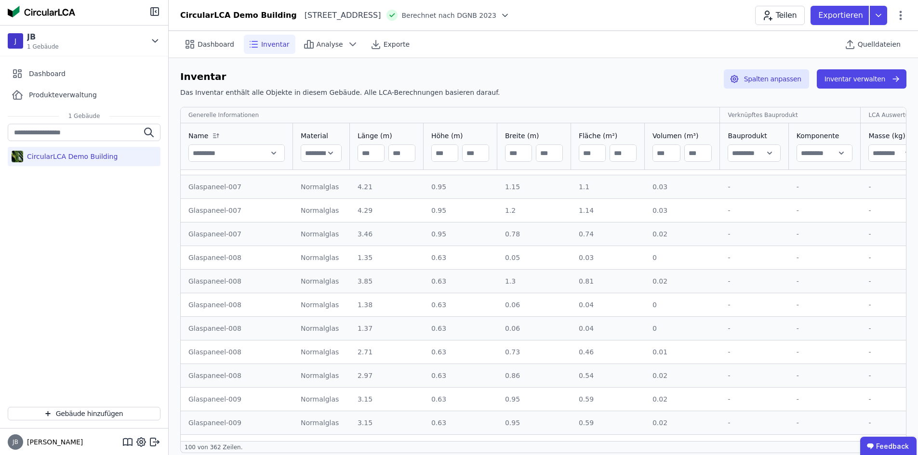
scroll to position [1157, 0]
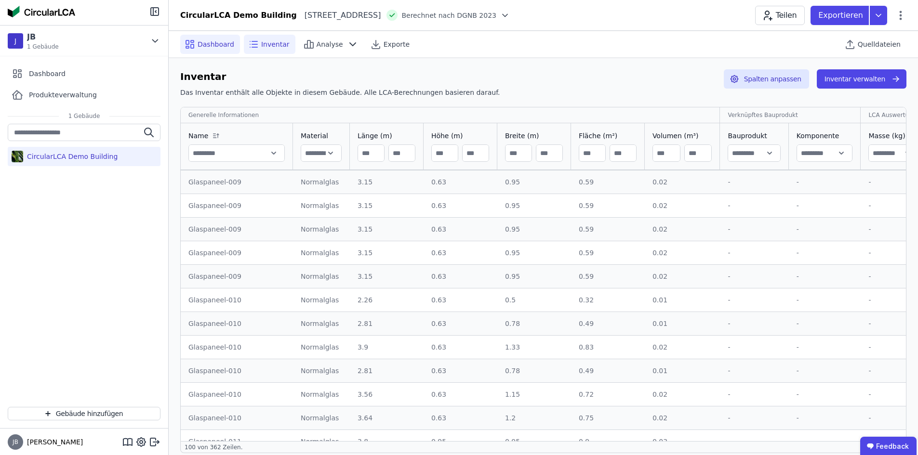
click at [220, 52] on div "Dashboard" at bounding box center [210, 44] width 60 height 19
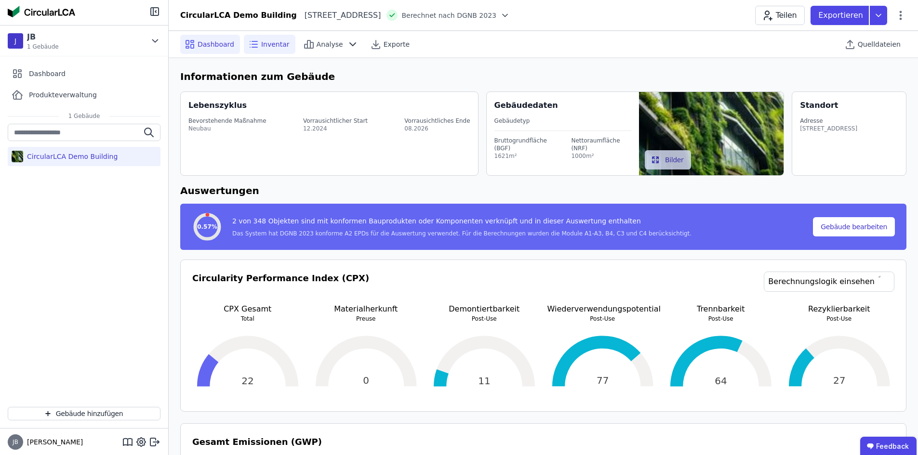
click at [253, 52] on div "Inventar" at bounding box center [270, 44] width 52 height 19
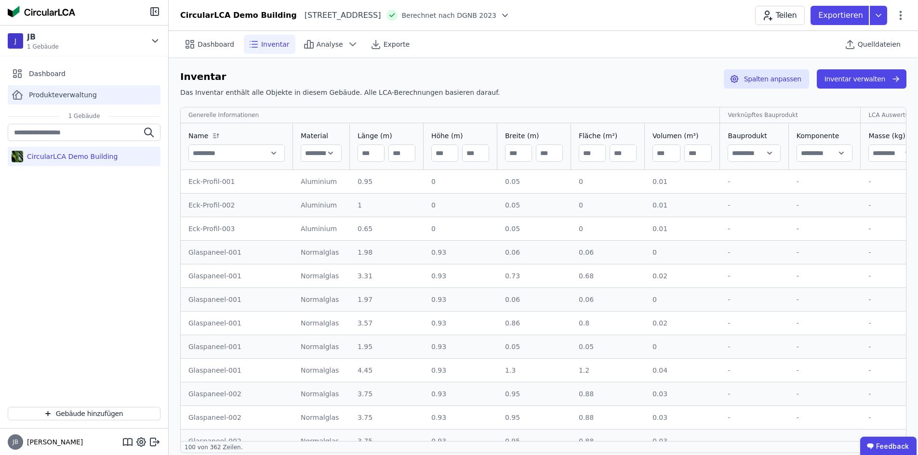
click at [78, 98] on span "Produkteverwaltung" at bounding box center [63, 95] width 68 height 10
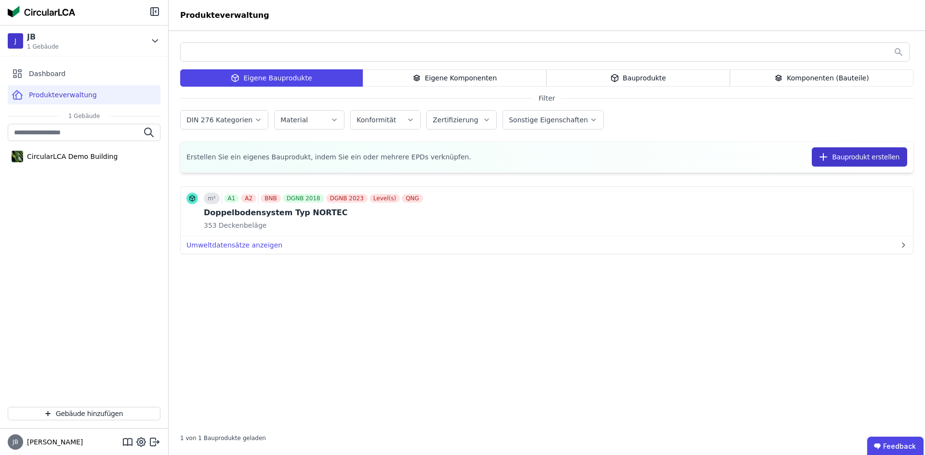
click at [849, 156] on button "Bauprodukt erstellen" at bounding box center [859, 156] width 95 height 19
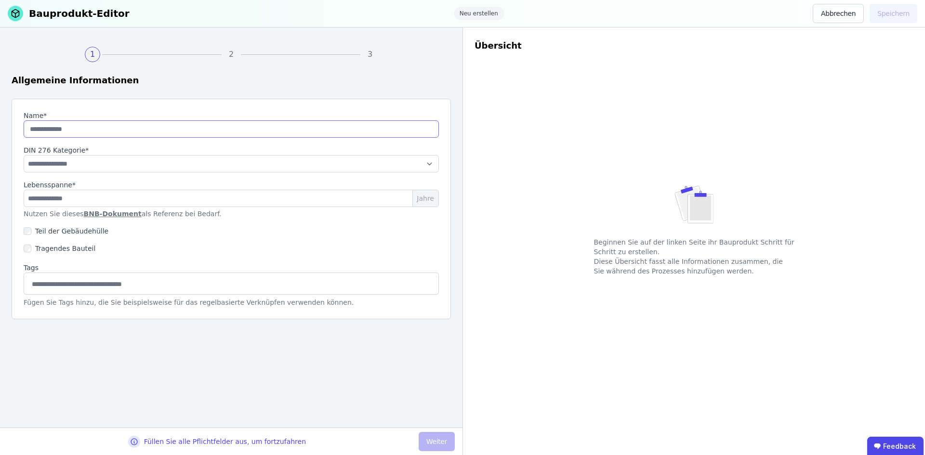
click at [91, 128] on input "string" at bounding box center [231, 128] width 415 height 17
type input "**********"
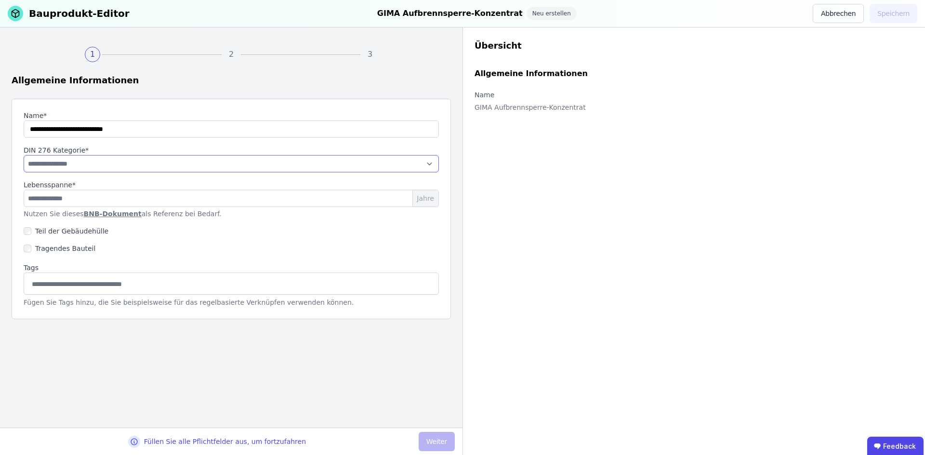
click at [107, 168] on select "**********" at bounding box center [231, 163] width 415 height 17
select select "**********"
click at [24, 155] on select "**********" at bounding box center [231, 163] width 415 height 17
click at [195, 162] on select "**********" at bounding box center [231, 163] width 415 height 17
click at [333, 161] on select "**********" at bounding box center [231, 163] width 415 height 17
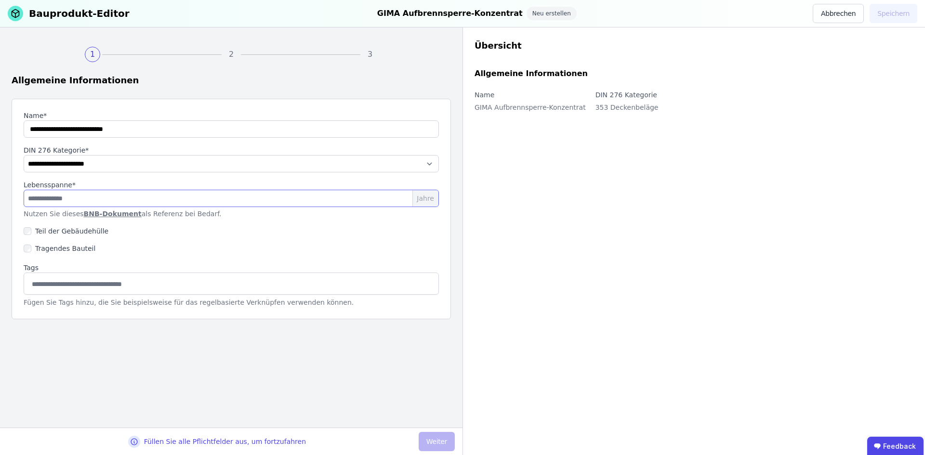
click at [27, 206] on input "number" at bounding box center [231, 198] width 415 height 17
type input "**"
click at [67, 234] on label "Teil der Gebäudehülle" at bounding box center [69, 232] width 77 height 10
click at [90, 279] on input at bounding box center [231, 283] width 403 height 15
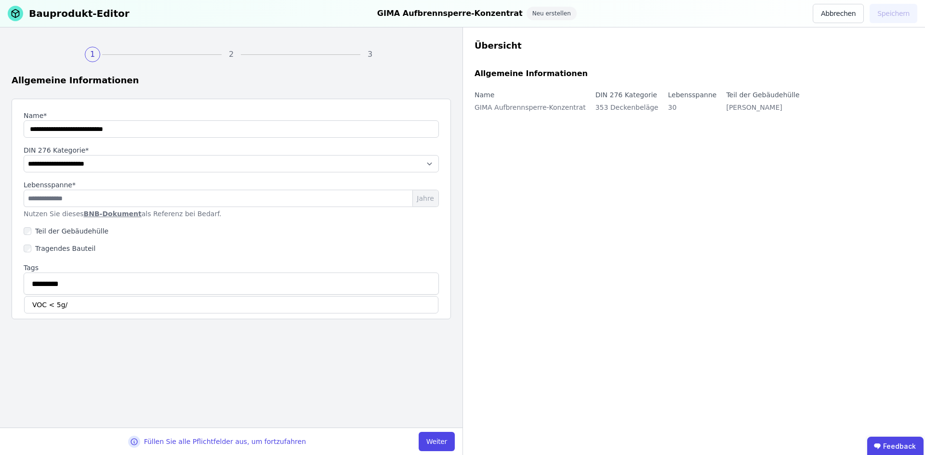
type input "**********"
click at [437, 447] on button "Weiter" at bounding box center [437, 441] width 36 height 19
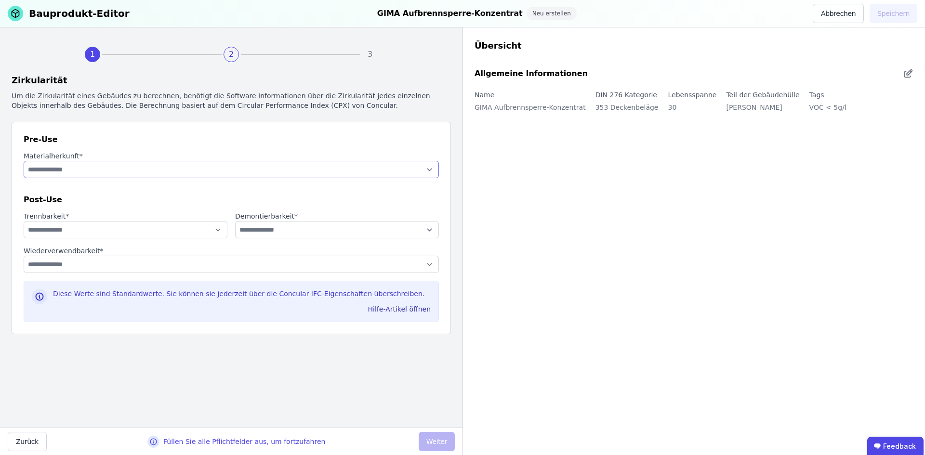
click at [133, 173] on select "**********" at bounding box center [231, 169] width 415 height 17
select select "**********"
click at [24, 161] on select "**********" at bounding box center [231, 169] width 415 height 17
click at [159, 233] on select "**********" at bounding box center [126, 229] width 204 height 17
select select "**********"
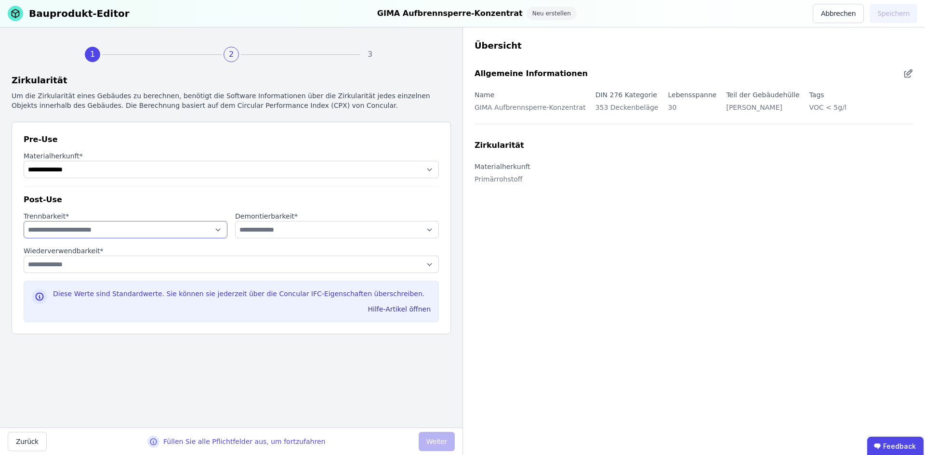
click at [24, 221] on select "**********" at bounding box center [126, 229] width 204 height 17
click at [294, 225] on select "**********" at bounding box center [337, 229] width 204 height 17
select select "**********"
click at [235, 221] on select "**********" at bounding box center [337, 229] width 204 height 17
click at [273, 223] on select "**********" at bounding box center [337, 229] width 204 height 17
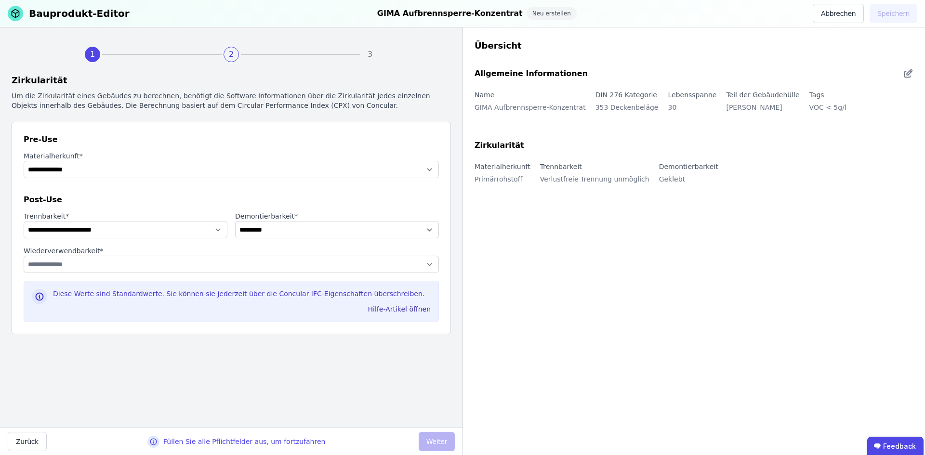
click at [538, 309] on div "Übersicht Allgemeine Informationen Name GIMA Aufbrennsperre-Konzentrat DIN 276 …" at bounding box center [694, 241] width 463 height 428
click at [160, 265] on select "**********" at bounding box center [231, 264] width 415 height 17
select select "**********"
click at [24, 256] on select "**********" at bounding box center [231, 264] width 415 height 17
click at [436, 437] on button "Weiter" at bounding box center [437, 441] width 36 height 19
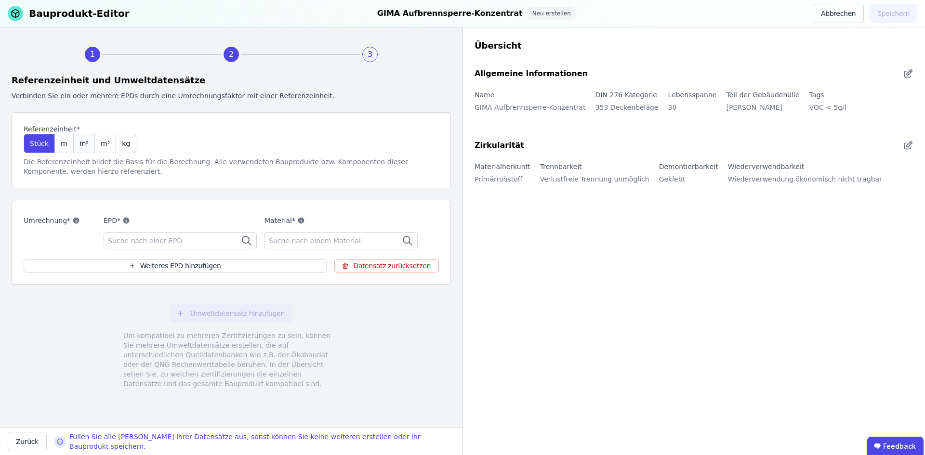
click at [85, 141] on div "m²" at bounding box center [84, 143] width 21 height 19
click at [126, 151] on div "kg" at bounding box center [126, 143] width 20 height 19
click at [169, 241] on span "Suche nach einer EPD" at bounding box center [146, 241] width 76 height 10
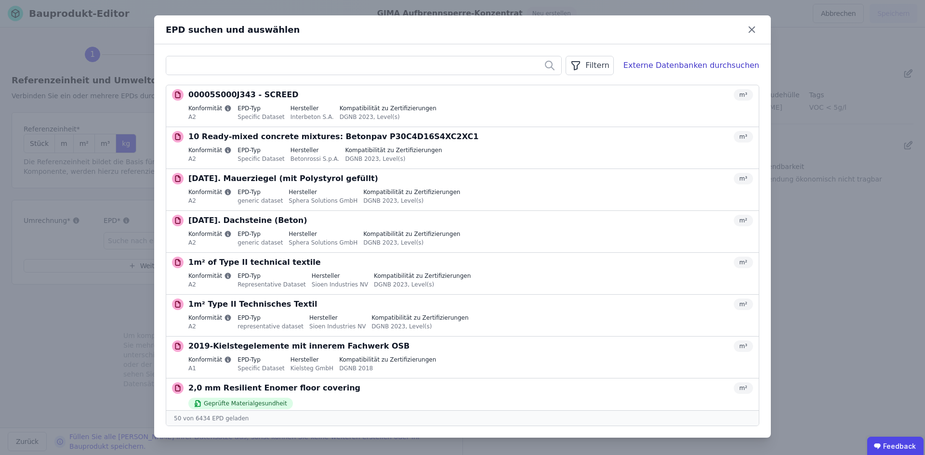
click at [244, 65] on input "text" at bounding box center [363, 65] width 395 height 17
click at [284, 67] on input "text" at bounding box center [363, 65] width 395 height 17
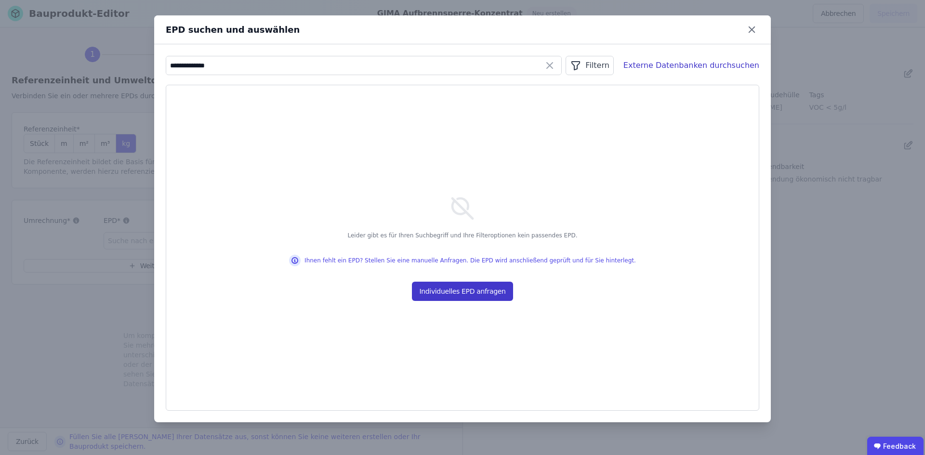
type input "**********"
click at [476, 292] on button "Individuelles EPD anfragen" at bounding box center [463, 291] width 102 height 19
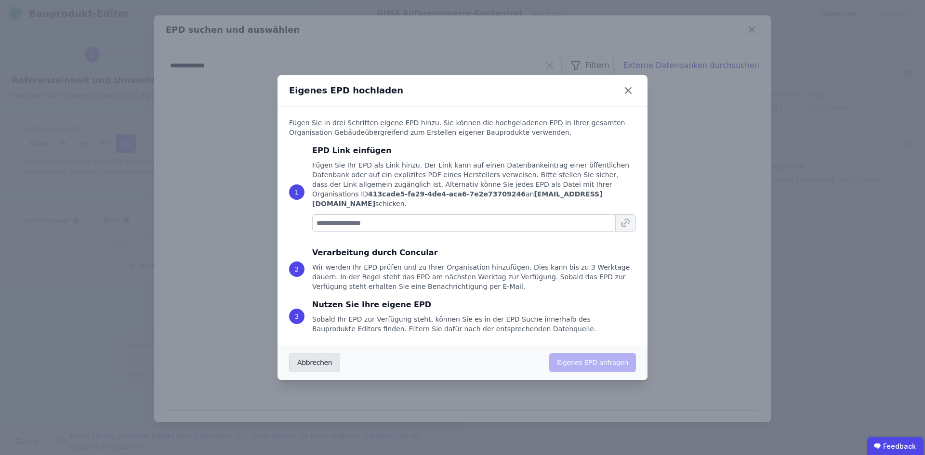
click at [305, 353] on button "Abbrechen" at bounding box center [314, 362] width 51 height 19
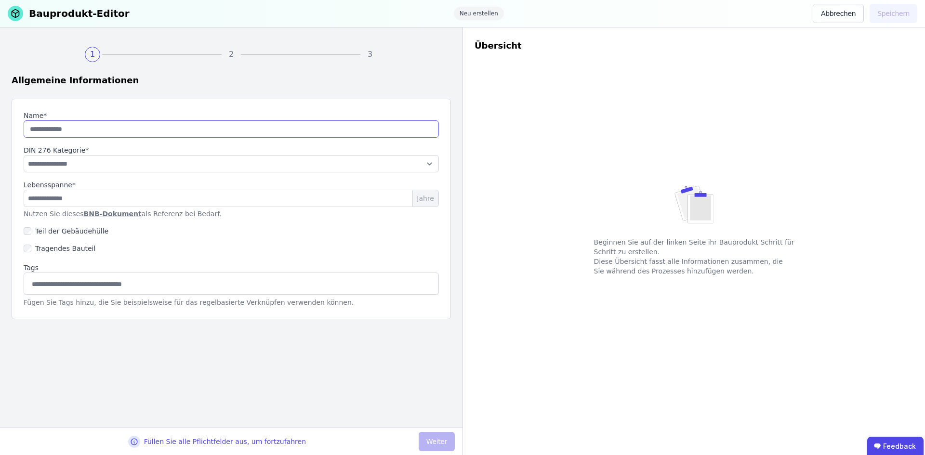
click at [152, 128] on input "string" at bounding box center [231, 128] width 415 height 17
type input "**********"
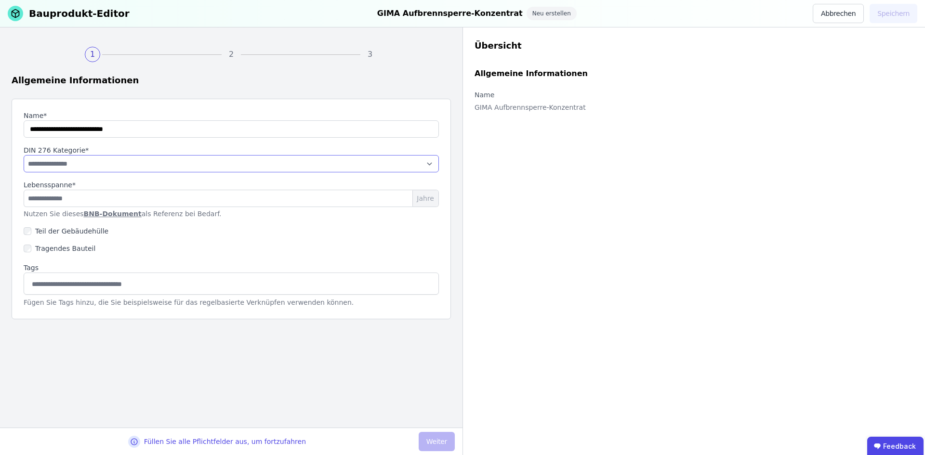
click at [73, 162] on select "**********" at bounding box center [231, 163] width 415 height 17
click at [592, 219] on div "Übersicht Allgemeine Informationen Name GIMA Aufbrennsperre-Konzentrat" at bounding box center [694, 241] width 463 height 428
click at [172, 282] on input at bounding box center [231, 283] width 403 height 15
type input "**********"
click at [122, 192] on input "number" at bounding box center [231, 198] width 415 height 17
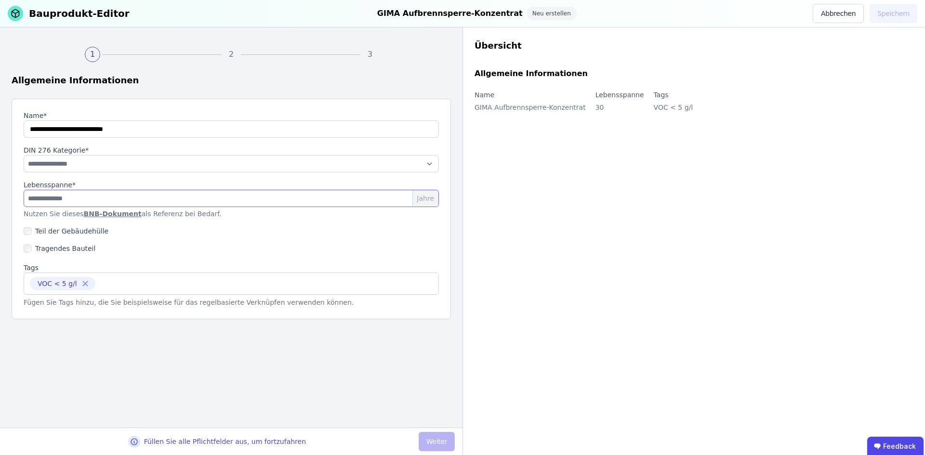
type input "**"
click at [85, 228] on label "Teil der Gebäudehülle" at bounding box center [69, 232] width 77 height 10
click at [57, 231] on label "Teil der Gebäudehülle" at bounding box center [69, 232] width 77 height 10
click at [71, 159] on select "**********" at bounding box center [231, 163] width 415 height 17
select select "**********"
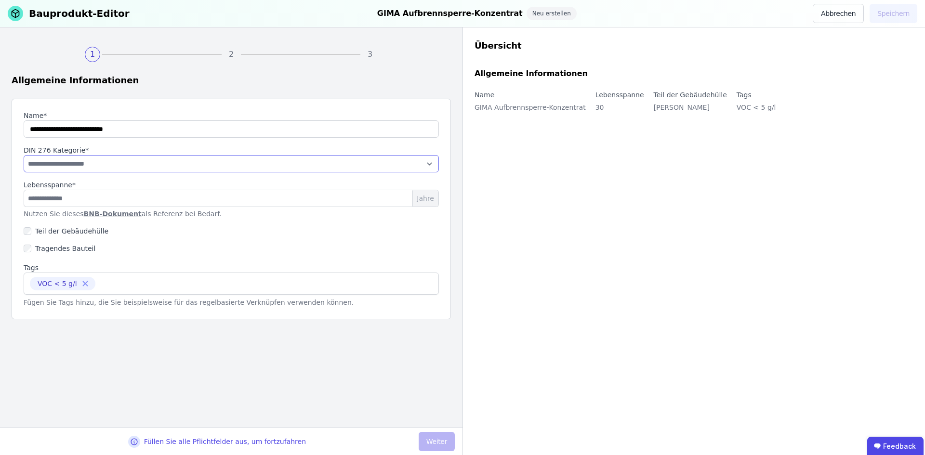
click at [24, 155] on select "**********" at bounding box center [231, 163] width 415 height 17
click at [431, 354] on div "**********" at bounding box center [231, 227] width 463 height 401
click at [437, 436] on button "Weiter" at bounding box center [437, 441] width 36 height 19
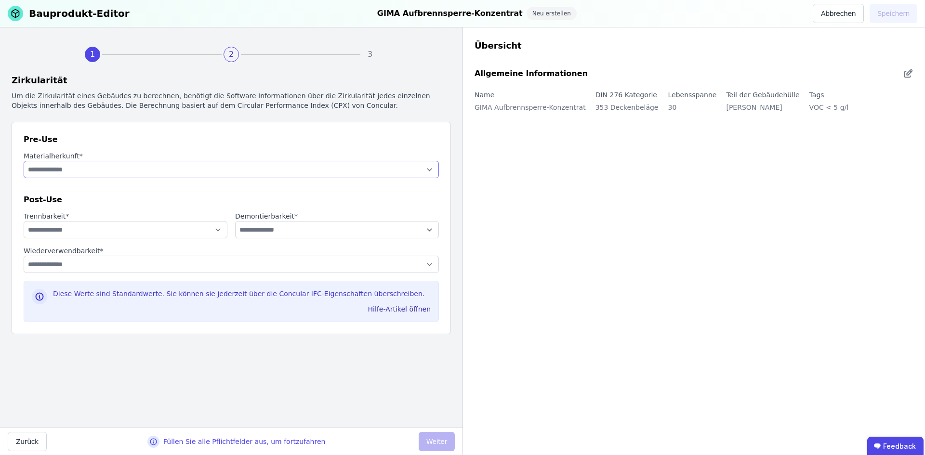
click at [134, 163] on select "**********" at bounding box center [231, 169] width 415 height 17
select select "**********"
click at [24, 161] on select "**********" at bounding box center [231, 169] width 415 height 17
click at [114, 228] on select "**********" at bounding box center [126, 229] width 204 height 17
select select "**********"
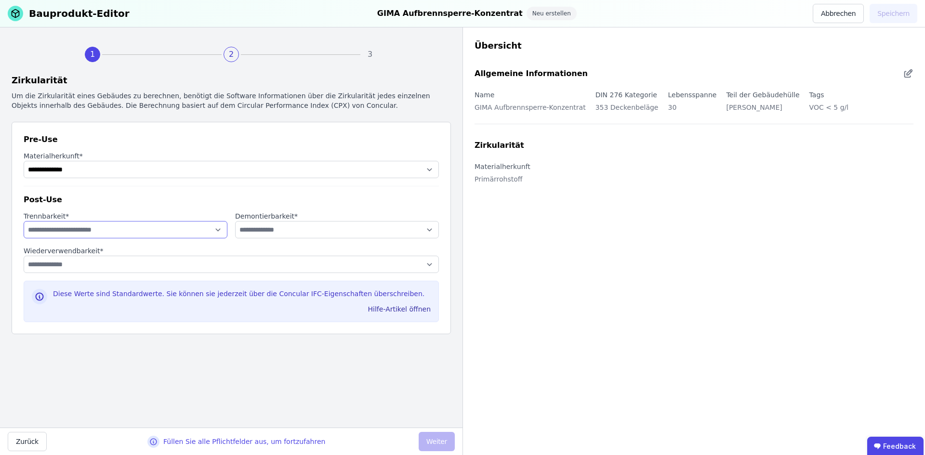
click at [24, 221] on select "**********" at bounding box center [126, 229] width 204 height 17
click at [349, 232] on select "**********" at bounding box center [337, 229] width 204 height 17
select select "**********"
click at [235, 221] on select "**********" at bounding box center [337, 229] width 204 height 17
click at [83, 263] on select "**********" at bounding box center [231, 264] width 415 height 17
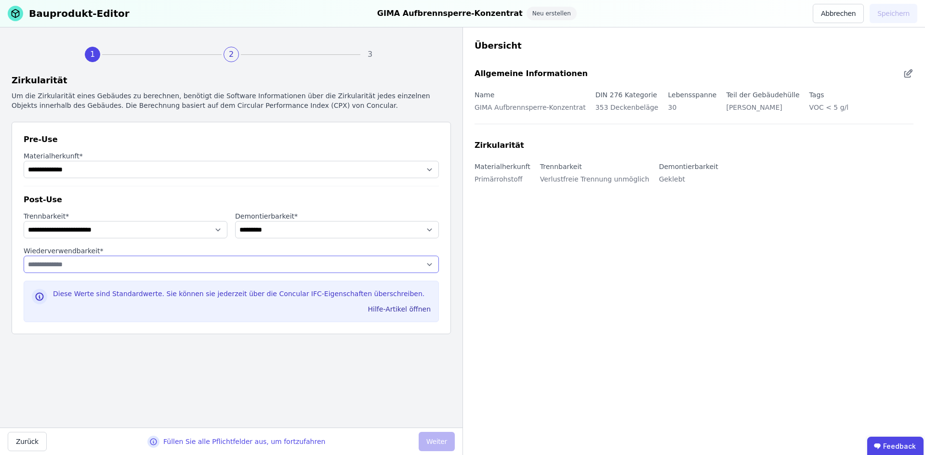
select select "**********"
click at [24, 256] on select "**********" at bounding box center [231, 264] width 415 height 17
click at [436, 440] on button "Weiter" at bounding box center [437, 441] width 36 height 19
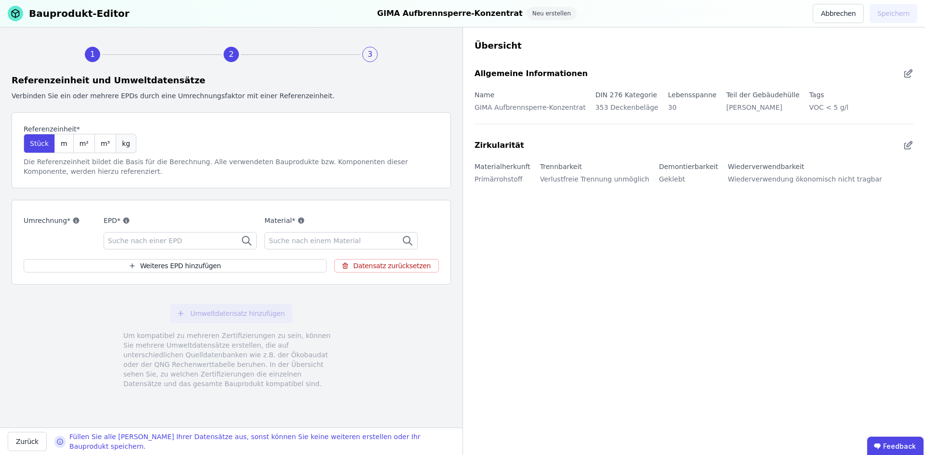
click at [122, 146] on span "kg" at bounding box center [126, 144] width 8 height 10
click at [318, 240] on span "Suche nach einem Material" at bounding box center [316, 241] width 94 height 10
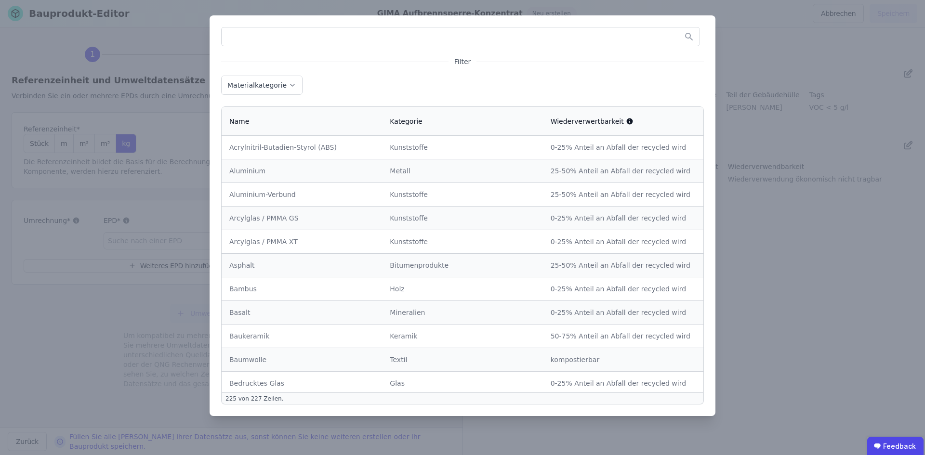
click at [247, 39] on input "text" at bounding box center [461, 36] width 478 height 17
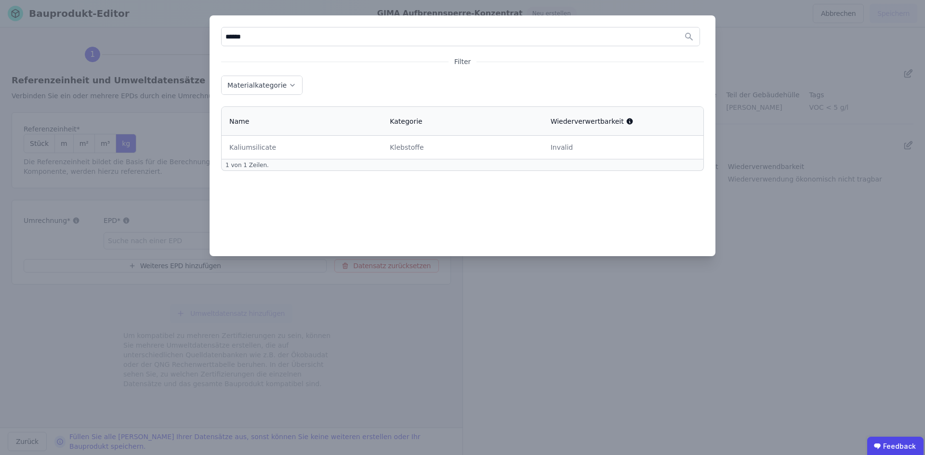
type input "******"
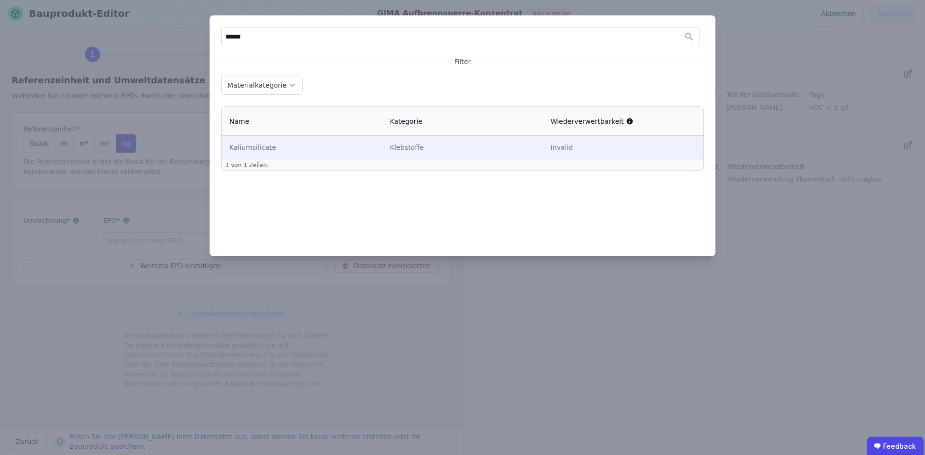
click at [285, 137] on td "Kaliumsilicate" at bounding box center [302, 147] width 160 height 23
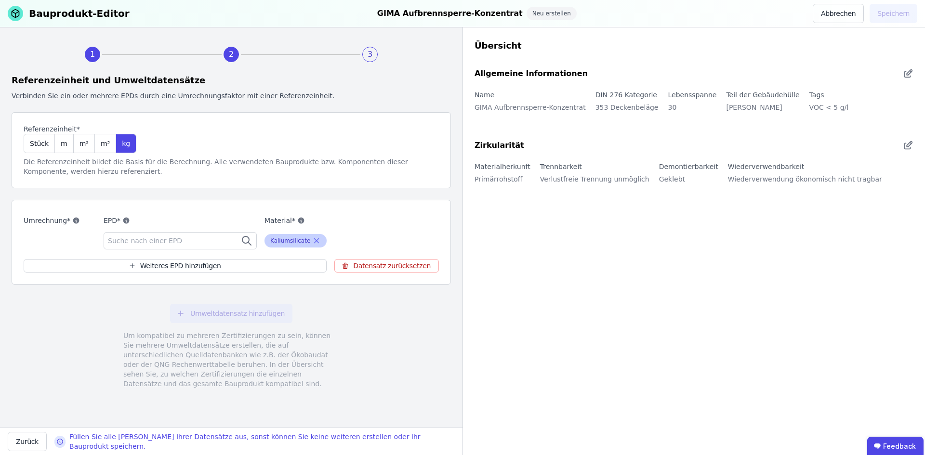
click at [312, 241] on icon at bounding box center [316, 241] width 9 height 12
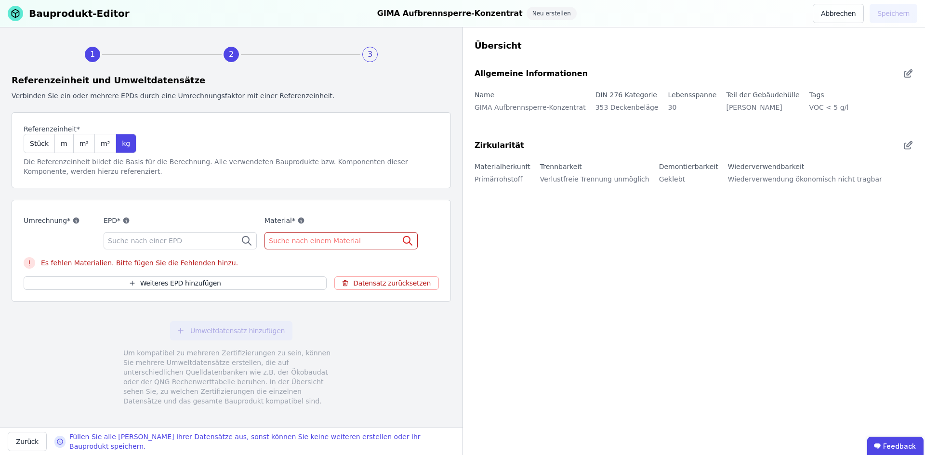
click at [309, 236] on span "Suche nach einem Material" at bounding box center [316, 241] width 94 height 10
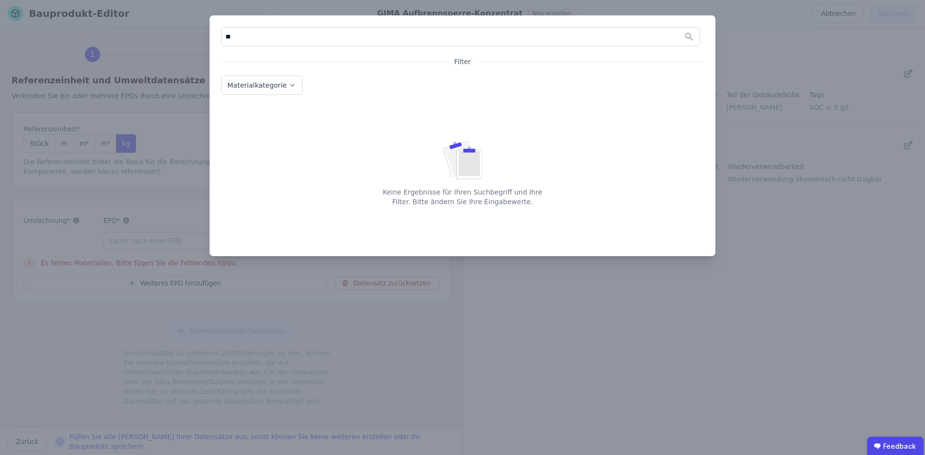
type input "*"
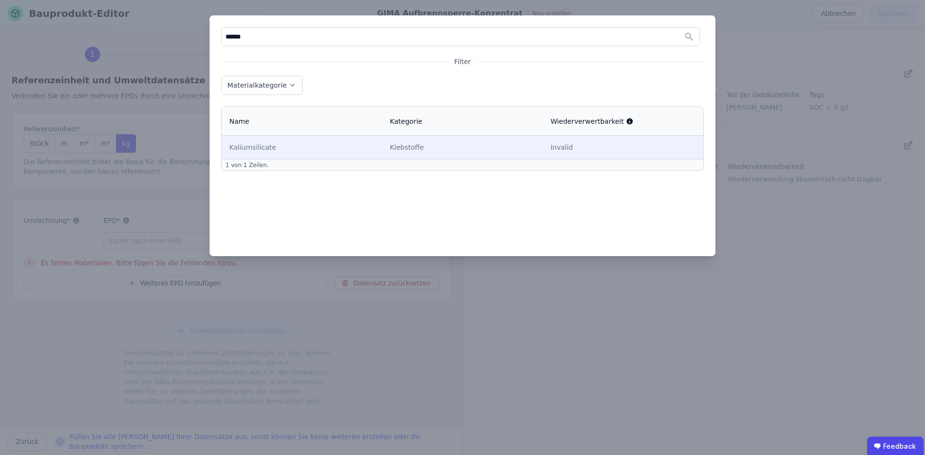
type input "******"
click at [266, 153] on td "Kaliumsilicate" at bounding box center [302, 147] width 160 height 23
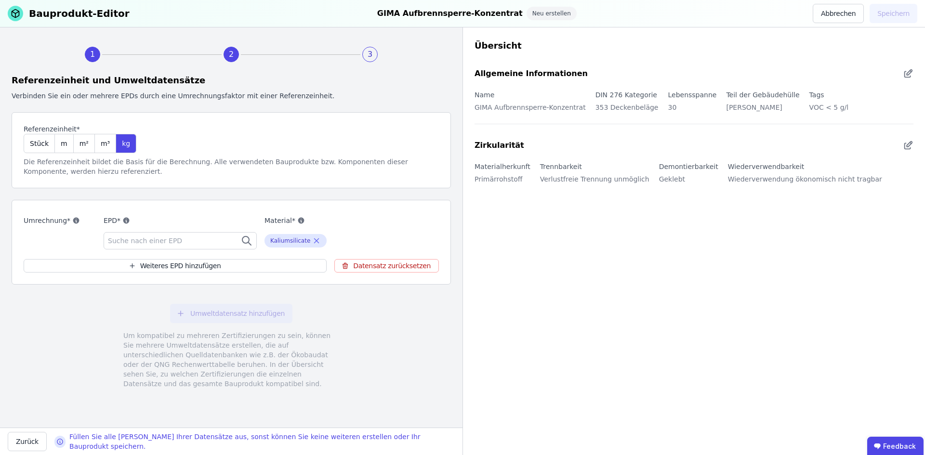
click at [243, 241] on icon at bounding box center [247, 241] width 12 height 12
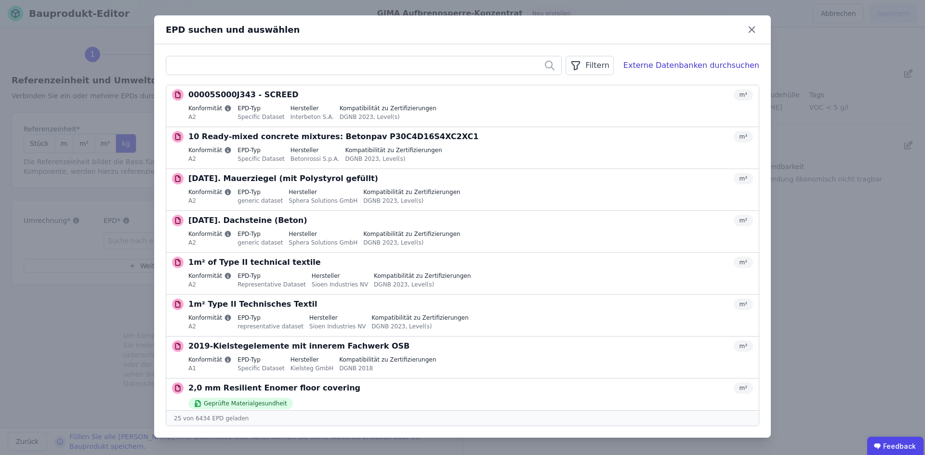
type input "*"
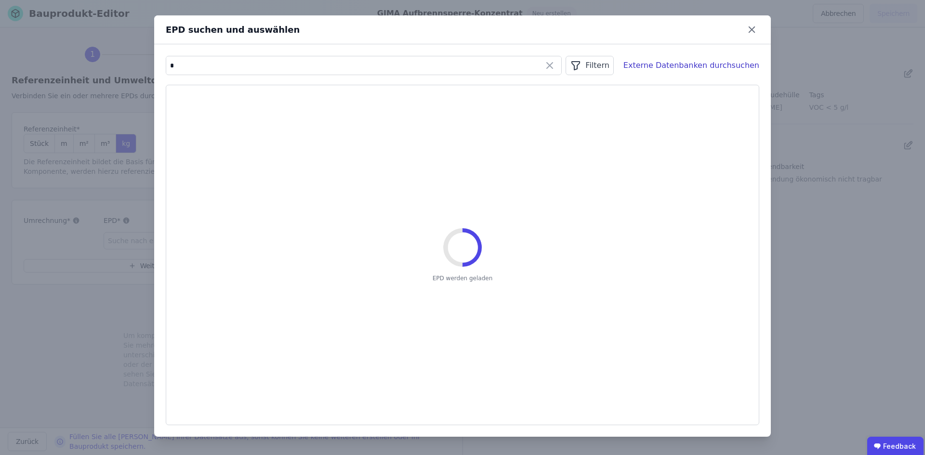
click at [232, 64] on input "*" at bounding box center [363, 65] width 395 height 17
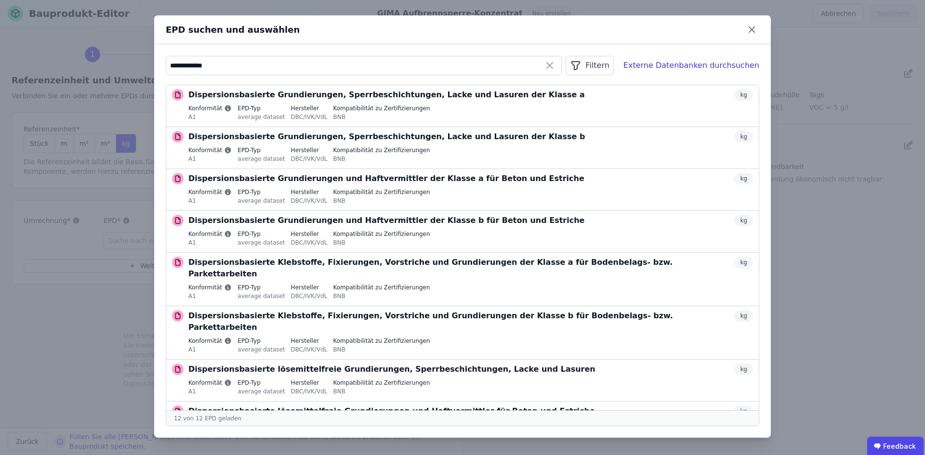
drag, startPoint x: 229, startPoint y: 65, endPoint x: 158, endPoint y: 62, distance: 71.4
click at [158, 62] on div "**********" at bounding box center [462, 241] width 617 height 394
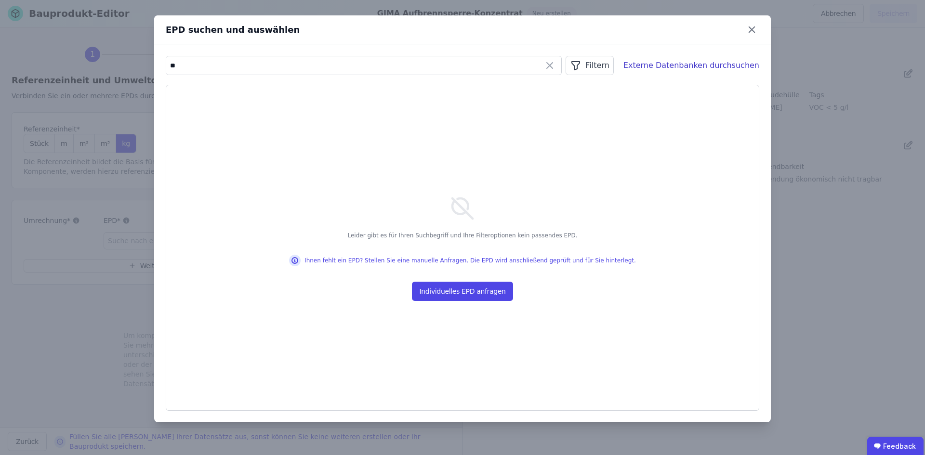
type input "*"
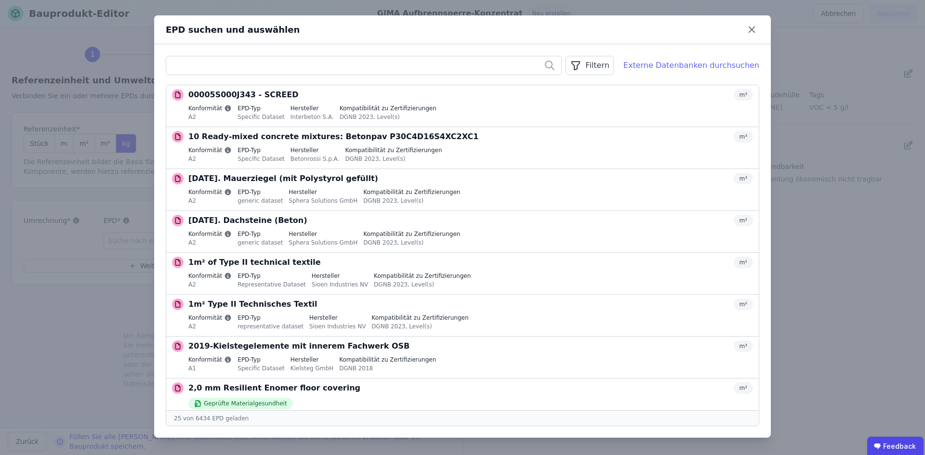
click at [692, 65] on div "Externe Datenbanken durchsuchen" at bounding box center [692, 66] width 136 height 12
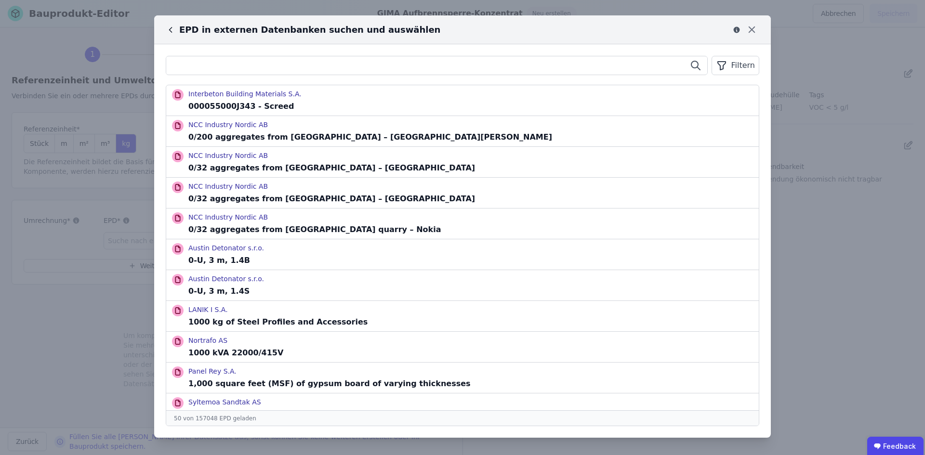
click at [309, 63] on input "text" at bounding box center [436, 65] width 541 height 17
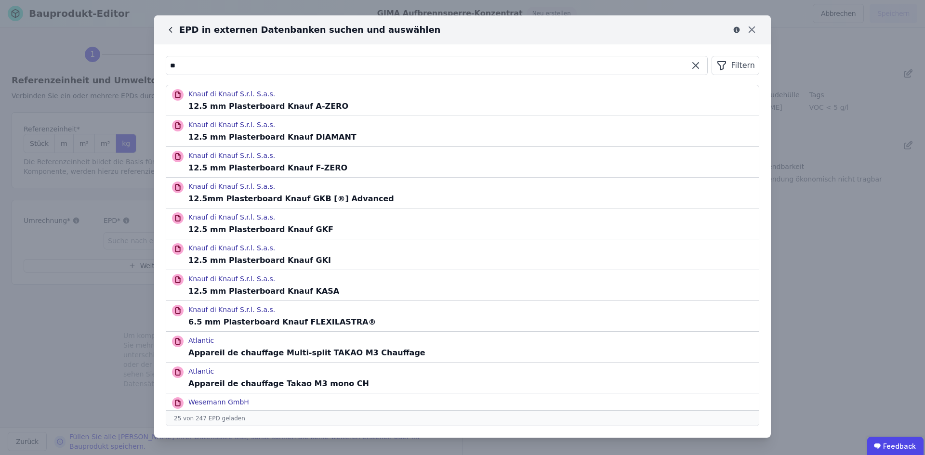
type input "*"
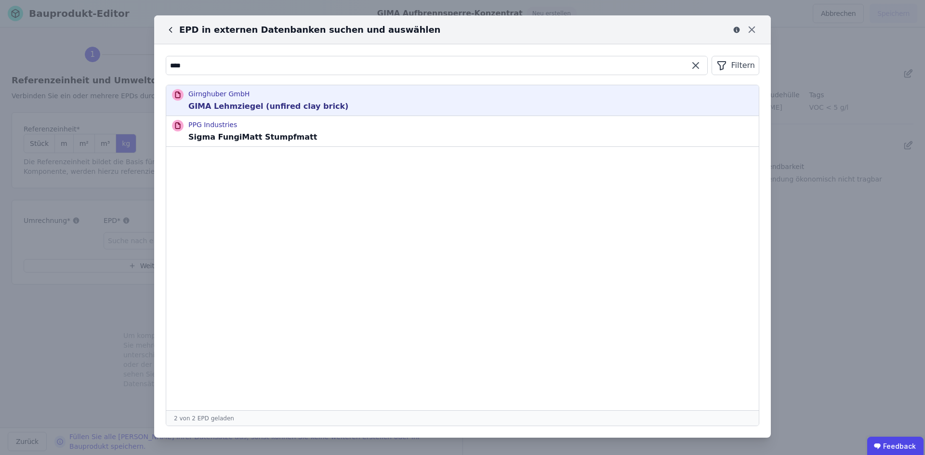
type input "****"
click at [325, 103] on div "Girnghuber GmbH GIMA Lehmziegel (unfired clay brick)" at bounding box center [462, 100] width 593 height 30
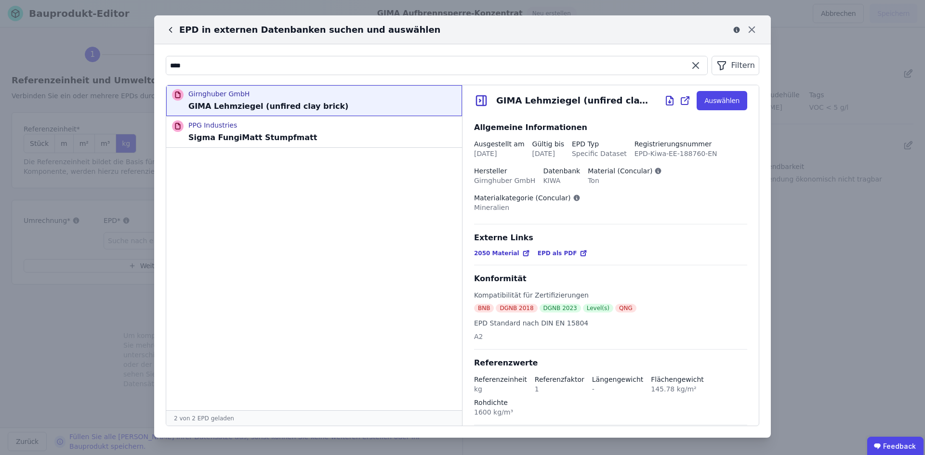
drag, startPoint x: 211, startPoint y: 62, endPoint x: 172, endPoint y: 62, distance: 39.0
click at [172, 62] on input "****" at bounding box center [436, 65] width 541 height 17
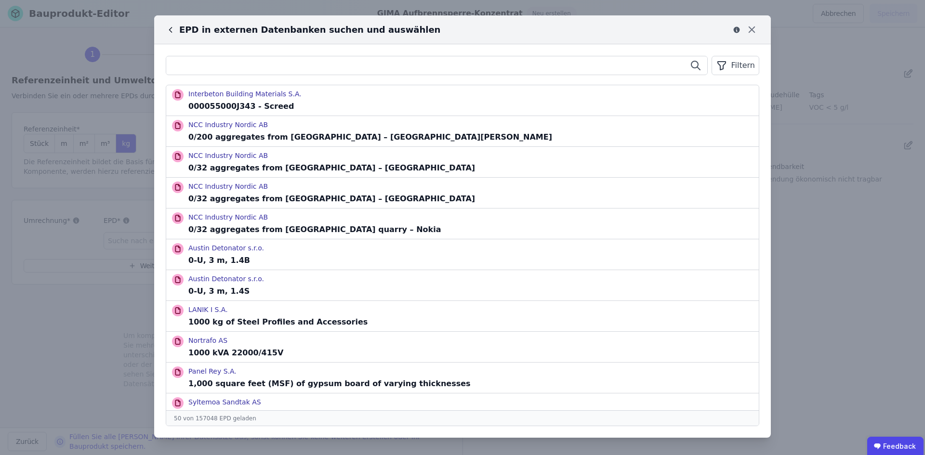
click at [296, 66] on input "text" at bounding box center [436, 65] width 541 height 17
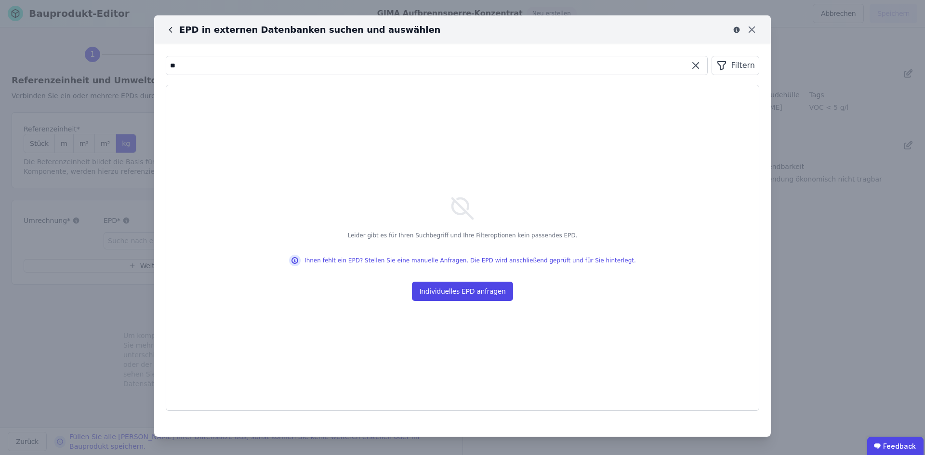
type input "*"
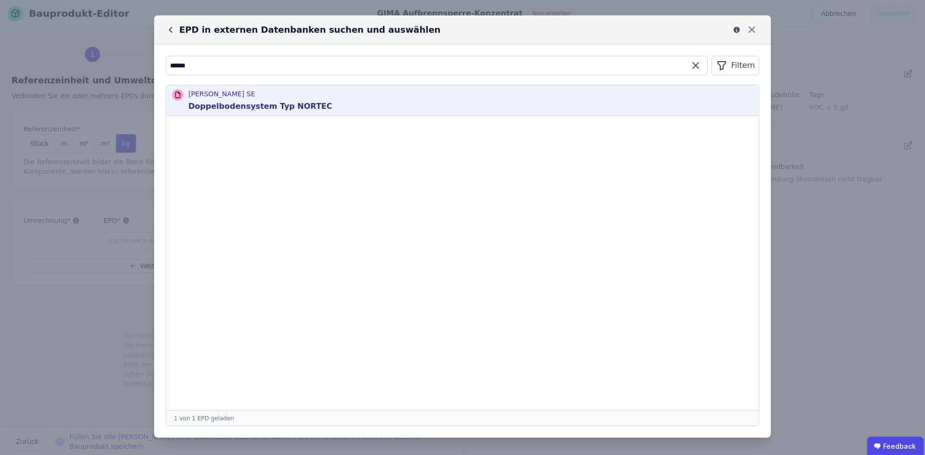
type input "******"
click at [178, 94] on icon at bounding box center [178, 92] width 1 height 1
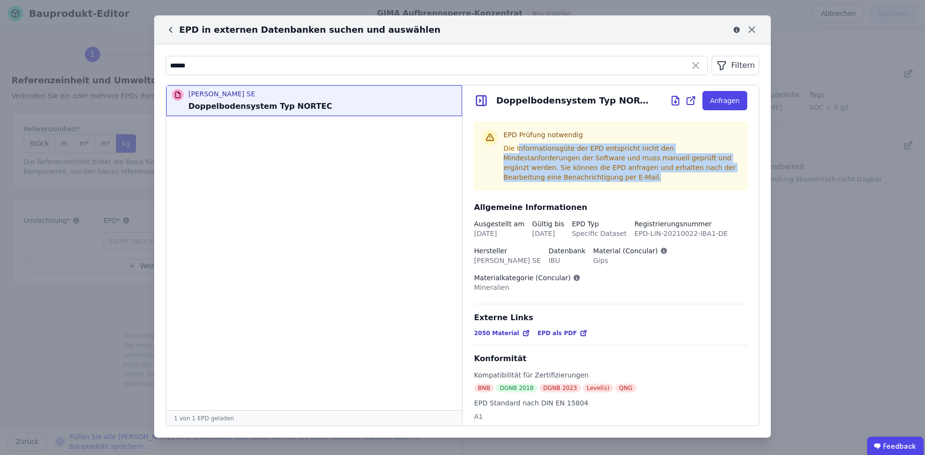
drag, startPoint x: 517, startPoint y: 145, endPoint x: 562, endPoint y: 180, distance: 56.6
click at [562, 180] on div "Die Informationsgüte der EPD entspricht nicht den Mindestanforderungen der Soft…" at bounding box center [622, 163] width 236 height 39
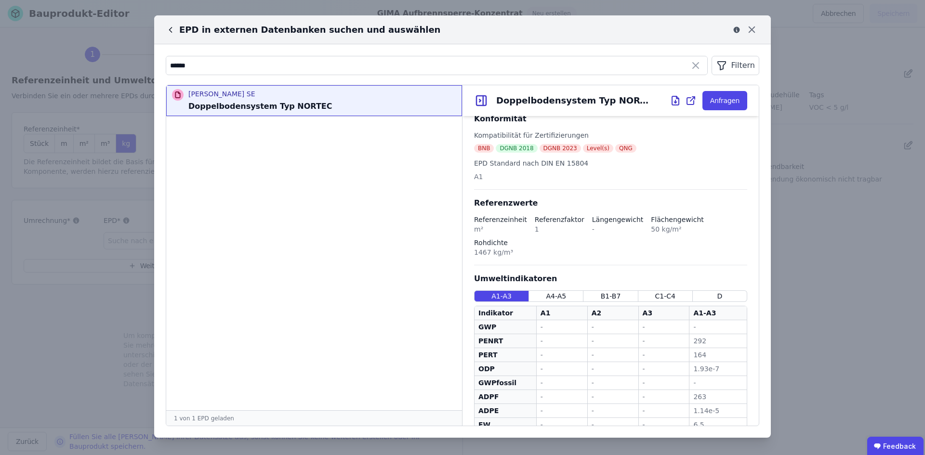
scroll to position [285, 0]
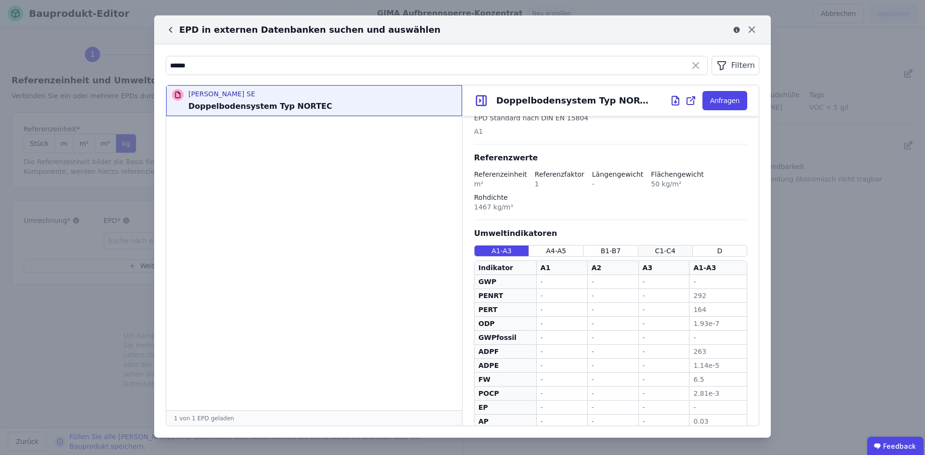
click at [655, 246] on span "C1-C4" at bounding box center [665, 251] width 20 height 10
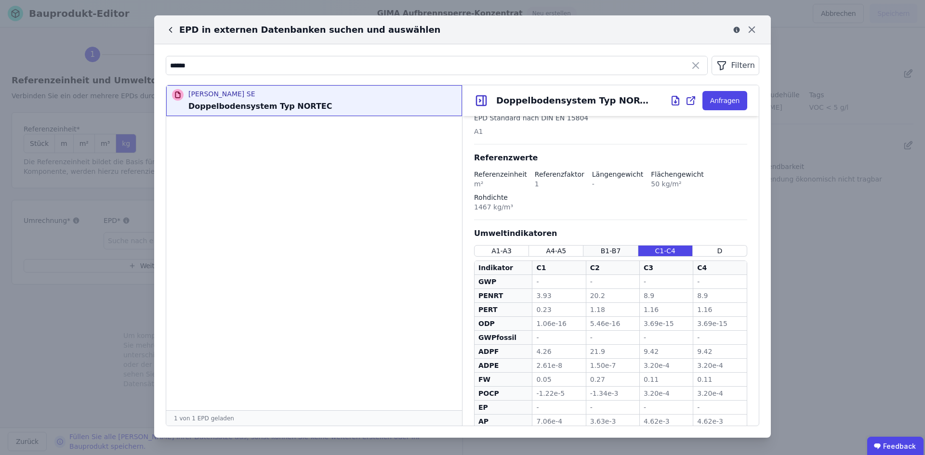
click at [616, 245] on div "B1-B7" at bounding box center [611, 251] width 54 height 12
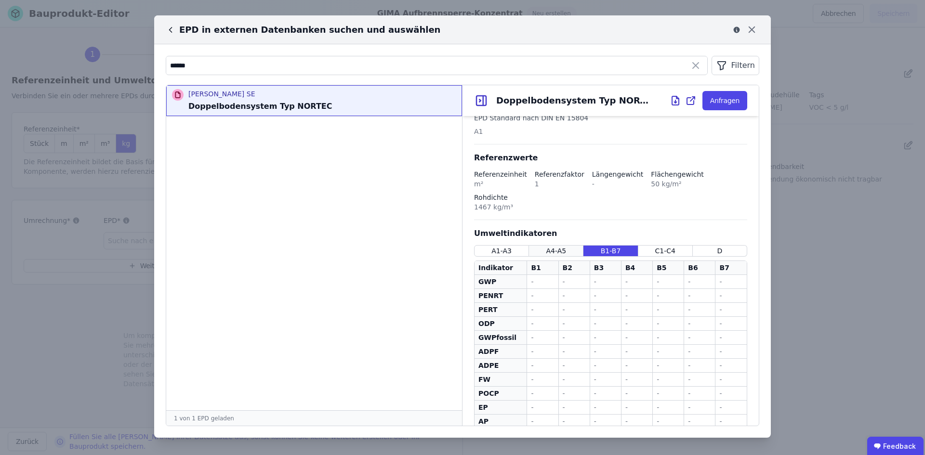
click at [563, 245] on div "A4-A5" at bounding box center [556, 251] width 54 height 12
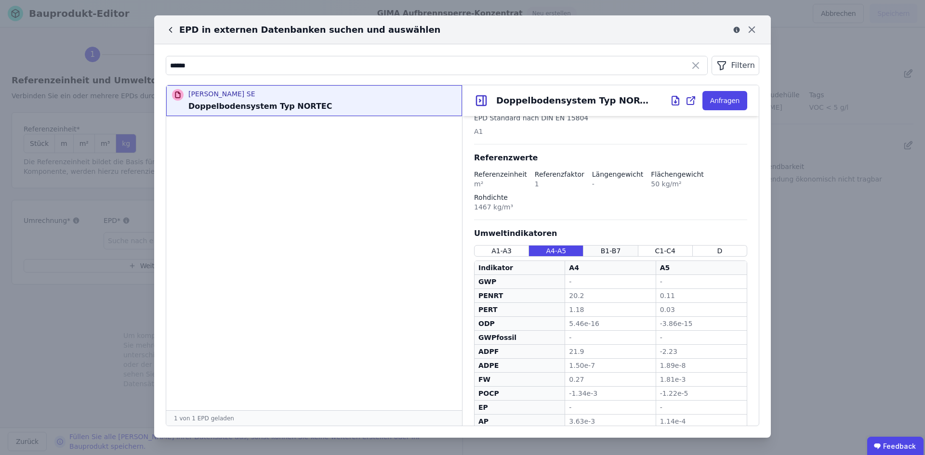
click at [601, 246] on span "B1-B7" at bounding box center [611, 251] width 20 height 10
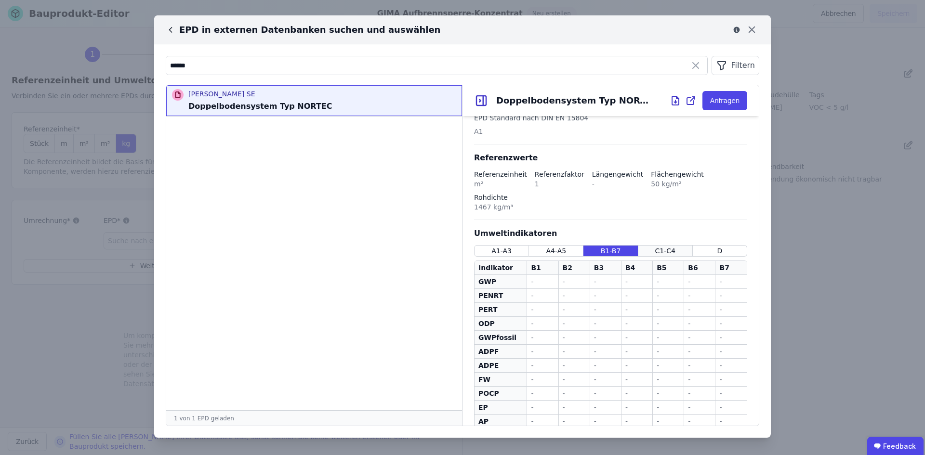
click at [661, 246] on span "C1-C4" at bounding box center [665, 251] width 20 height 10
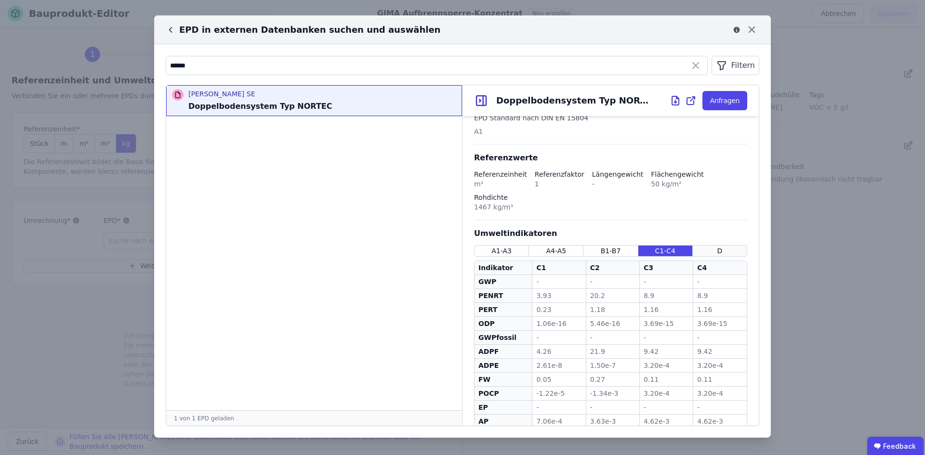
click at [726, 245] on div "D" at bounding box center [720, 251] width 54 height 12
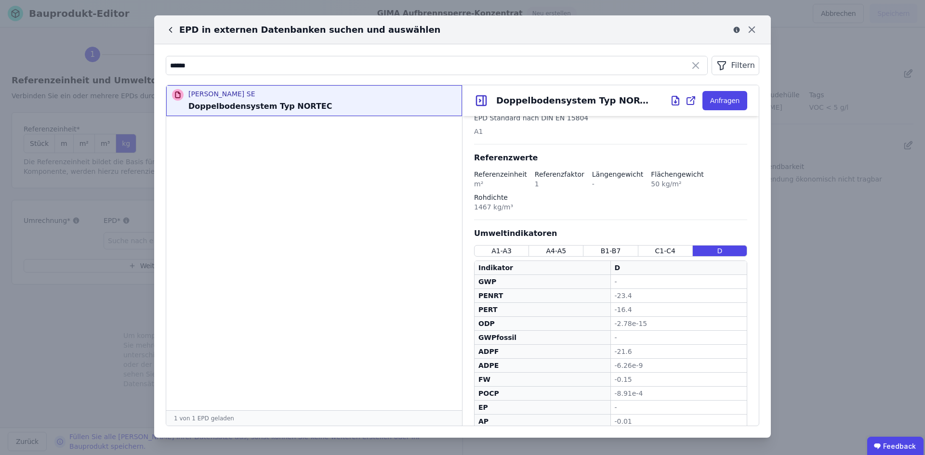
click at [170, 35] on div "EPD in externen Datenbanken suchen und auswählen" at bounding box center [303, 29] width 275 height 13
drag, startPoint x: 228, startPoint y: 74, endPoint x: 123, endPoint y: 64, distance: 105.5
click at [123, 64] on div "EPD in externen Datenbanken suchen und auswählen ****** Filtern Lindner SE Dopp…" at bounding box center [462, 227] width 925 height 455
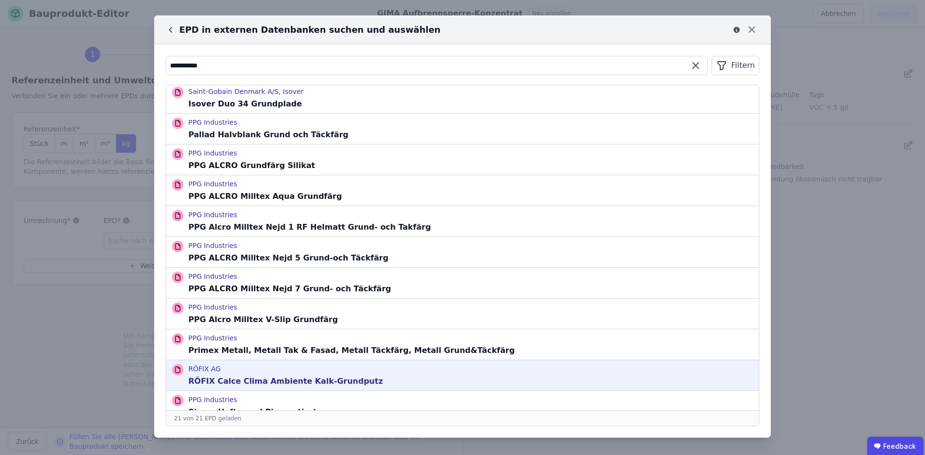
scroll to position [322, 0]
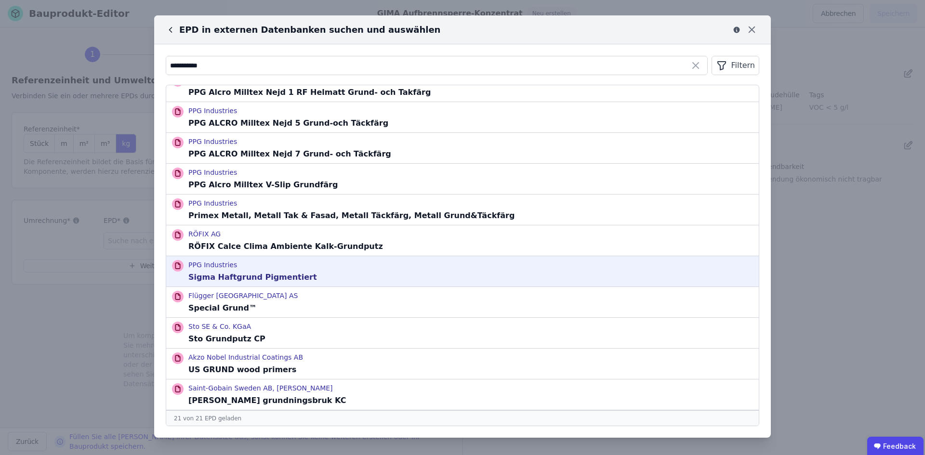
click at [209, 265] on p "PPG Industries" at bounding box center [252, 265] width 129 height 10
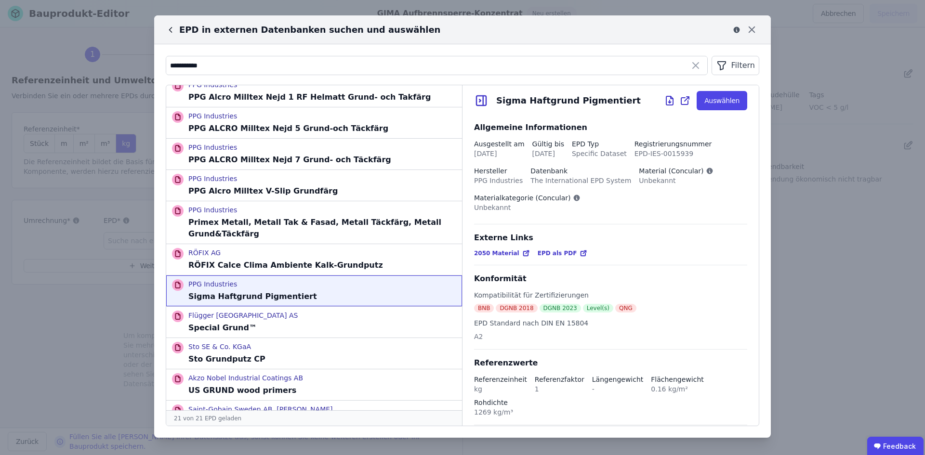
click at [554, 248] on div "Externe Links 2050 Material EPD als PDF" at bounding box center [610, 248] width 273 height 33
click at [549, 255] on span "EPD als PDF" at bounding box center [558, 254] width 40 height 8
click at [302, 59] on input "**********" at bounding box center [436, 65] width 541 height 17
drag, startPoint x: 302, startPoint y: 59, endPoint x: 173, endPoint y: 64, distance: 128.8
click at [173, 64] on input "**********" at bounding box center [436, 65] width 541 height 17
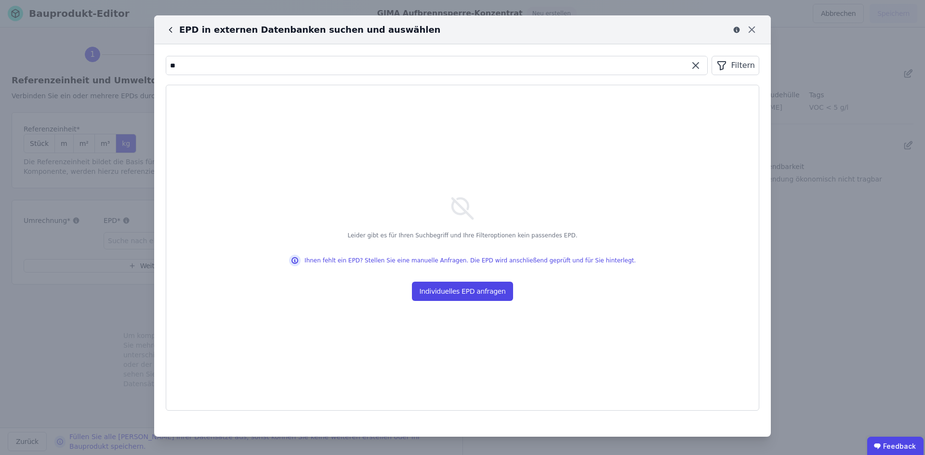
type input "**"
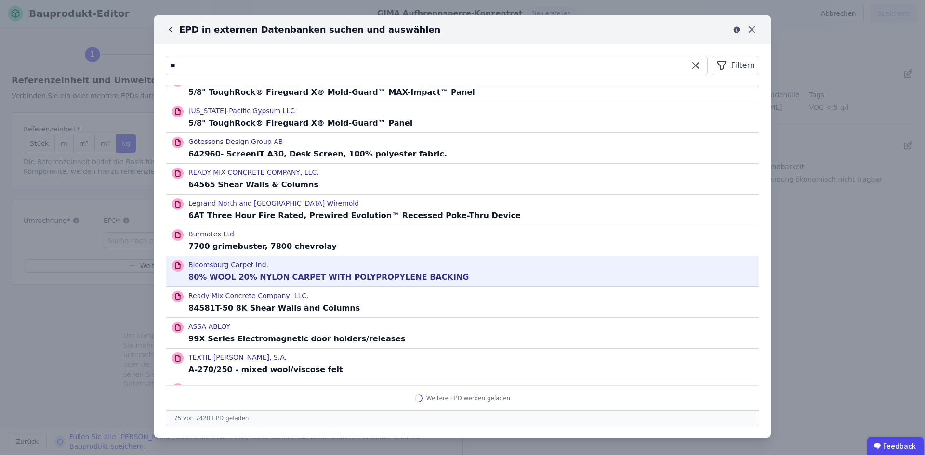
scroll to position [2013, 0]
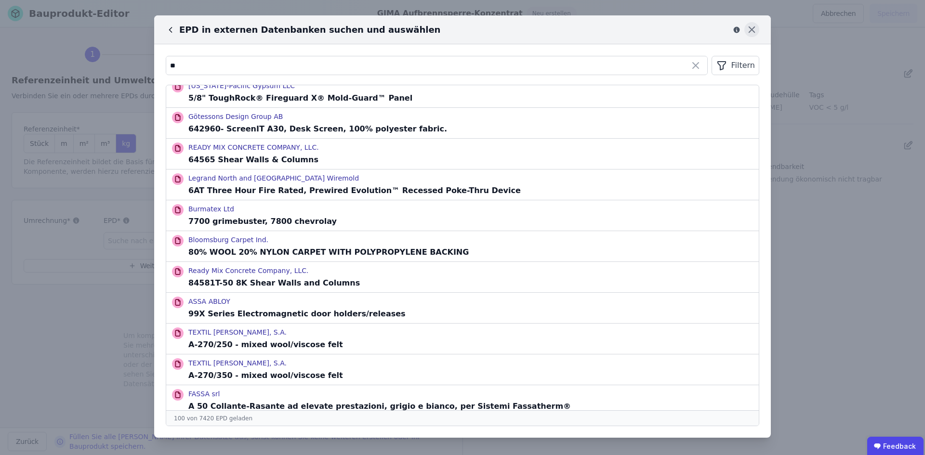
click at [755, 30] on icon at bounding box center [752, 29] width 15 height 15
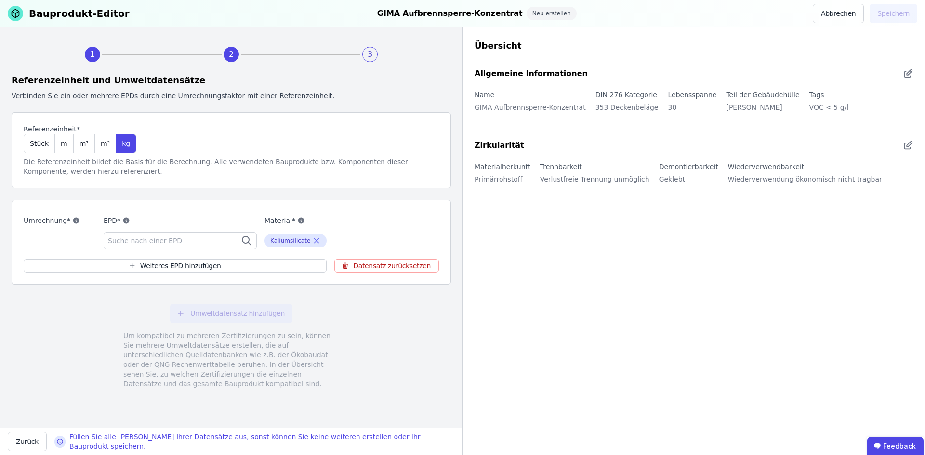
click at [186, 240] on div "Suche nach einer EPD" at bounding box center [180, 240] width 153 height 17
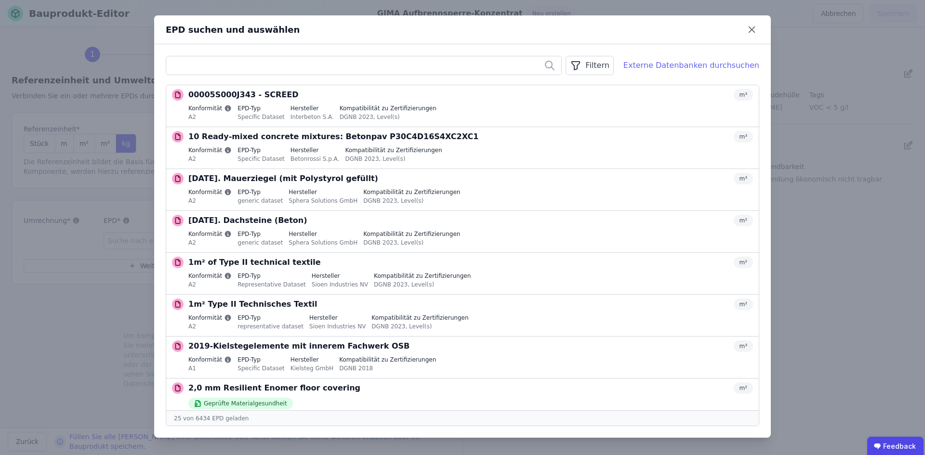
click at [671, 68] on div "Externe Datenbanken durchsuchen" at bounding box center [692, 66] width 136 height 12
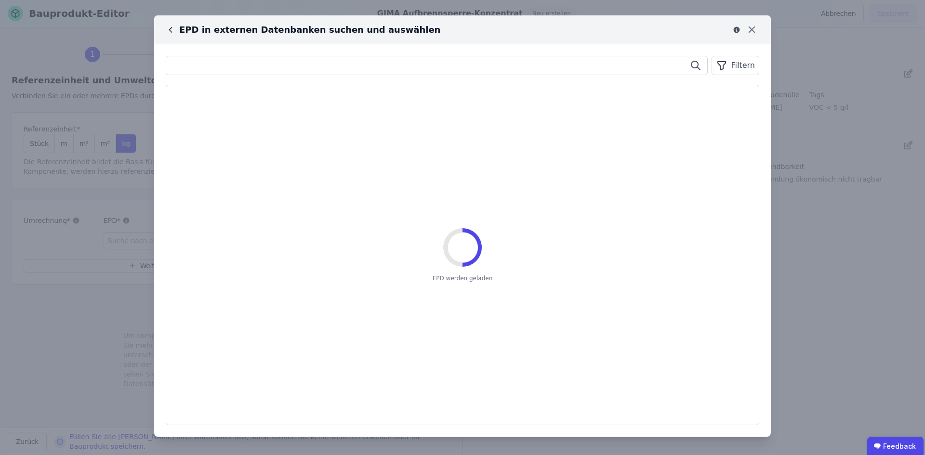
click at [245, 63] on input "text" at bounding box center [436, 65] width 541 height 17
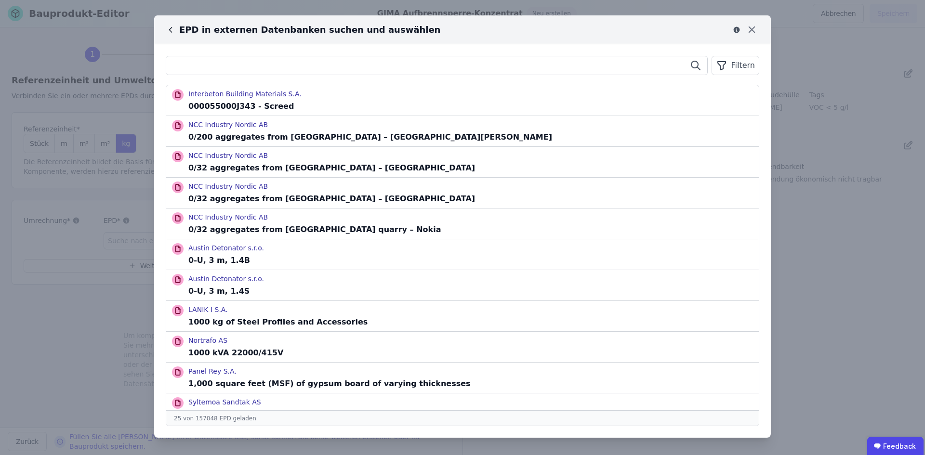
click at [256, 66] on input "text" at bounding box center [436, 65] width 541 height 17
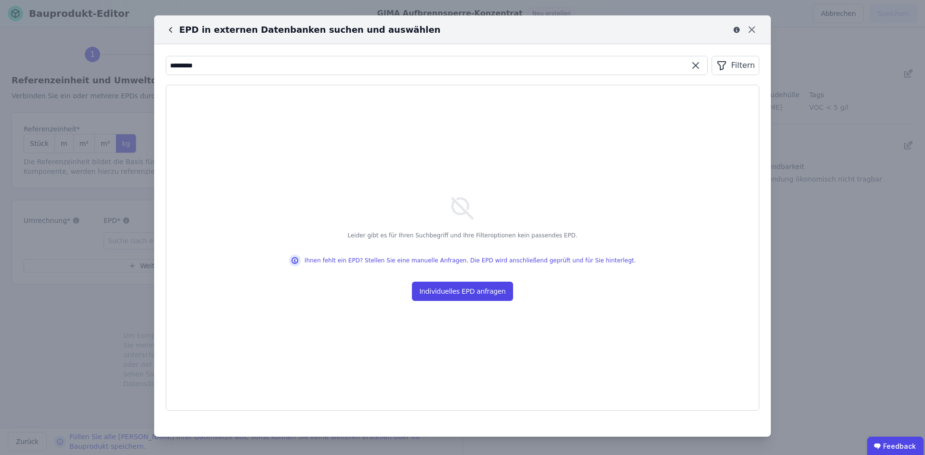
drag, startPoint x: 217, startPoint y: 65, endPoint x: 96, endPoint y: 67, distance: 121.0
click at [96, 67] on div "EPD in externen Datenbanken suchen und auswählen ********* Filtern Leider gibt …" at bounding box center [462, 227] width 925 height 455
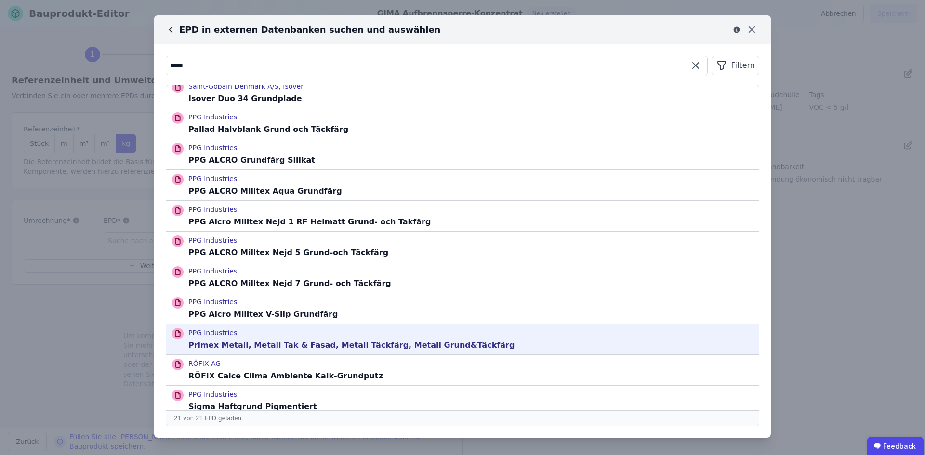
scroll to position [322, 0]
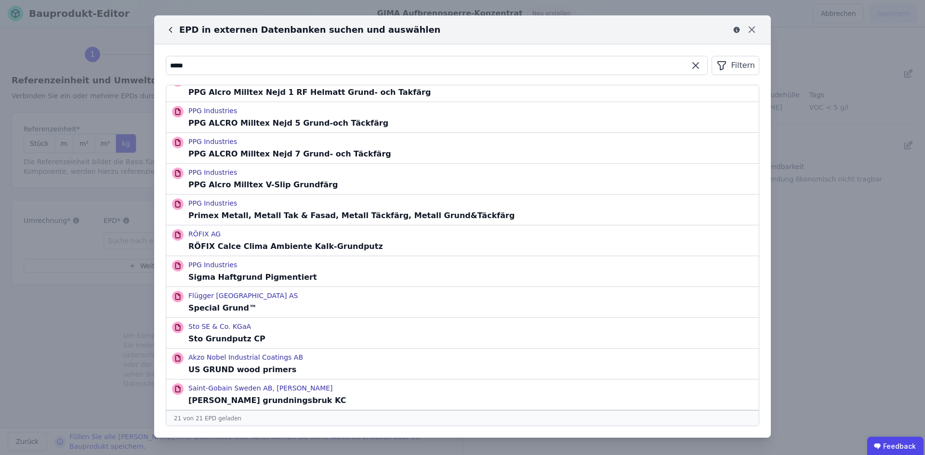
type input "*****"
click at [752, 27] on icon at bounding box center [752, 29] width 15 height 15
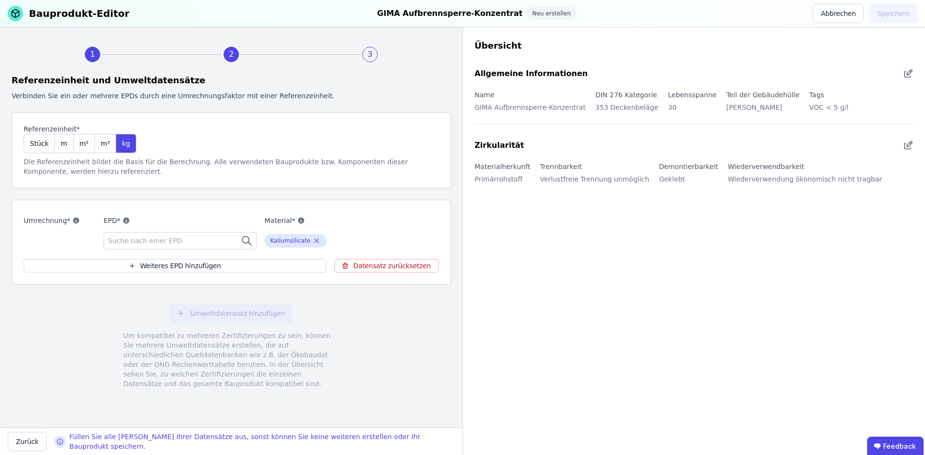
drag, startPoint x: 468, startPoint y: 393, endPoint x: 468, endPoint y: 374, distance: 19.8
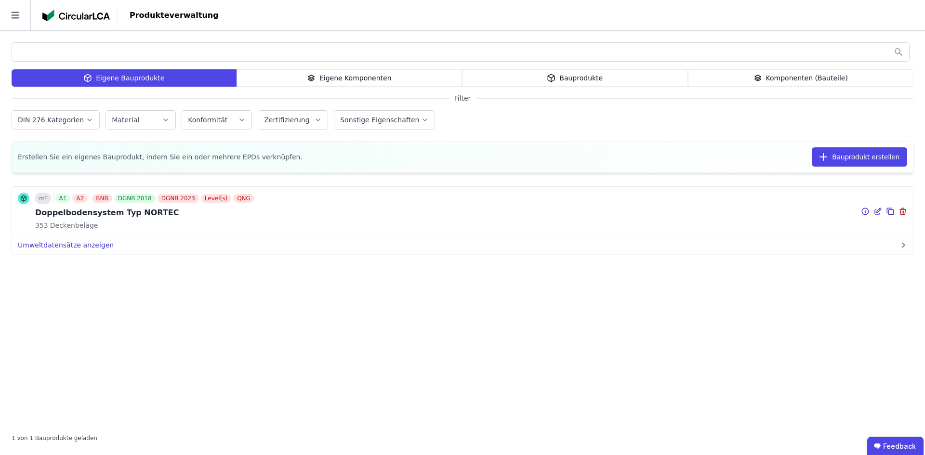
click at [72, 241] on button "Umweltdatensätze anzeigen" at bounding box center [462, 245] width 901 height 17
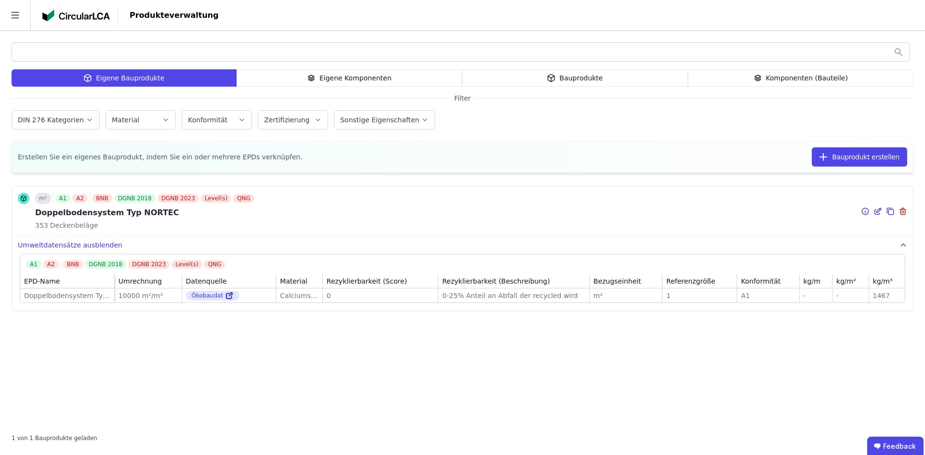
click at [107, 246] on button "Umweltdatensätze ausblenden" at bounding box center [462, 245] width 901 height 17
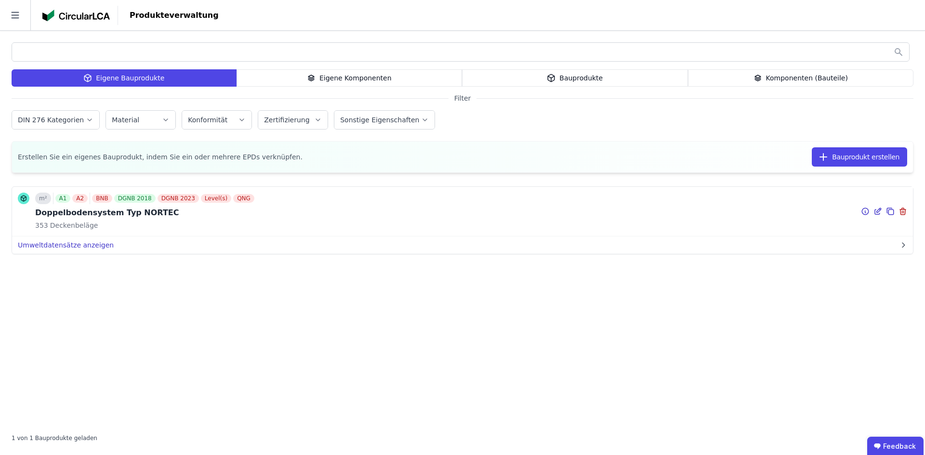
click at [63, 248] on button "Umweltdatensätze anzeigen" at bounding box center [462, 245] width 901 height 17
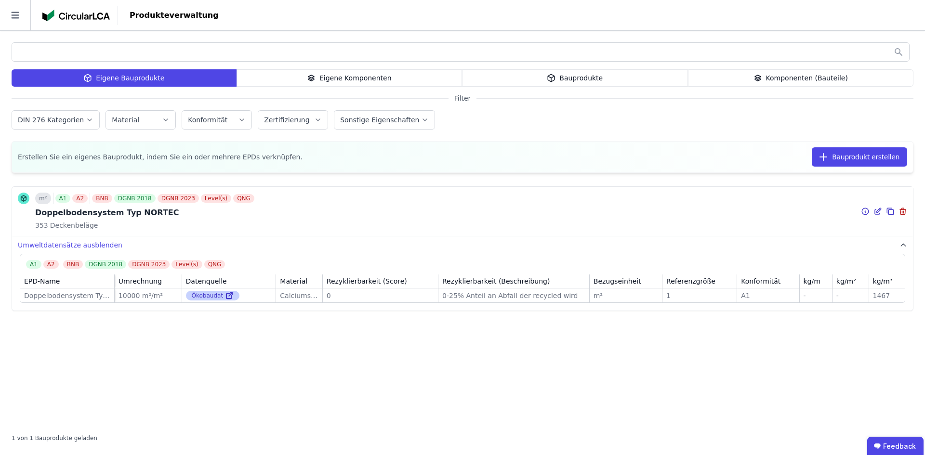
click at [209, 295] on div "Ökobaudat" at bounding box center [213, 296] width 54 height 10
click at [227, 296] on icon at bounding box center [229, 296] width 9 height 12
